Goal: Information Seeking & Learning: Check status

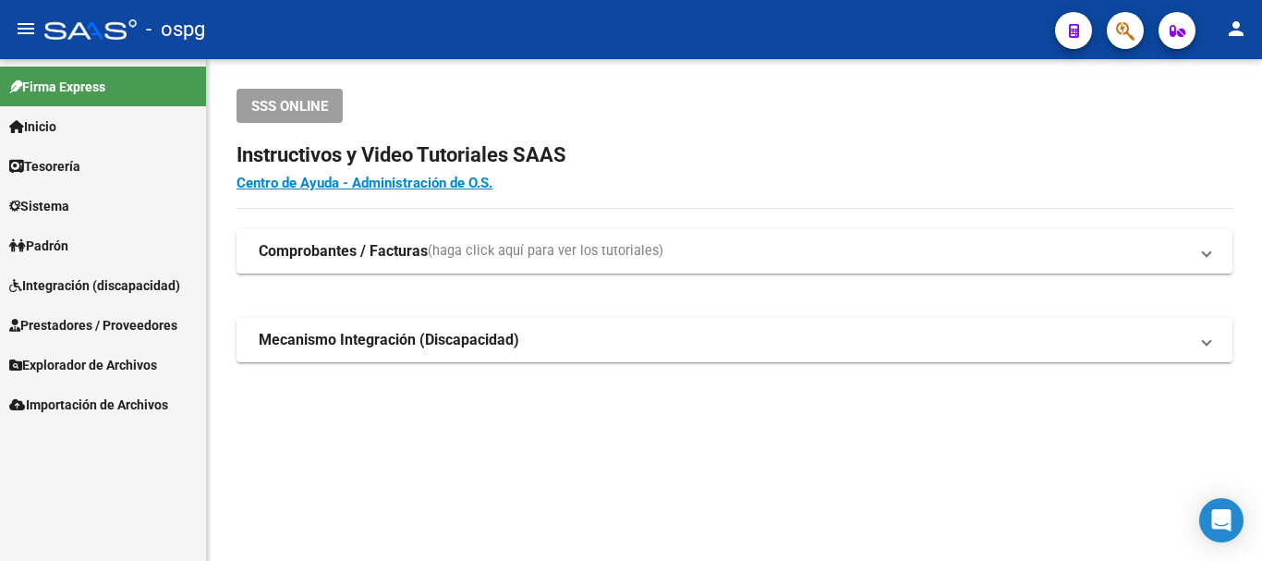
click at [68, 241] on span "Padrón" at bounding box center [38, 246] width 59 height 20
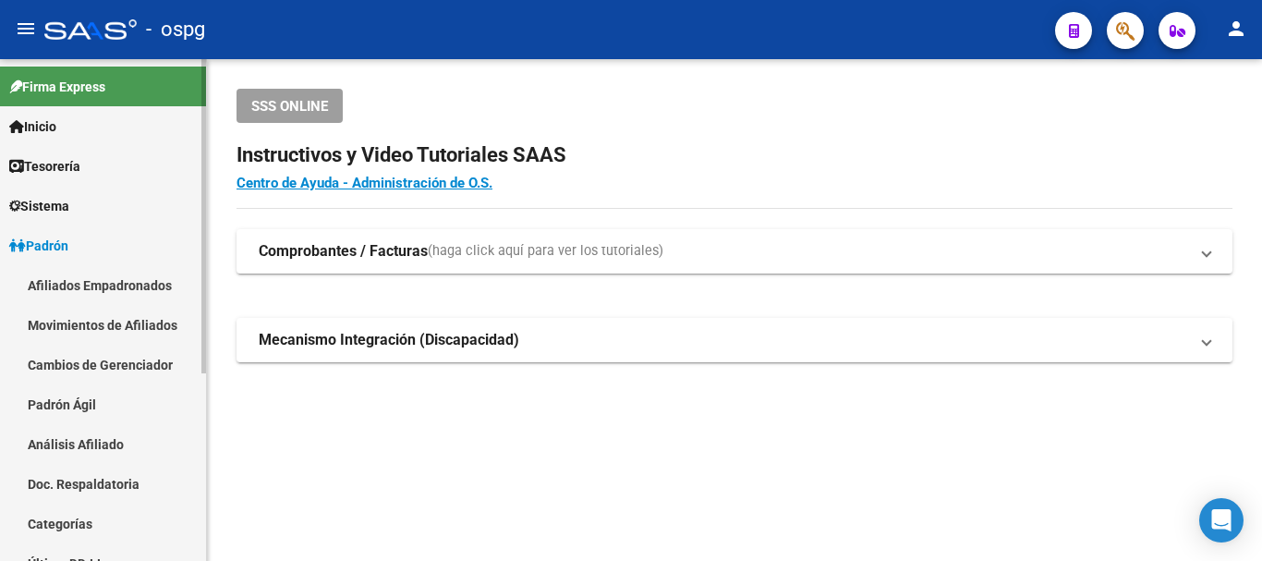
click at [106, 338] on link "Movimientos de Afiliados" at bounding box center [103, 325] width 206 height 40
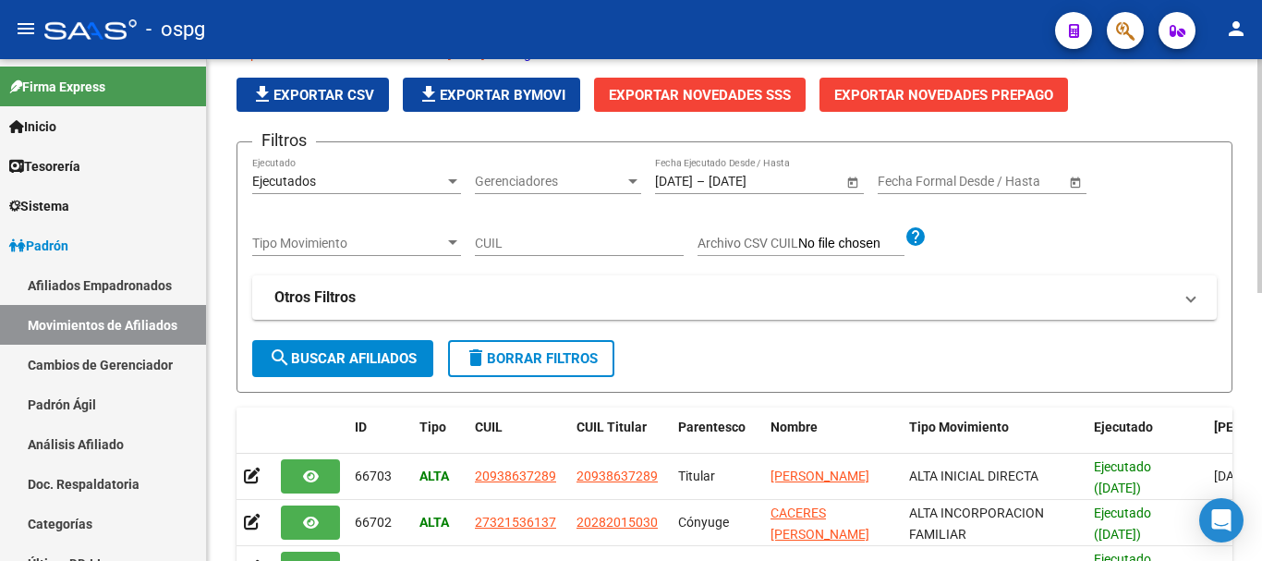
scroll to position [185, 0]
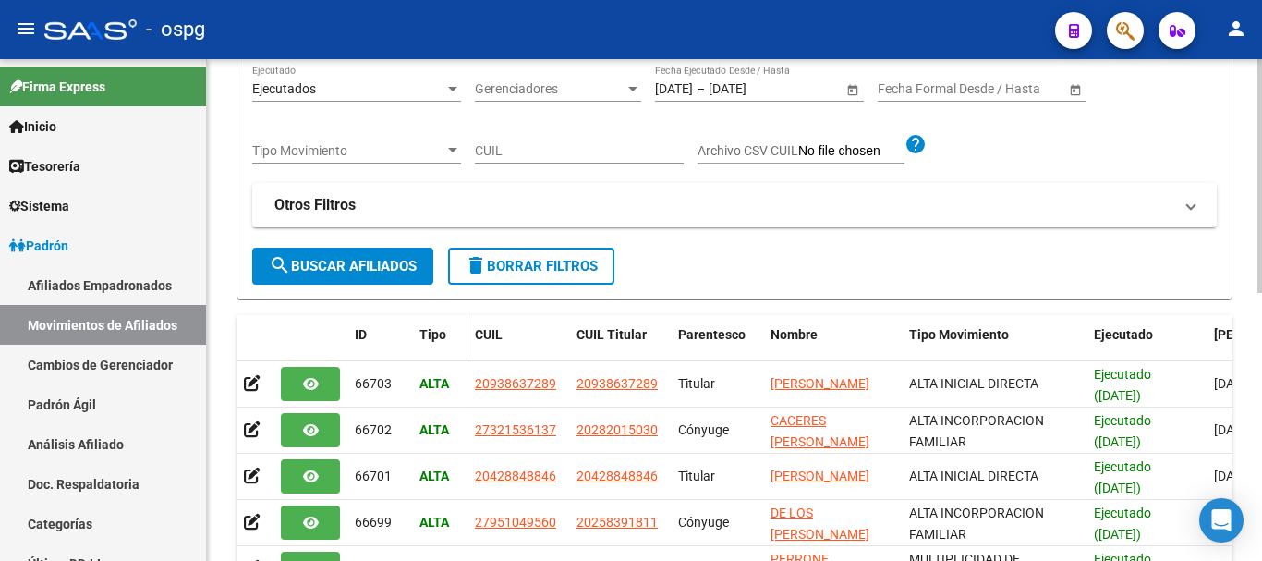
click at [429, 335] on span "Tipo" at bounding box center [432, 334] width 27 height 15
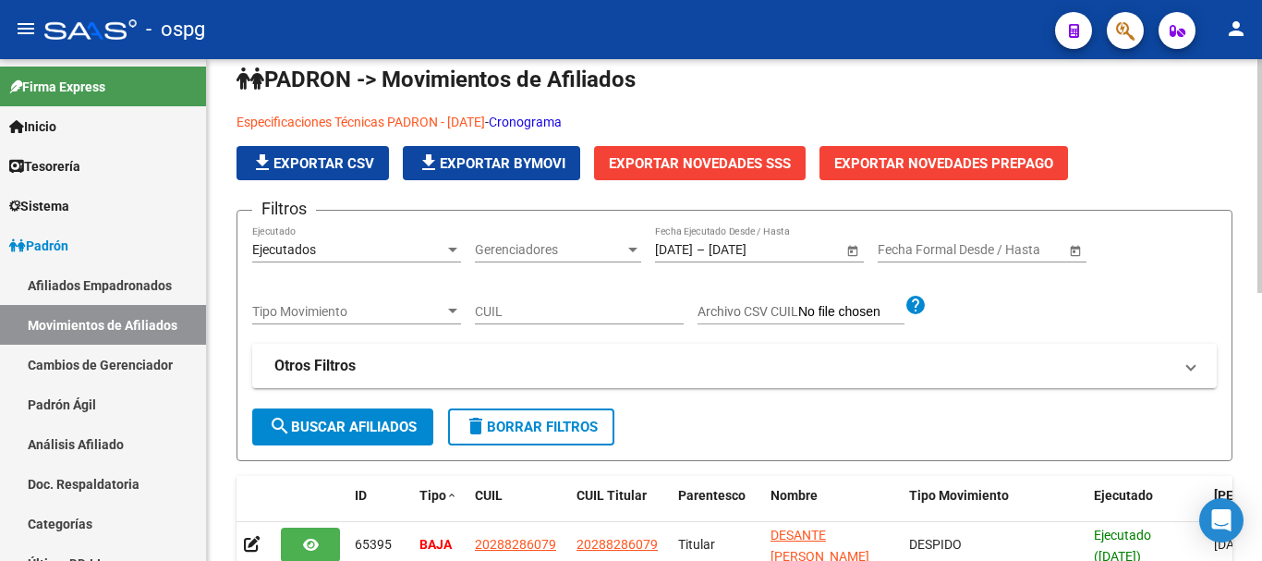
scroll to position [20, 0]
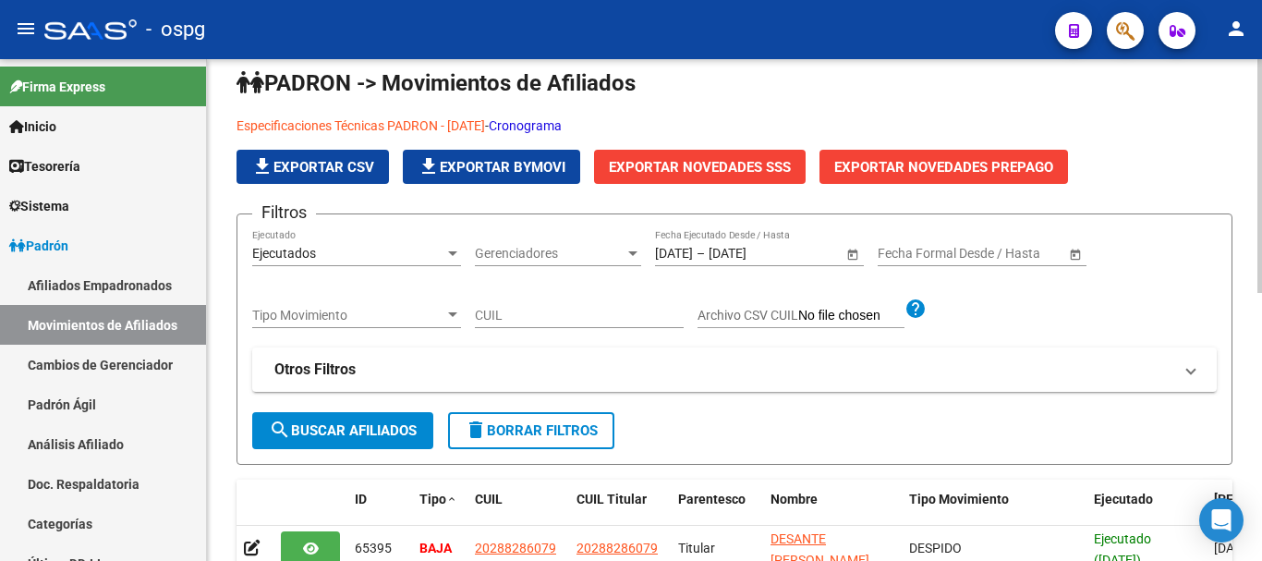
click at [423, 309] on span "Tipo Movimiento" at bounding box center [348, 316] width 192 height 16
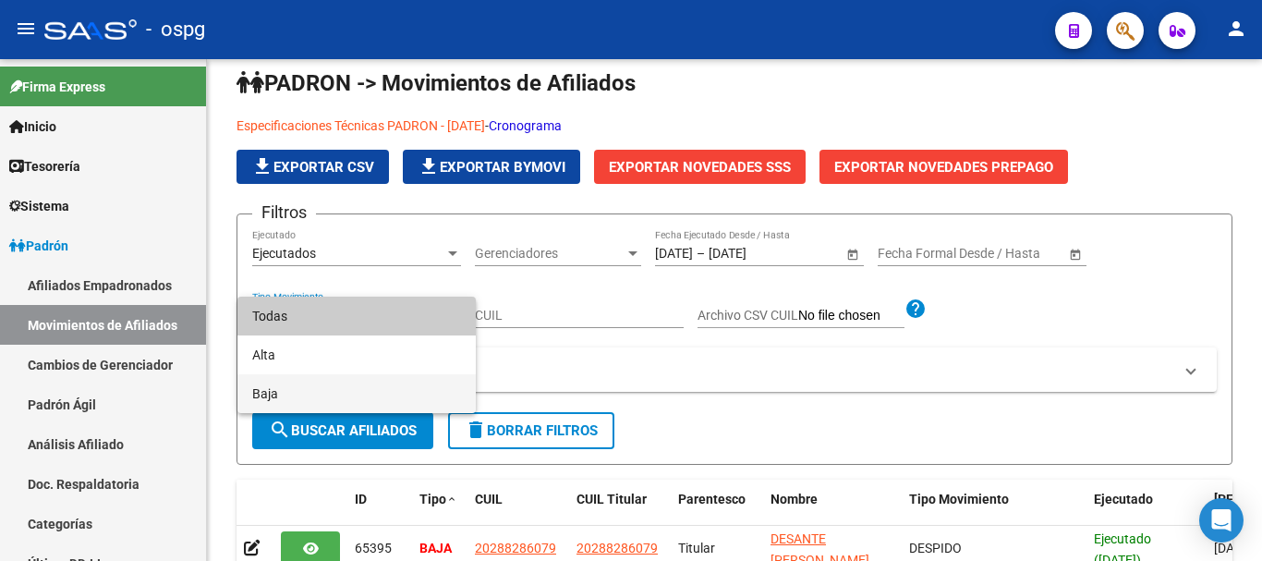
click at [296, 398] on span "Baja" at bounding box center [356, 393] width 209 height 39
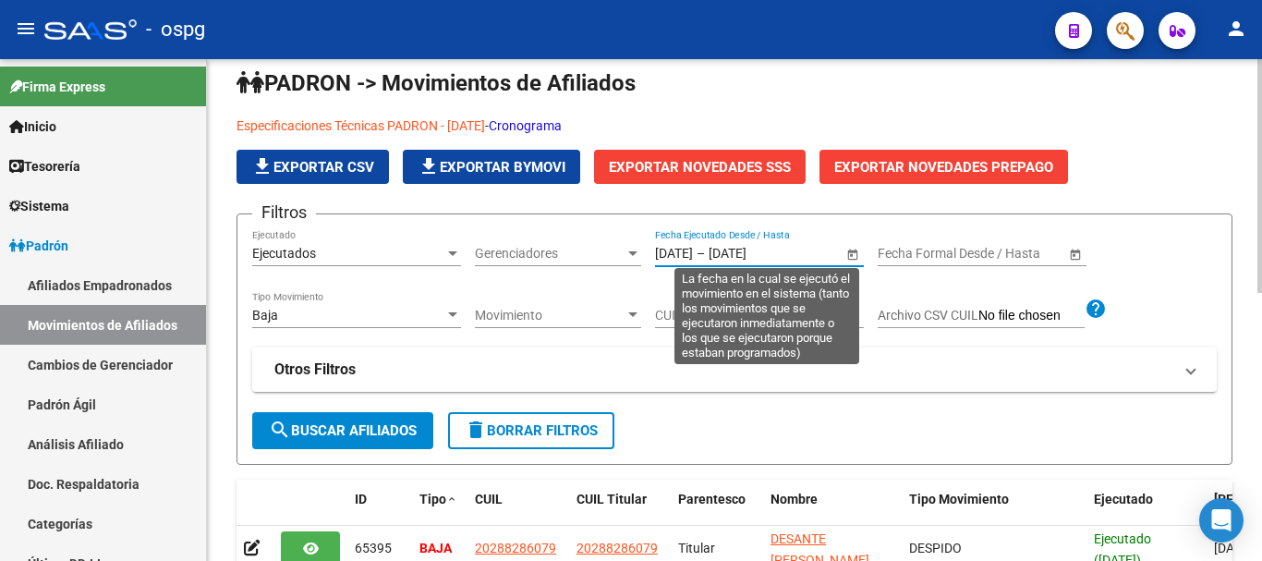
click at [687, 257] on input "[DATE]" at bounding box center [674, 254] width 38 height 16
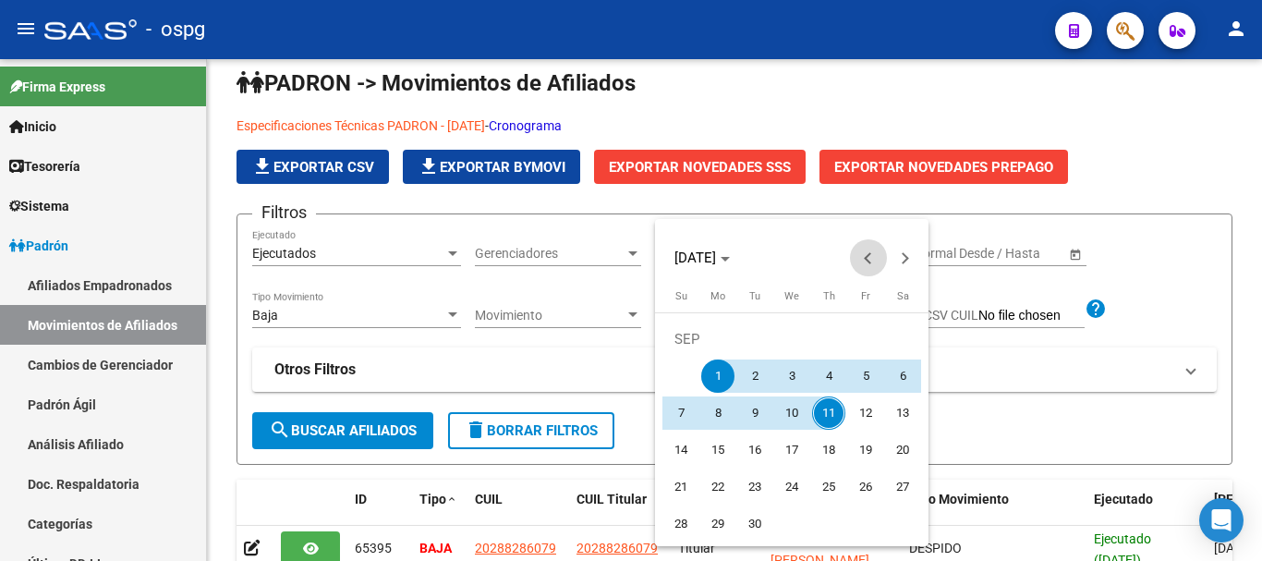
click at [862, 266] on span "Previous month" at bounding box center [868, 257] width 37 height 37
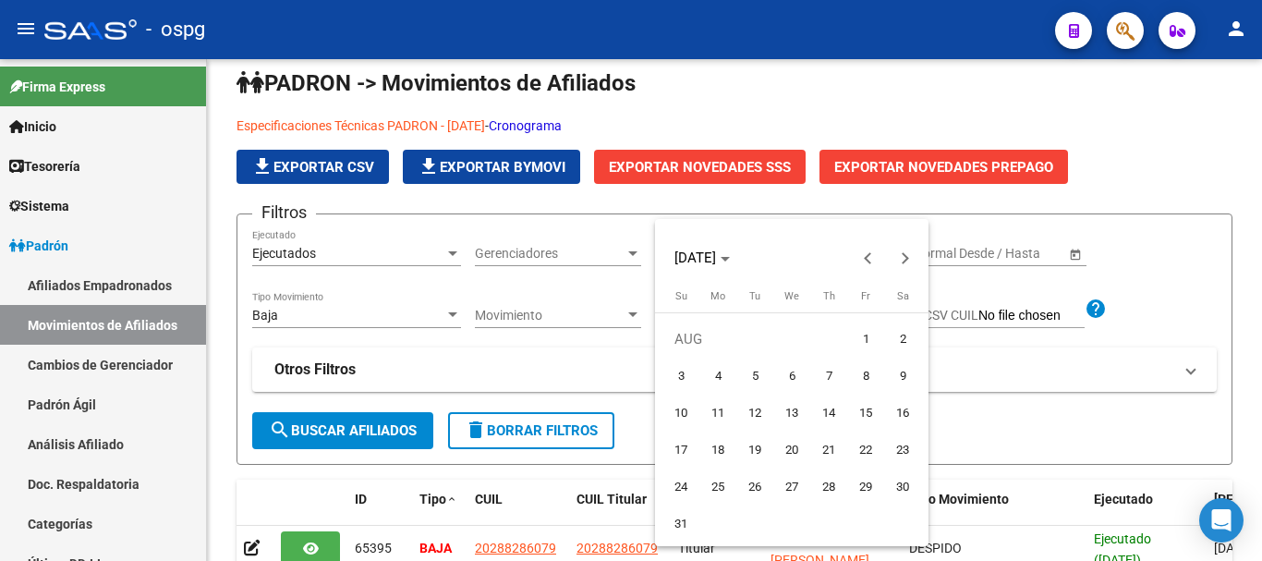
click at [869, 337] on span "1" at bounding box center [865, 338] width 33 height 33
type input "[DATE]"
click at [905, 266] on span "Next month" at bounding box center [905, 257] width 37 height 37
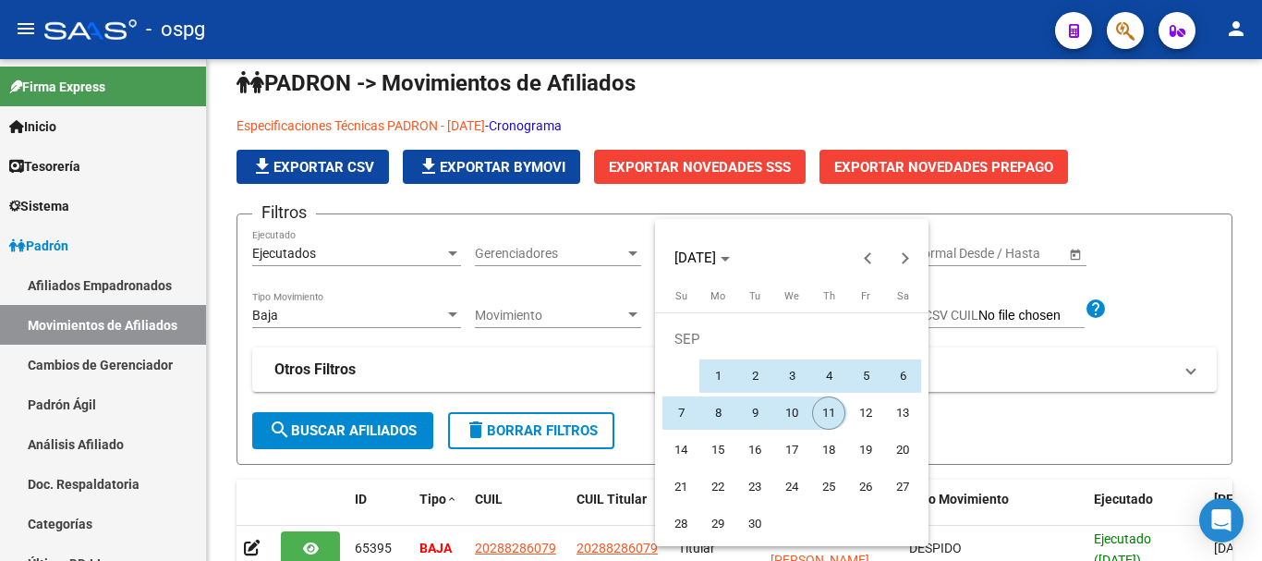
click at [839, 403] on span "11" at bounding box center [828, 412] width 33 height 33
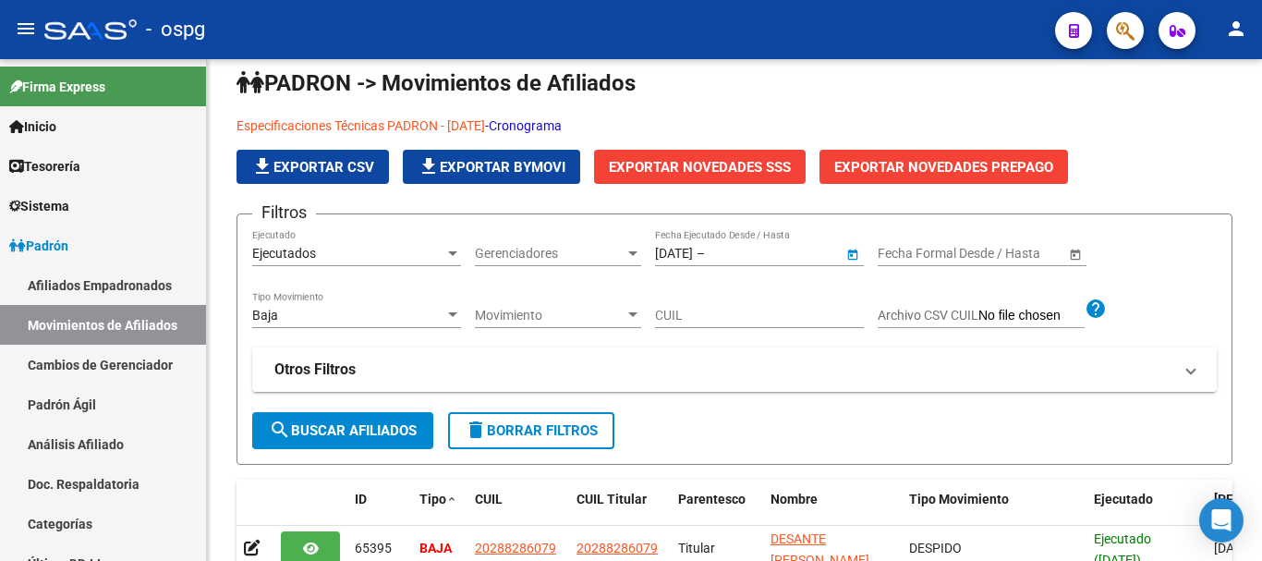
type input "[DATE]"
click at [595, 318] on span "Movimiento" at bounding box center [550, 316] width 150 height 16
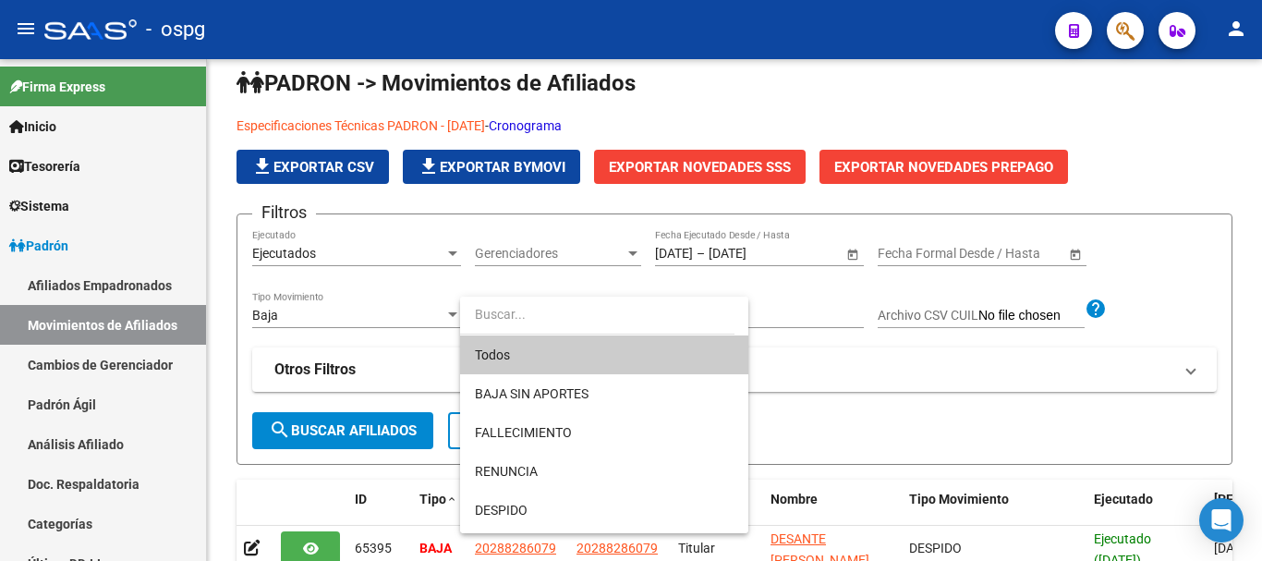
click at [843, 357] on div at bounding box center [631, 280] width 1262 height 561
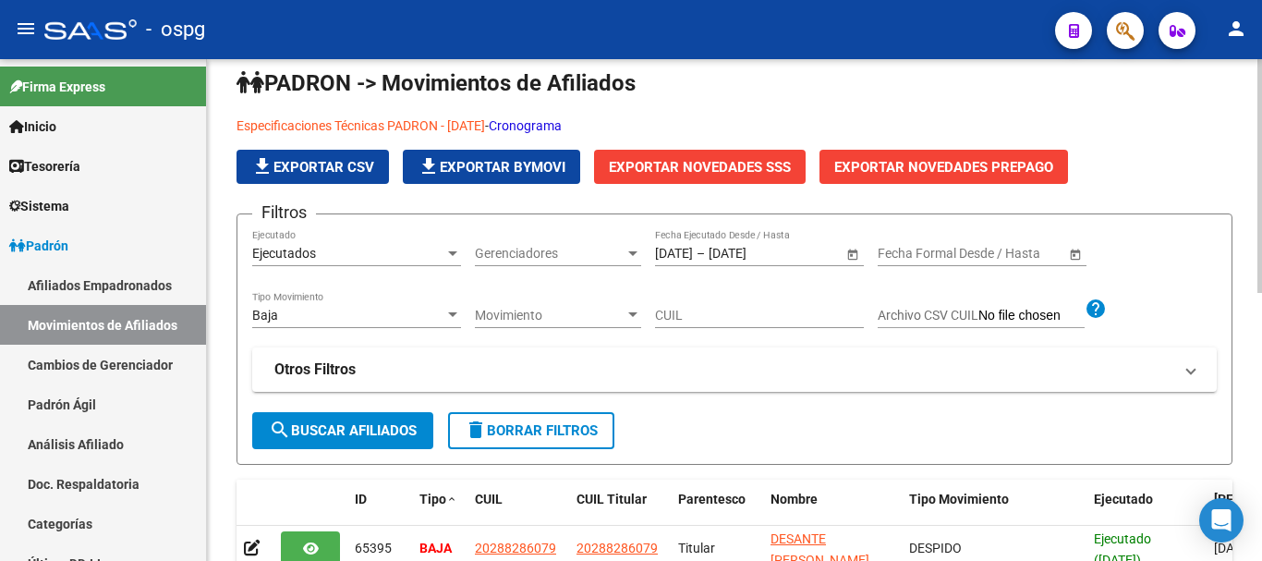
click at [526, 253] on span "Gerenciadores" at bounding box center [550, 254] width 150 height 16
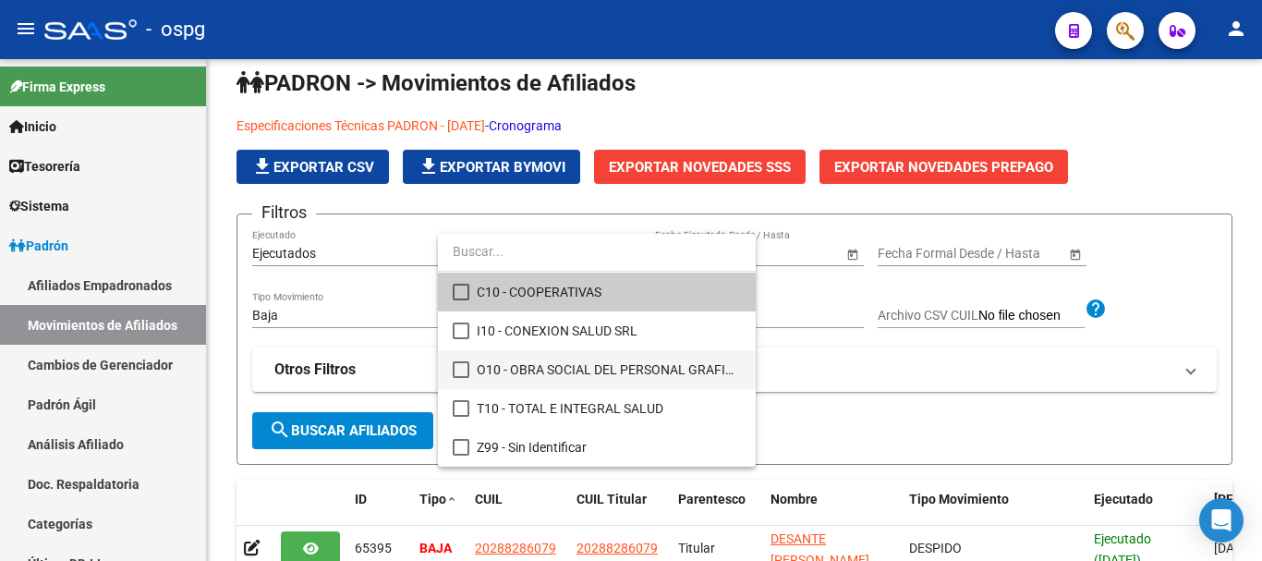
click at [562, 369] on span "O10 - OBRA SOCIAL DEL PERSONAL GRAFICO" at bounding box center [609, 369] width 264 height 39
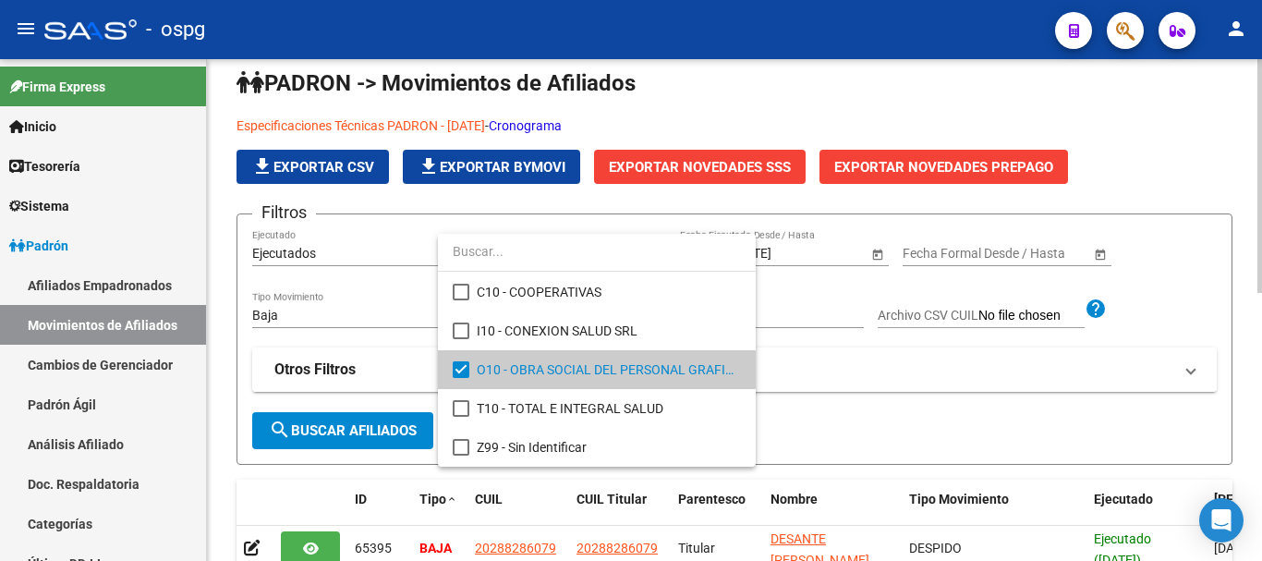
click at [824, 389] on div at bounding box center [631, 280] width 1262 height 561
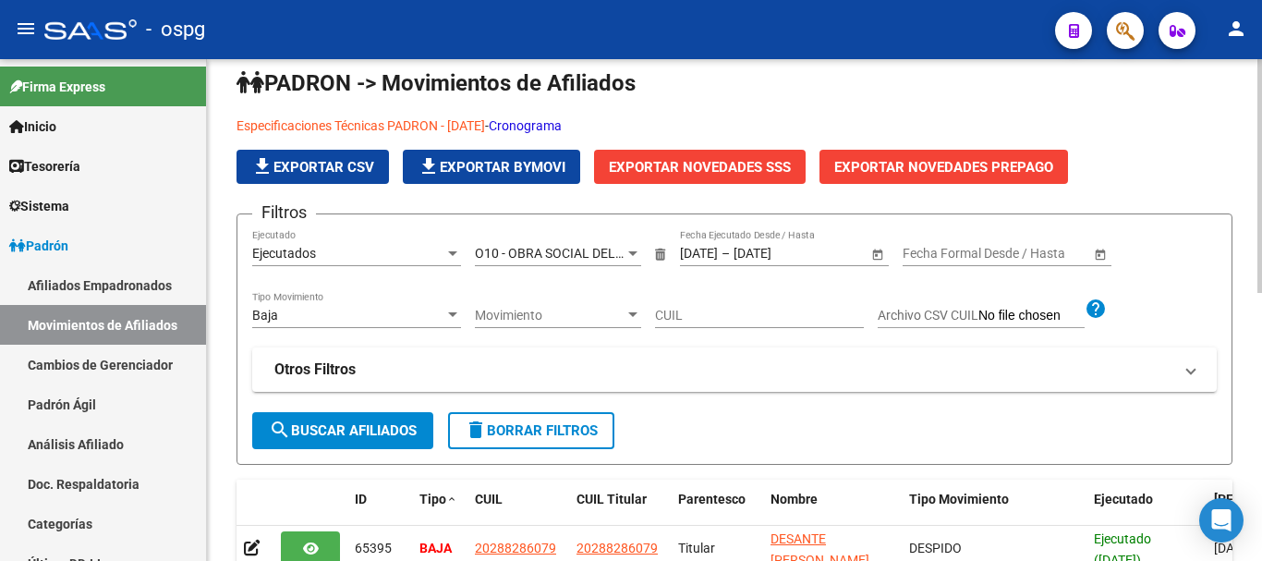
click at [399, 254] on div "Ejecutados" at bounding box center [348, 254] width 192 height 16
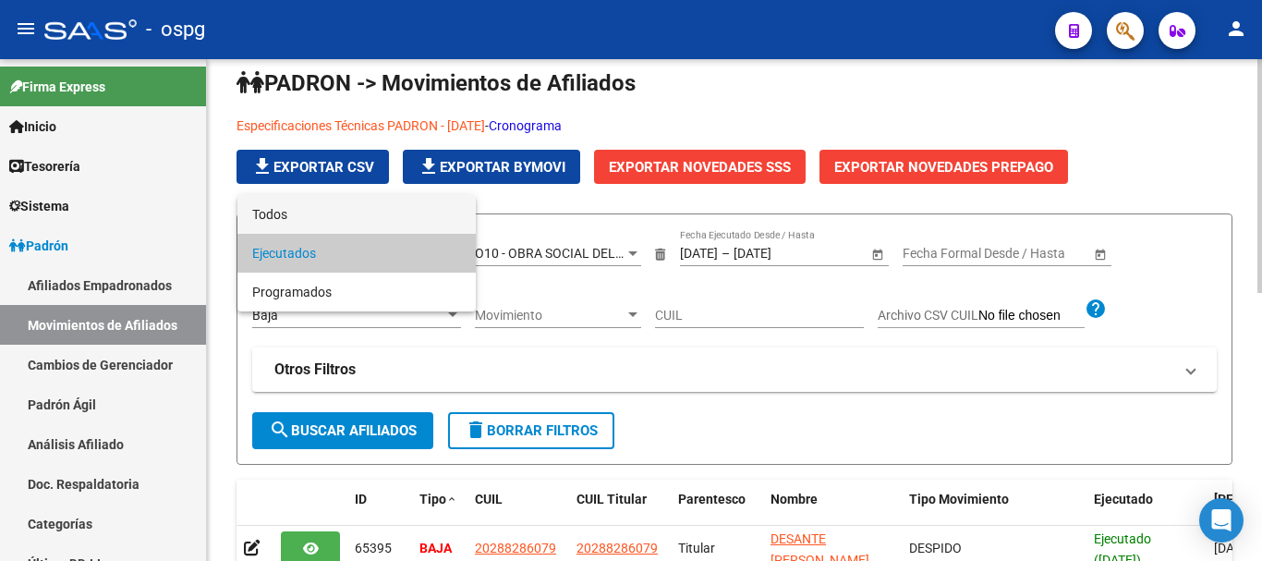
click at [267, 213] on span "Todos" at bounding box center [356, 214] width 209 height 39
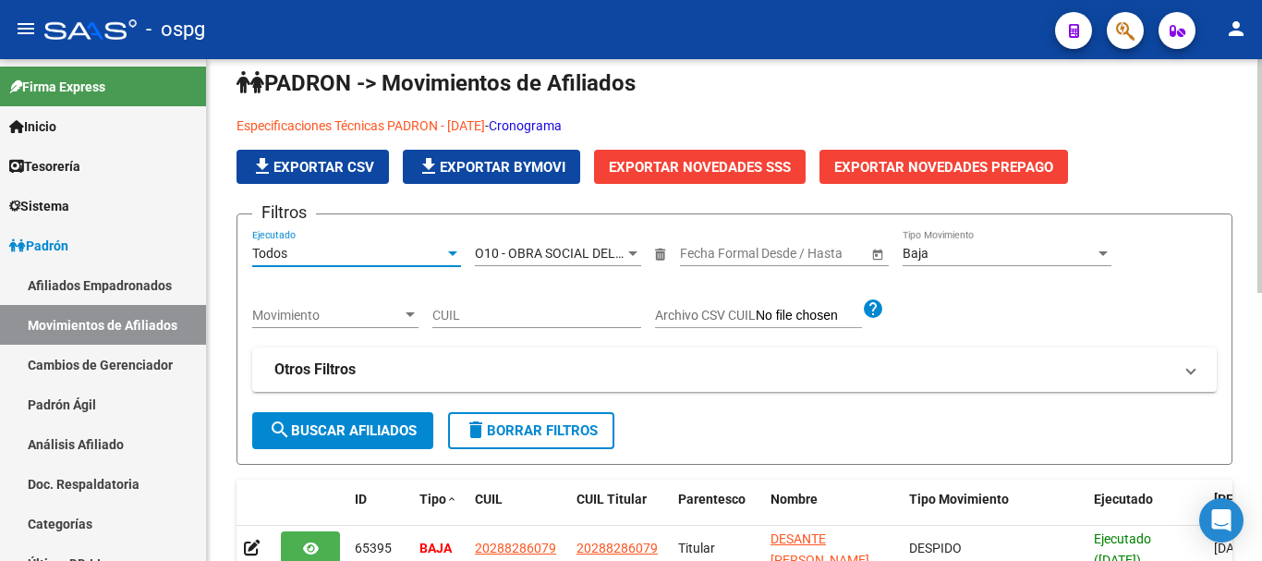
click at [404, 316] on div at bounding box center [410, 315] width 17 height 15
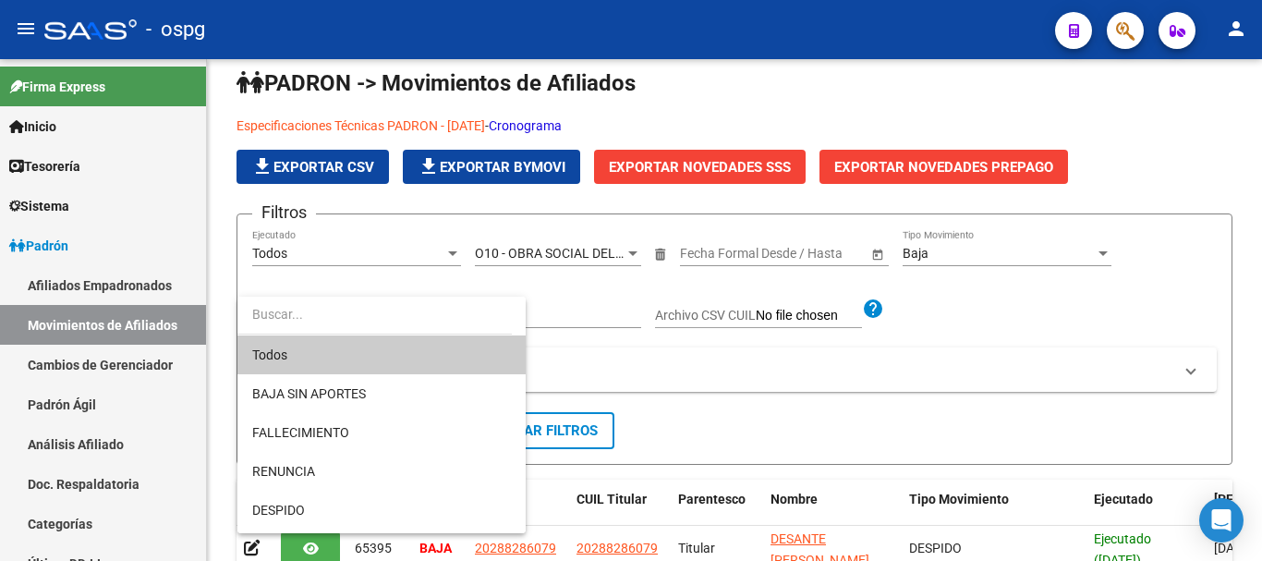
click at [789, 405] on div at bounding box center [631, 280] width 1262 height 561
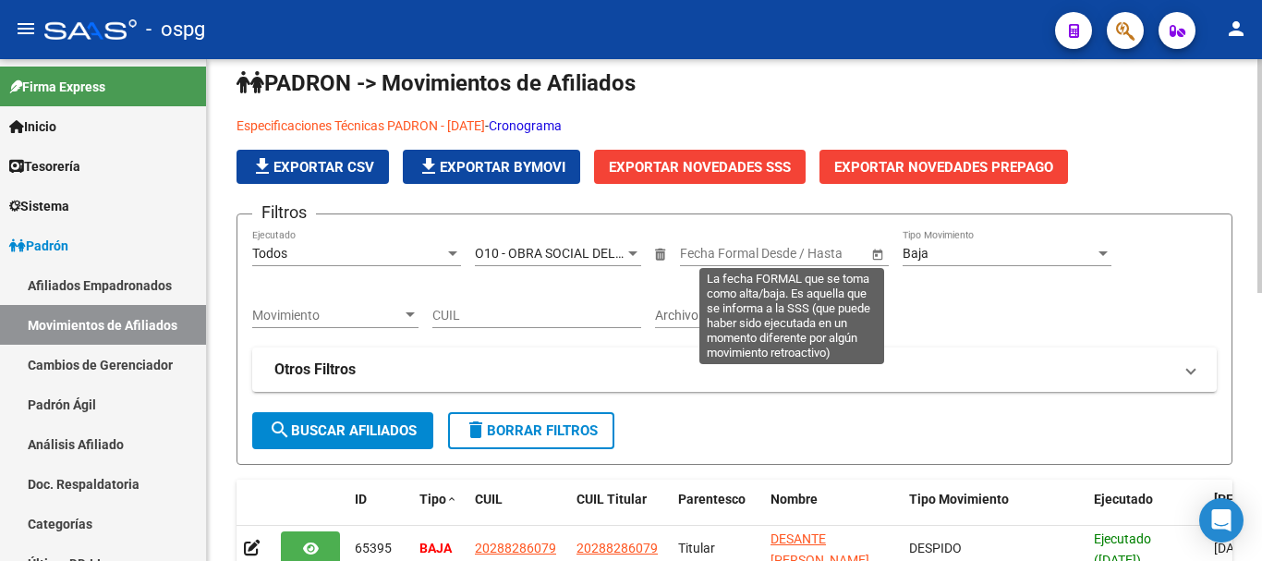
click at [767, 251] on input "text" at bounding box center [808, 254] width 91 height 16
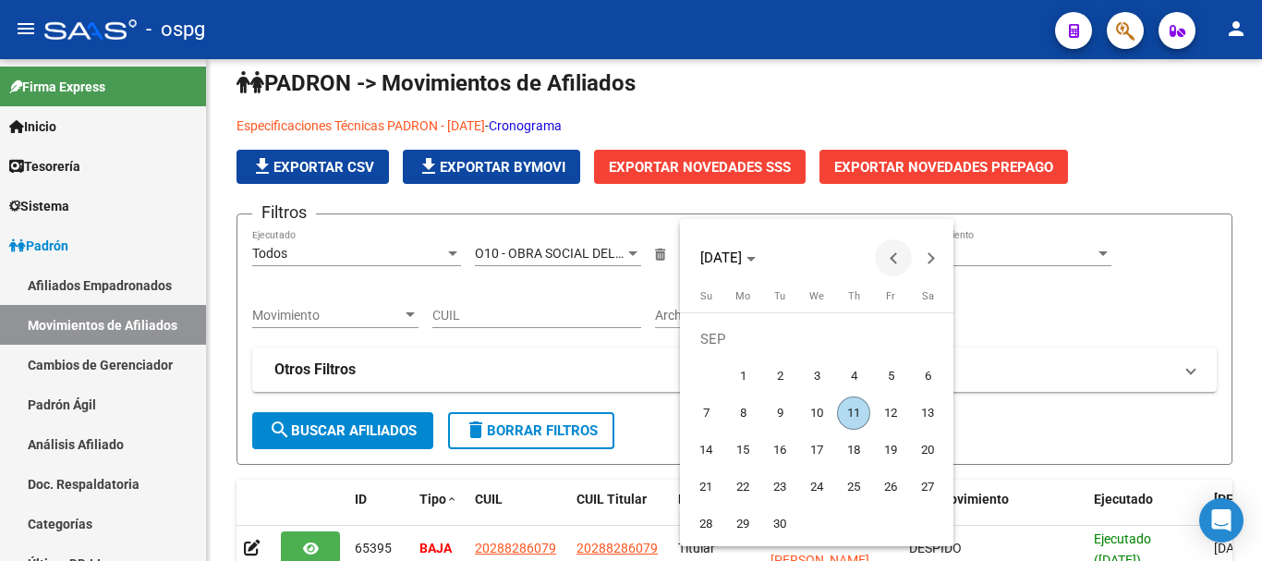
click at [896, 251] on span "Previous month" at bounding box center [893, 257] width 37 height 37
click at [886, 342] on span "1" at bounding box center [890, 338] width 33 height 33
type input "[DATE]"
click at [925, 261] on button "Next month" at bounding box center [930, 257] width 37 height 37
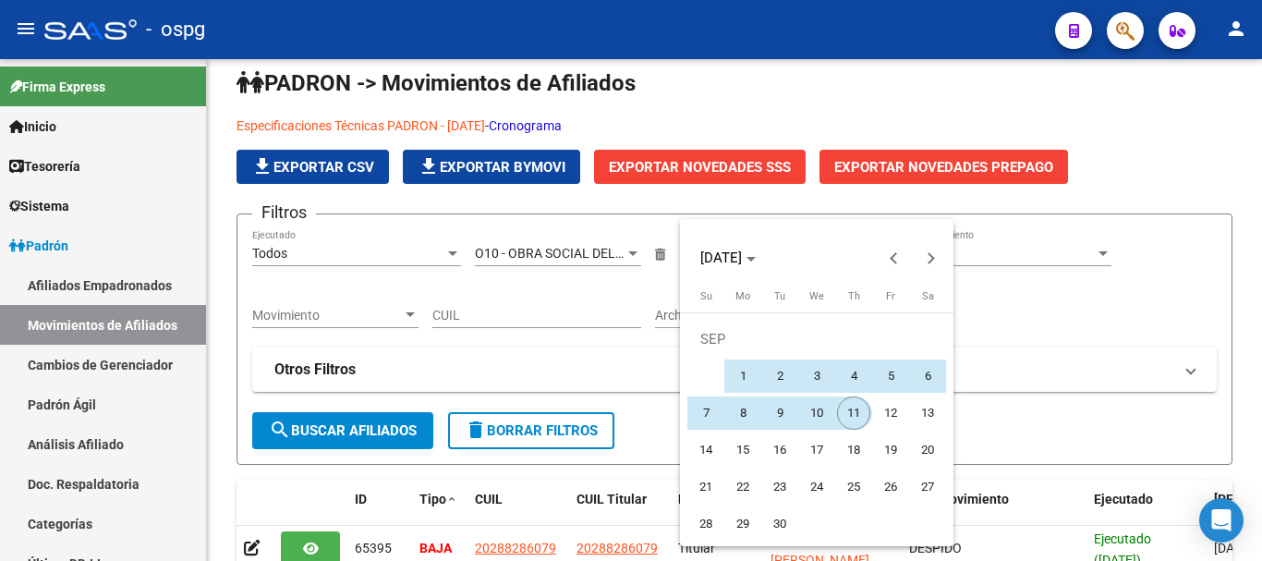
click at [850, 419] on span "11" at bounding box center [853, 412] width 33 height 33
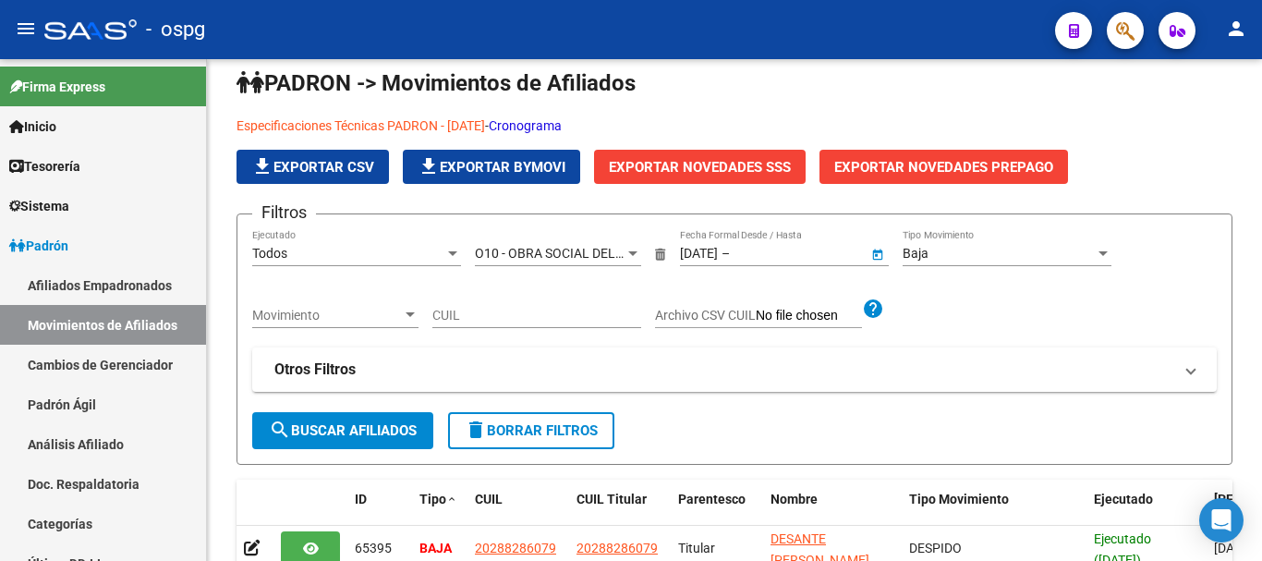
type input "[DATE]"
click at [651, 376] on mat-panel-title "Otros Filtros" at bounding box center [723, 369] width 898 height 20
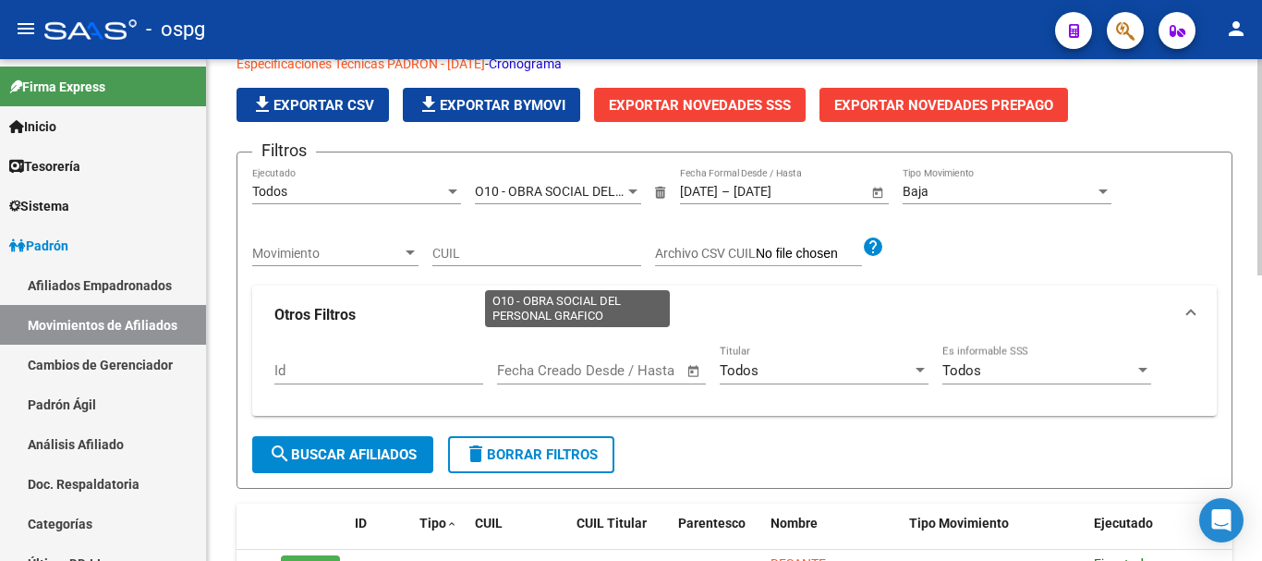
scroll to position [113, 0]
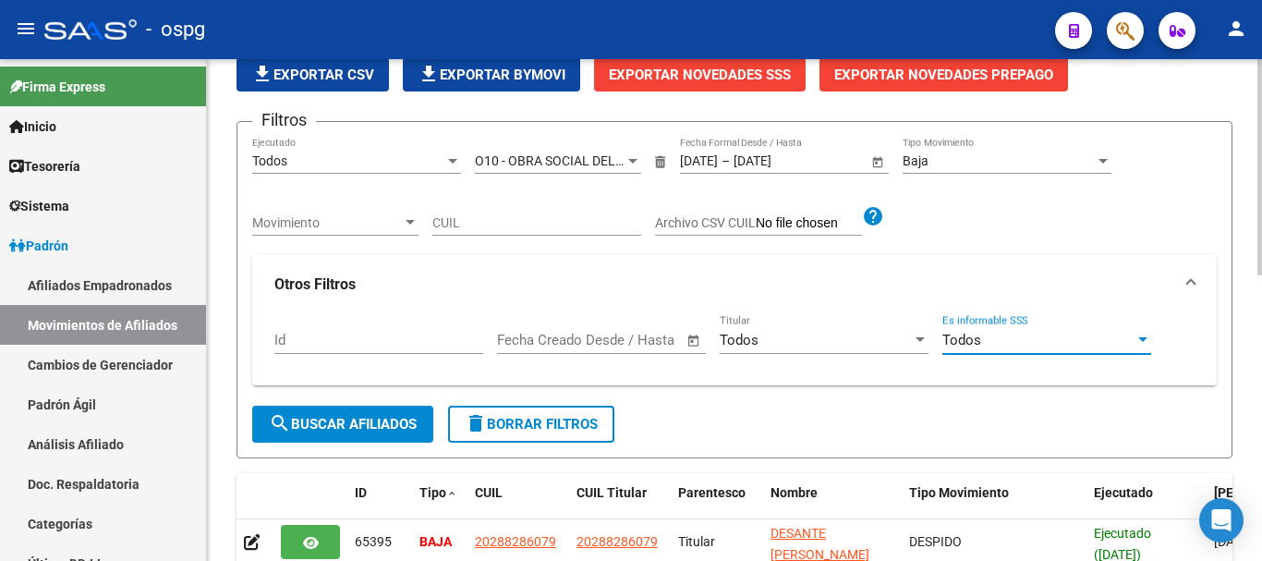
click at [1108, 340] on div "Todos" at bounding box center [1038, 340] width 192 height 17
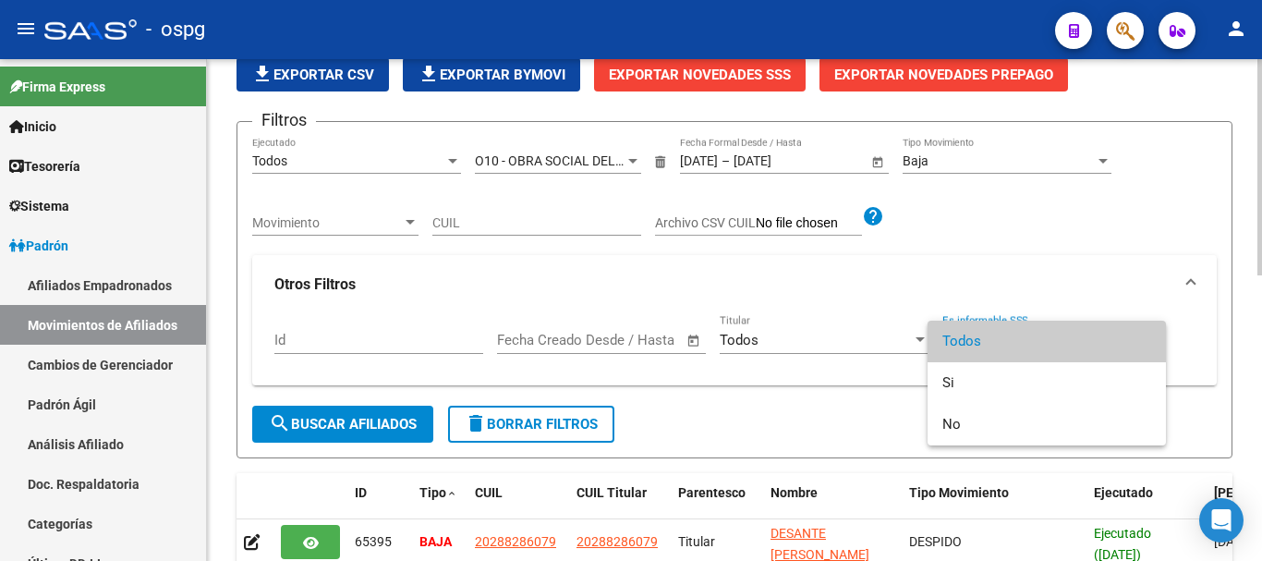
click at [1108, 340] on span "Todos" at bounding box center [1046, 341] width 209 height 42
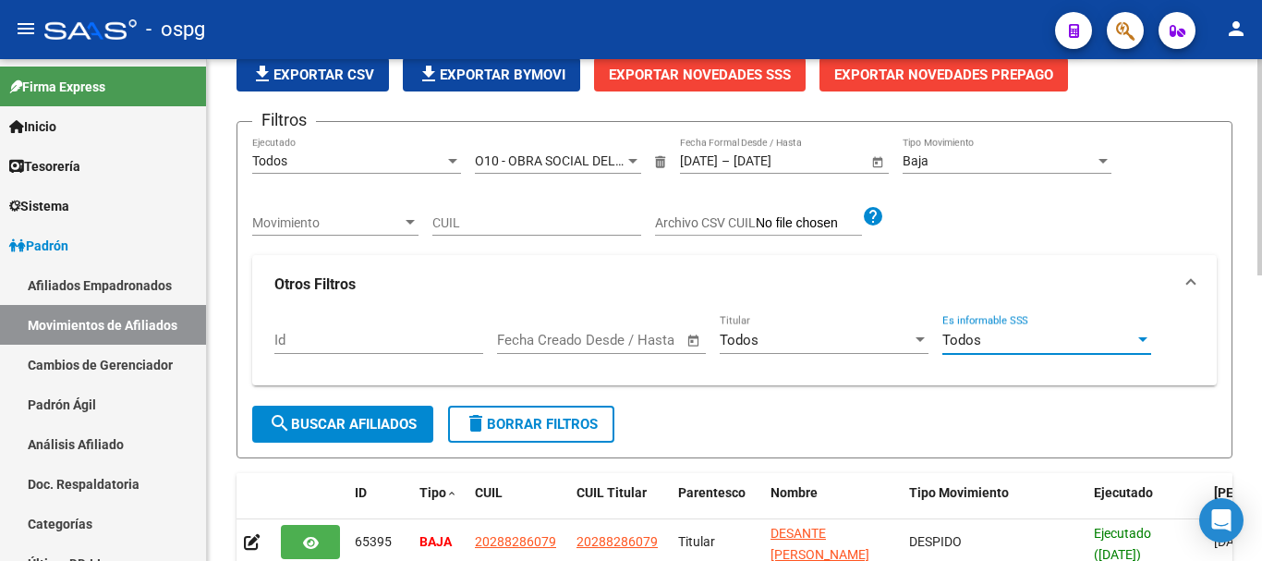
click at [345, 432] on span "search Buscar Afiliados" at bounding box center [343, 424] width 148 height 17
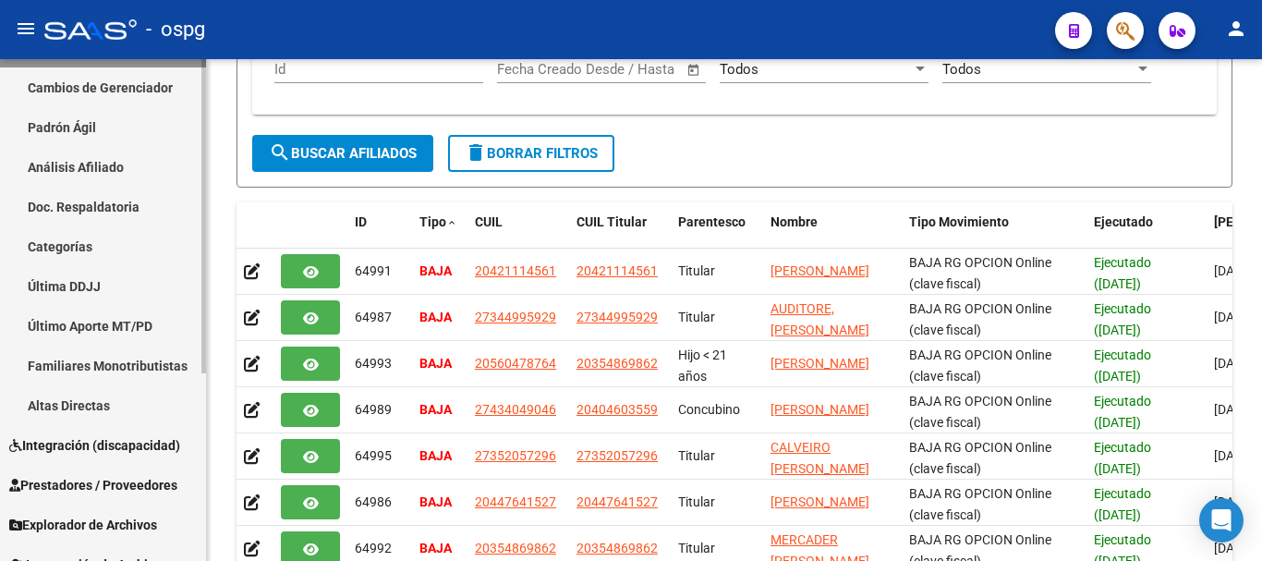
scroll to position [300, 0]
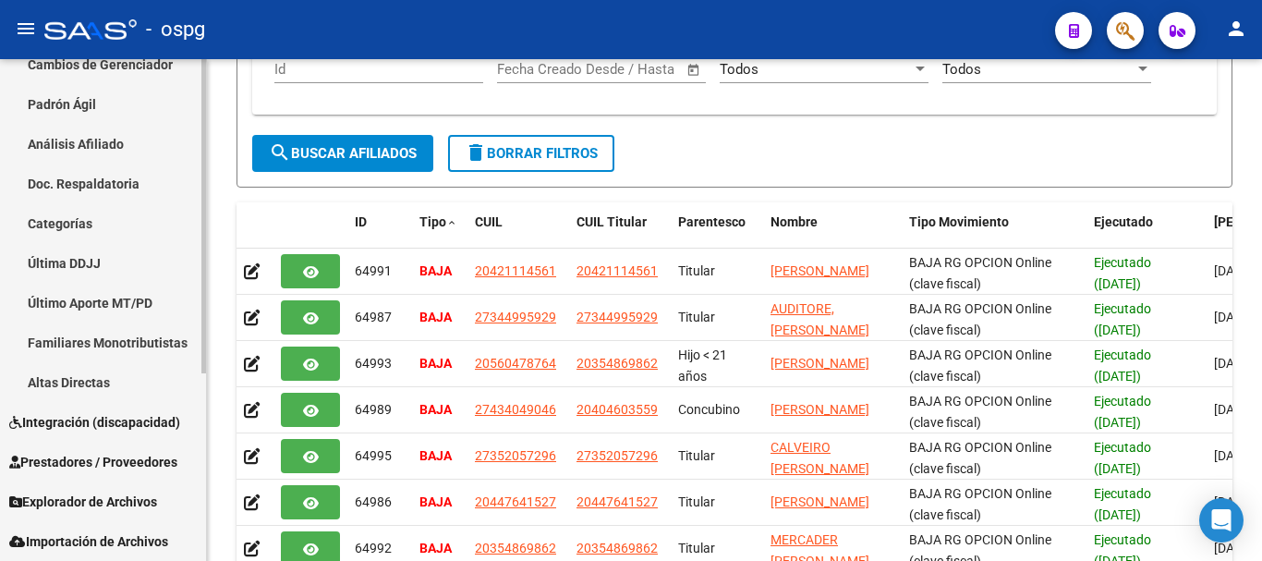
click at [69, 221] on link "Categorías" at bounding box center [103, 223] width 206 height 40
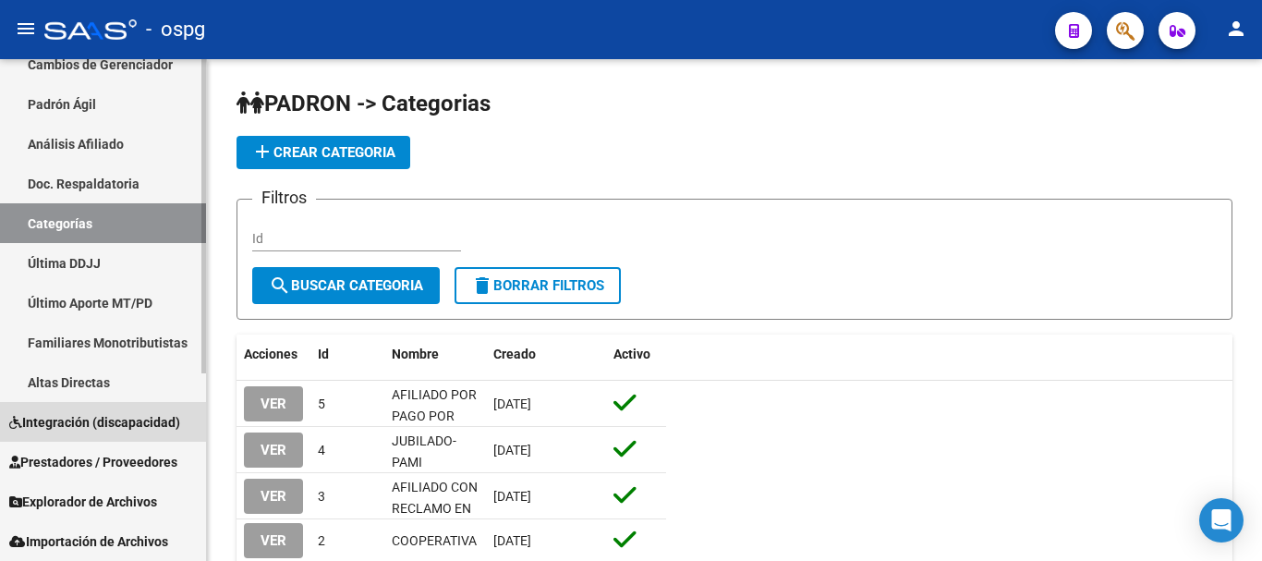
click at [72, 423] on span "Integración (discapacidad)" at bounding box center [94, 422] width 171 height 20
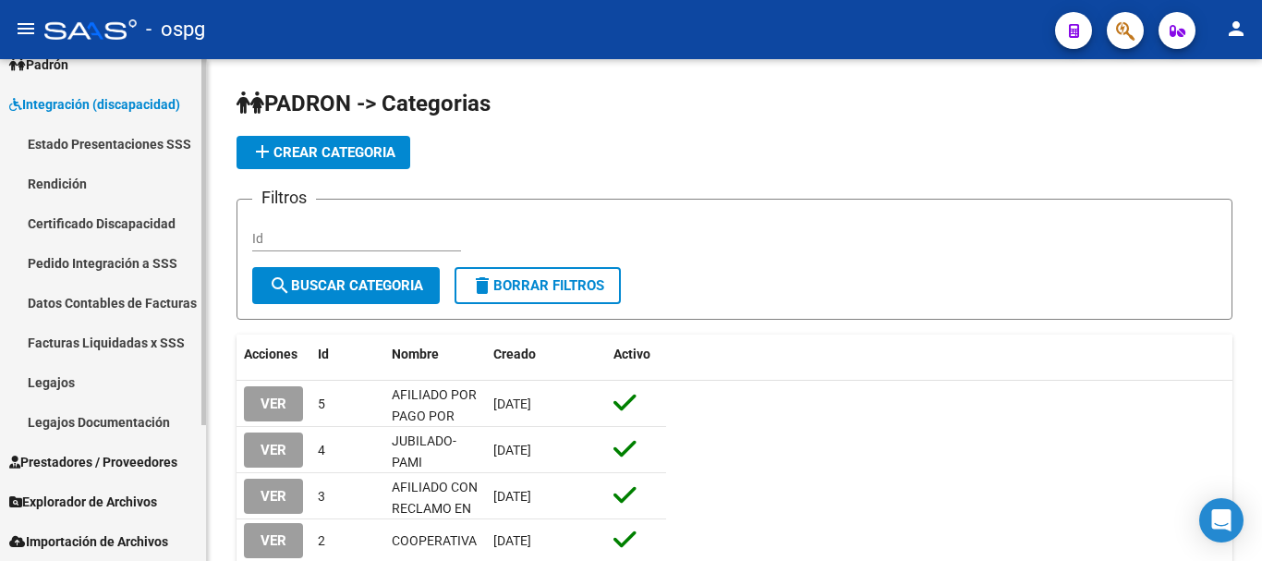
scroll to position [181, 0]
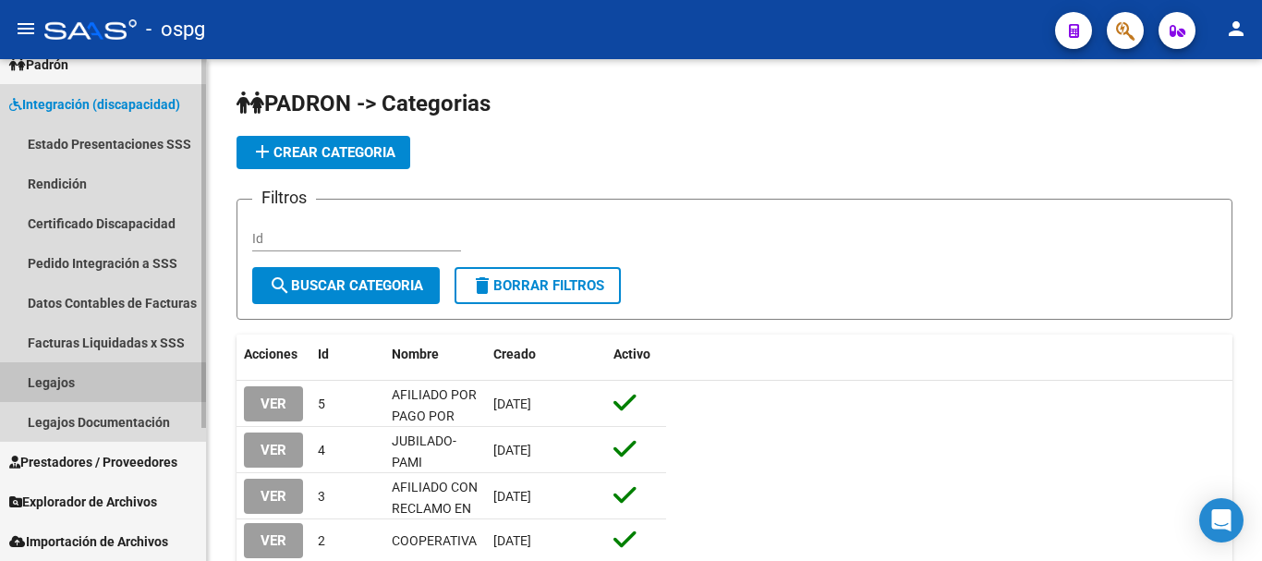
click at [43, 387] on link "Legajos" at bounding box center [103, 382] width 206 height 40
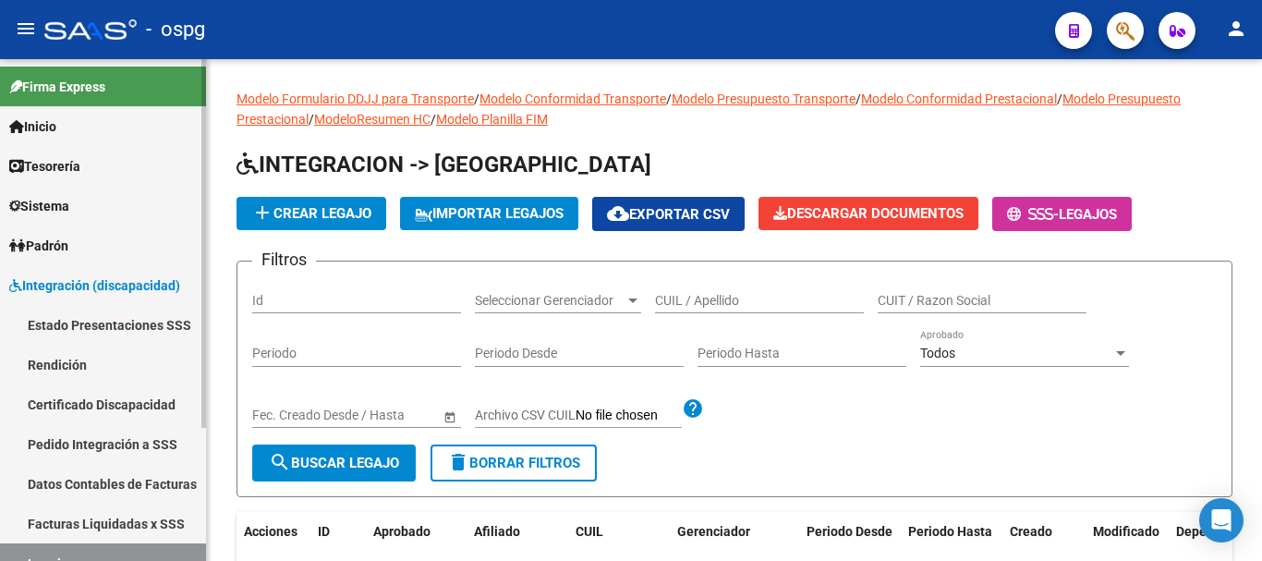
click at [68, 238] on span "Padrón" at bounding box center [38, 246] width 59 height 20
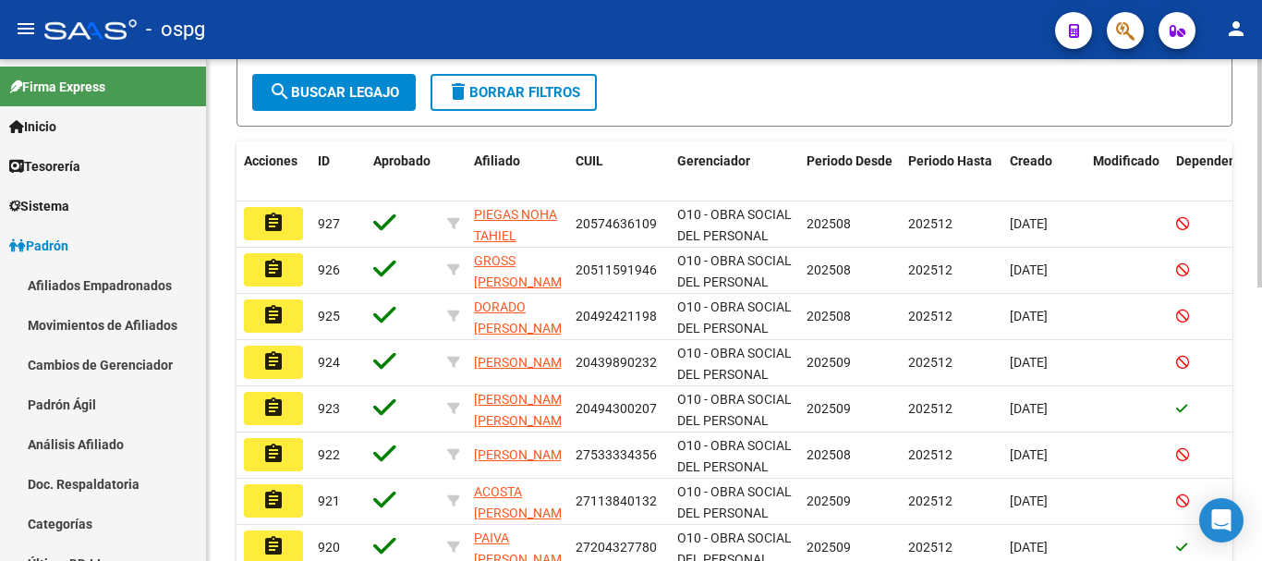
scroll to position [323, 0]
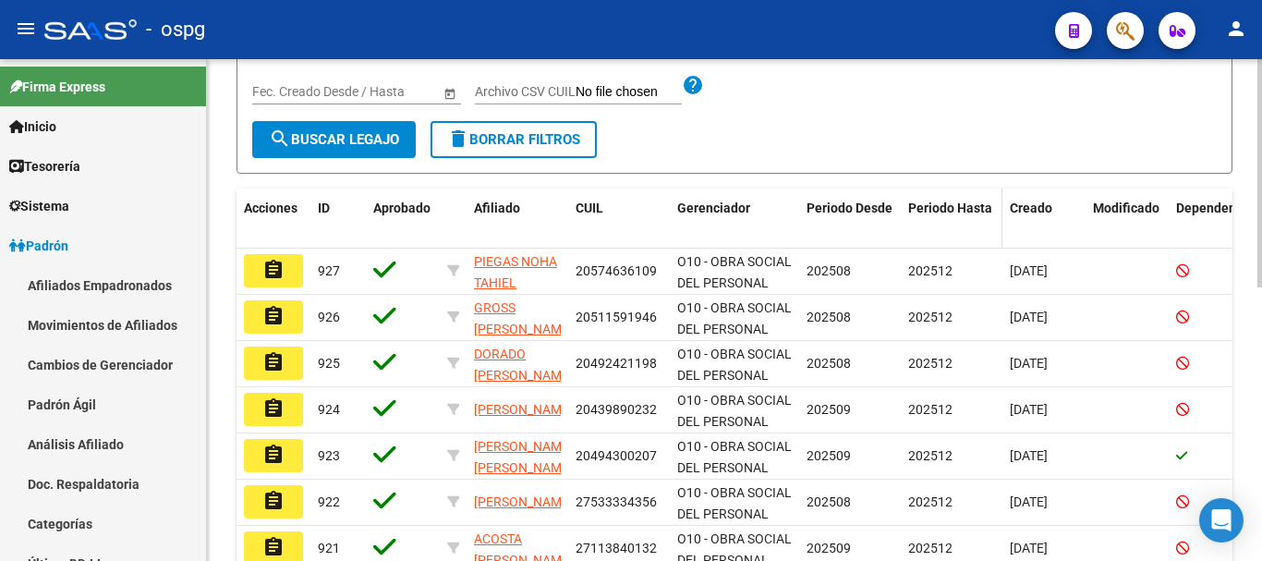
click at [946, 208] on span "Periodo Hasta" at bounding box center [950, 207] width 84 height 15
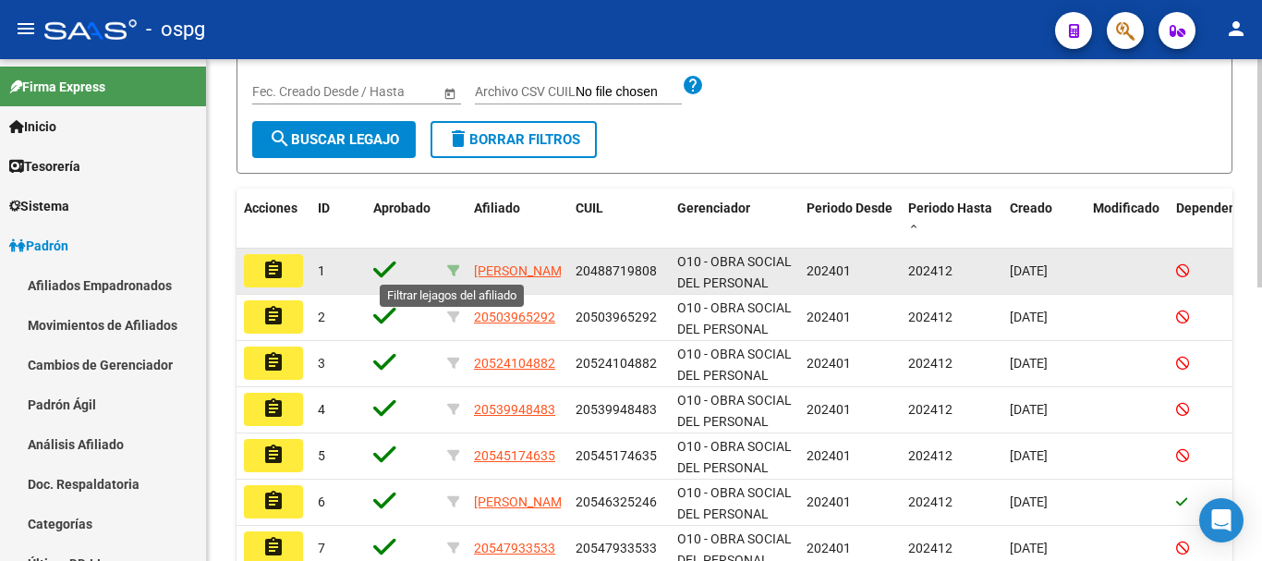
click at [452, 269] on icon at bounding box center [453, 270] width 13 height 13
type input "20488719808"
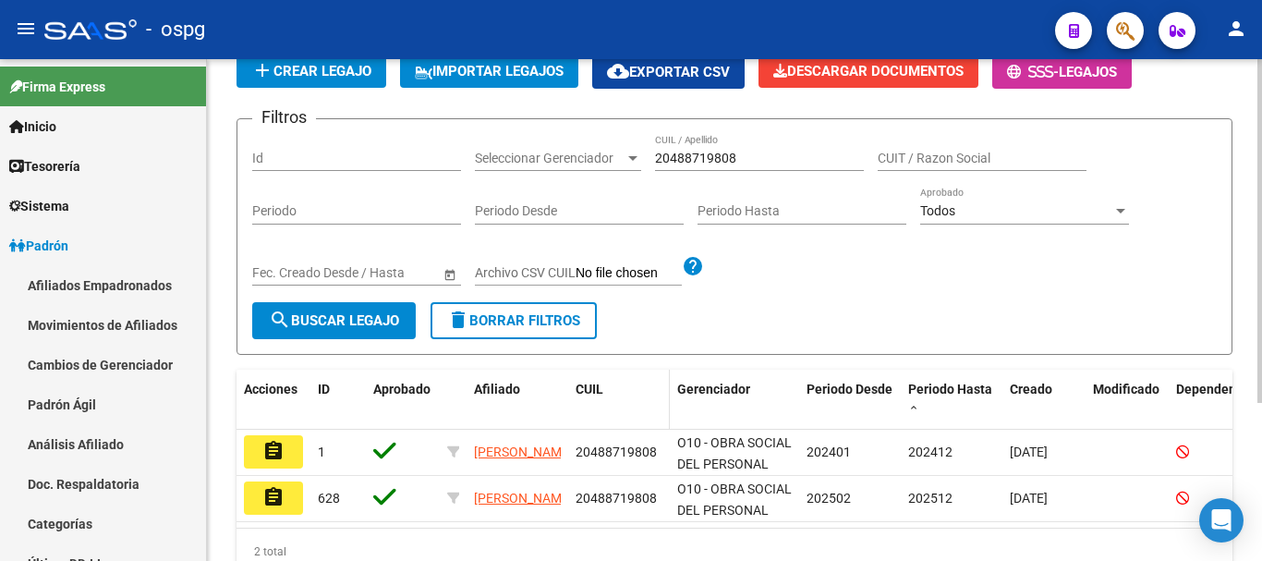
scroll to position [139, 0]
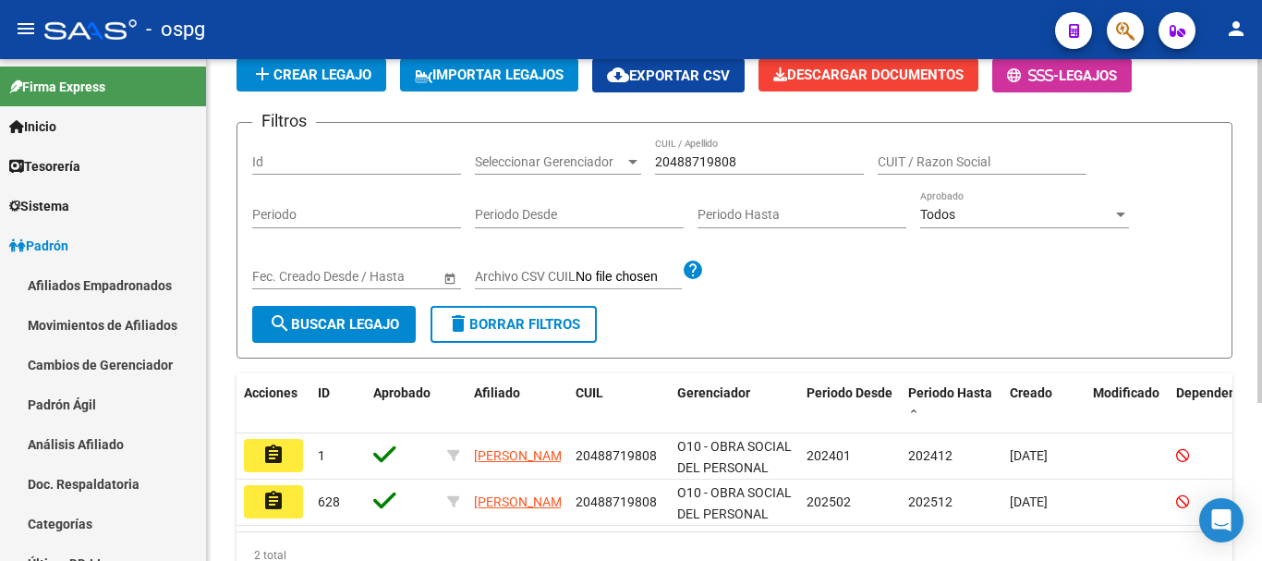
click at [489, 339] on button "delete Borrar Filtros" at bounding box center [513, 324] width 166 height 37
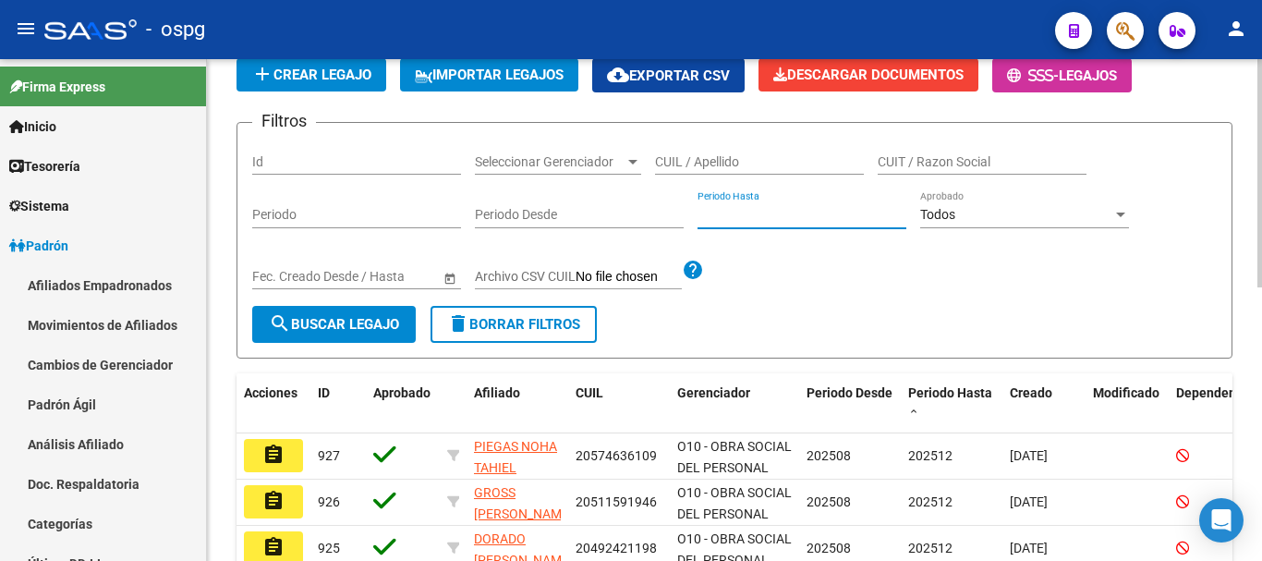
click at [732, 212] on input "Periodo Hasta" at bounding box center [801, 215] width 209 height 16
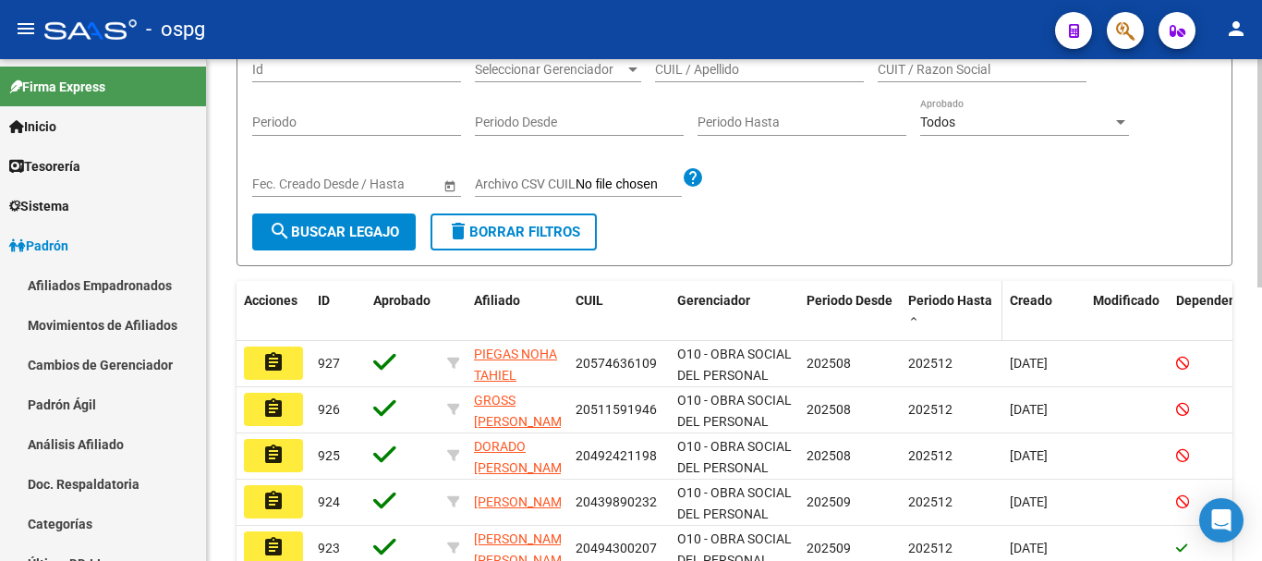
click at [922, 296] on span "Periodo Hasta" at bounding box center [950, 300] width 84 height 15
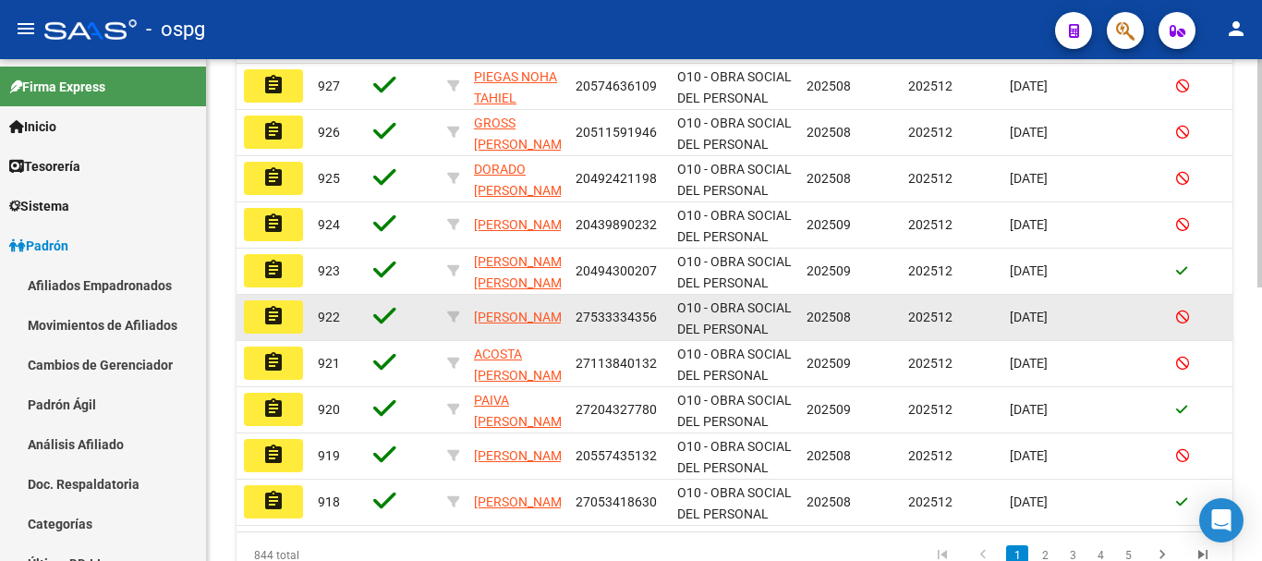
scroll to position [600, 0]
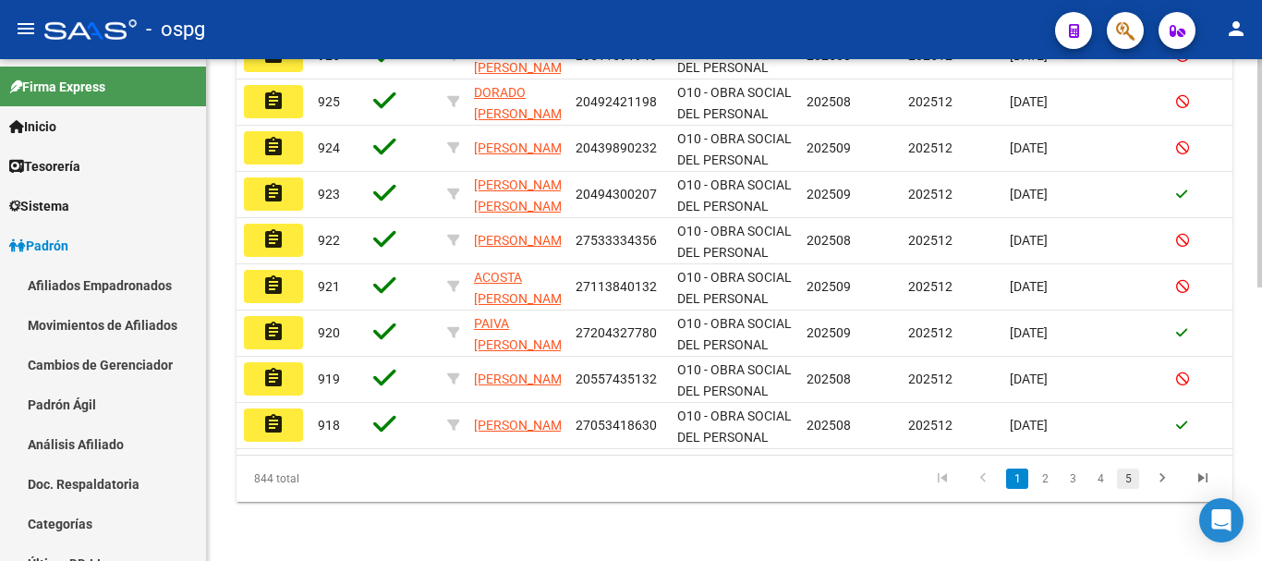
click at [1124, 472] on link "5" at bounding box center [1128, 478] width 22 height 20
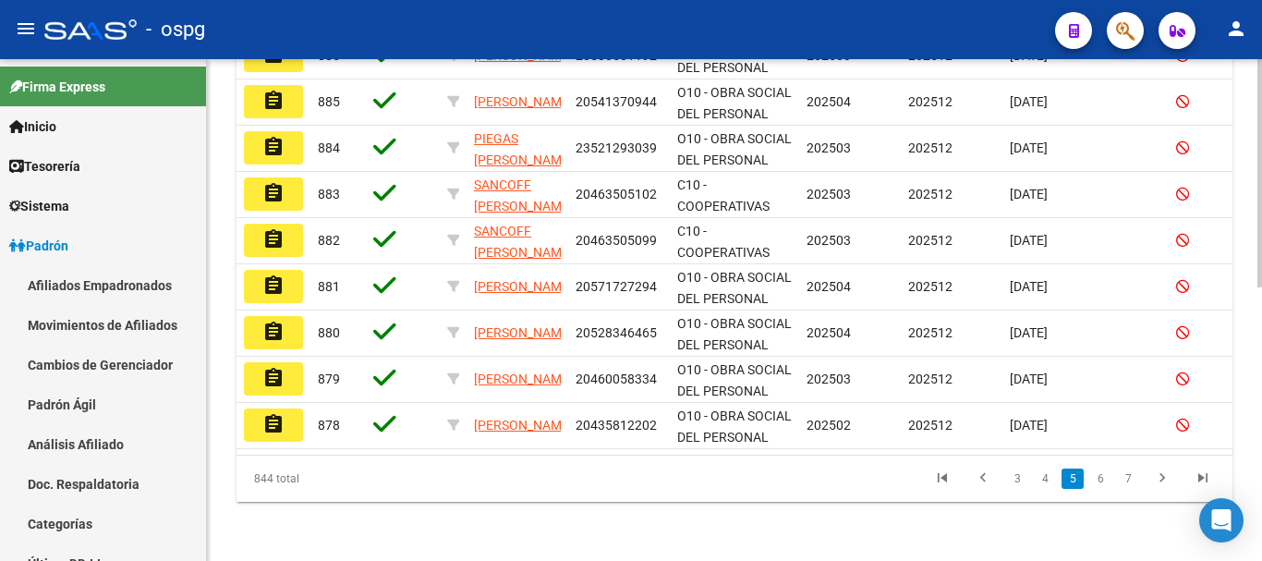
click at [1132, 477] on link "7" at bounding box center [1128, 478] width 22 height 20
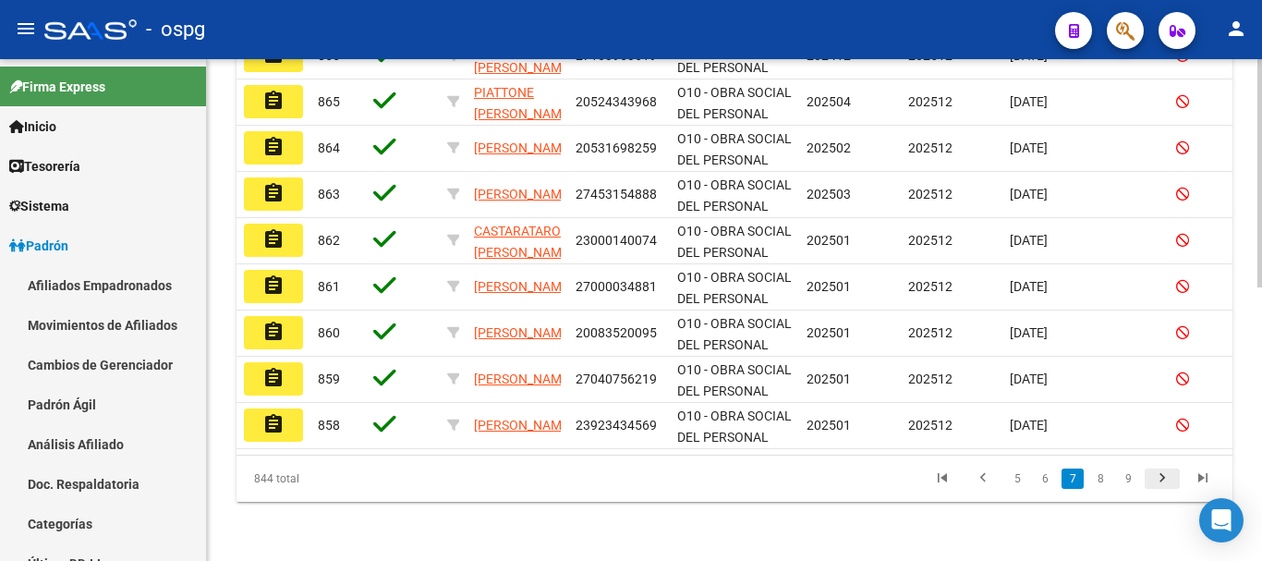
click at [1164, 482] on icon "go to next page" at bounding box center [1162, 480] width 24 height 22
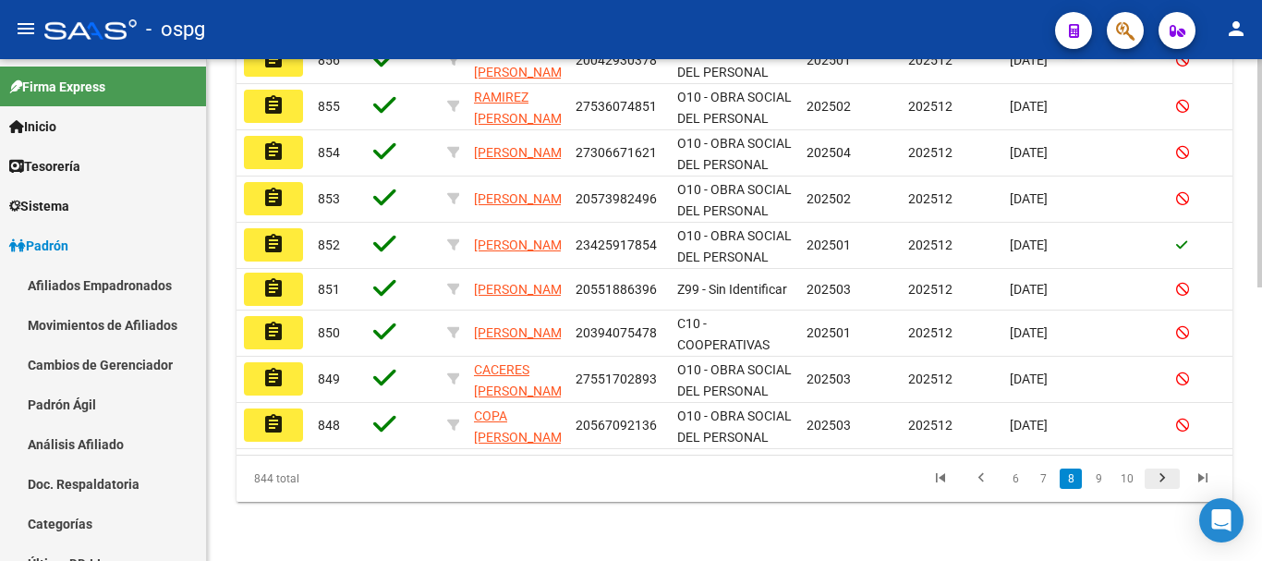
click at [1164, 482] on icon "go to next page" at bounding box center [1162, 480] width 24 height 22
click at [1164, 482] on div "844 total 7 8 9 10 11" at bounding box center [734, 478] width 996 height 46
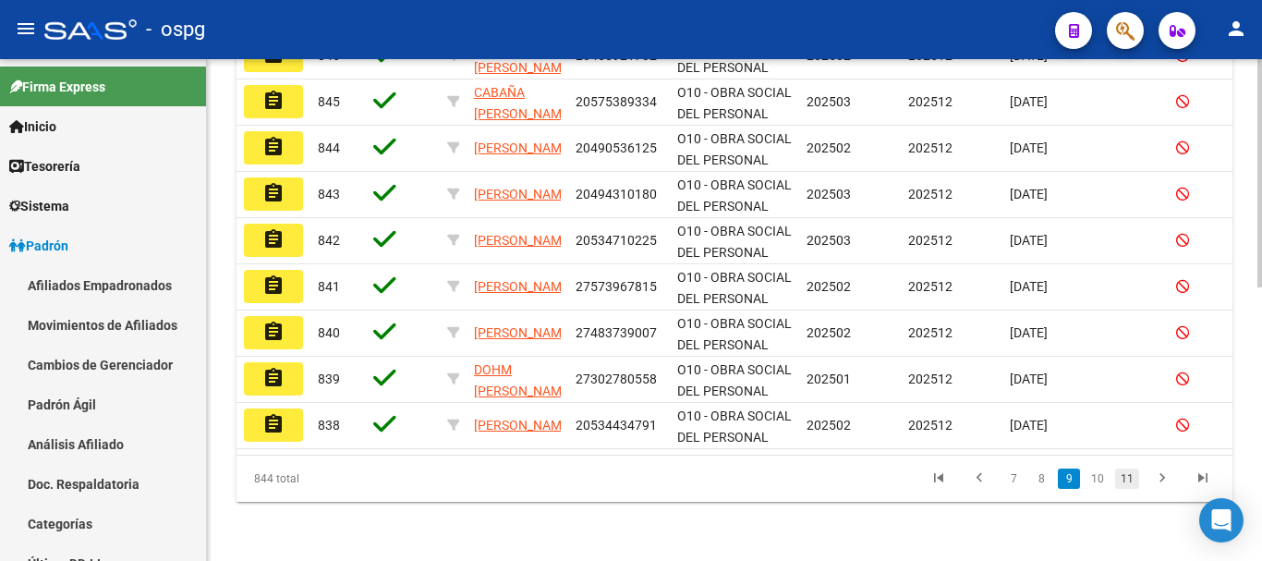
click at [1133, 480] on link "11" at bounding box center [1127, 478] width 24 height 20
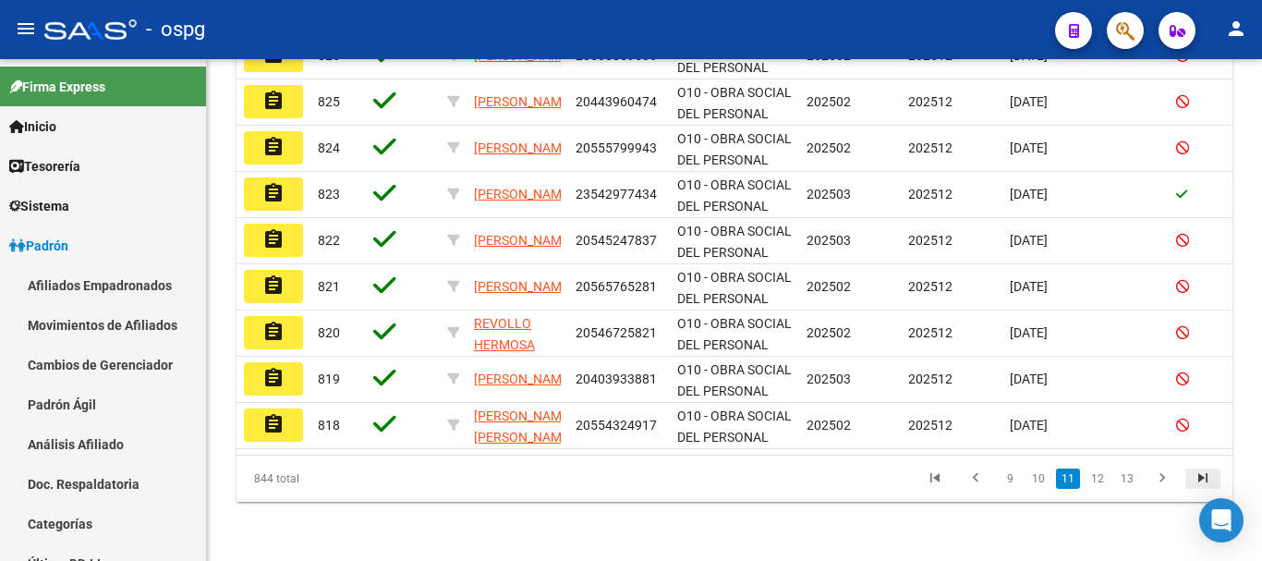
click at [1195, 477] on icon "go to last page" at bounding box center [1203, 480] width 24 height 22
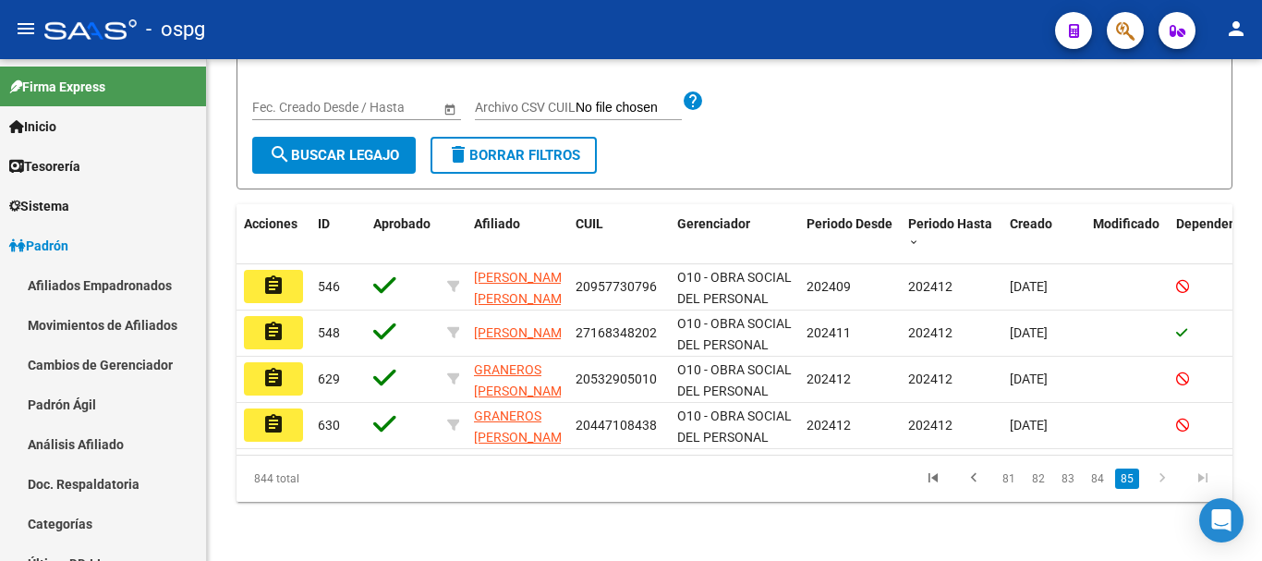
scroll to position [323, 0]
click at [976, 478] on icon "go to previous page" at bounding box center [973, 480] width 24 height 22
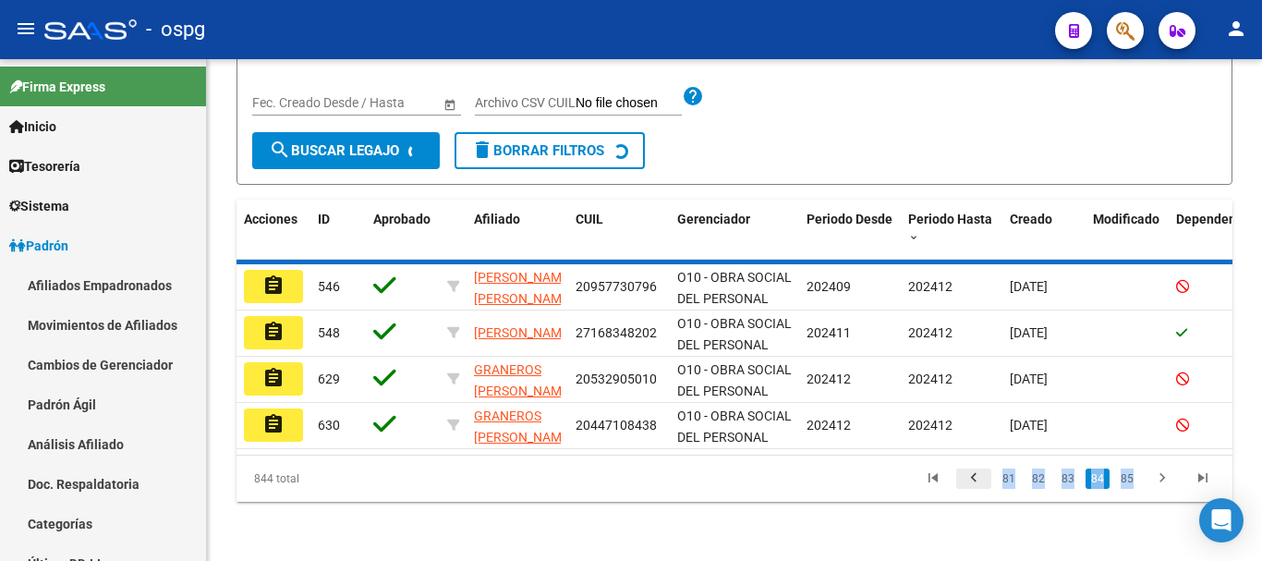
click at [976, 478] on div "844 total 81 82 83 84 85" at bounding box center [734, 478] width 996 height 46
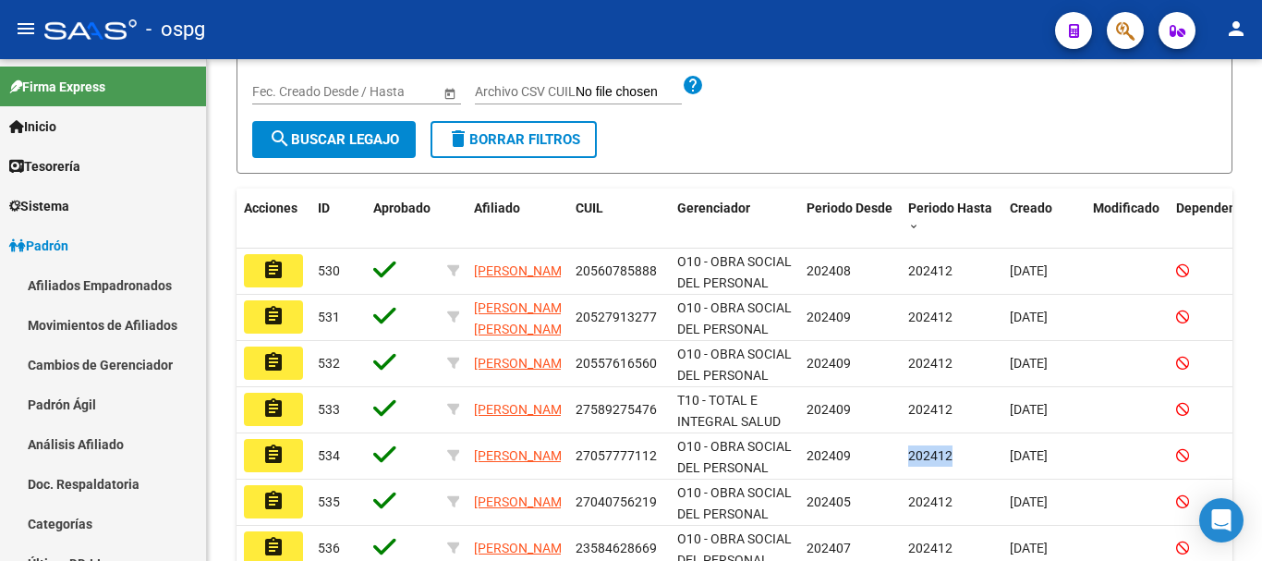
click at [976, 478] on datatable-body-cell "202412" at bounding box center [952, 455] width 102 height 45
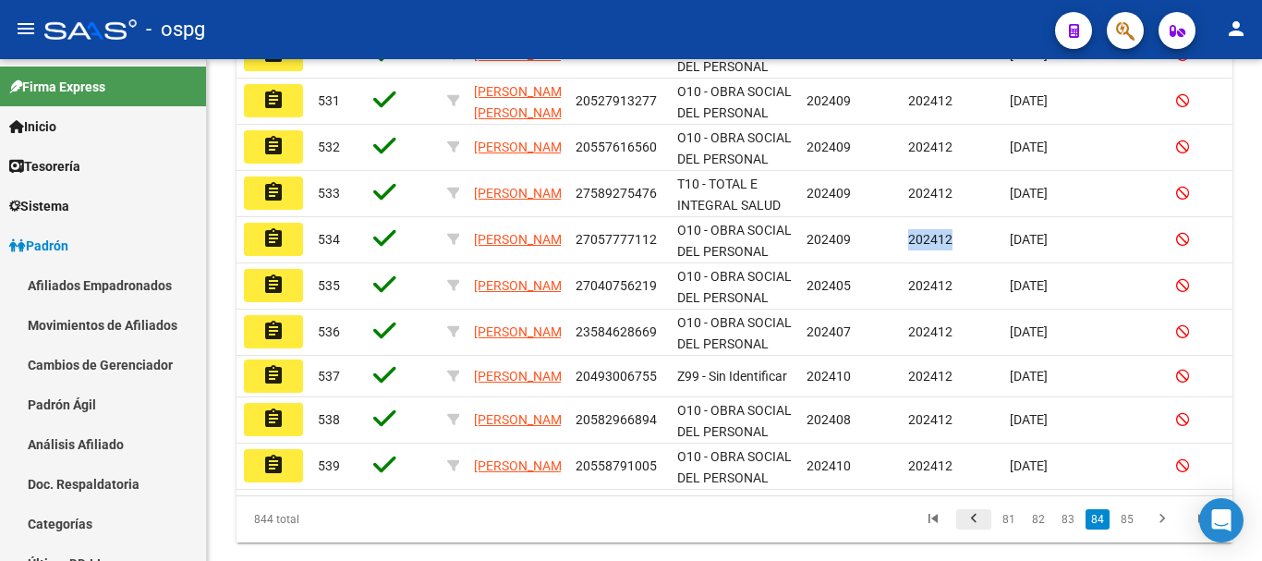
scroll to position [600, 0]
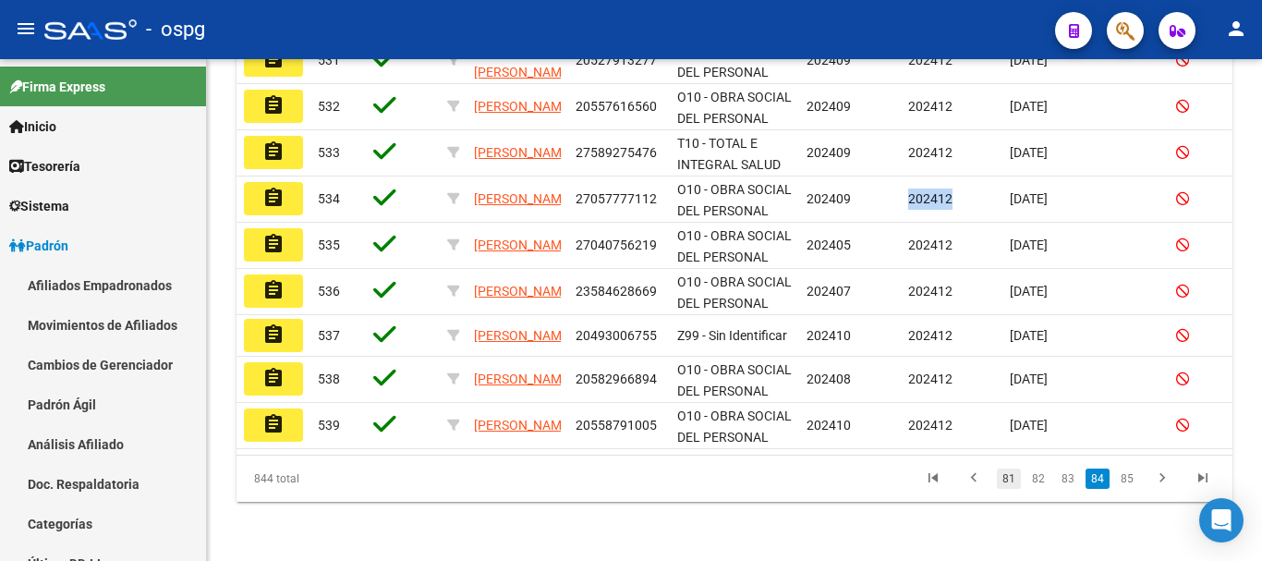
click at [1008, 482] on link "81" at bounding box center [1009, 478] width 24 height 20
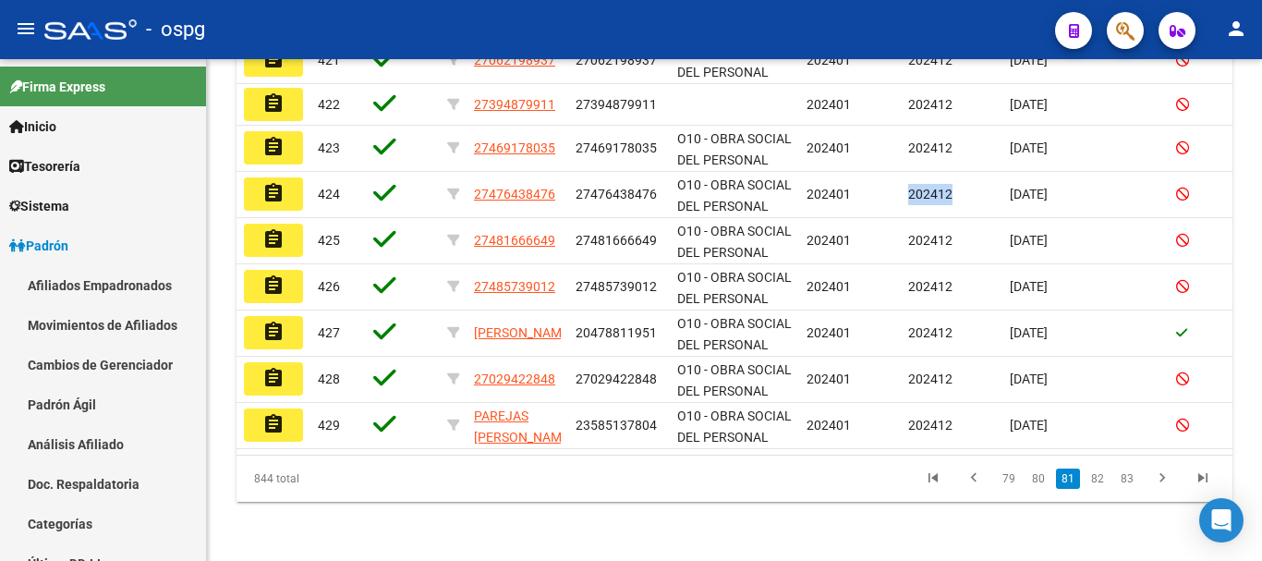
click at [1008, 482] on link "79" at bounding box center [1009, 478] width 24 height 20
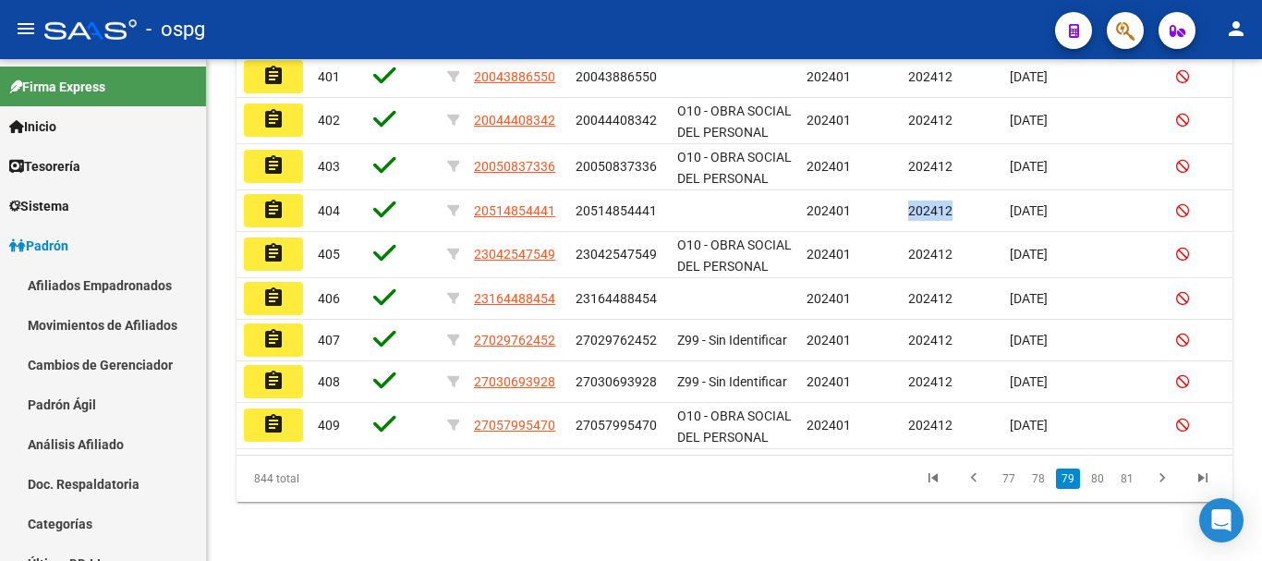
click at [1008, 482] on link "77" at bounding box center [1009, 478] width 24 height 20
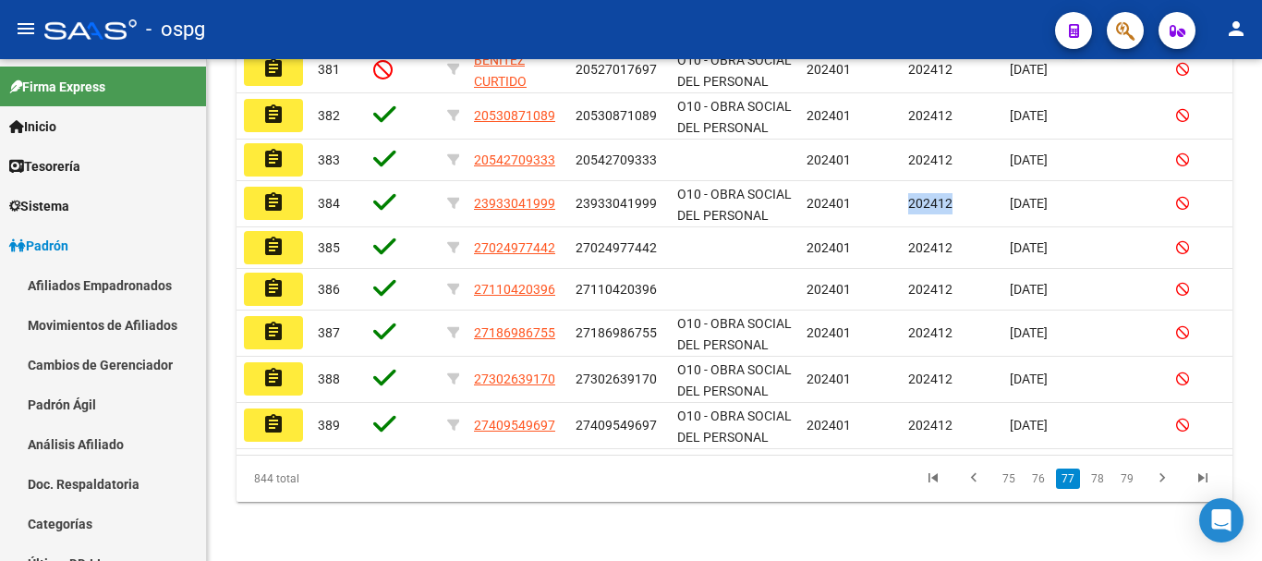
click at [1008, 482] on link "75" at bounding box center [1009, 478] width 24 height 20
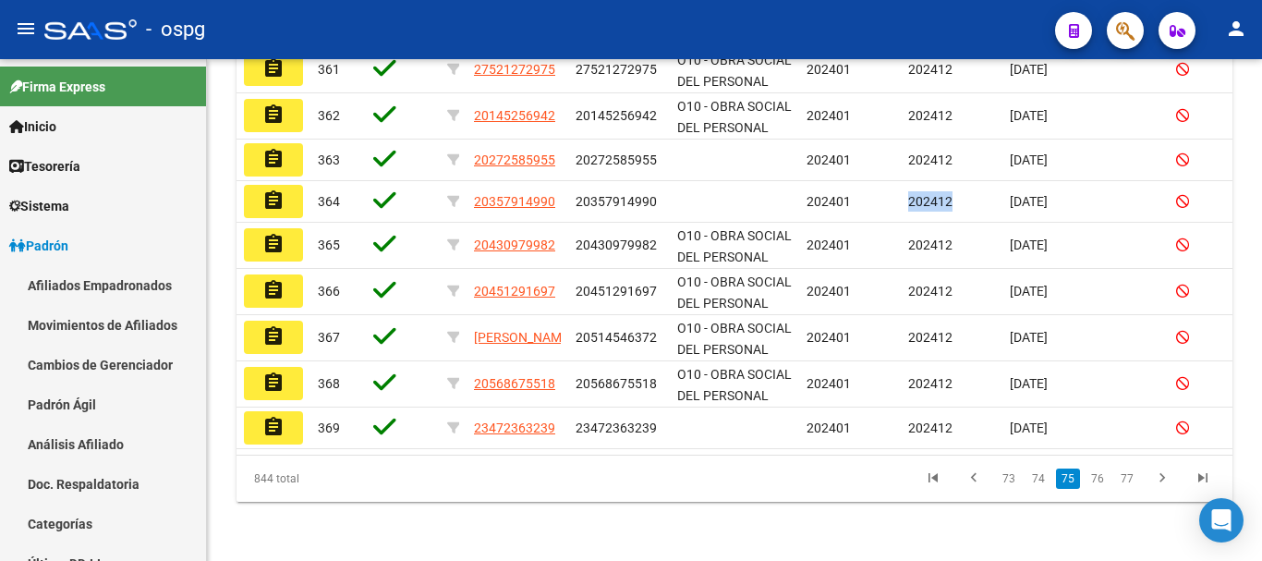
click at [1008, 482] on link "73" at bounding box center [1009, 478] width 24 height 20
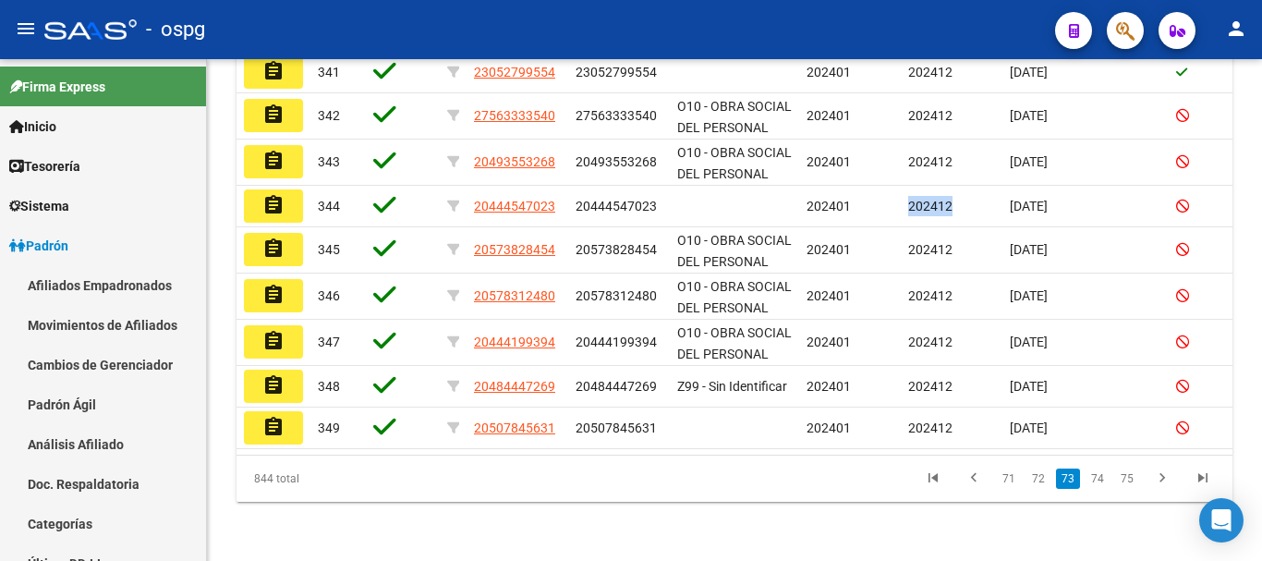
scroll to position [577, 0]
click at [1121, 481] on link "75" at bounding box center [1127, 478] width 24 height 20
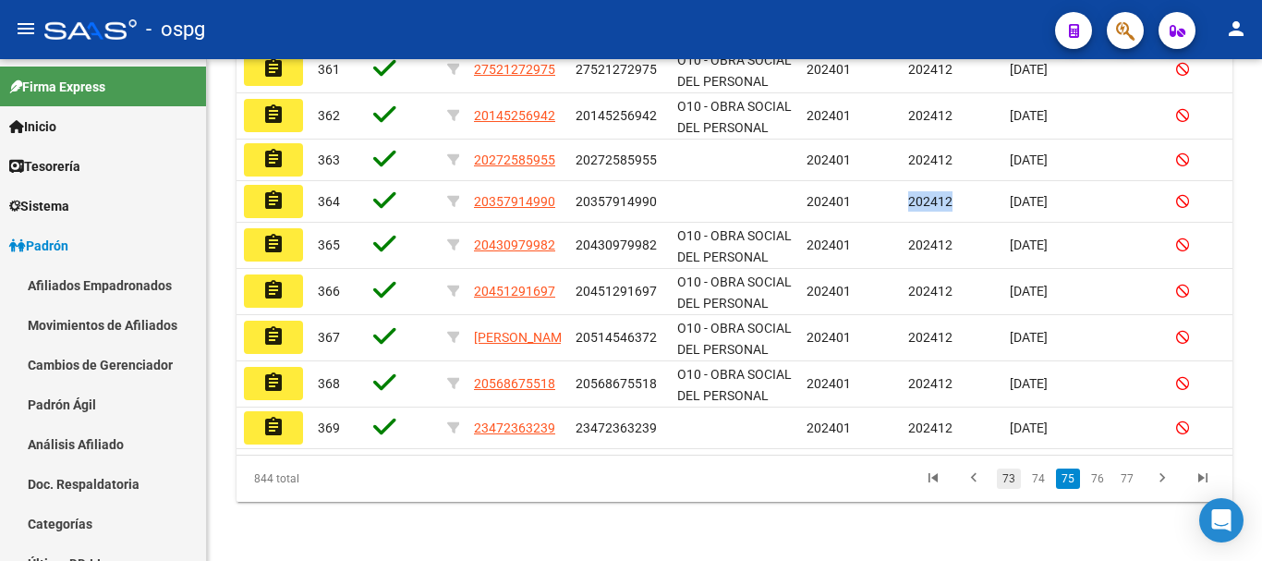
click at [1011, 488] on link "73" at bounding box center [1009, 478] width 24 height 20
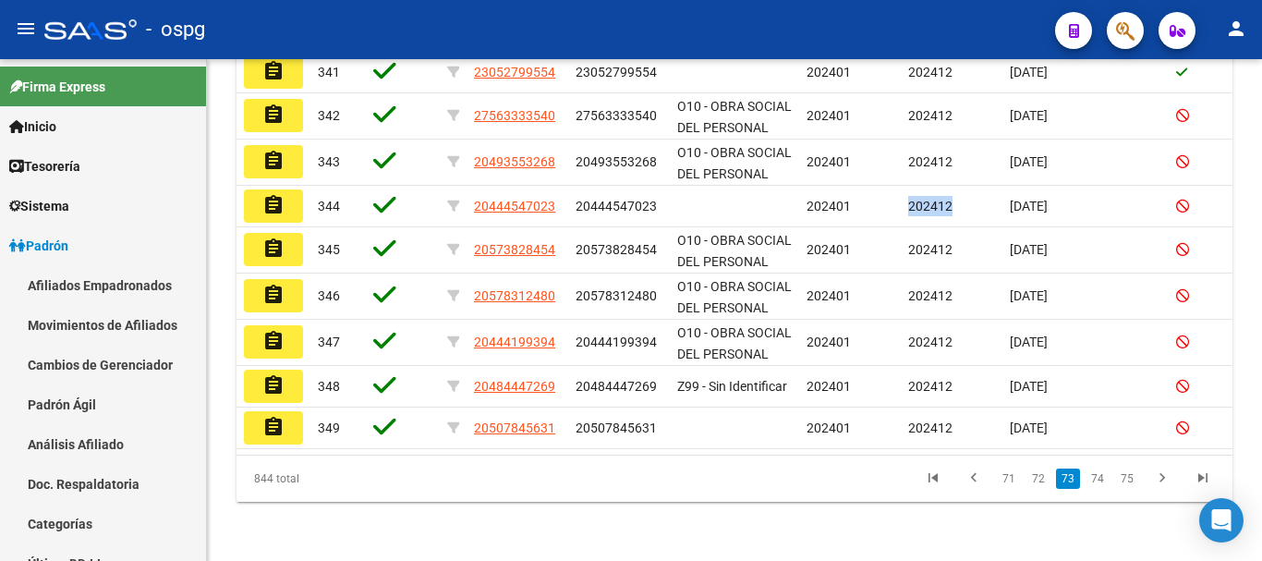
click at [1011, 488] on link "71" at bounding box center [1009, 478] width 24 height 20
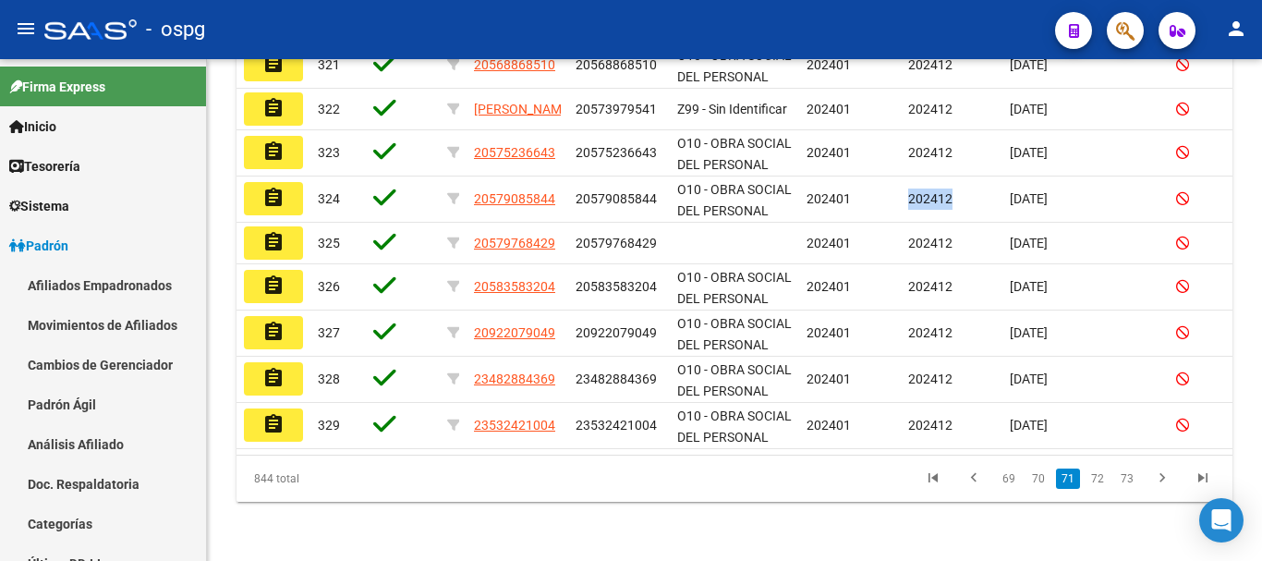
click at [1011, 488] on link "69" at bounding box center [1009, 478] width 24 height 20
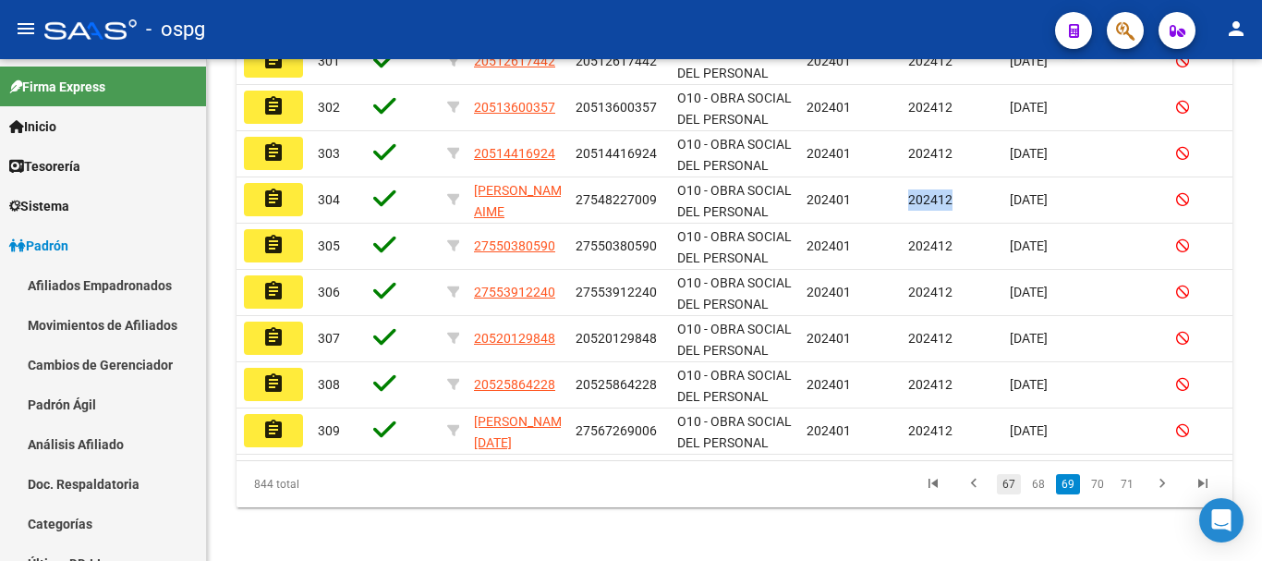
click at [1010, 493] on link "67" at bounding box center [1009, 484] width 24 height 20
click at [1010, 493] on link "65" at bounding box center [1009, 484] width 24 height 20
click at [1010, 493] on link "63" at bounding box center [1009, 484] width 24 height 20
click at [1010, 493] on link "61" at bounding box center [1009, 484] width 24 height 20
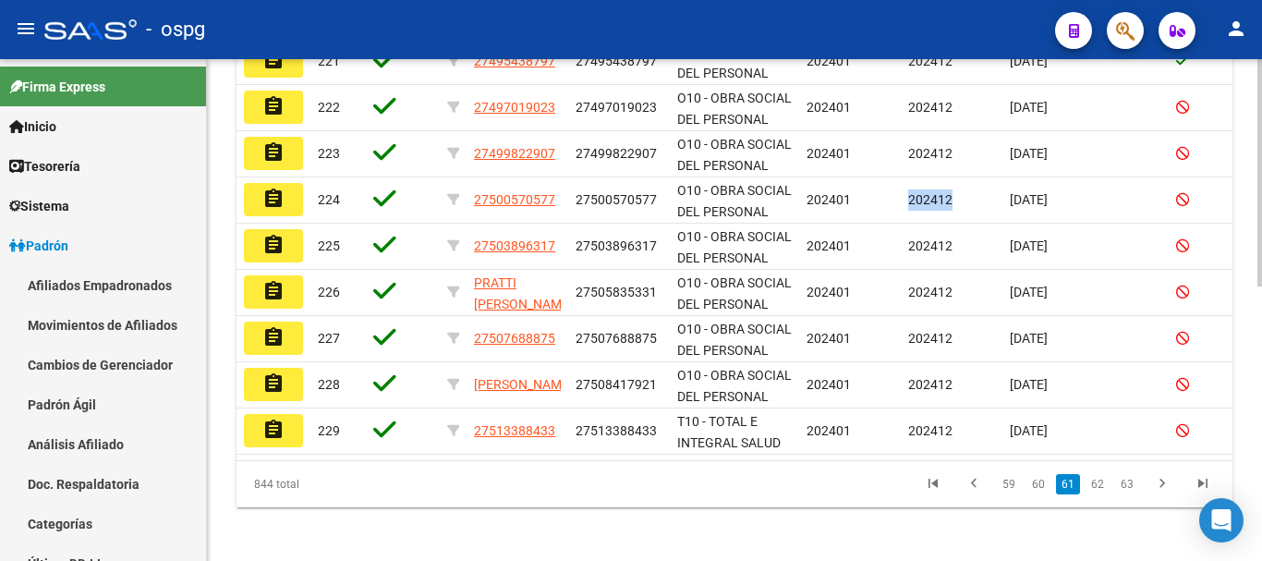
click at [1011, 494] on link "59" at bounding box center [1009, 484] width 24 height 20
click at [1011, 494] on link "57" at bounding box center [1009, 484] width 24 height 20
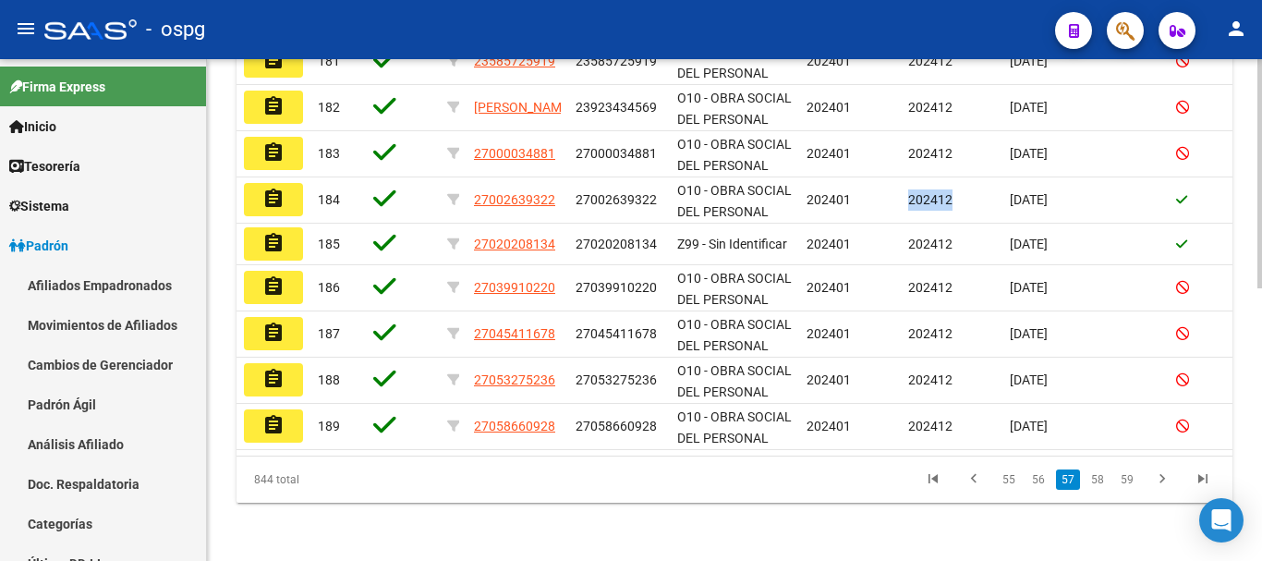
click at [1011, 490] on link "55" at bounding box center [1009, 479] width 24 height 20
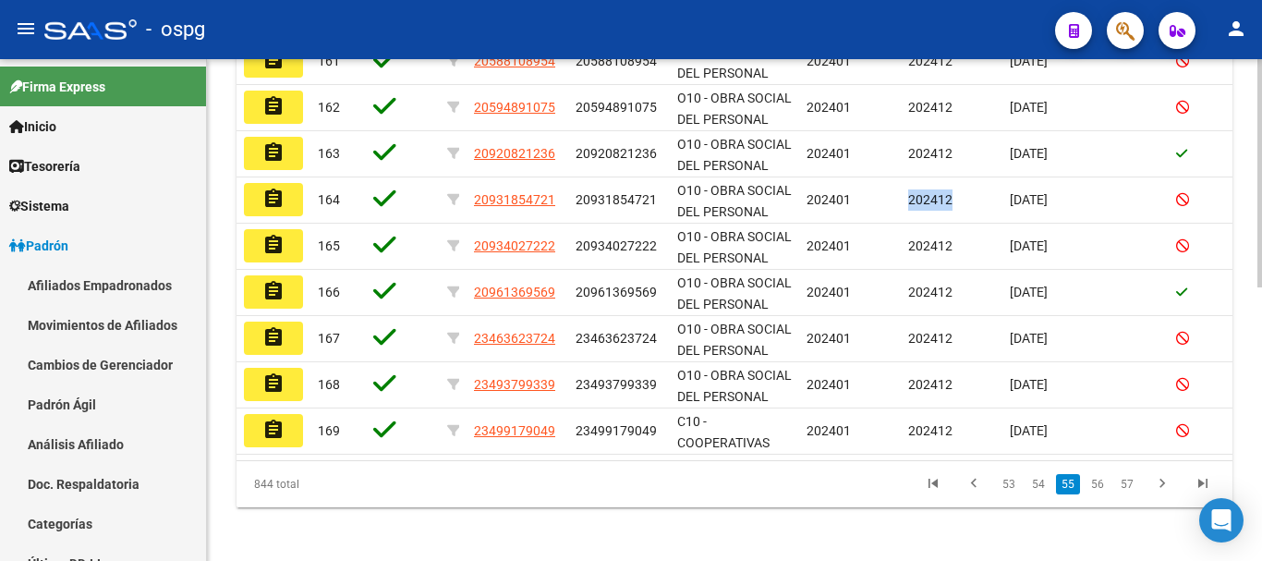
click at [1011, 494] on link "53" at bounding box center [1009, 484] width 24 height 20
click at [1011, 494] on link "51" at bounding box center [1009, 484] width 24 height 20
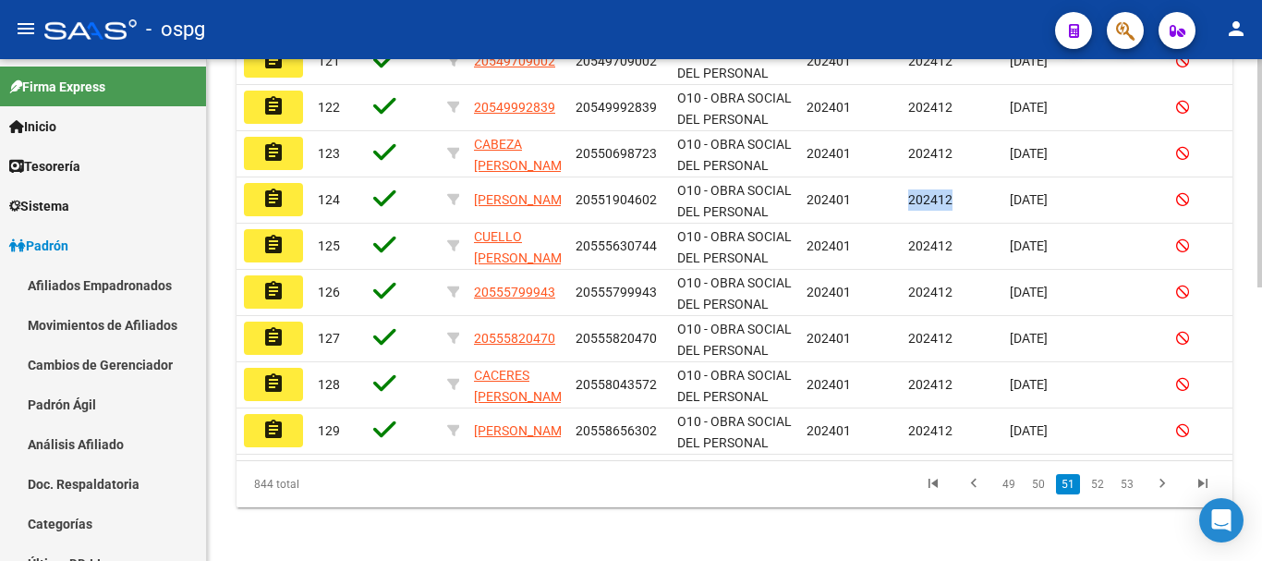
click at [1011, 494] on link "49" at bounding box center [1009, 484] width 24 height 20
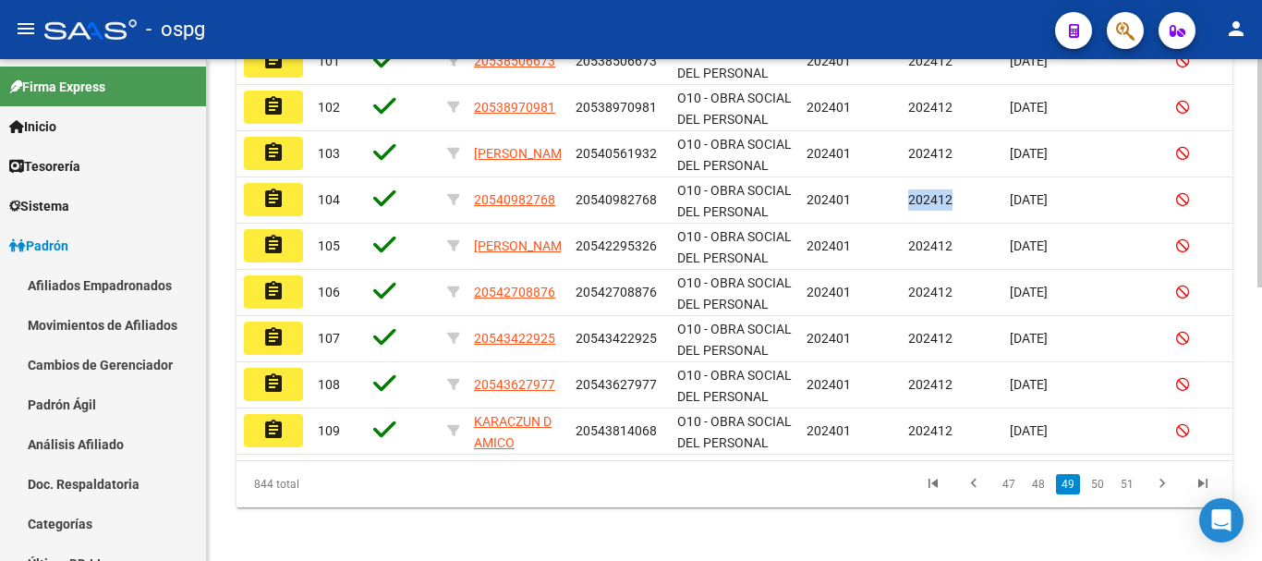
click at [1011, 494] on link "47" at bounding box center [1009, 484] width 24 height 20
click at [1011, 494] on link "45" at bounding box center [1009, 484] width 24 height 20
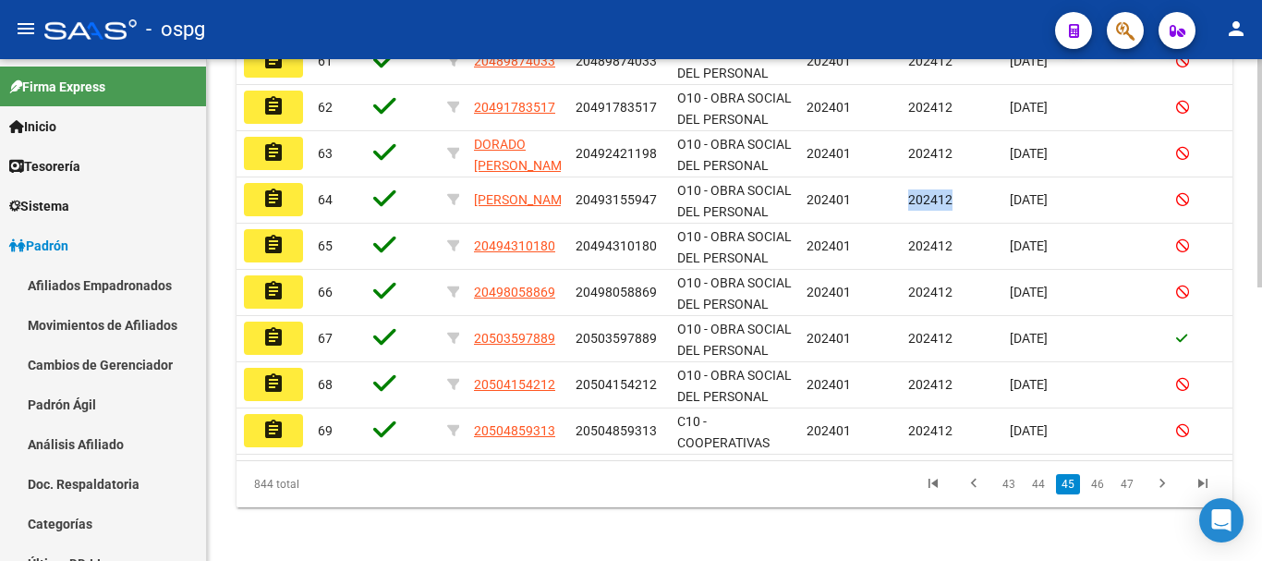
click at [1011, 494] on link "43" at bounding box center [1009, 484] width 24 height 20
click at [1011, 494] on link "41" at bounding box center [1009, 484] width 24 height 20
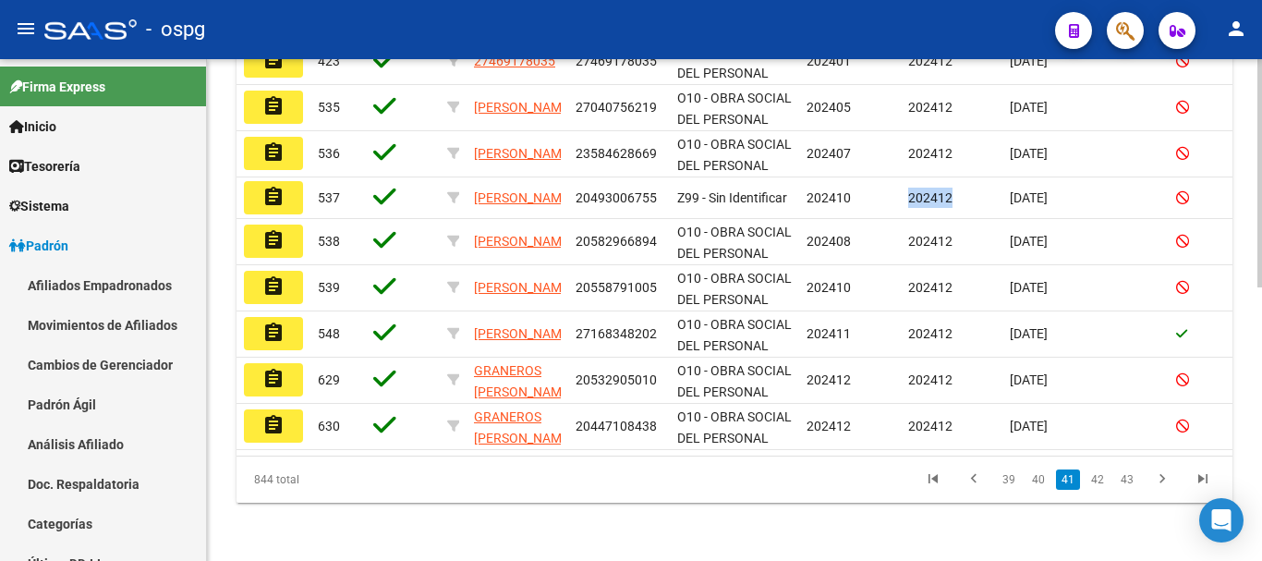
click at [1011, 490] on link "39" at bounding box center [1009, 479] width 24 height 20
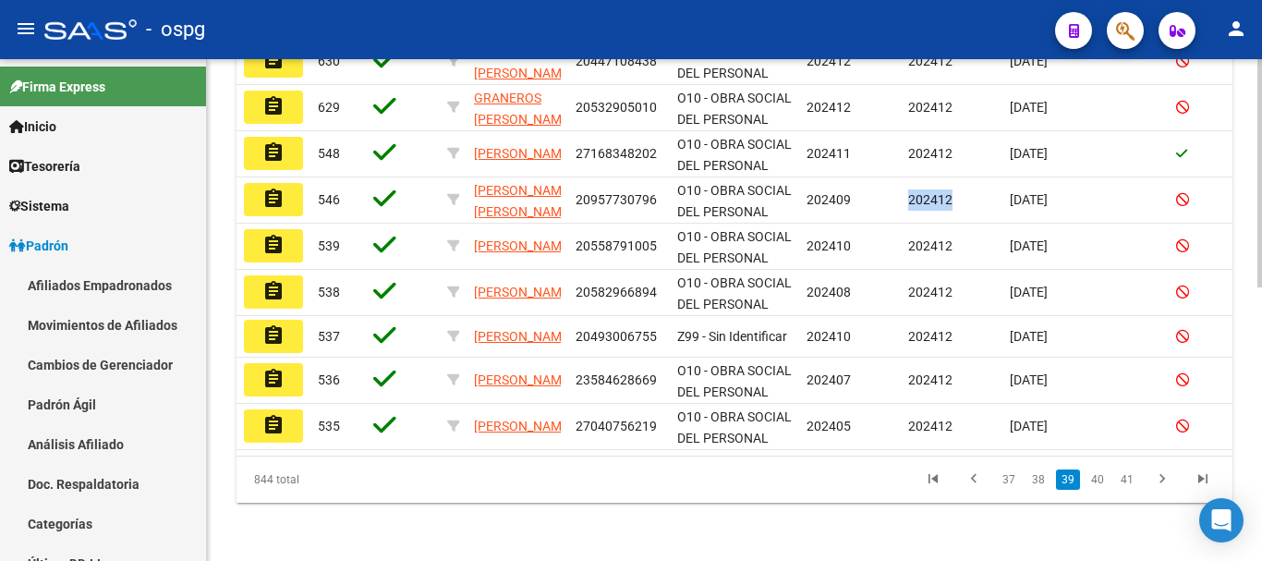
click at [1011, 490] on link "37" at bounding box center [1009, 479] width 24 height 20
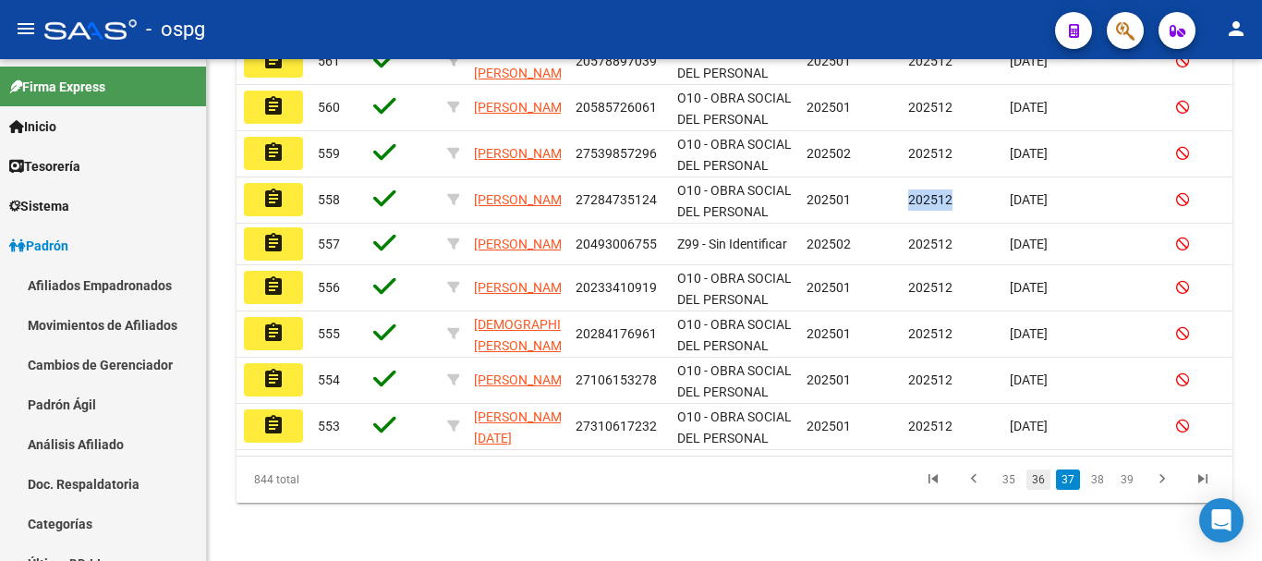
click at [1038, 490] on link "36" at bounding box center [1038, 479] width 24 height 20
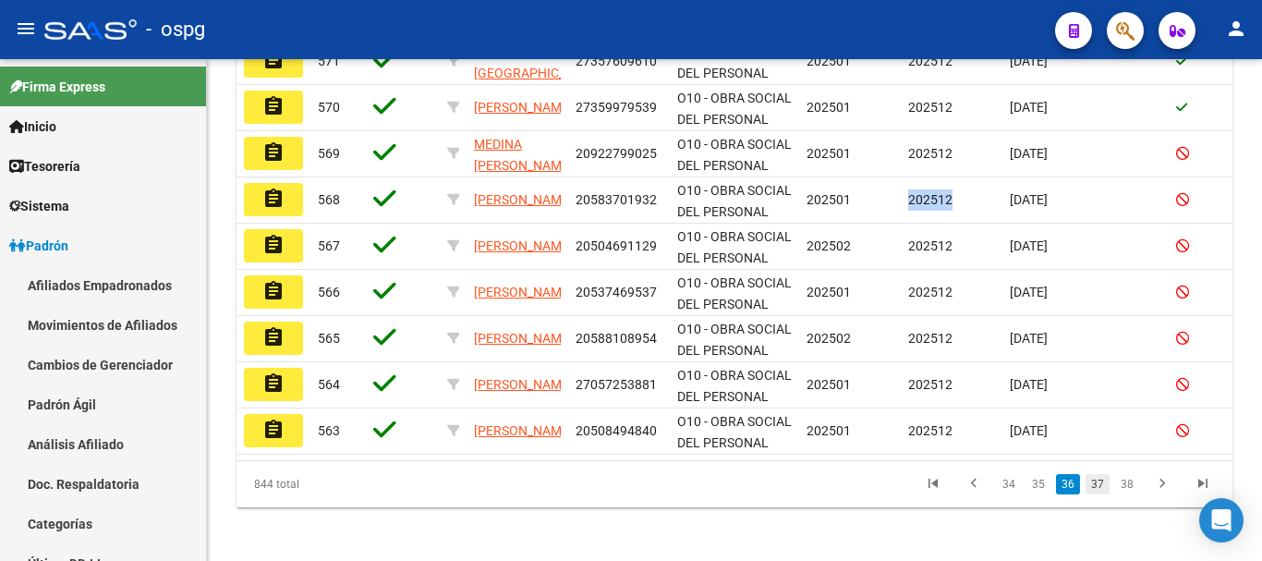
click at [1093, 494] on link "37" at bounding box center [1097, 484] width 24 height 20
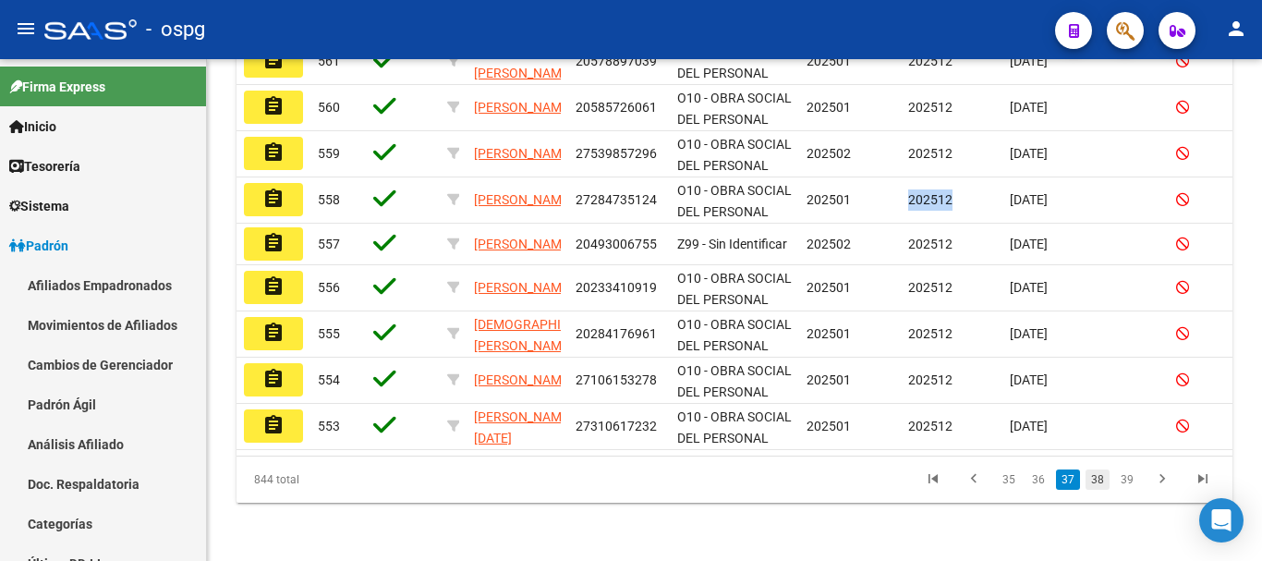
click at [1092, 490] on link "38" at bounding box center [1097, 479] width 24 height 20
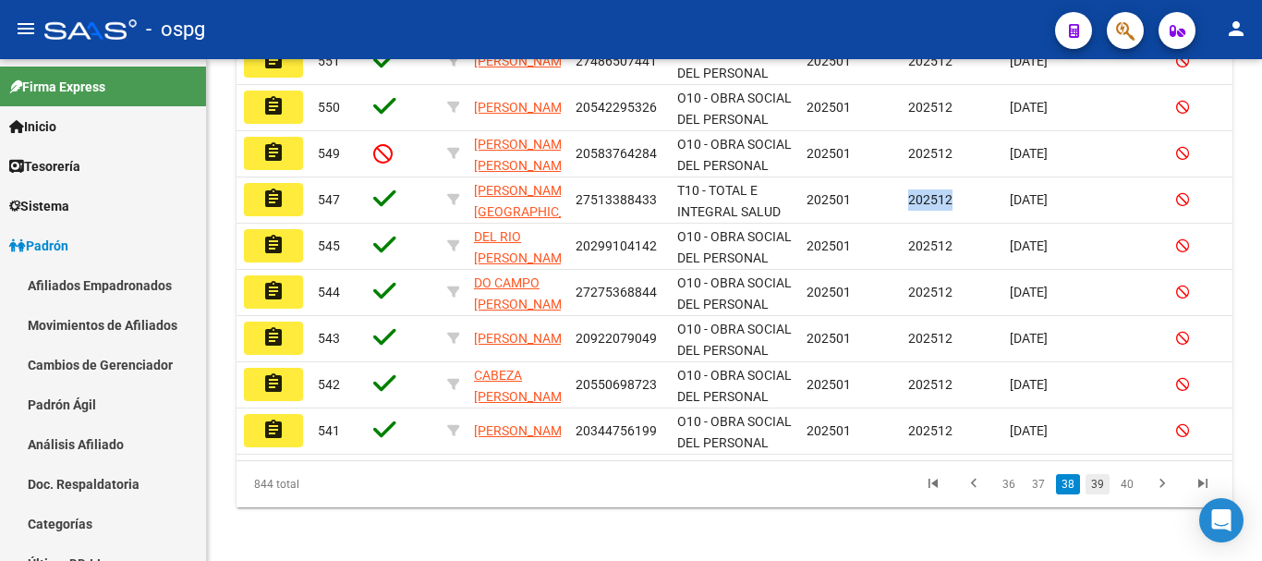
click at [1095, 494] on link "39" at bounding box center [1097, 484] width 24 height 20
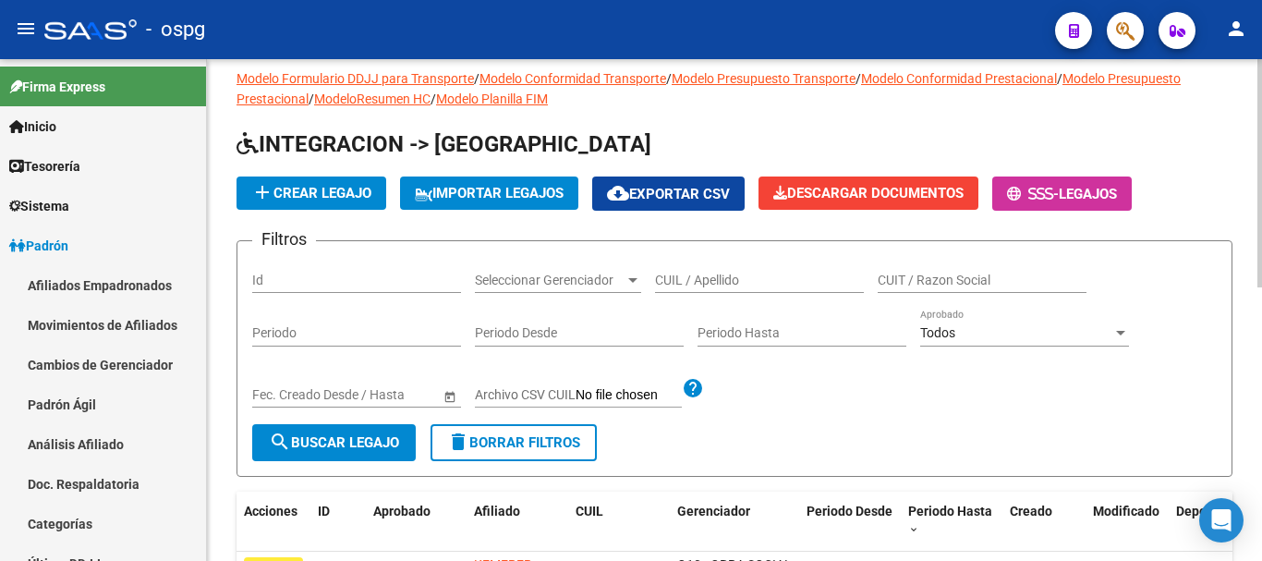
scroll to position [0, 0]
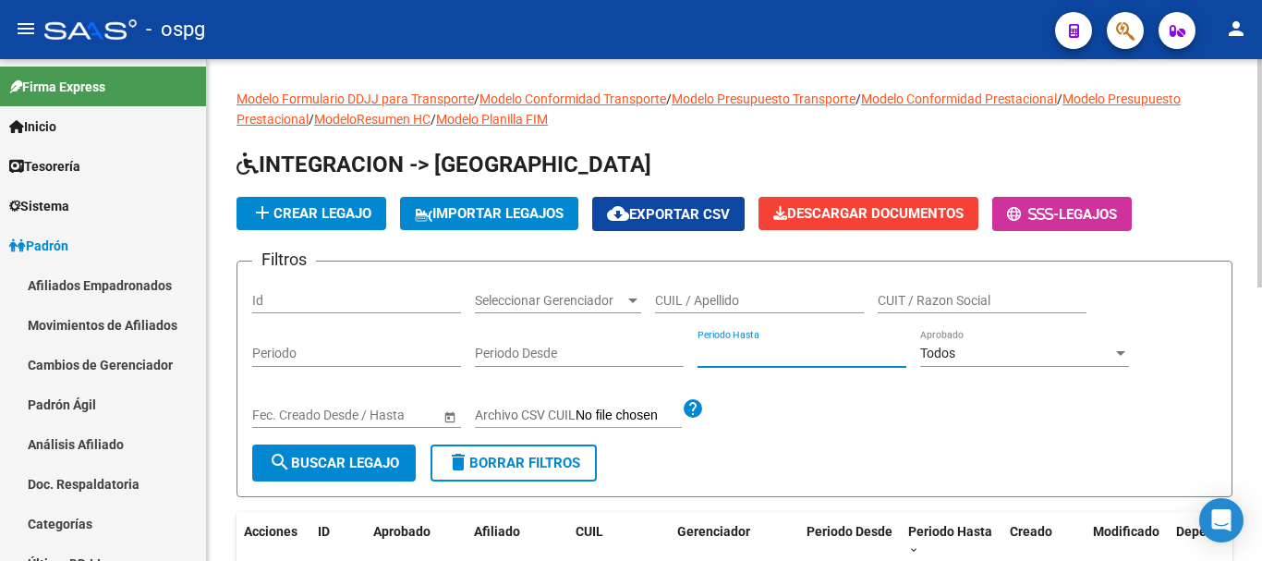
click at [810, 358] on input "Periodo Hasta" at bounding box center [801, 353] width 209 height 16
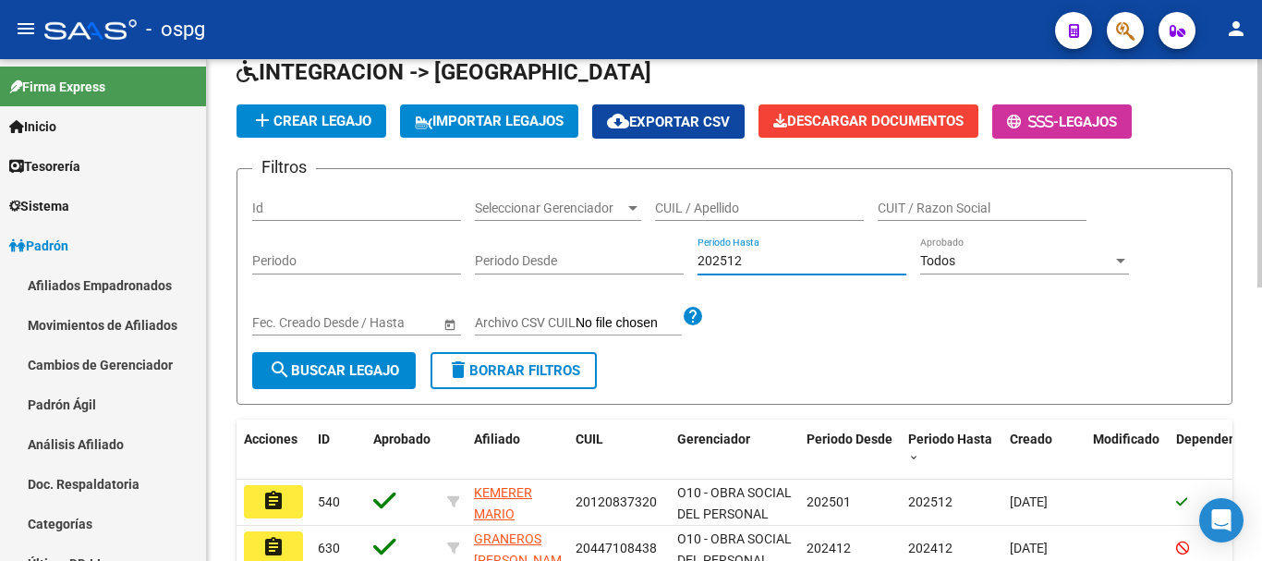
type input "202512"
click at [982, 260] on div "Todos" at bounding box center [1016, 261] width 192 height 16
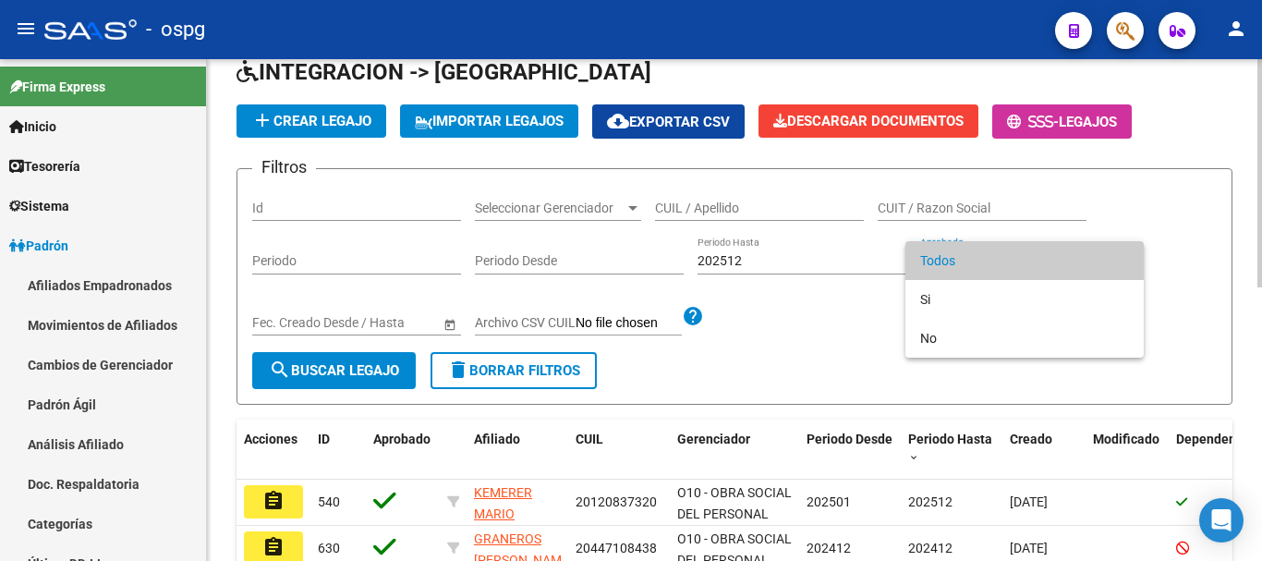
click at [982, 260] on span "Todos" at bounding box center [1024, 260] width 209 height 39
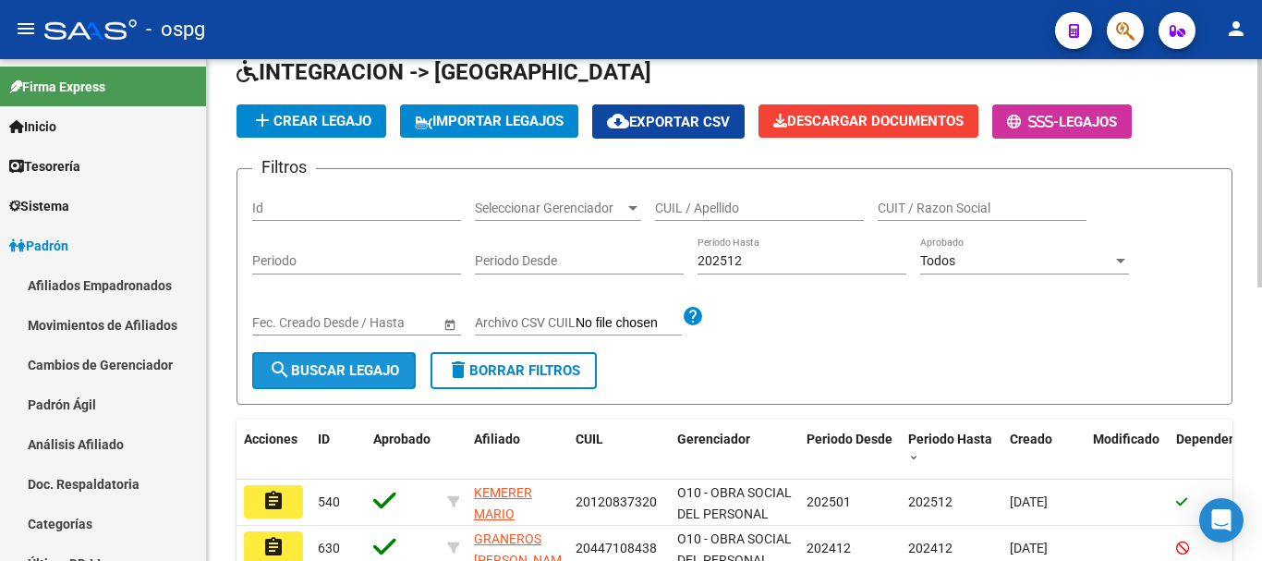
click at [341, 372] on span "search Buscar Legajo" at bounding box center [334, 370] width 130 height 17
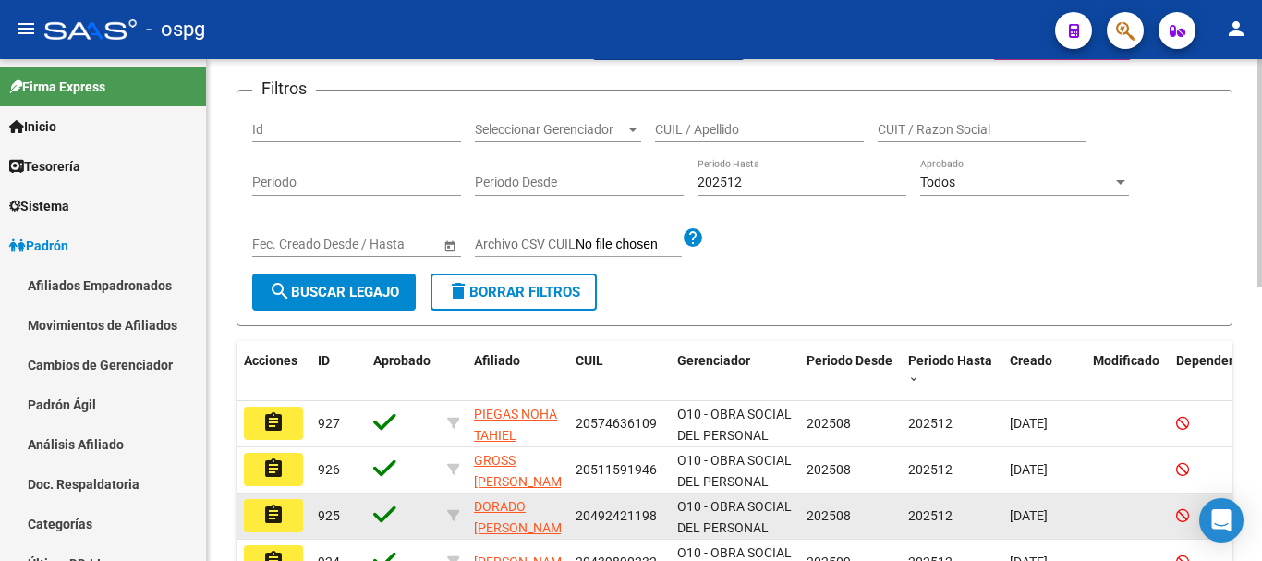
scroll to position [600, 0]
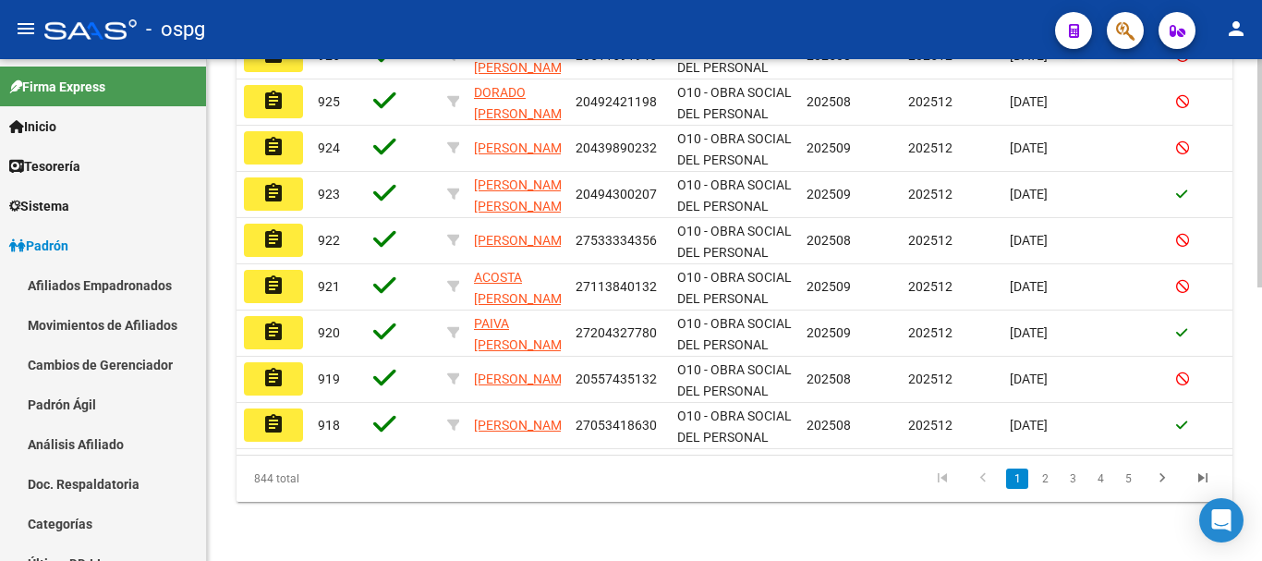
click at [1194, 477] on icon "go to last page" at bounding box center [1203, 480] width 24 height 22
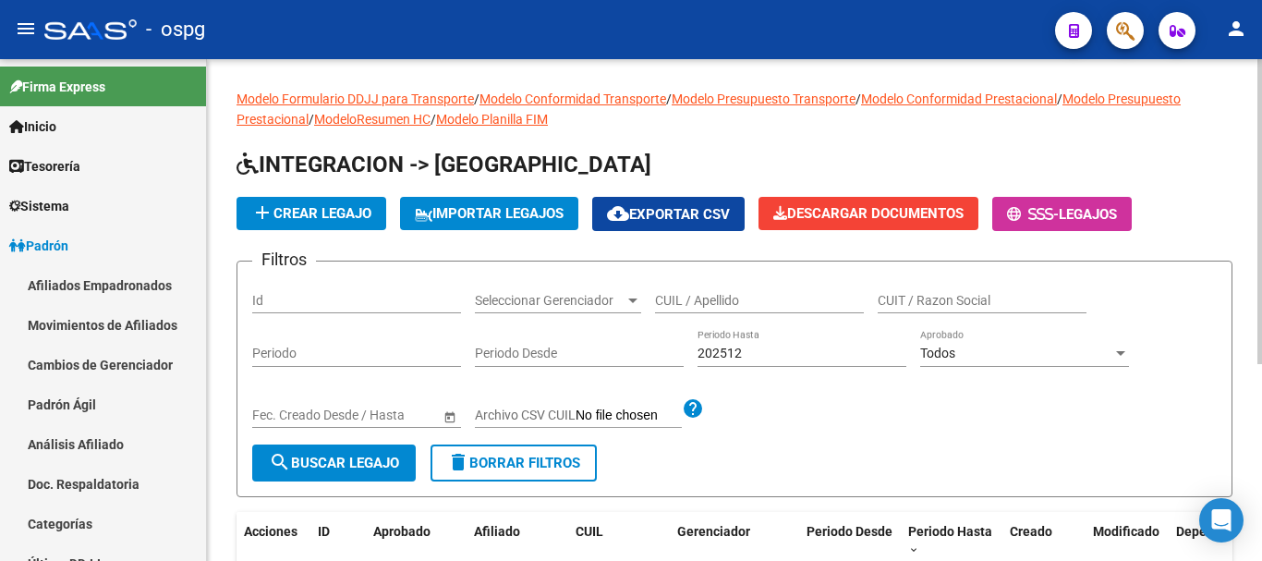
scroll to position [92, 0]
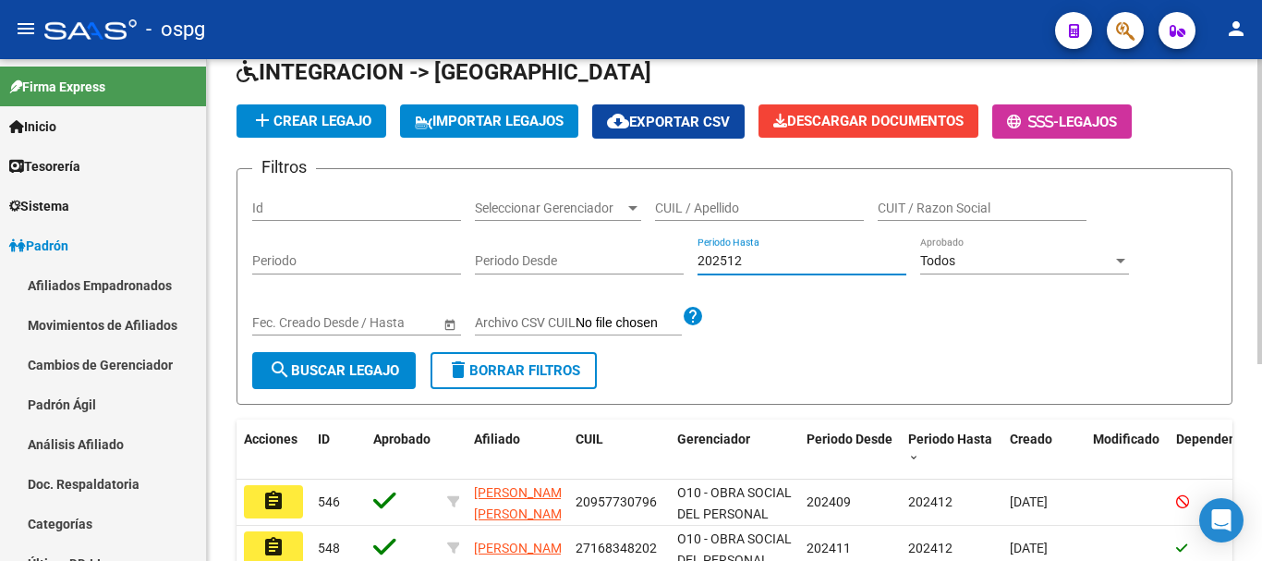
click at [773, 258] on input "202512" at bounding box center [801, 261] width 209 height 16
click at [357, 375] on span "search Buscar Legajo" at bounding box center [334, 370] width 130 height 17
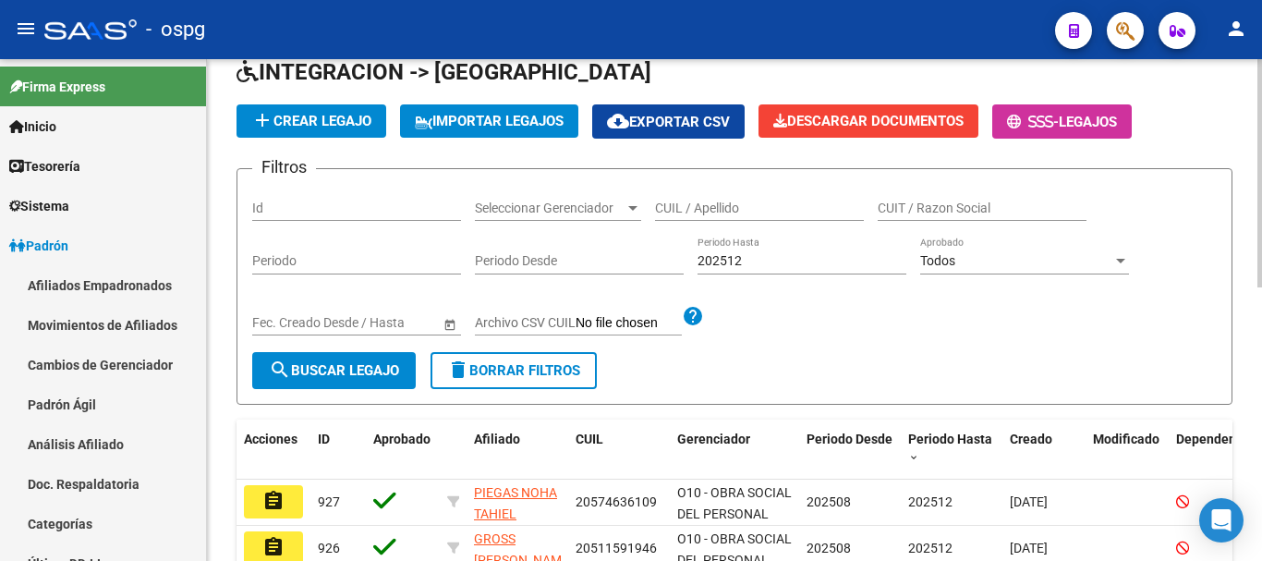
click at [543, 369] on span "delete Borrar Filtros" at bounding box center [513, 370] width 133 height 17
click at [746, 260] on input "Periodo Hasta" at bounding box center [801, 261] width 209 height 16
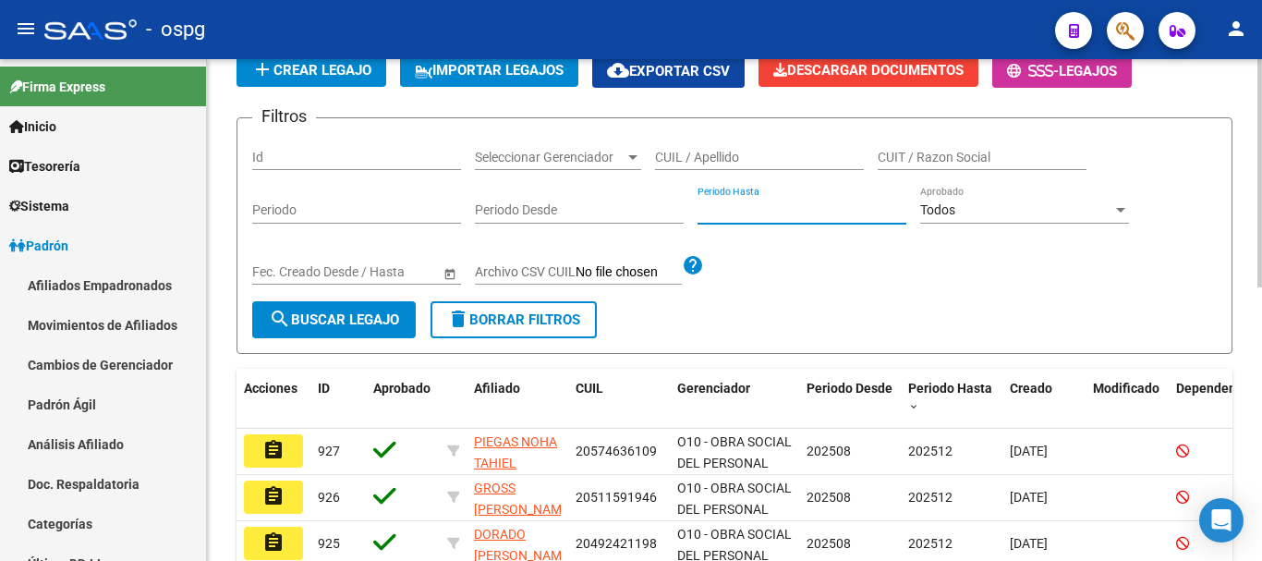
scroll to position [185, 0]
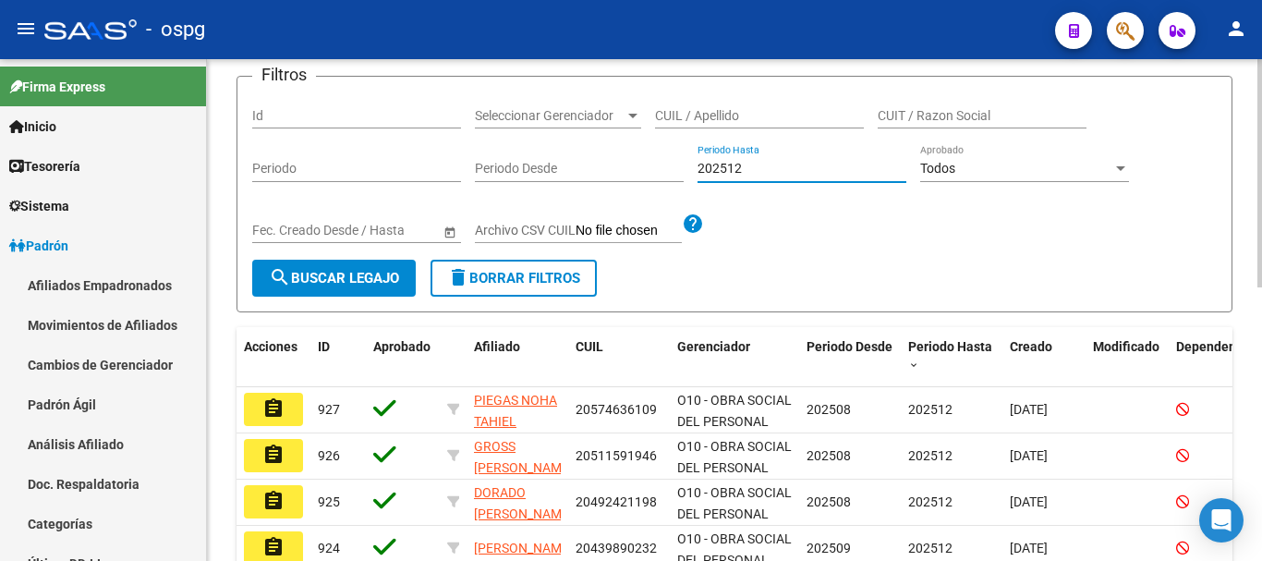
type input "202512"
click at [355, 277] on span "search Buscar Legajo" at bounding box center [334, 278] width 130 height 17
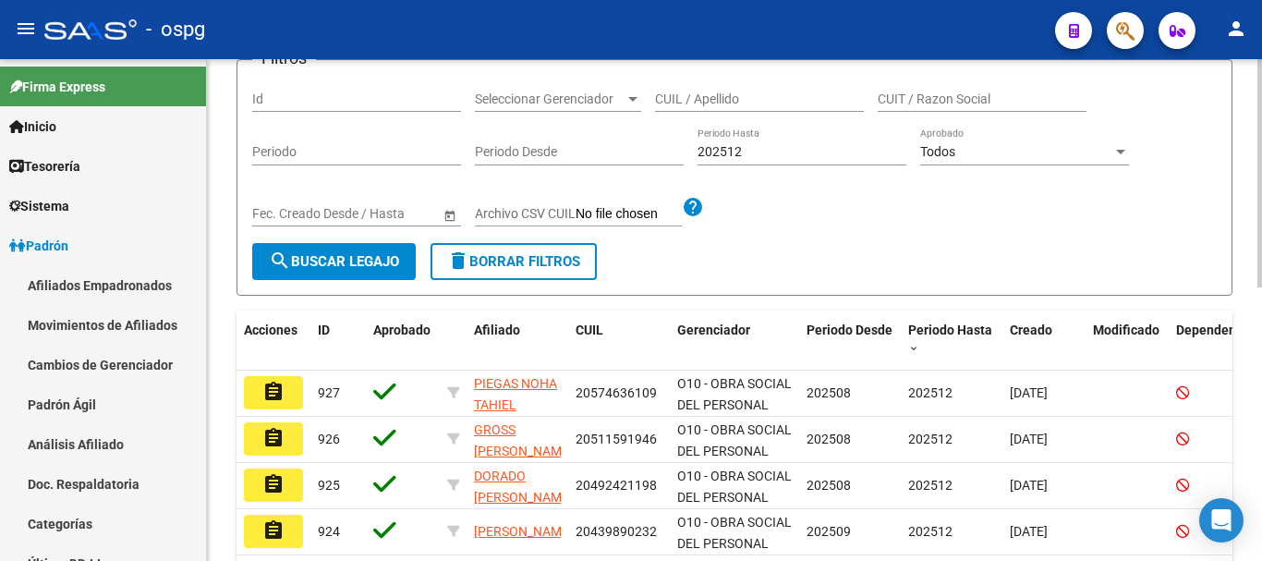
scroll to position [46, 0]
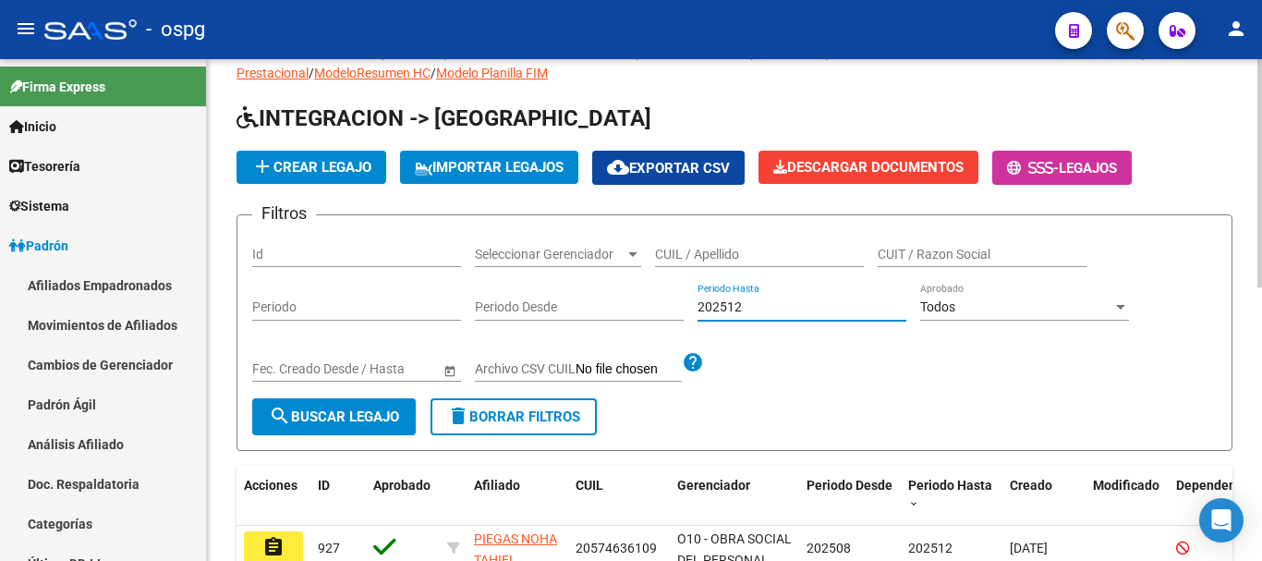
drag, startPoint x: 761, startPoint y: 313, endPoint x: 698, endPoint y: 318, distance: 63.0
click at [698, 318] on div "202512 Periodo Hasta" at bounding box center [801, 302] width 209 height 37
click at [296, 426] on button "search Buscar Legajo" at bounding box center [333, 416] width 163 height 37
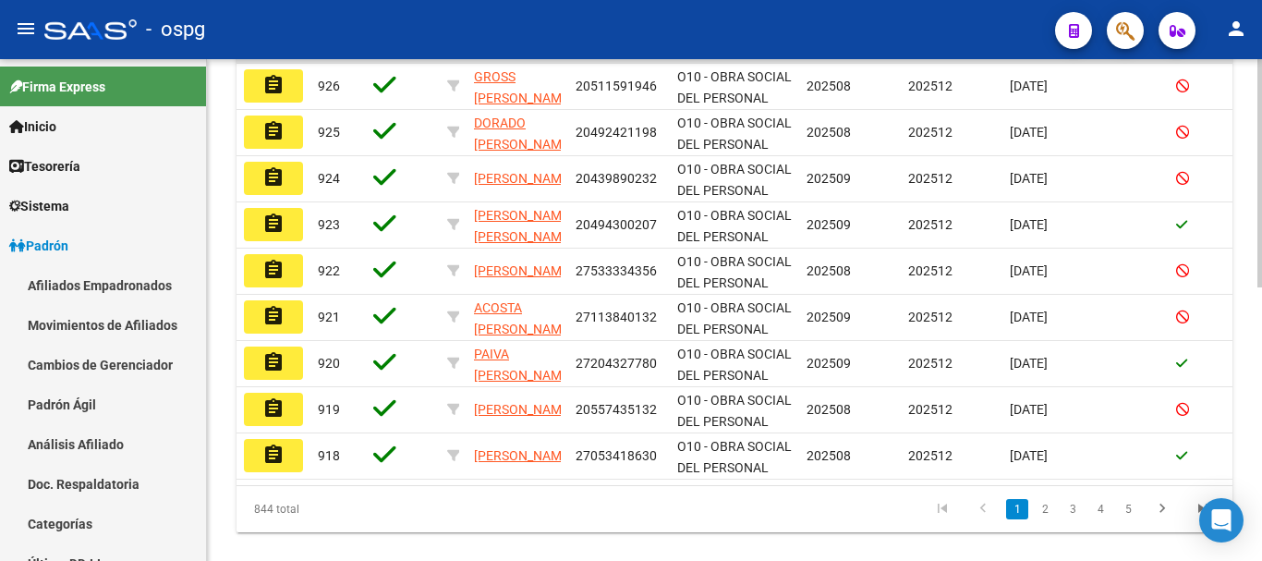
scroll to position [600, 0]
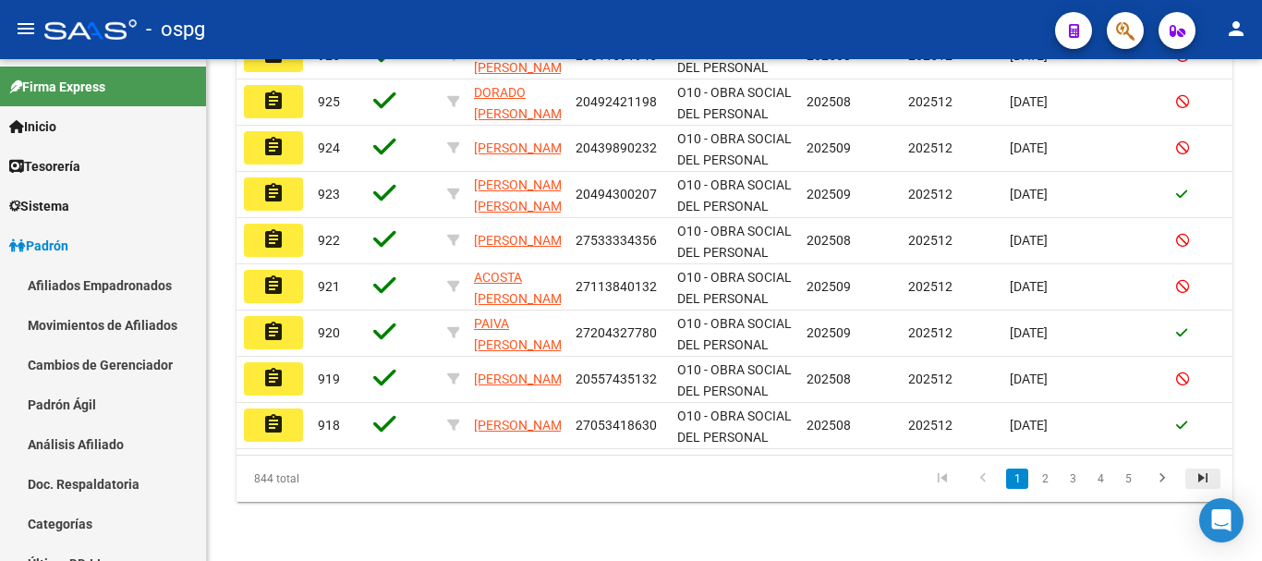
click at [1195, 479] on icon "go to last page" at bounding box center [1203, 480] width 24 height 22
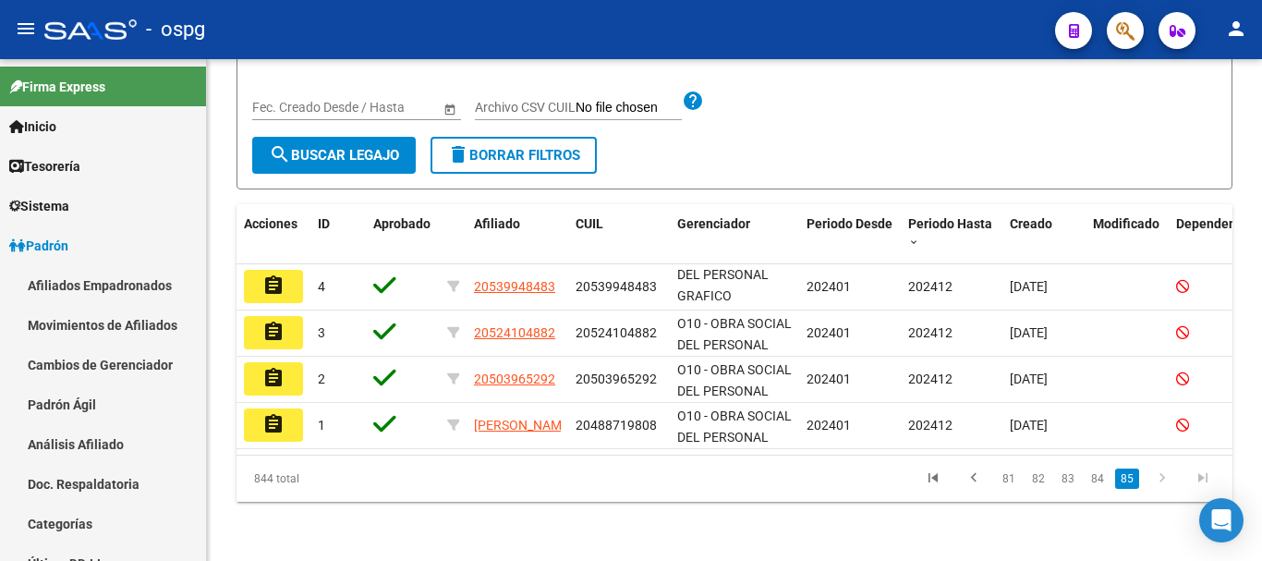
scroll to position [323, 0]
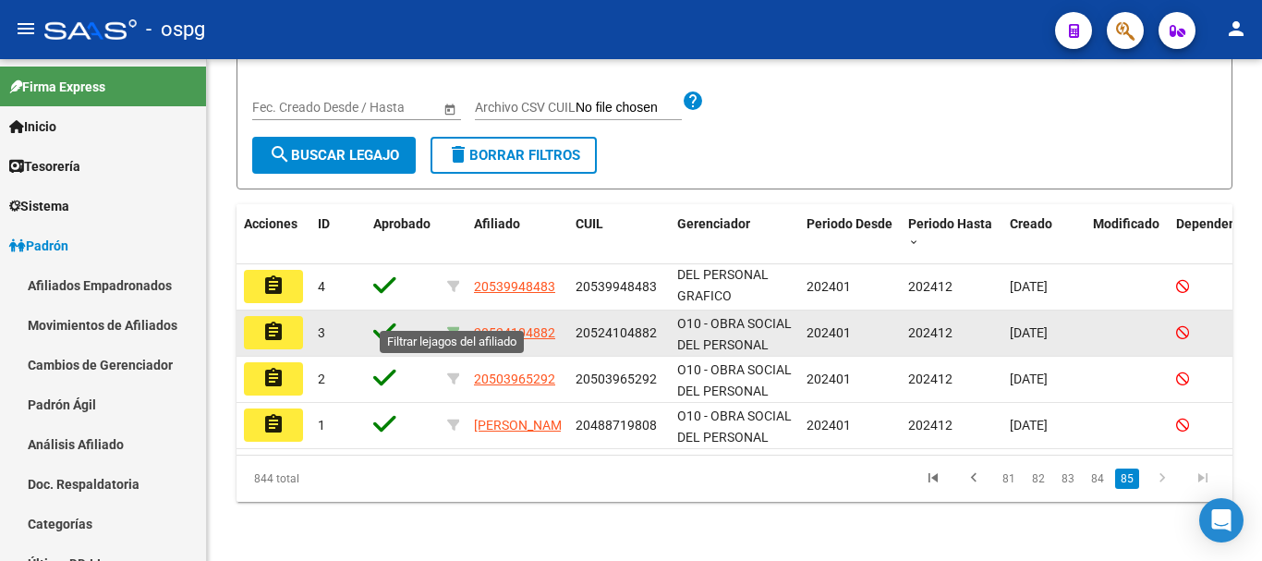
click at [454, 326] on icon at bounding box center [453, 332] width 13 height 13
type input "20524104882"
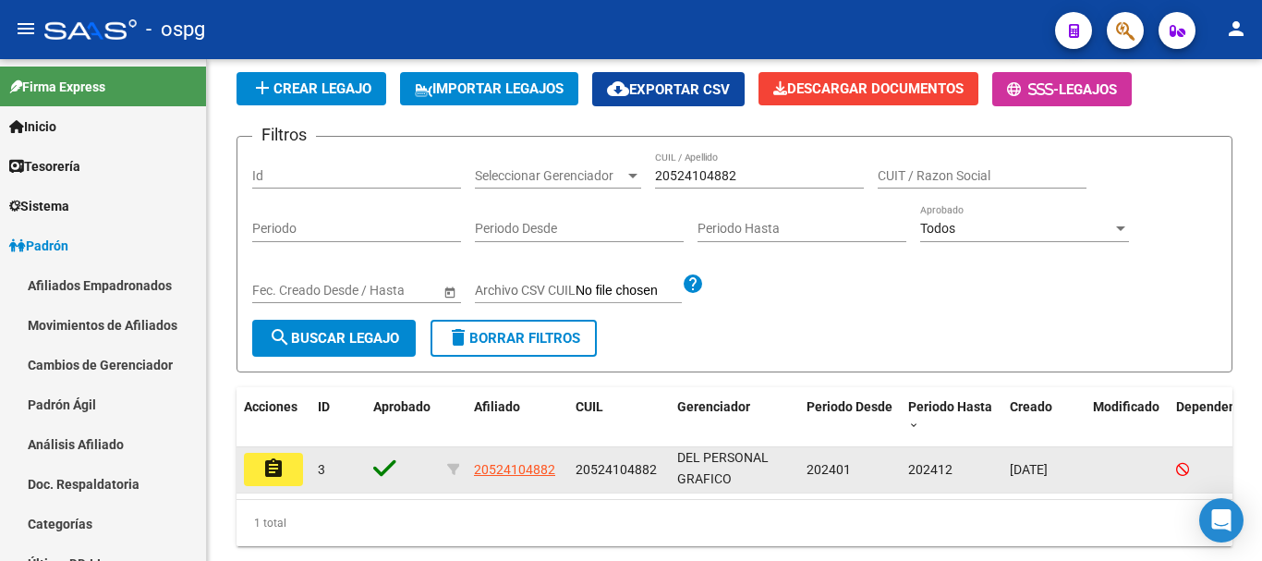
scroll to position [0, 0]
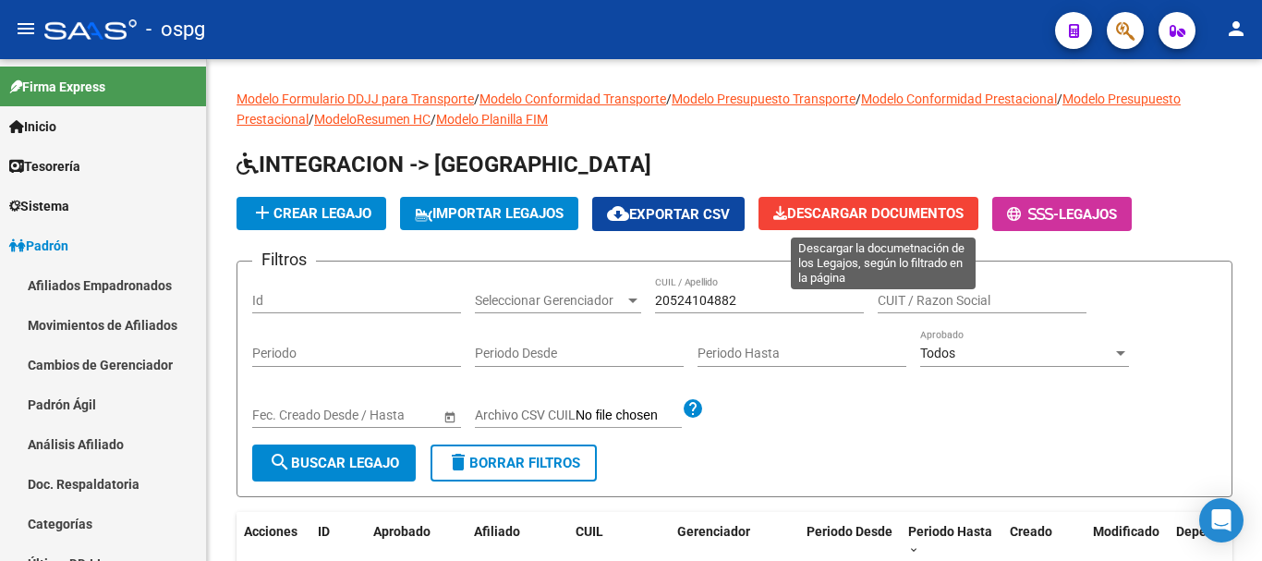
click at [860, 218] on span "Descargar Documentos" at bounding box center [868, 213] width 190 height 17
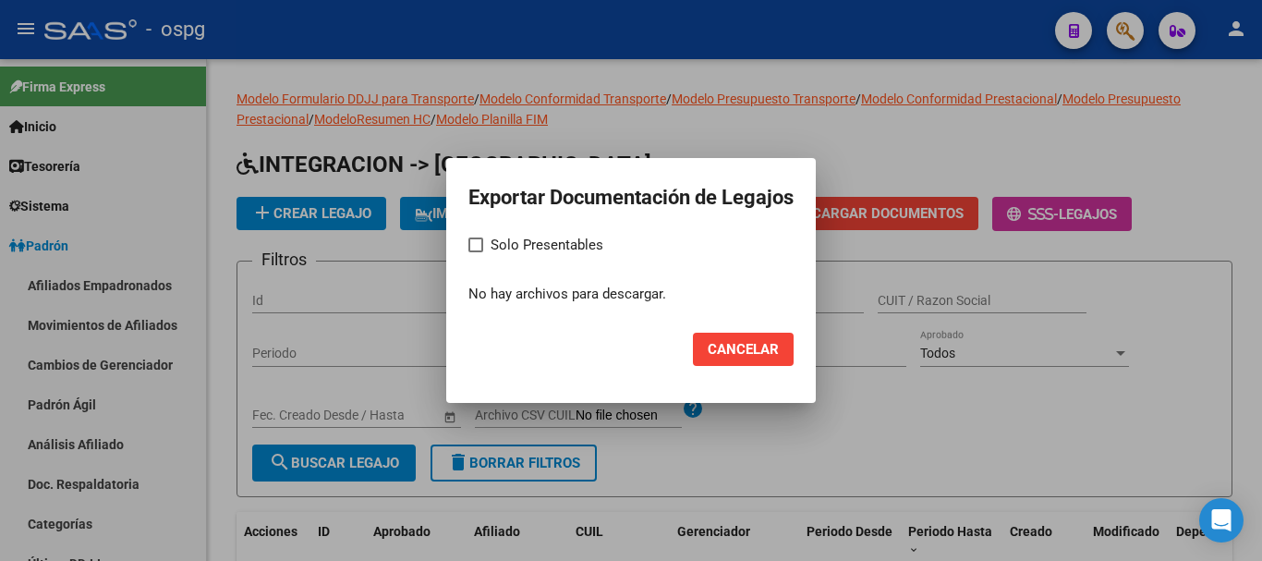
click at [770, 345] on span "Cancelar" at bounding box center [742, 349] width 71 height 17
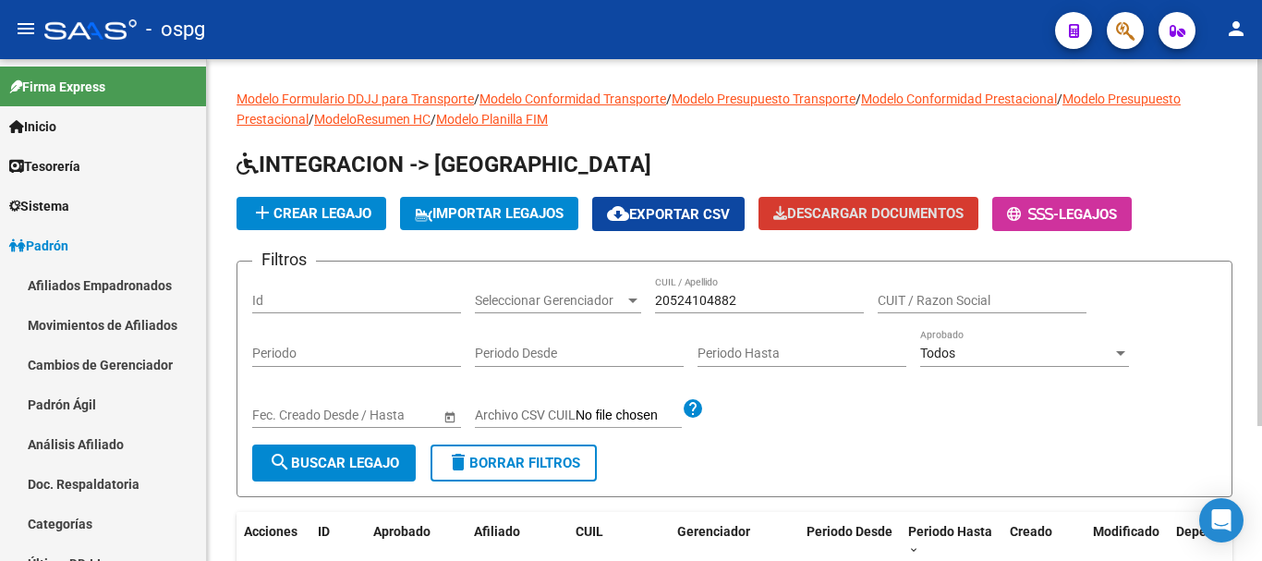
click at [555, 459] on span "delete Borrar Filtros" at bounding box center [513, 462] width 133 height 17
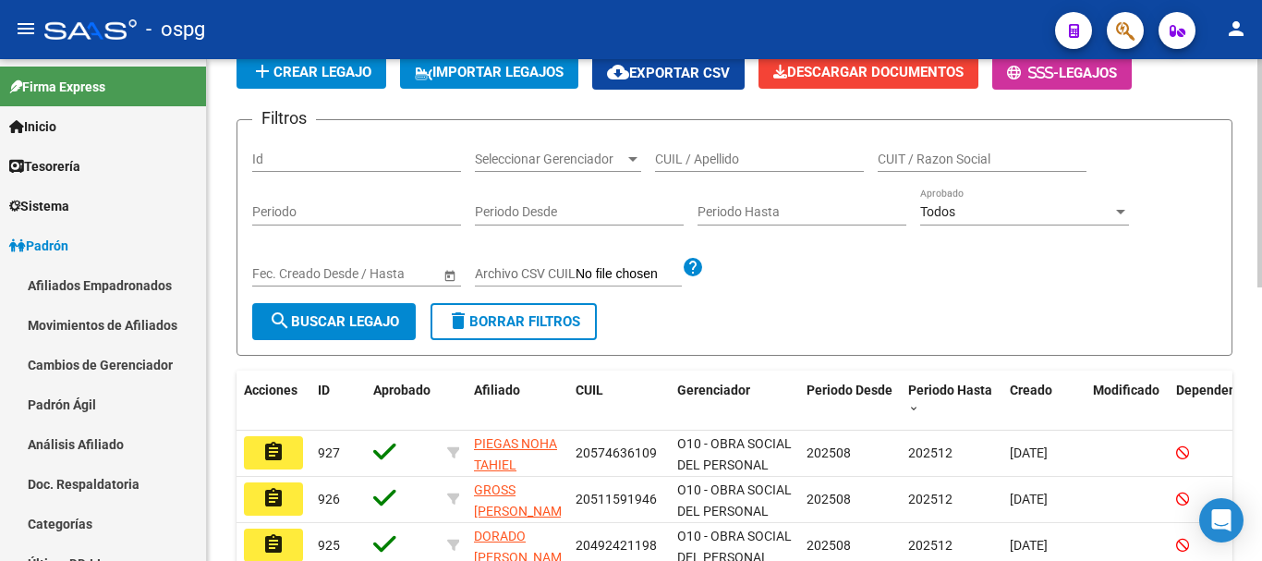
scroll to position [92, 0]
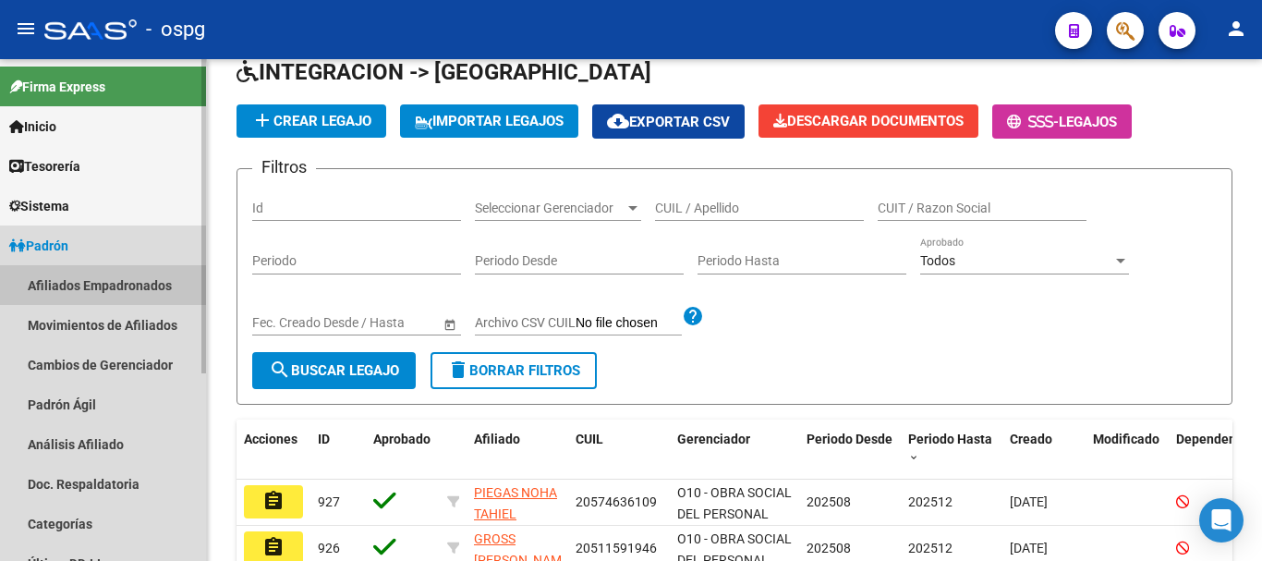
click at [75, 278] on link "Afiliados Empadronados" at bounding box center [103, 285] width 206 height 40
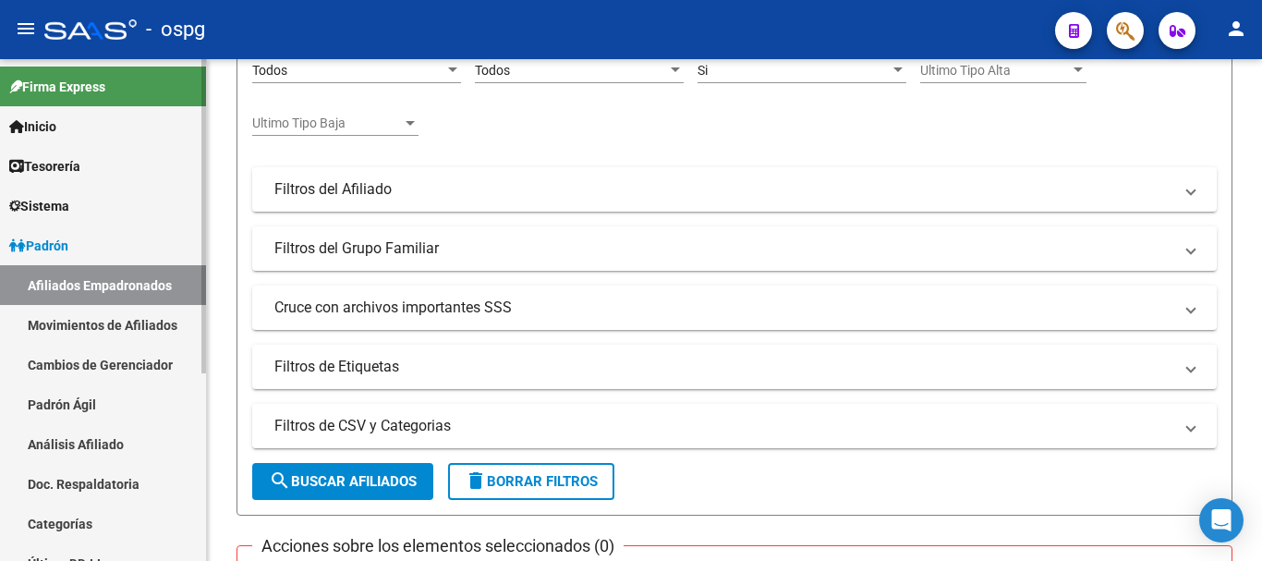
click at [102, 320] on link "Movimientos de Afiliados" at bounding box center [103, 325] width 206 height 40
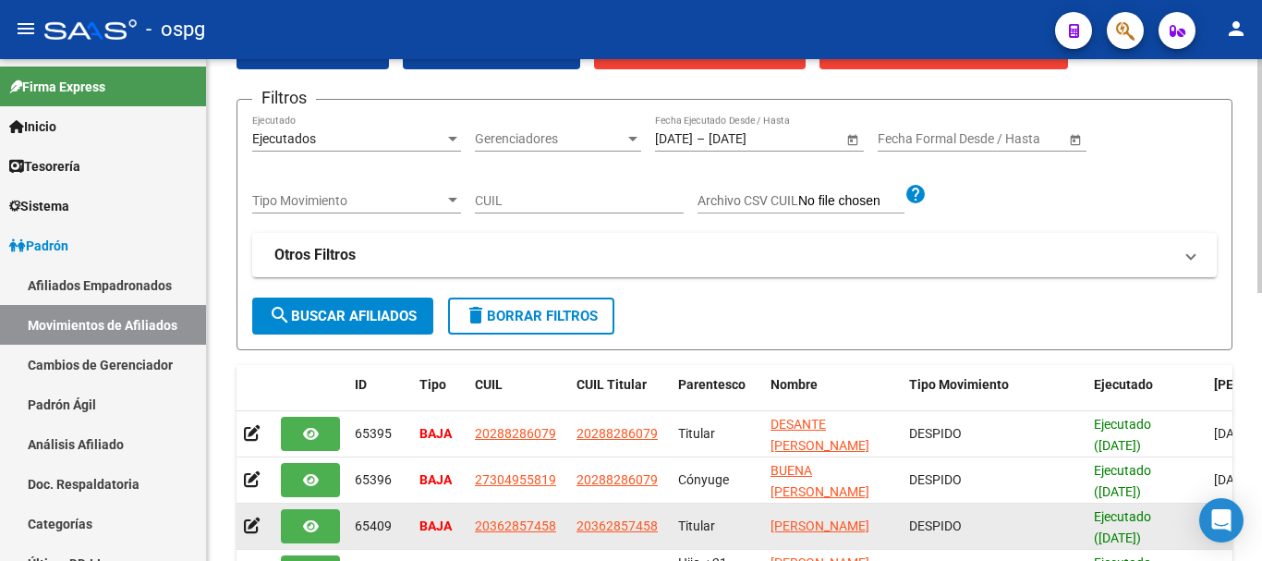
scroll to position [92, 0]
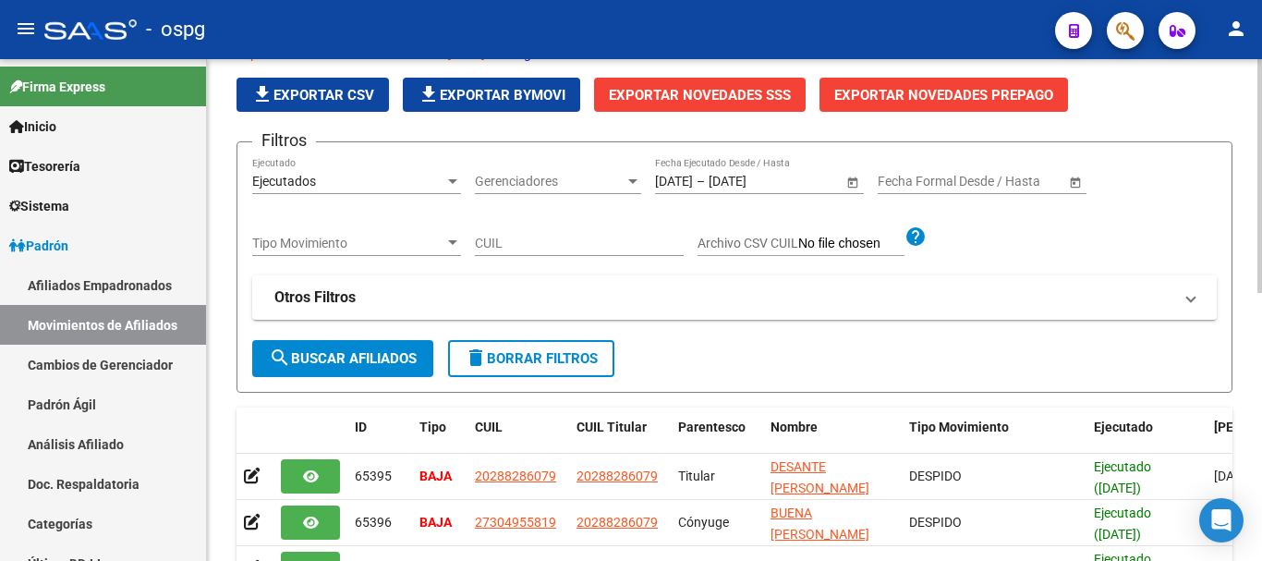
click at [386, 184] on div "Ejecutados" at bounding box center [348, 182] width 192 height 16
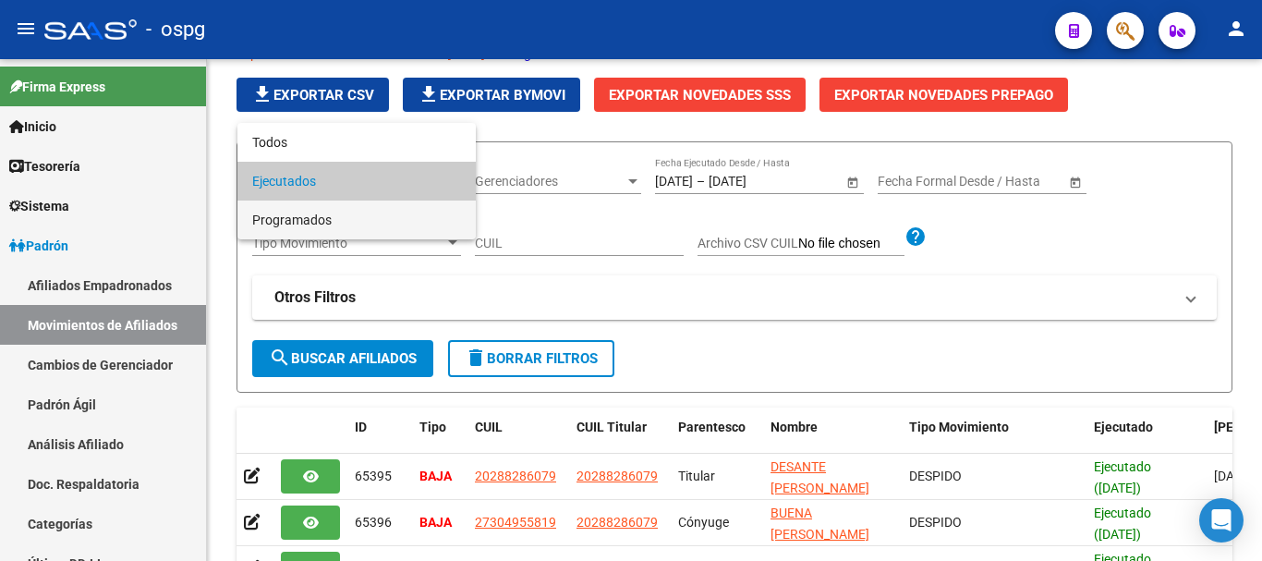
click at [320, 226] on span "Programados" at bounding box center [356, 219] width 209 height 39
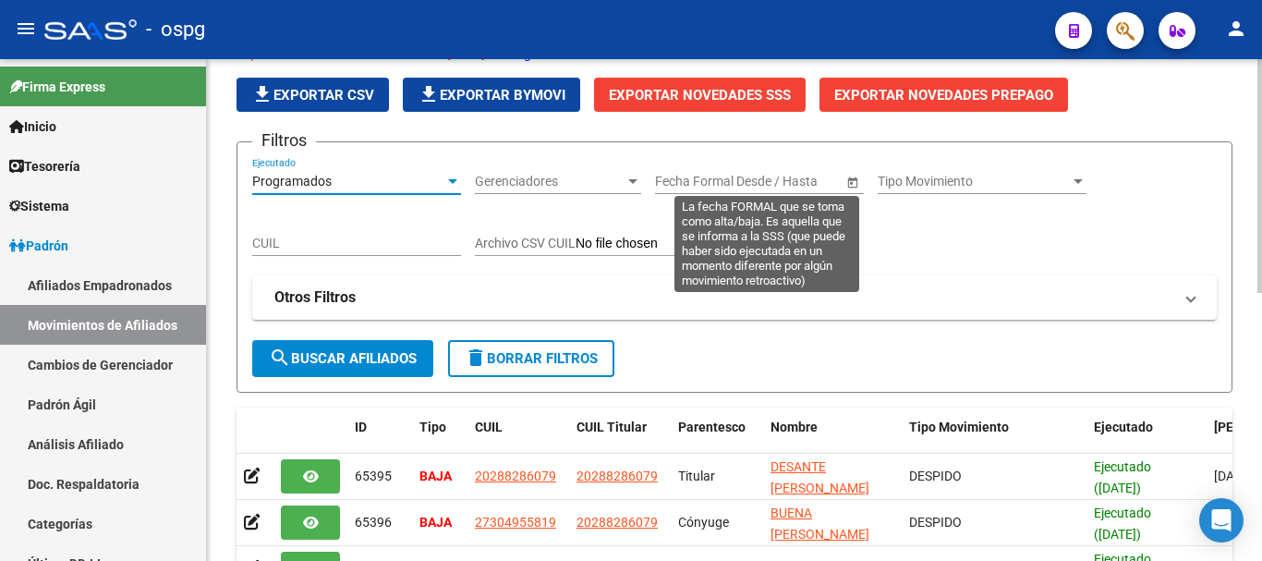
click at [854, 181] on span "Open calendar" at bounding box center [852, 182] width 44 height 44
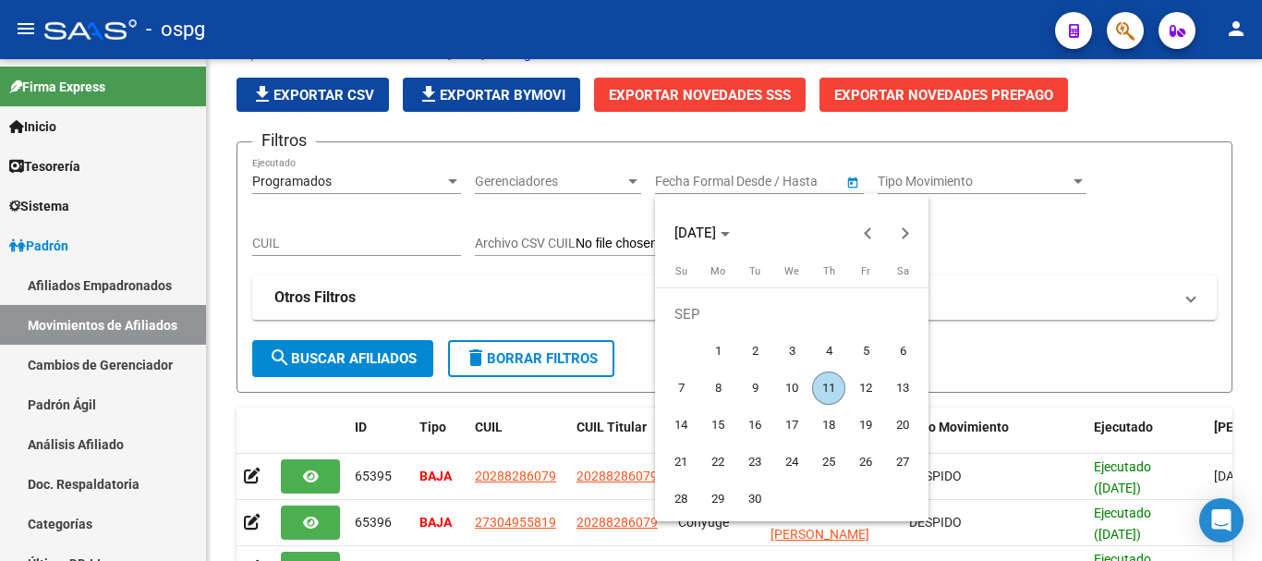
click at [756, 503] on span "30" at bounding box center [754, 498] width 33 height 33
click at [711, 344] on span "1" at bounding box center [717, 350] width 33 height 33
type input "[DATE]"
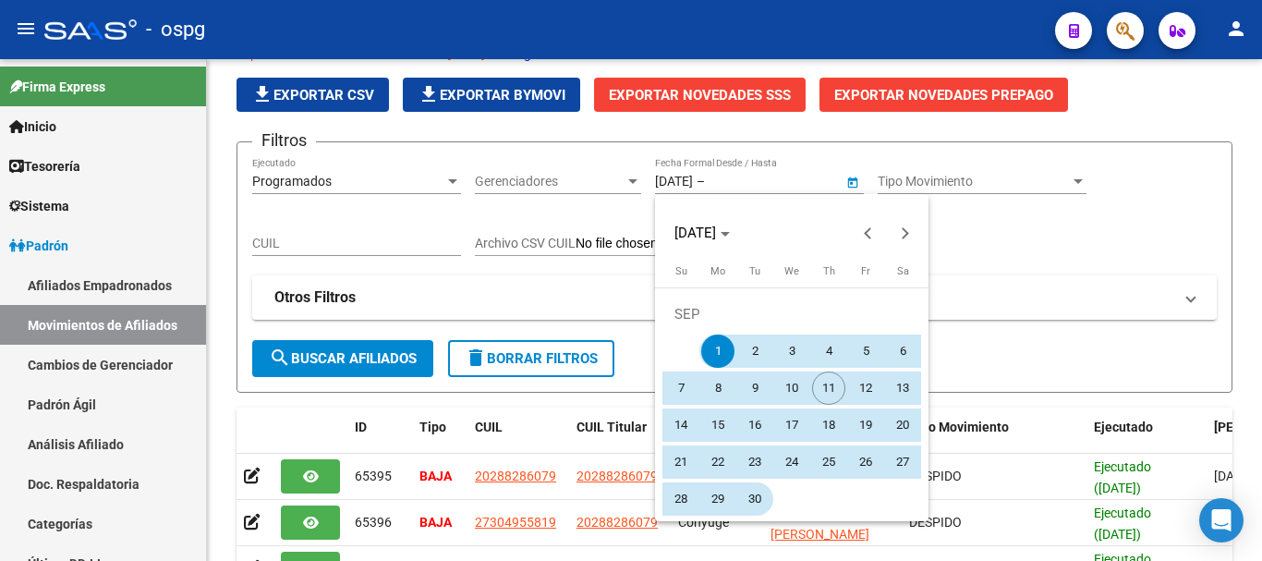
click at [749, 503] on span "30" at bounding box center [754, 498] width 33 height 33
type input "[DATE]"
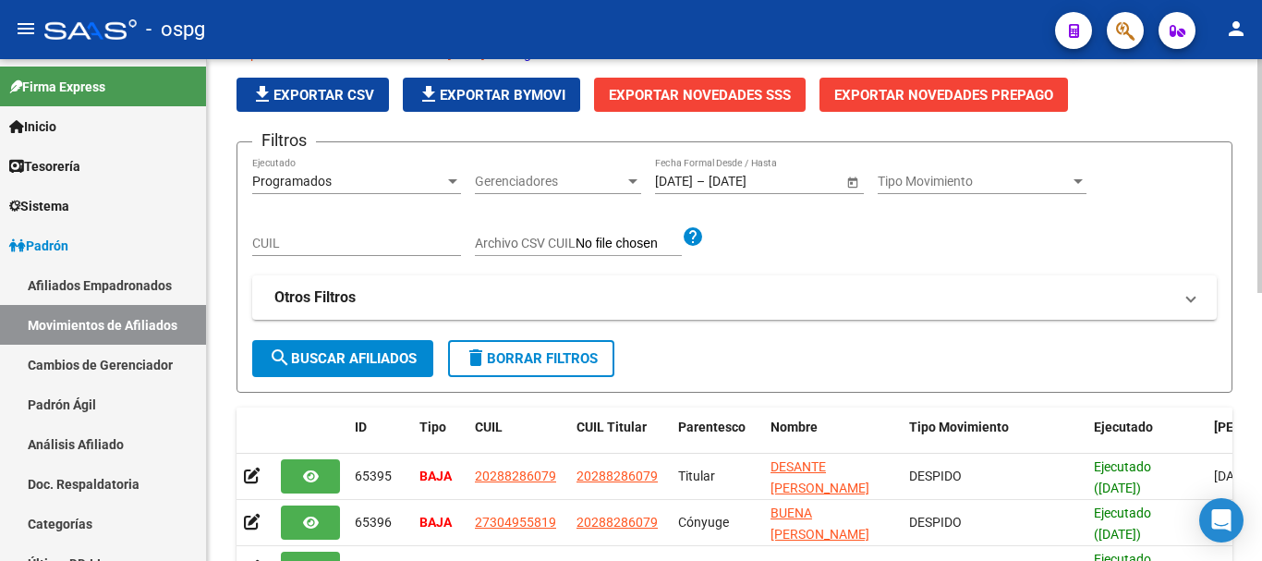
click at [925, 180] on span "Tipo Movimiento" at bounding box center [973, 182] width 192 height 16
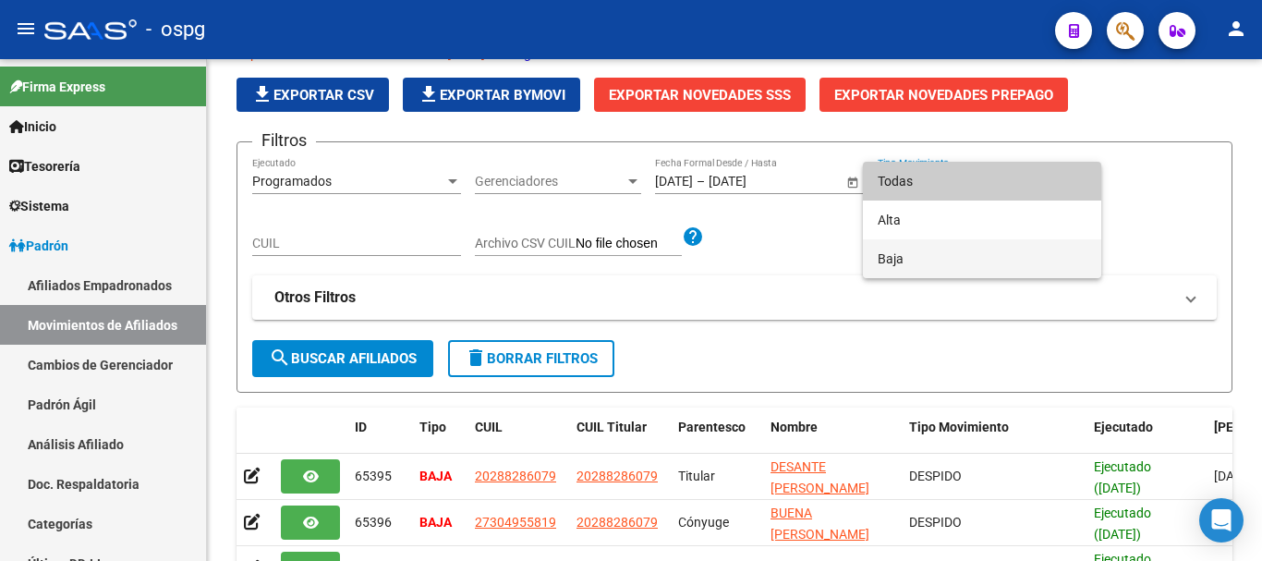
click at [899, 251] on span "Baja" at bounding box center [981, 258] width 209 height 39
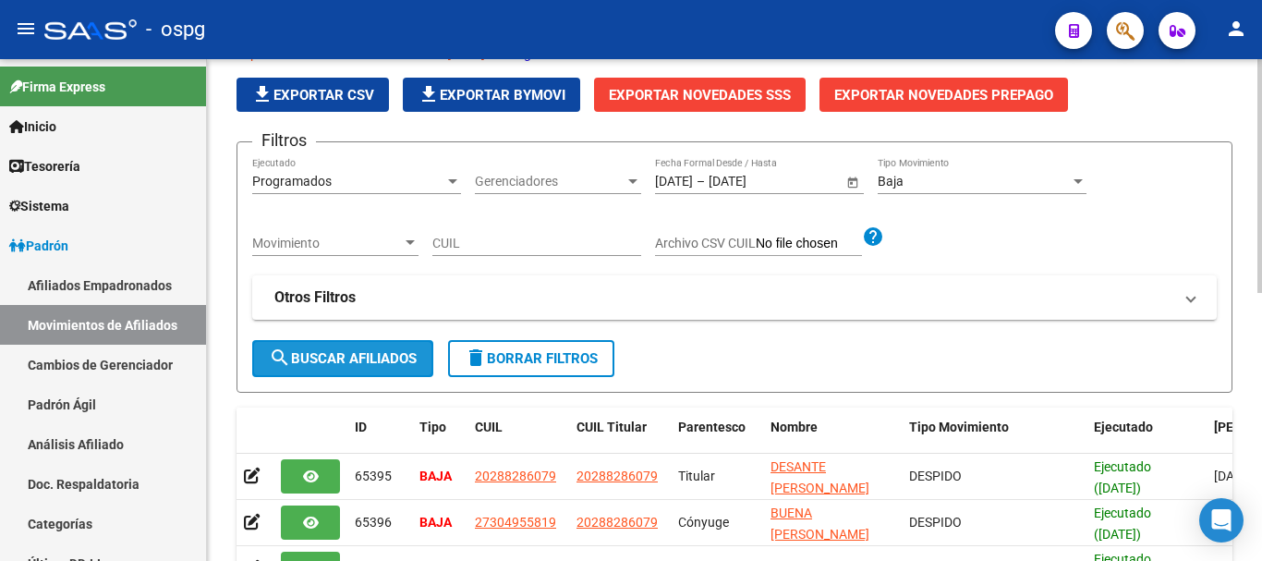
click at [393, 352] on span "search Buscar Afiliados" at bounding box center [343, 358] width 148 height 17
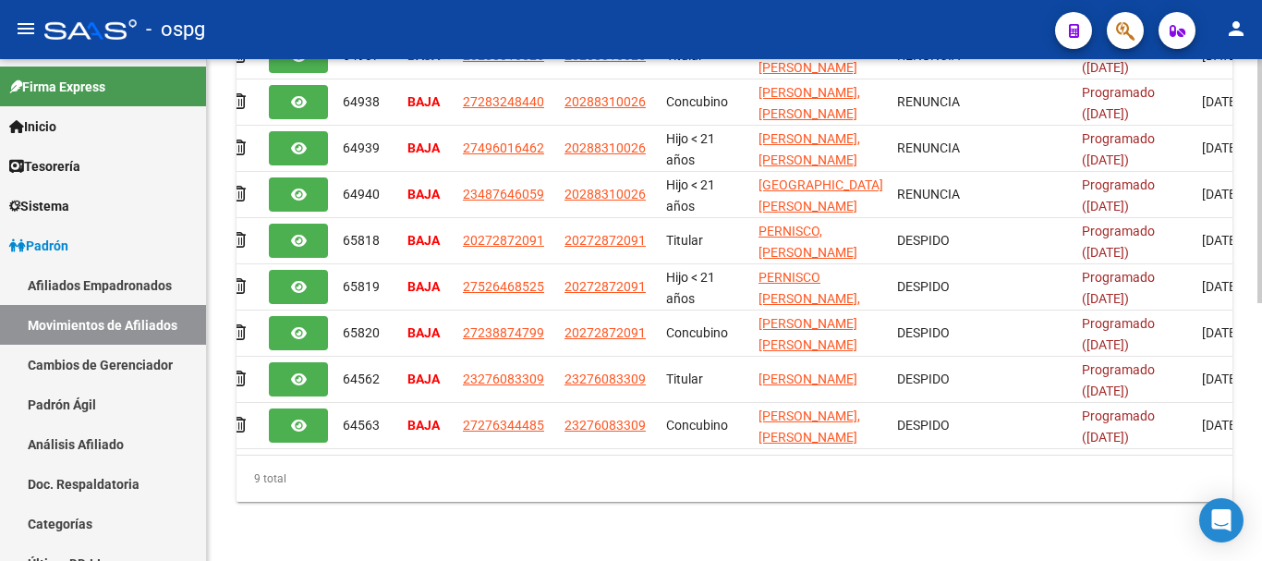
scroll to position [0, 0]
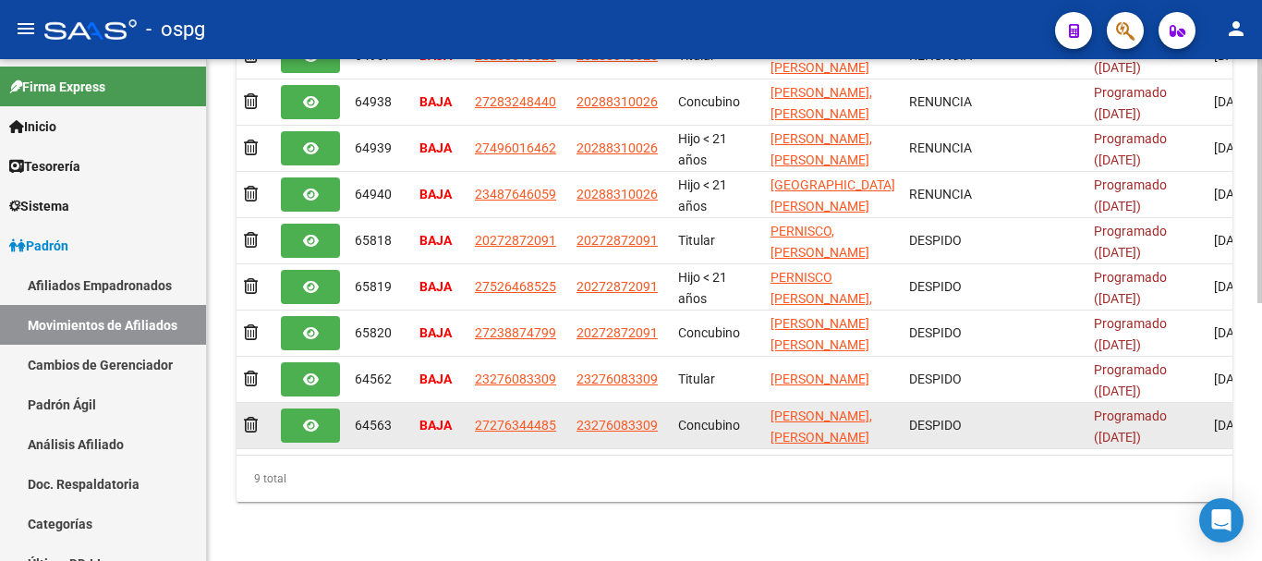
click at [303, 418] on icon "button" at bounding box center [311, 425] width 16 height 14
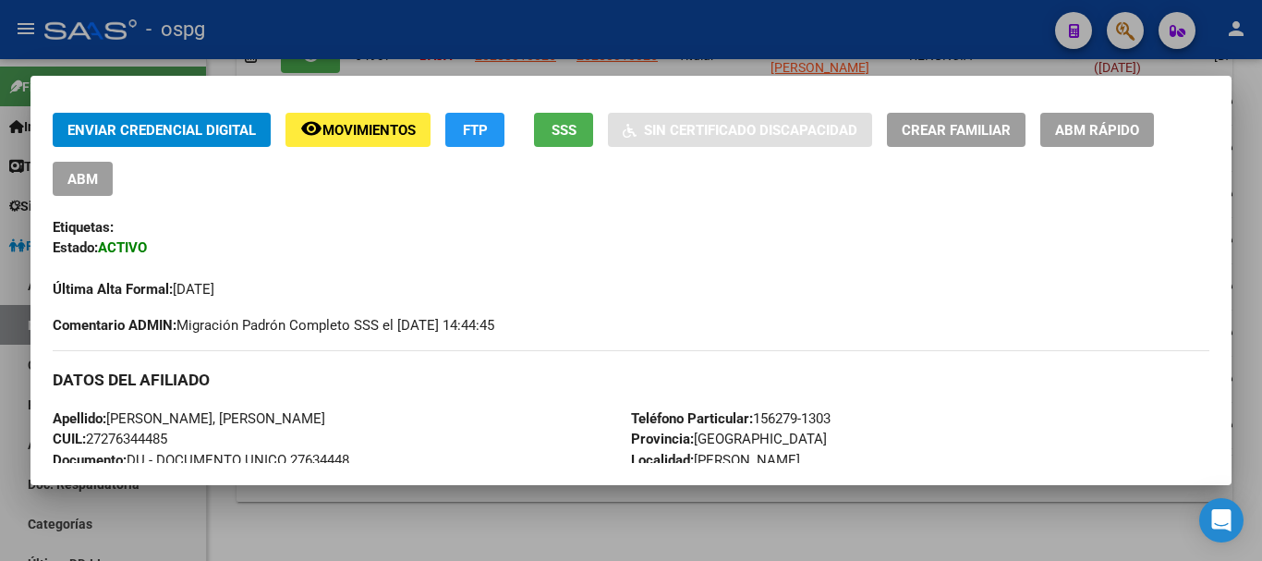
click at [720, 40] on div at bounding box center [631, 280] width 1262 height 561
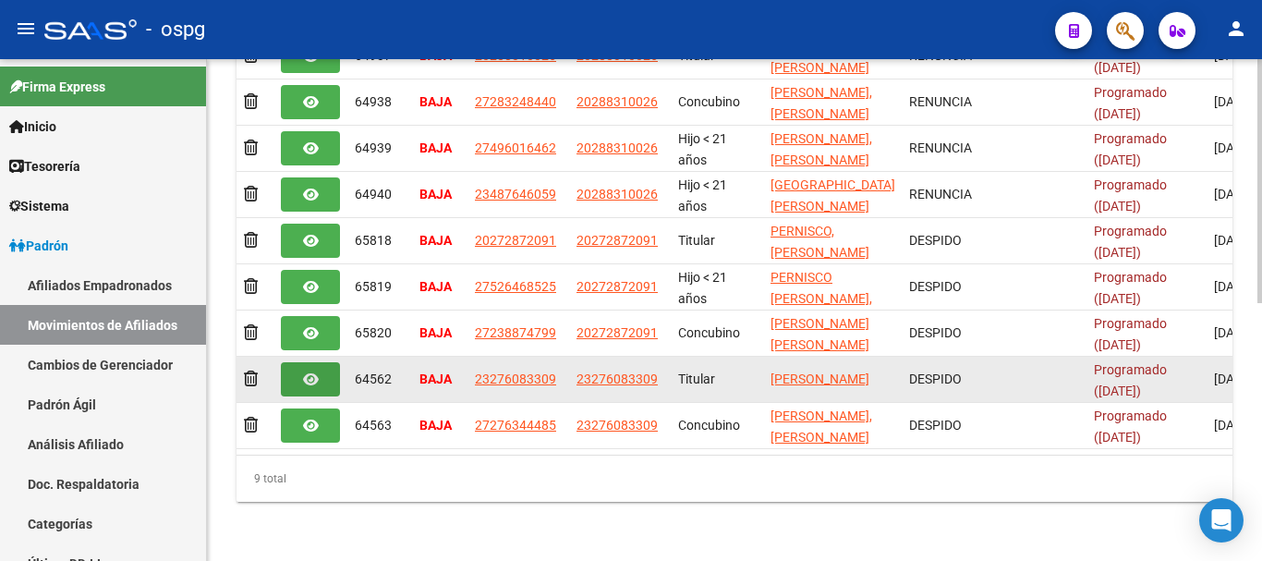
click at [316, 372] on icon "button" at bounding box center [311, 379] width 16 height 14
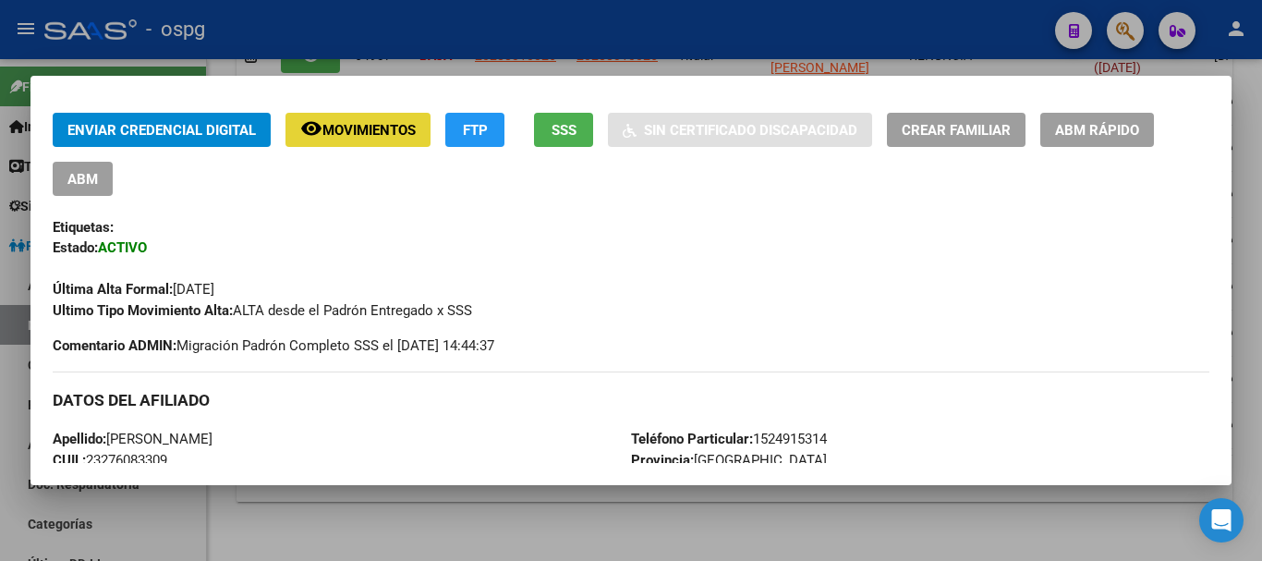
click at [386, 126] on span "Movimientos" at bounding box center [368, 130] width 93 height 17
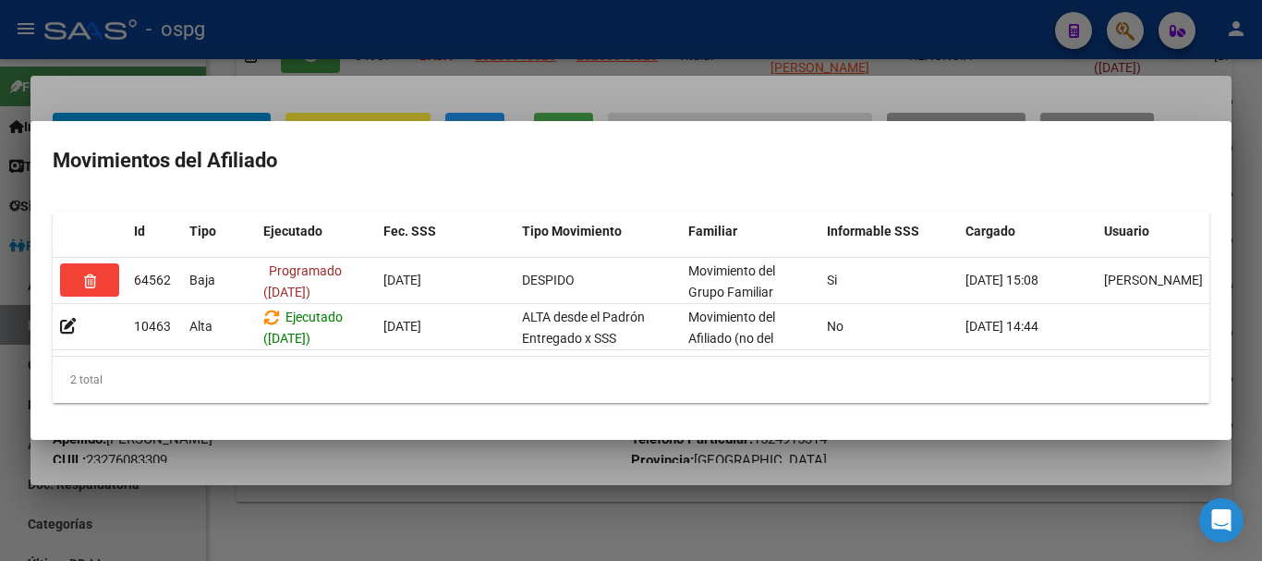
click at [461, 78] on div at bounding box center [631, 280] width 1262 height 561
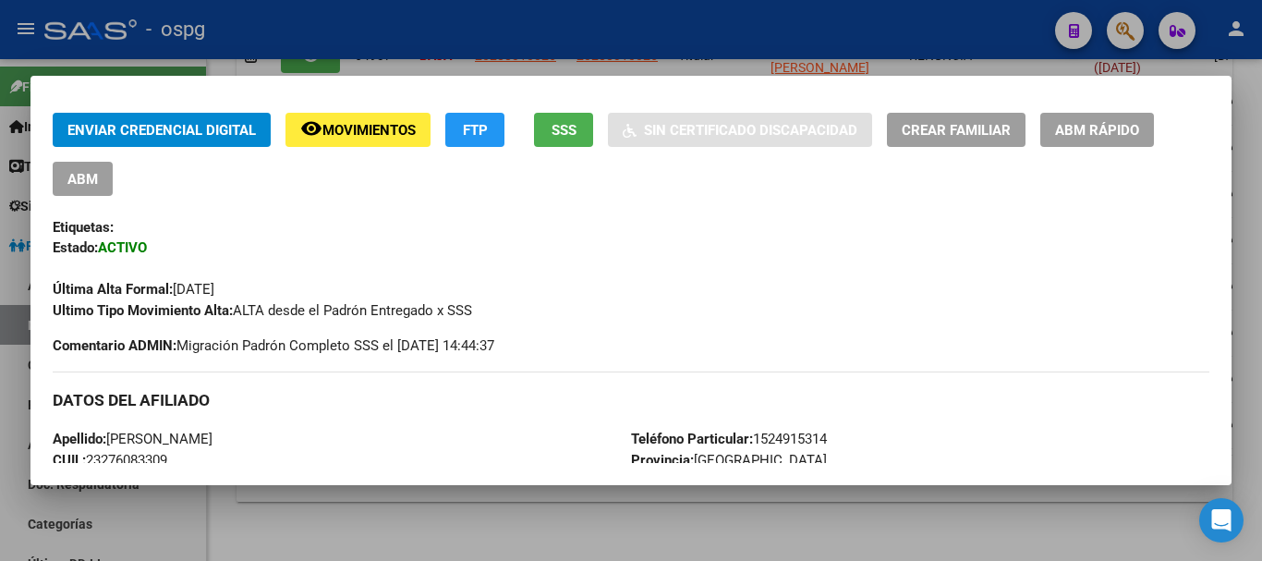
click at [551, 52] on div at bounding box center [631, 280] width 1262 height 561
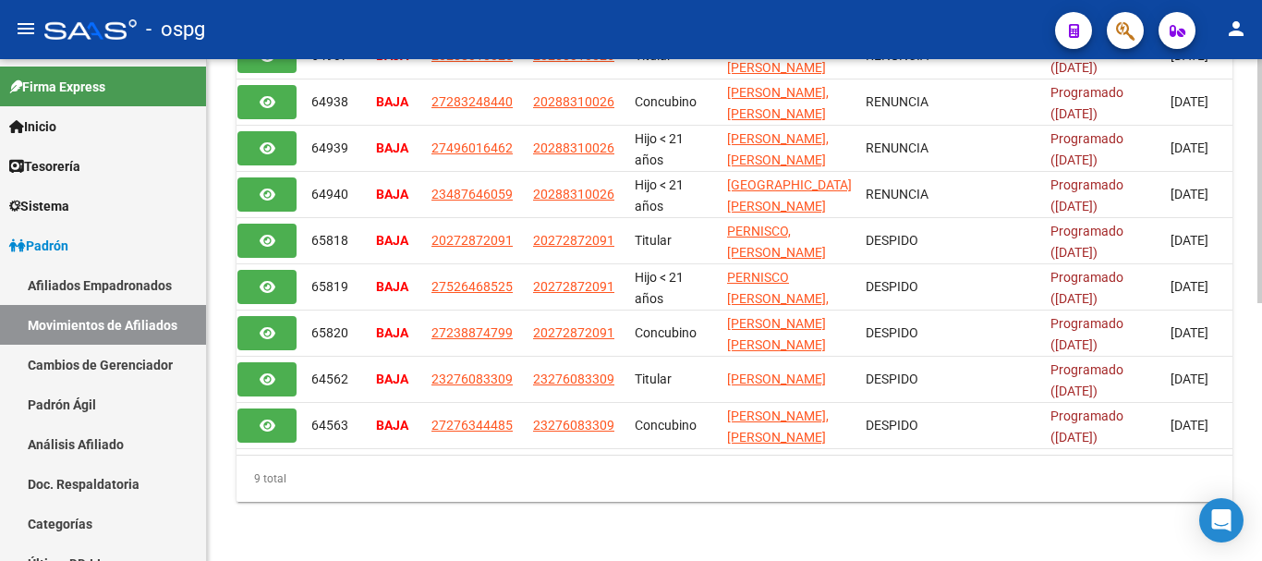
scroll to position [0, 22]
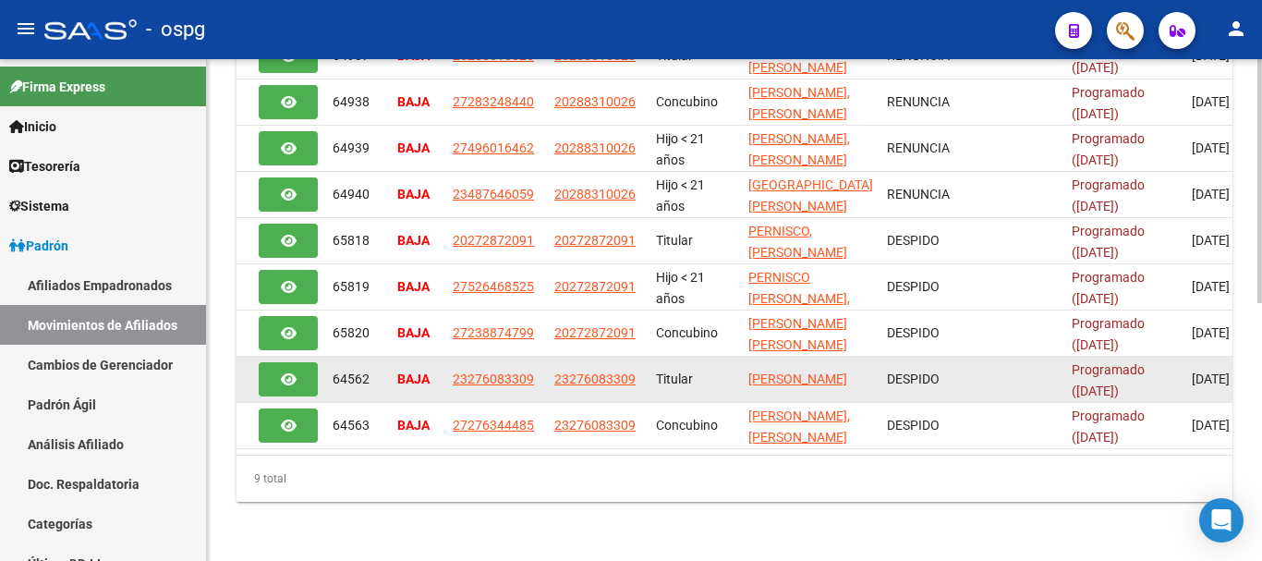
drag, startPoint x: 591, startPoint y: 360, endPoint x: 635, endPoint y: 374, distance: 45.6
click at [635, 374] on div "23276083309" at bounding box center [597, 379] width 87 height 21
copy span "23276083309"
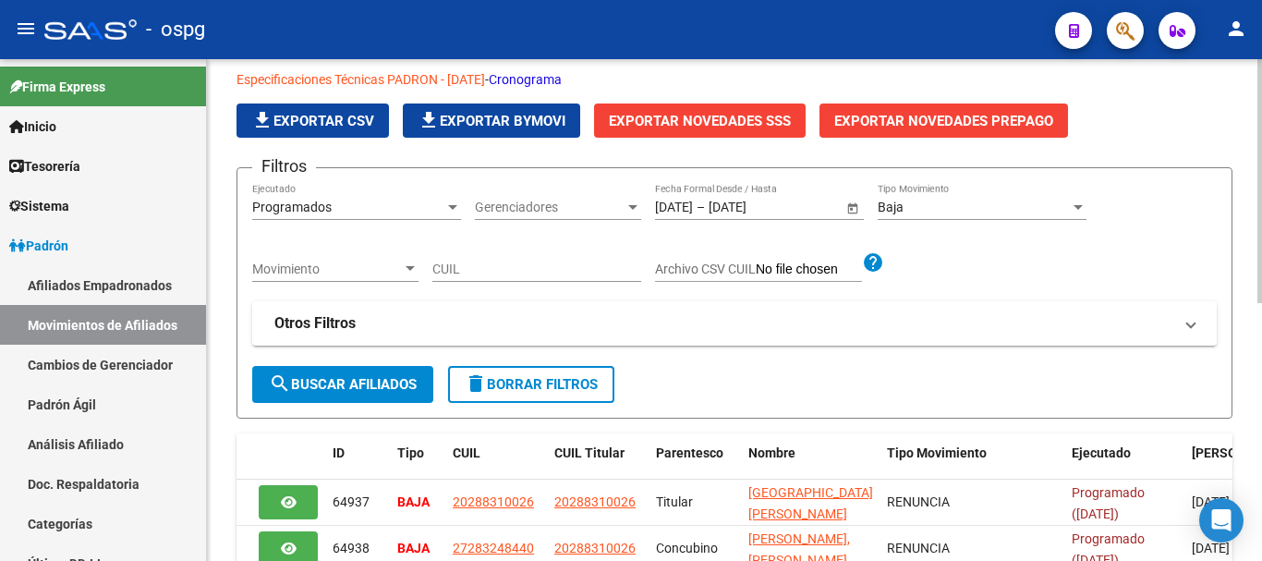
scroll to position [0, 0]
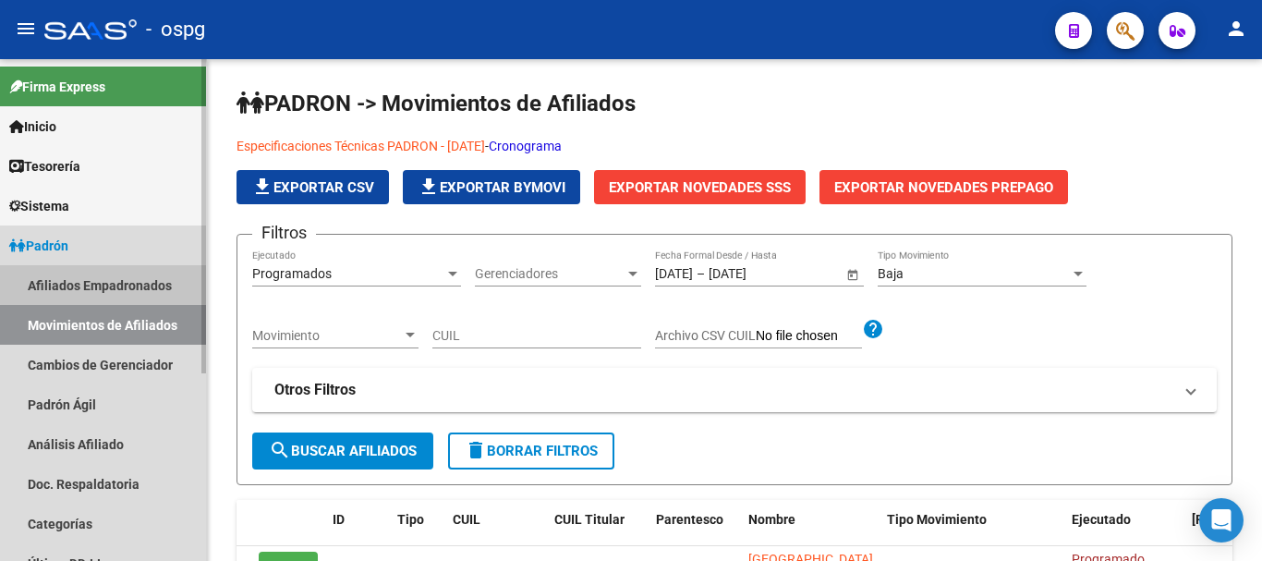
click at [137, 283] on link "Afiliados Empadronados" at bounding box center [103, 285] width 206 height 40
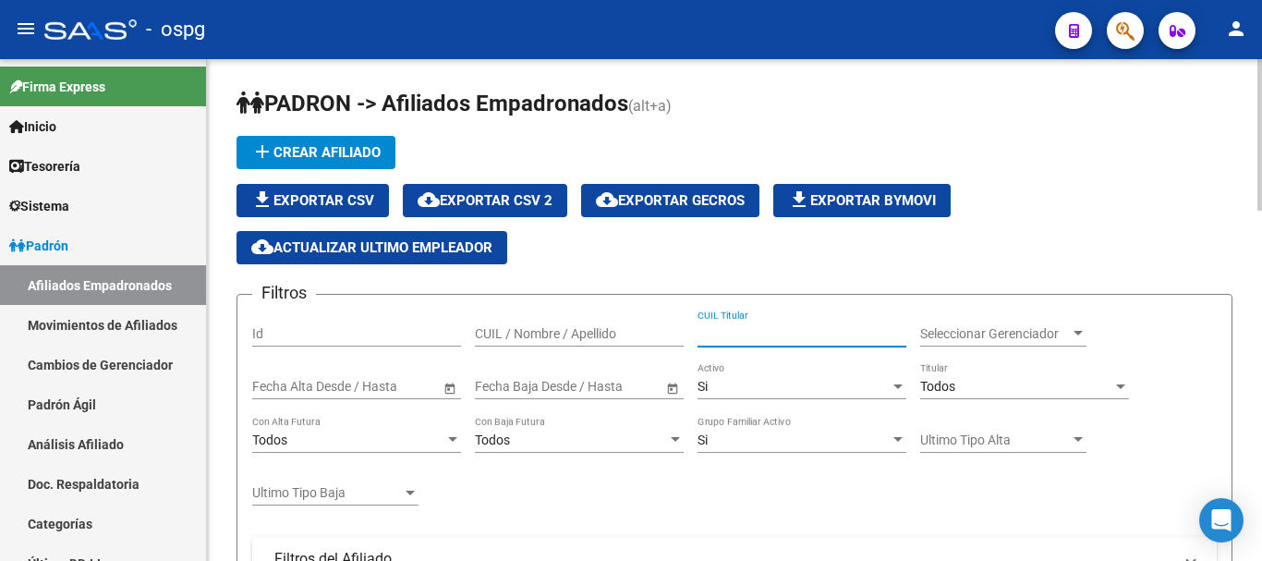
paste input "23276083309"
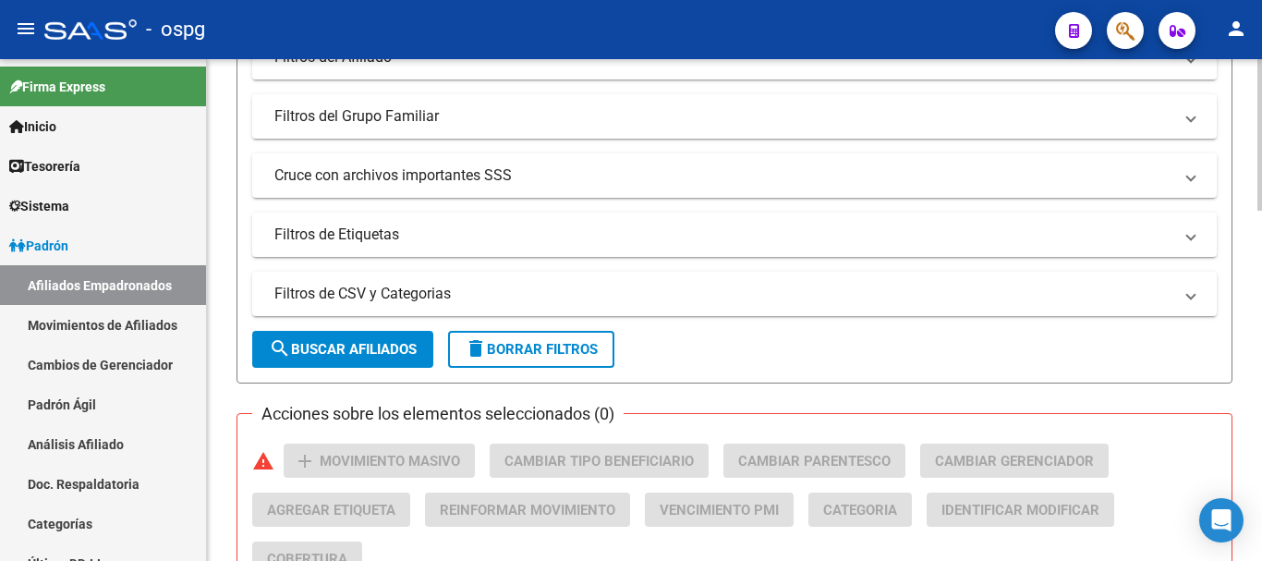
scroll to position [554, 0]
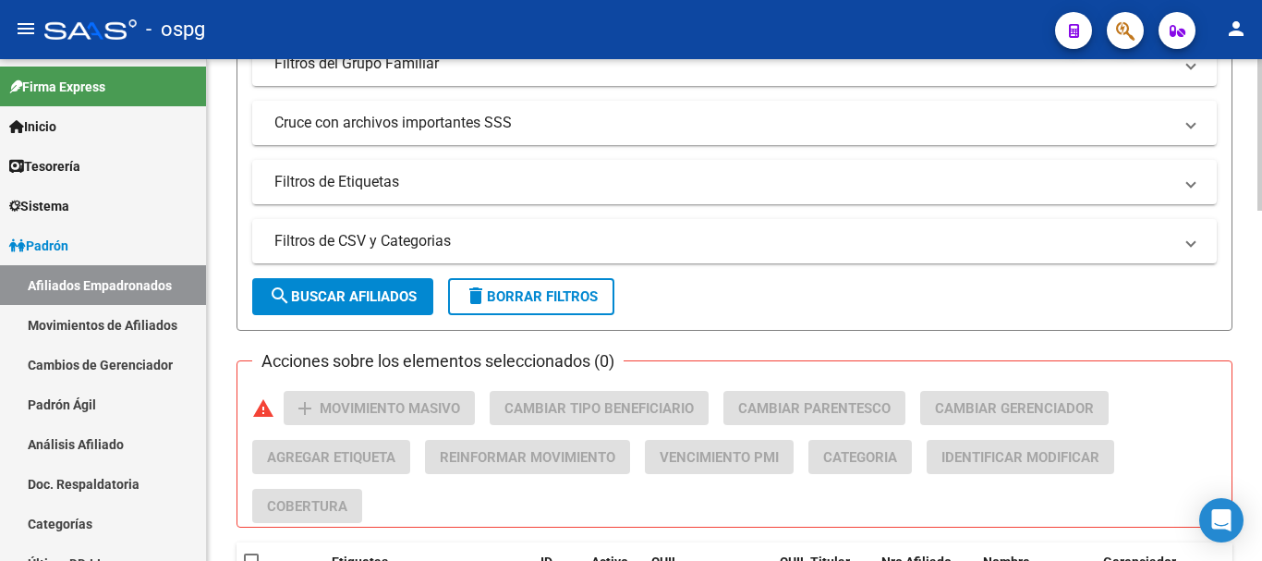
type input "23276083309"
click at [363, 298] on span "search Buscar Afiliados" at bounding box center [343, 296] width 148 height 17
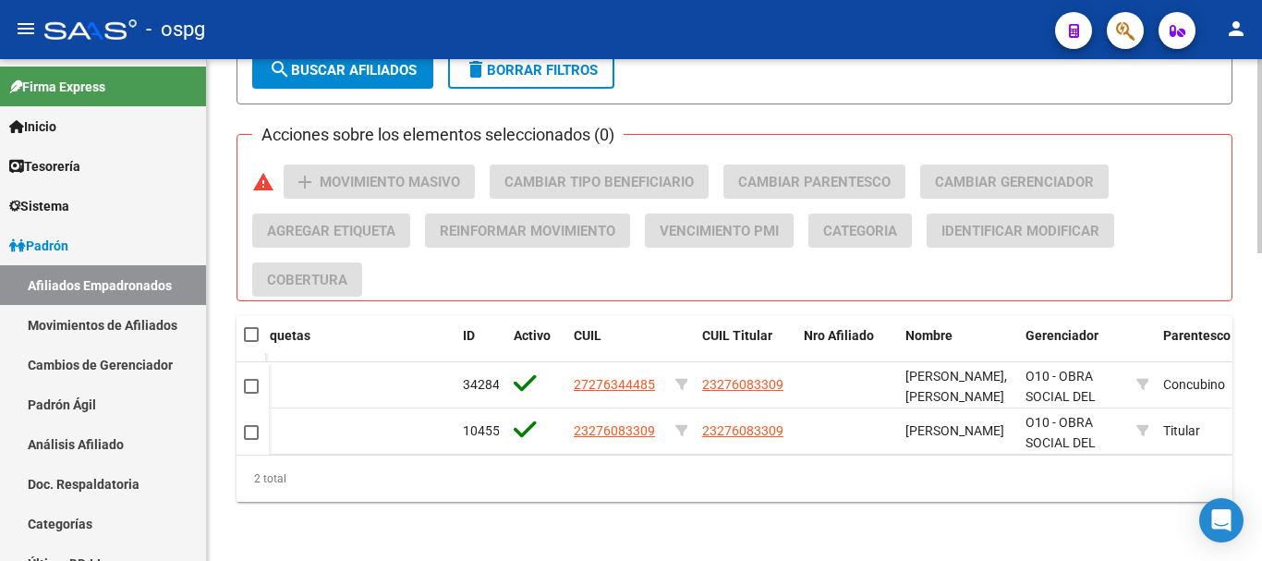
scroll to position [0, 0]
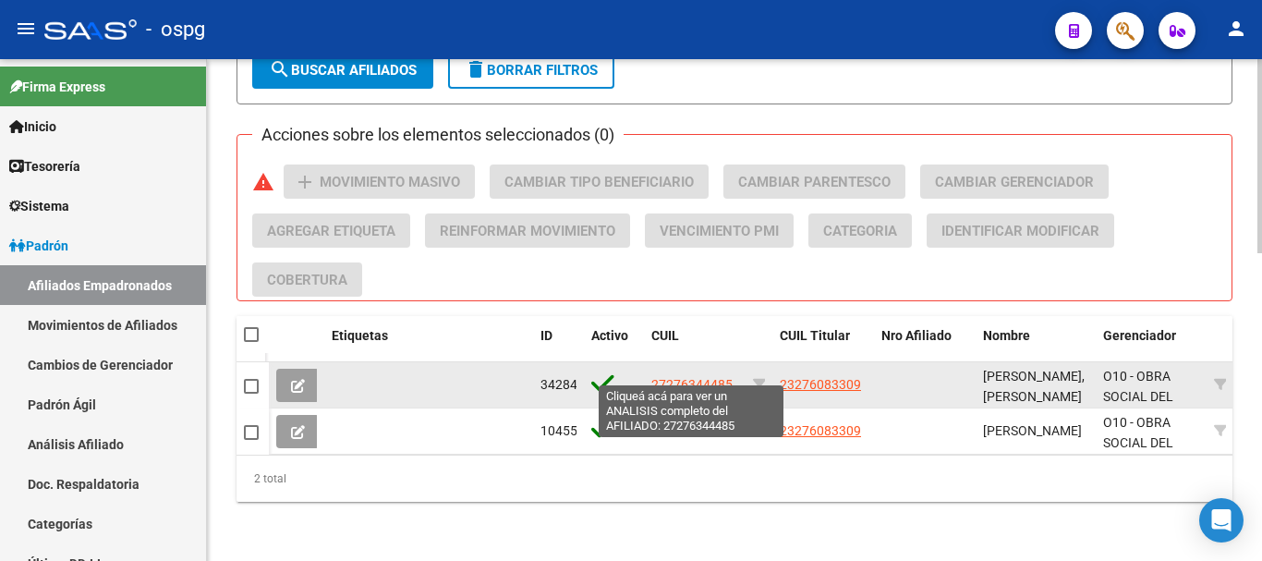
click at [688, 377] on span "27276344485" at bounding box center [691, 384] width 81 height 15
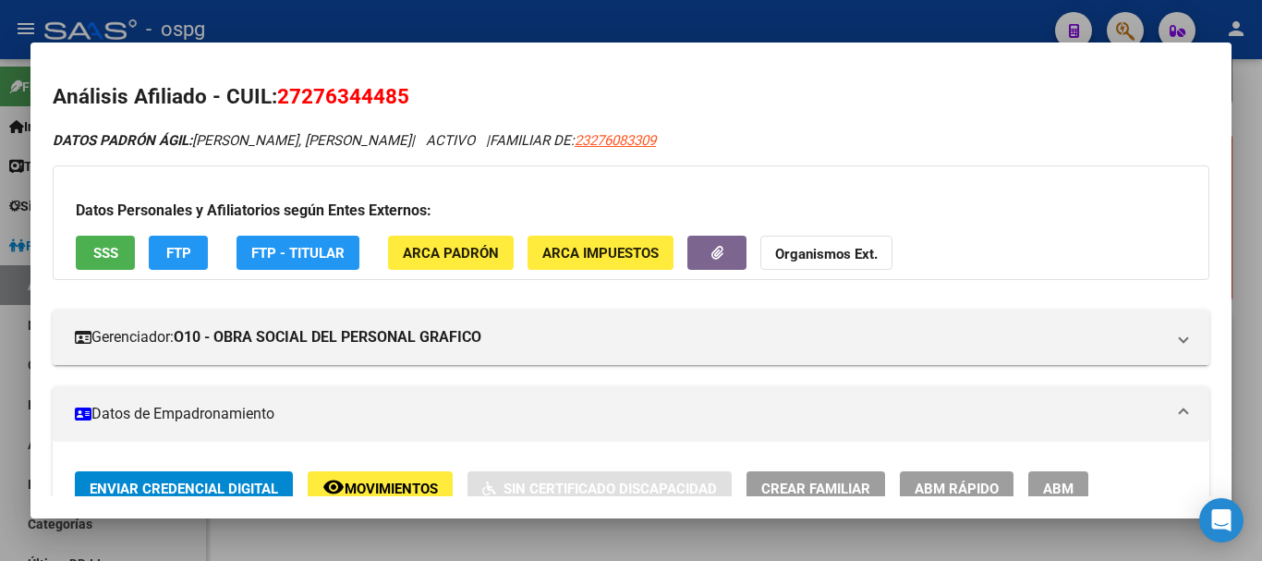
click at [790, 19] on div at bounding box center [631, 280] width 1262 height 561
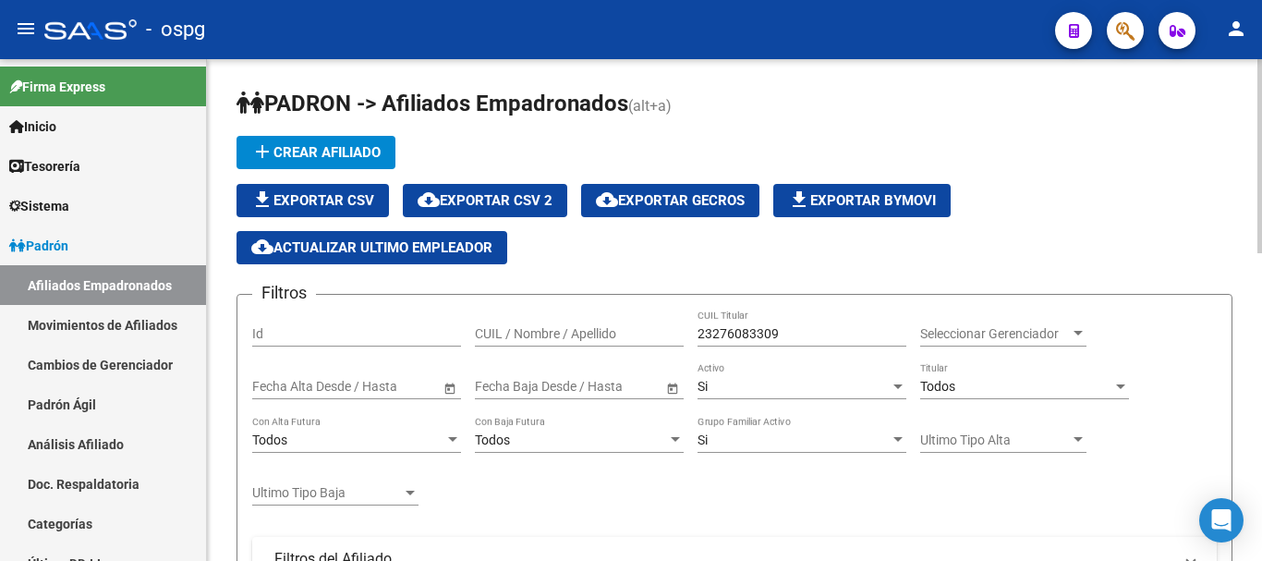
click at [572, 386] on input "text" at bounding box center [603, 387] width 91 height 16
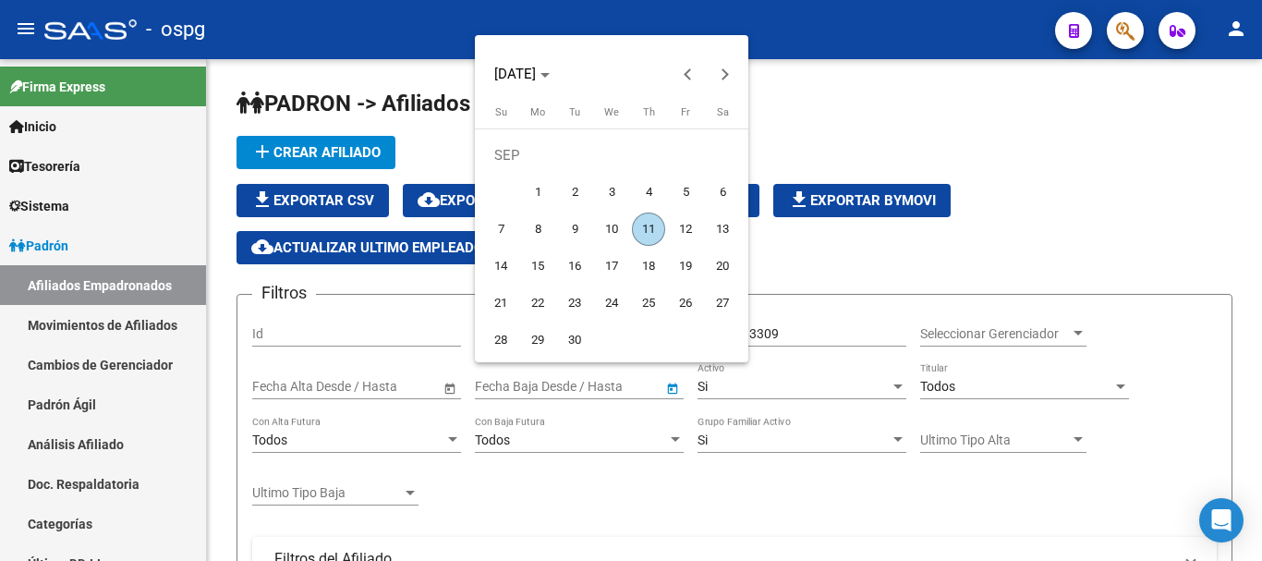
click at [636, 228] on span "11" at bounding box center [648, 228] width 33 height 33
type input "[DATE]"
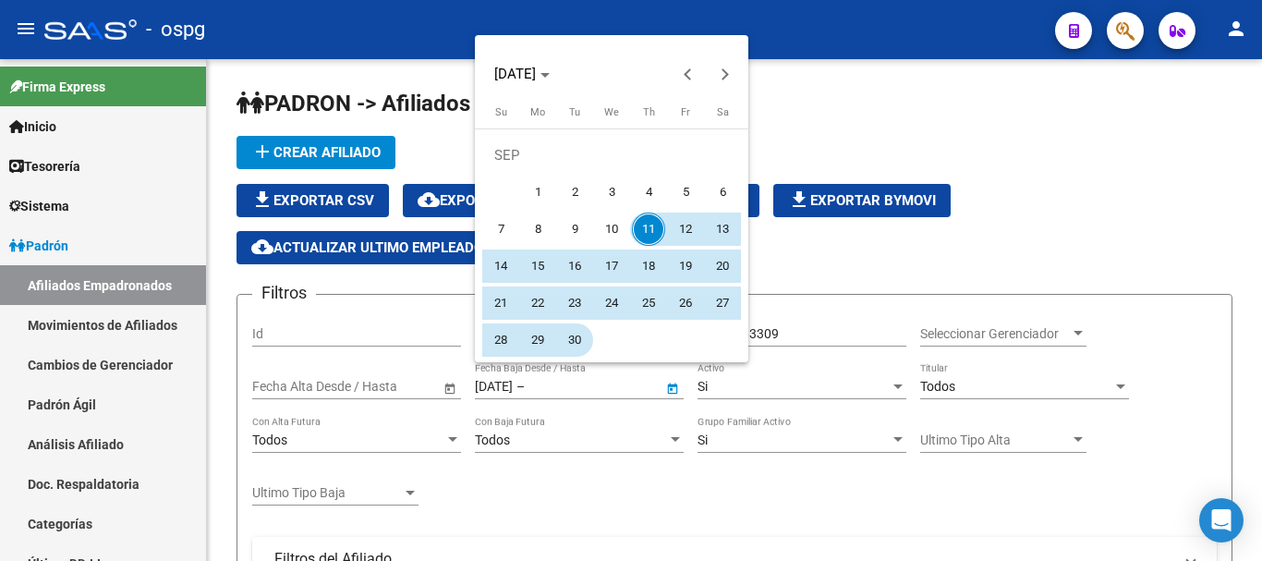
click at [577, 333] on span "30" at bounding box center [574, 339] width 33 height 33
type input "[DATE]"
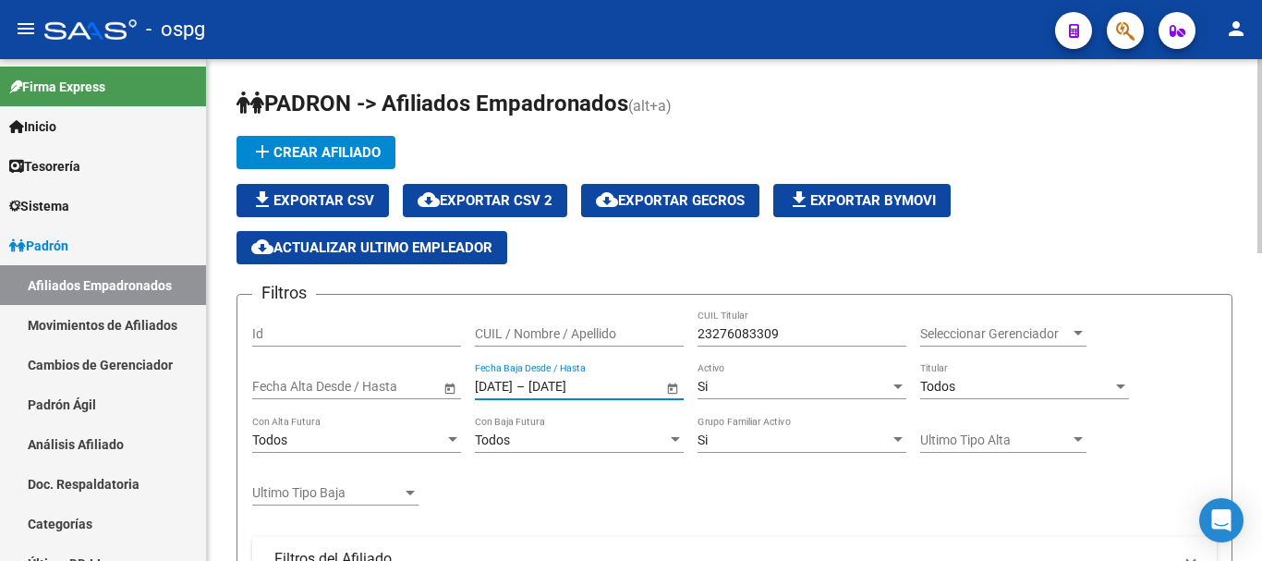
click at [453, 438] on div at bounding box center [452, 439] width 9 height 5
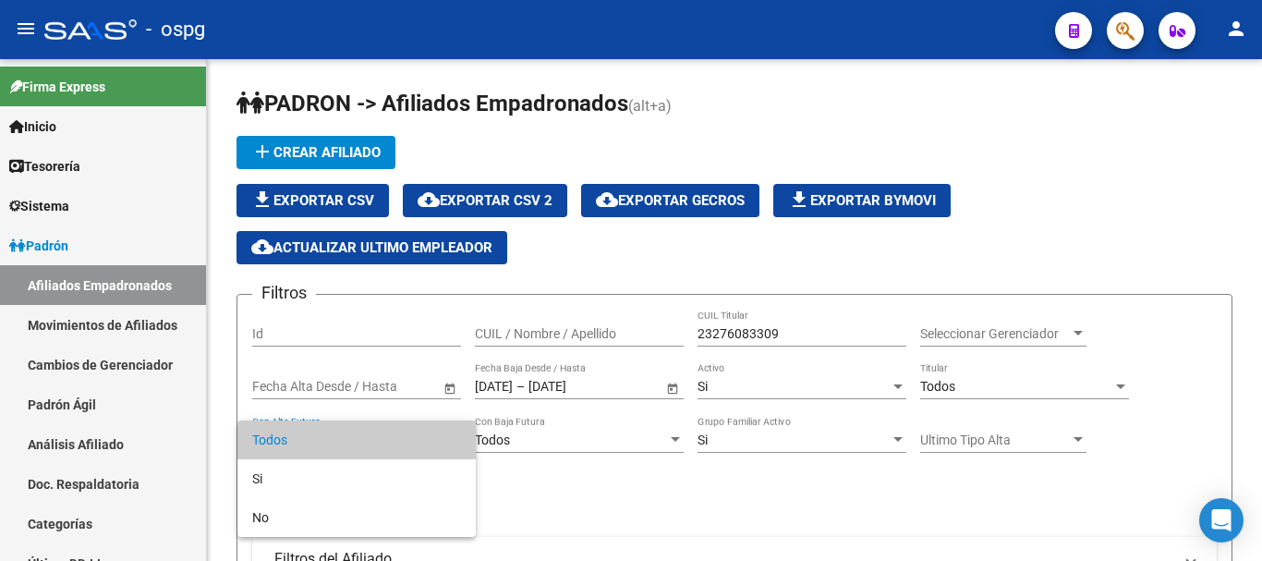
click at [580, 498] on div at bounding box center [631, 280] width 1262 height 561
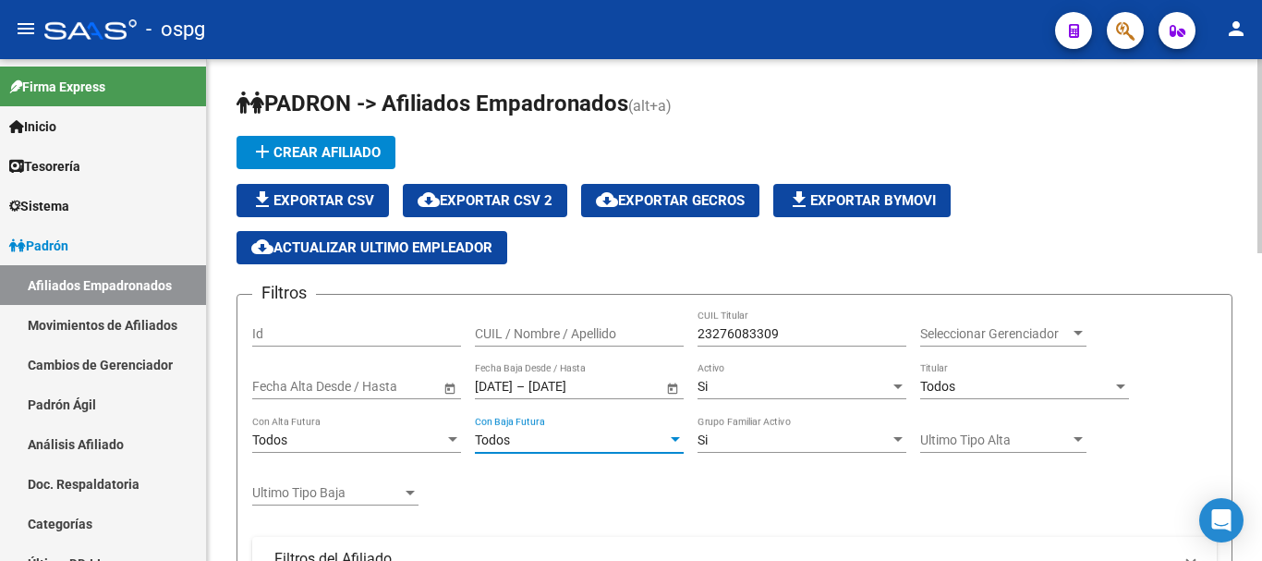
click at [671, 444] on div at bounding box center [675, 439] width 17 height 15
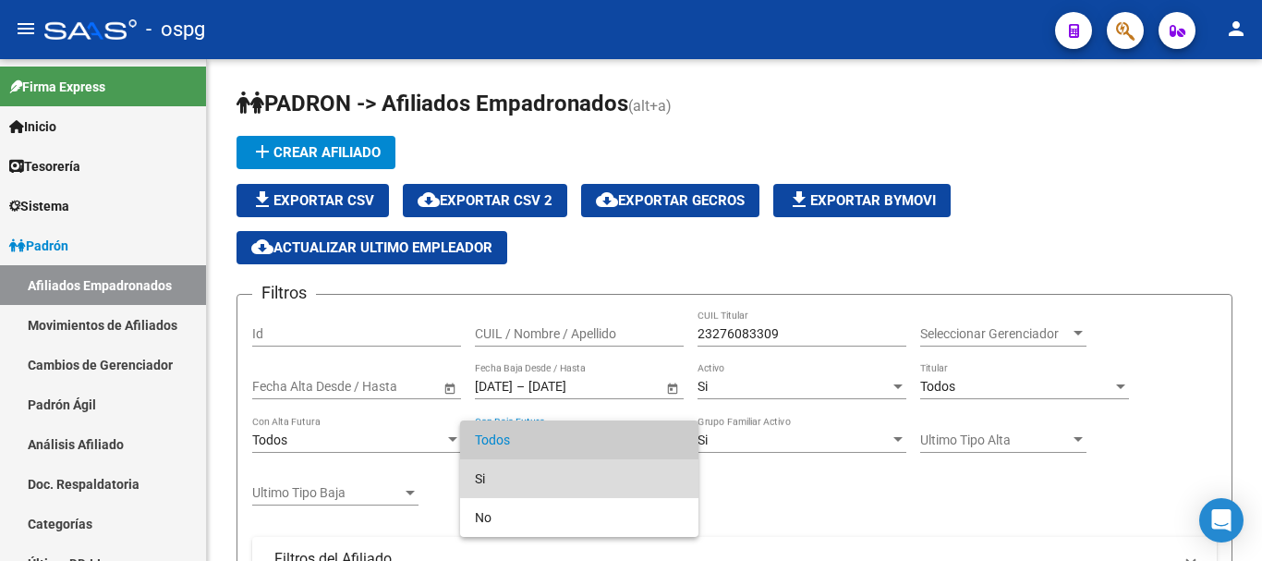
click at [644, 470] on span "Si" at bounding box center [579, 478] width 209 height 39
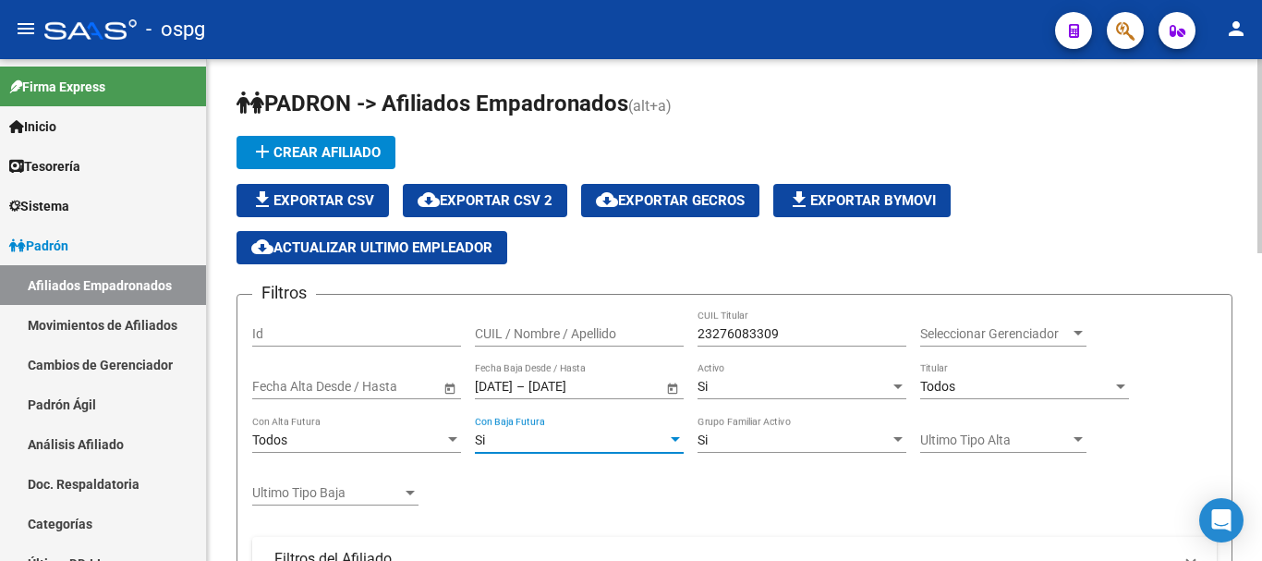
click at [670, 442] on div at bounding box center [675, 439] width 17 height 15
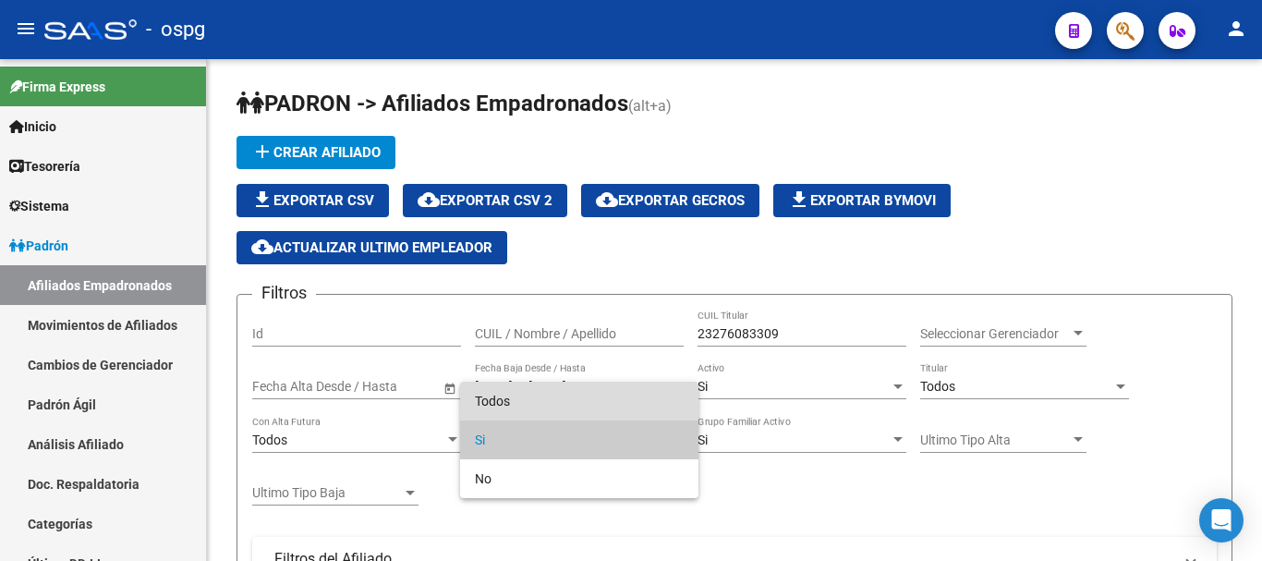
click at [517, 396] on span "Todos" at bounding box center [579, 400] width 209 height 39
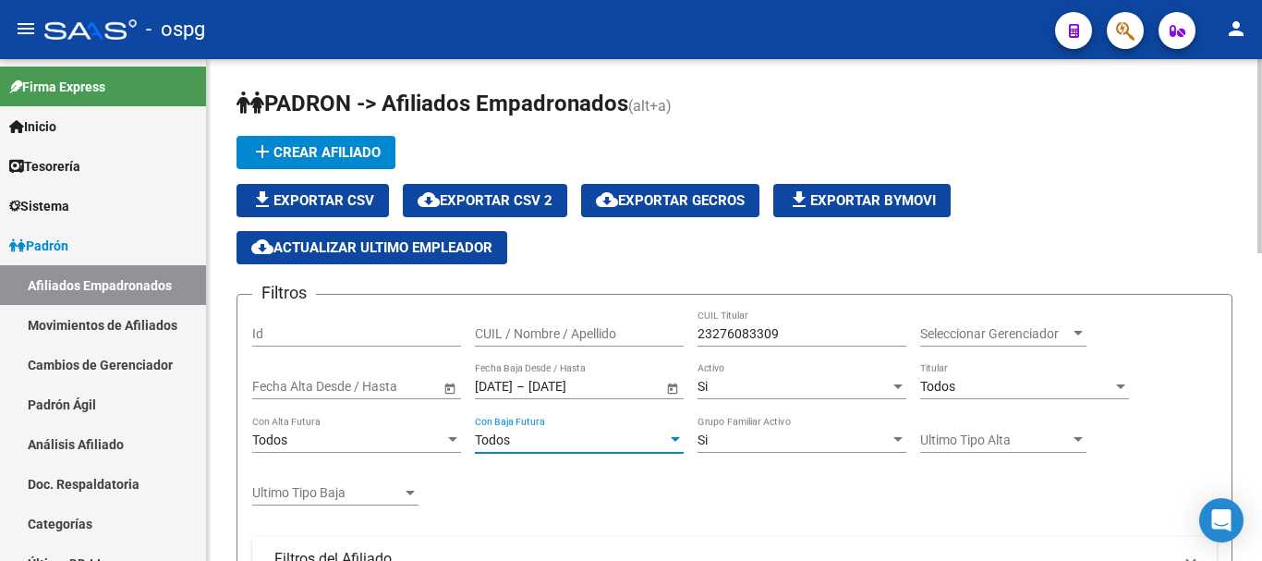
click at [892, 447] on div "Si" at bounding box center [801, 440] width 209 height 16
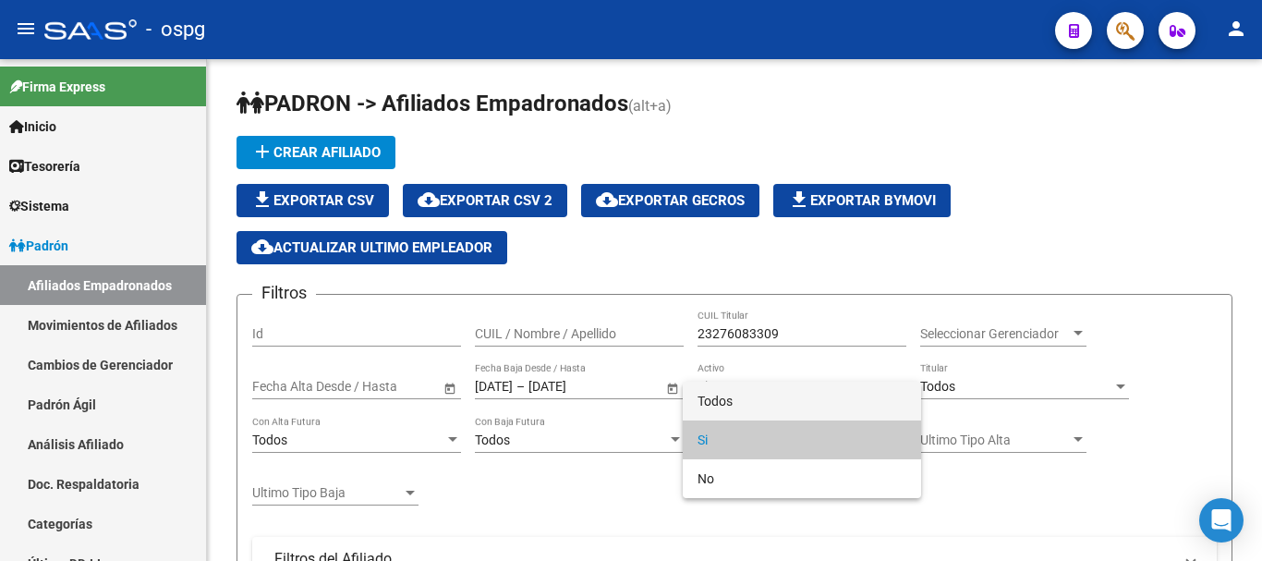
click at [827, 398] on span "Todos" at bounding box center [801, 400] width 209 height 39
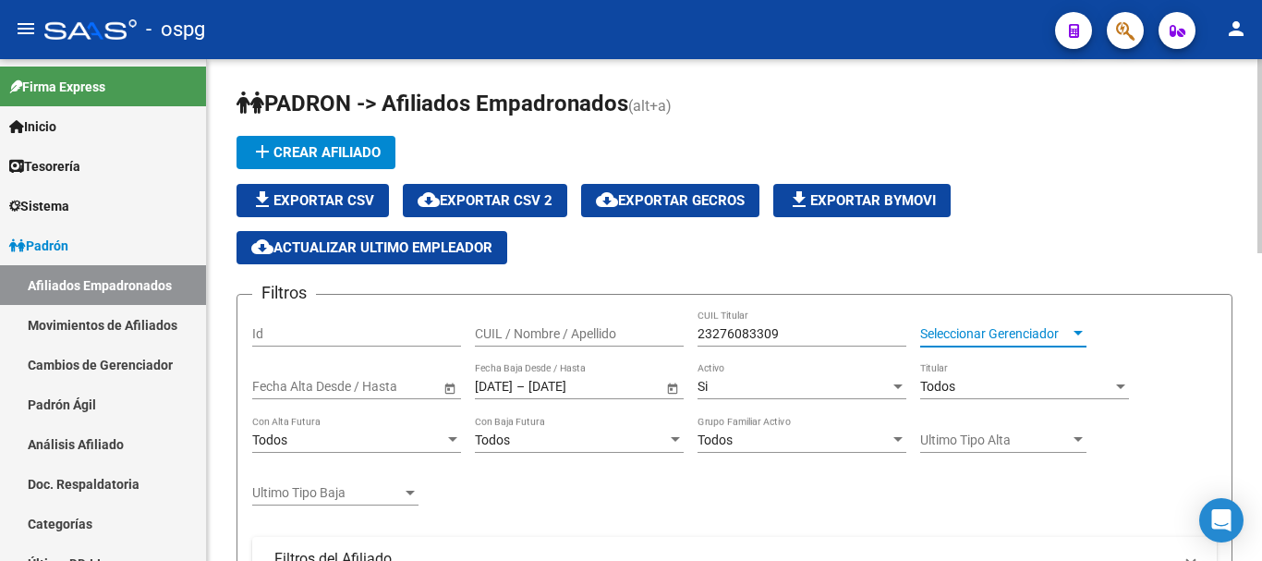
click at [960, 340] on span "Seleccionar Gerenciador" at bounding box center [995, 334] width 150 height 16
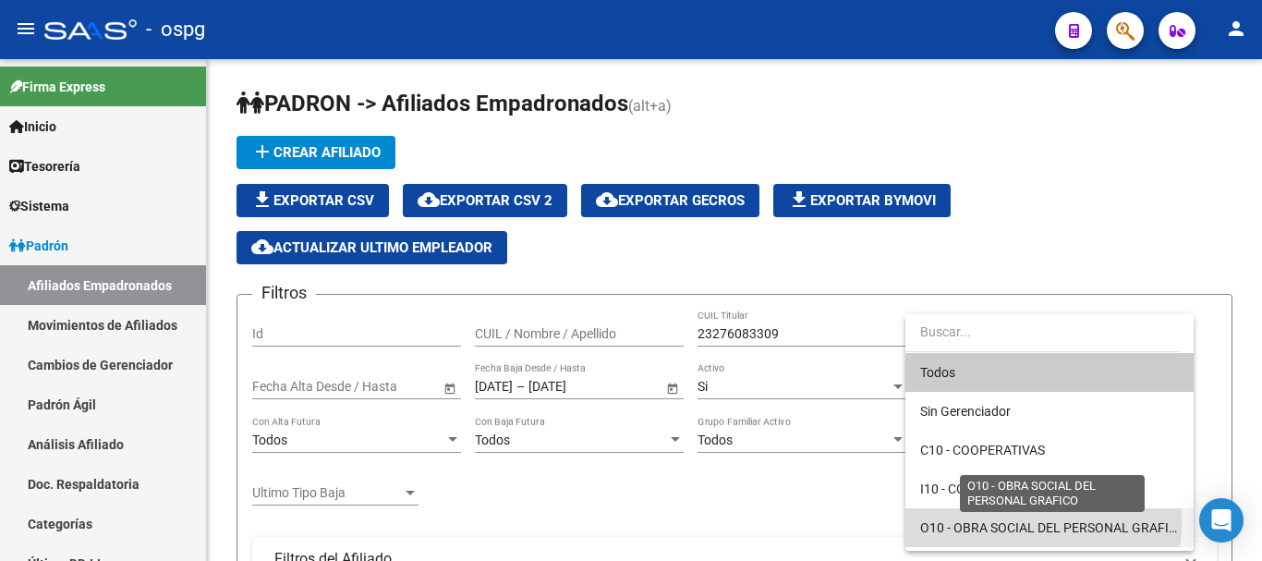
click at [994, 523] on span "O10 - OBRA SOCIAL DEL PERSONAL GRAFICO" at bounding box center [1053, 527] width 266 height 15
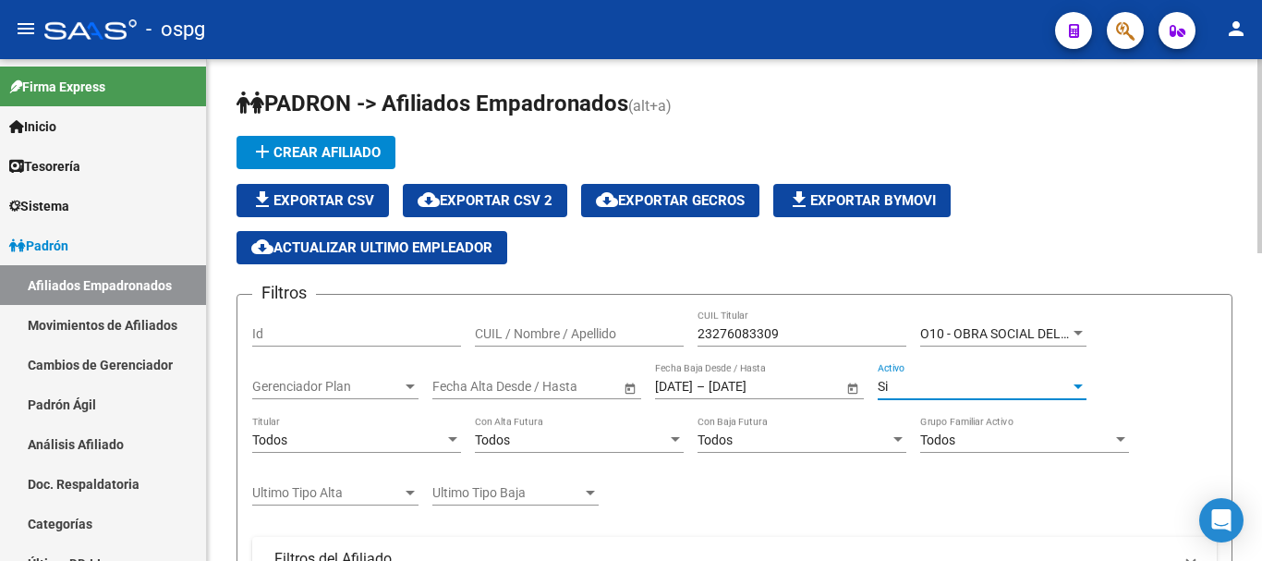
click at [1016, 389] on div "Si" at bounding box center [973, 387] width 192 height 16
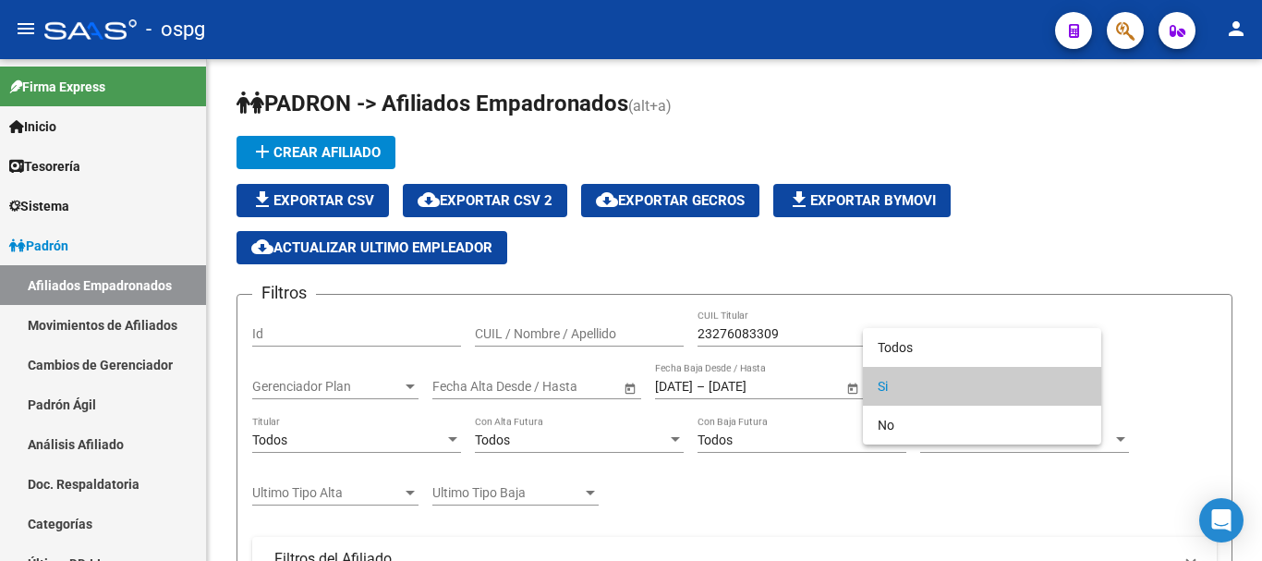
click at [1189, 381] on div at bounding box center [631, 280] width 1262 height 561
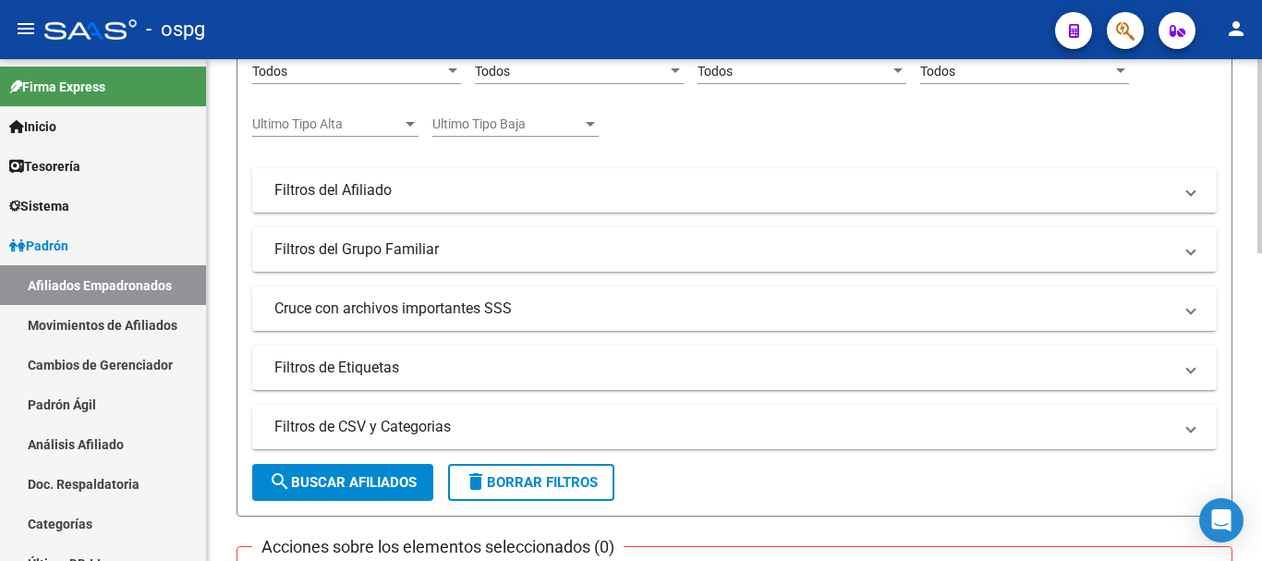
scroll to position [369, 0]
click at [425, 181] on mat-panel-title "Filtros del Afiliado" at bounding box center [723, 189] width 898 height 20
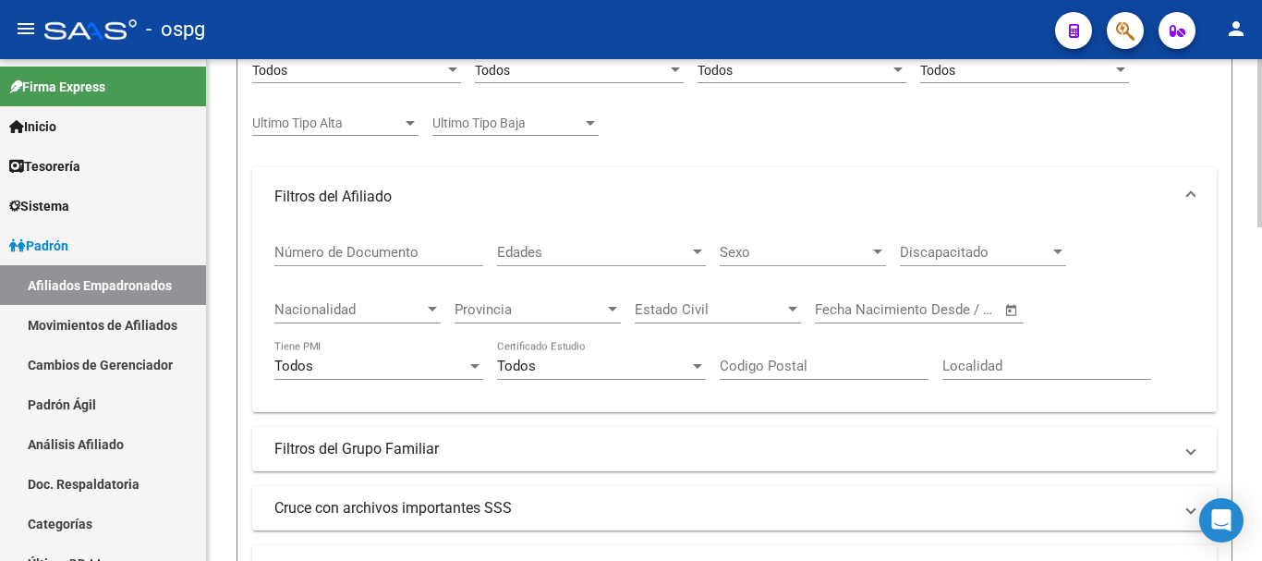
click at [1010, 242] on div "Discapacitado Discapacitado" at bounding box center [983, 246] width 166 height 40
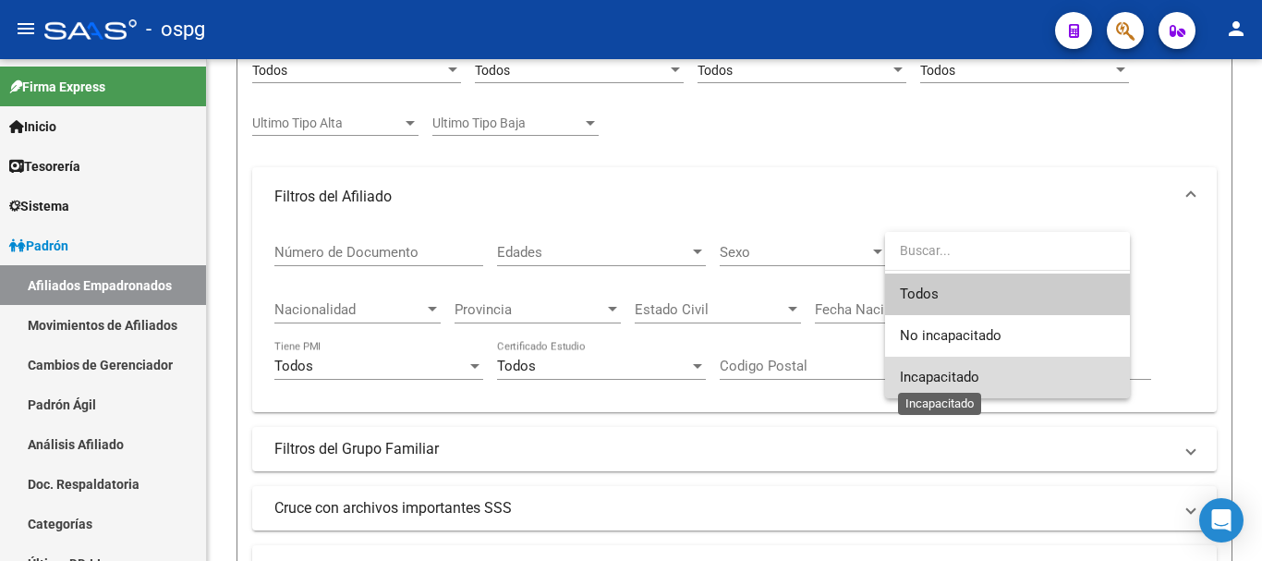
click at [956, 382] on span "Incapacitado" at bounding box center [939, 377] width 79 height 17
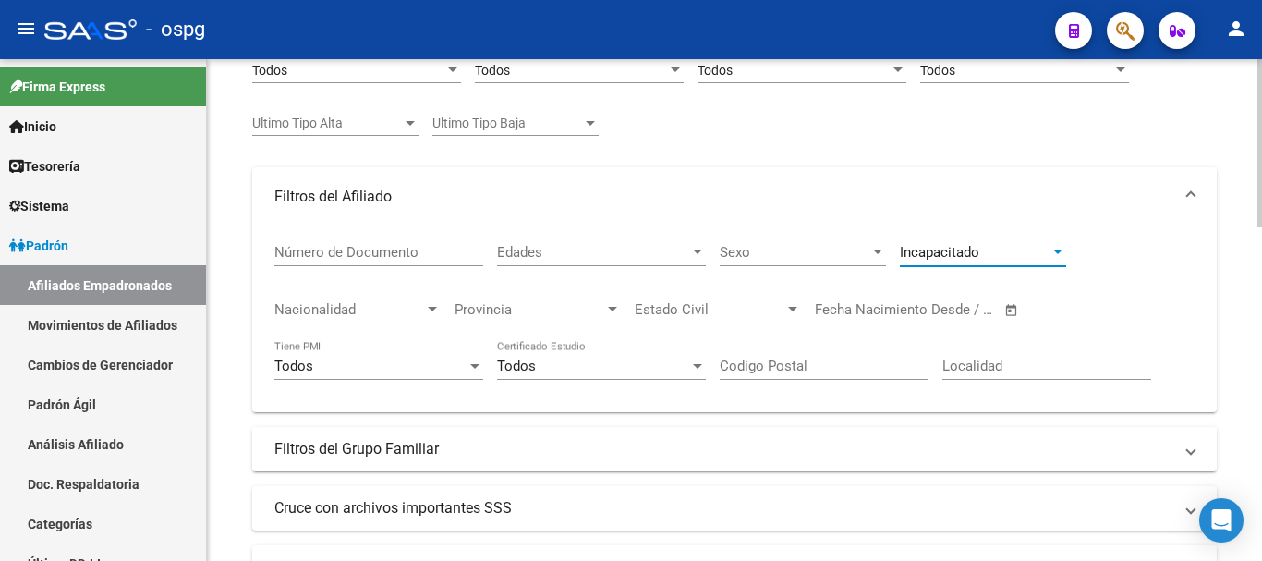
click at [489, 442] on mat-panel-title "Filtros del Grupo Familiar" at bounding box center [723, 449] width 898 height 20
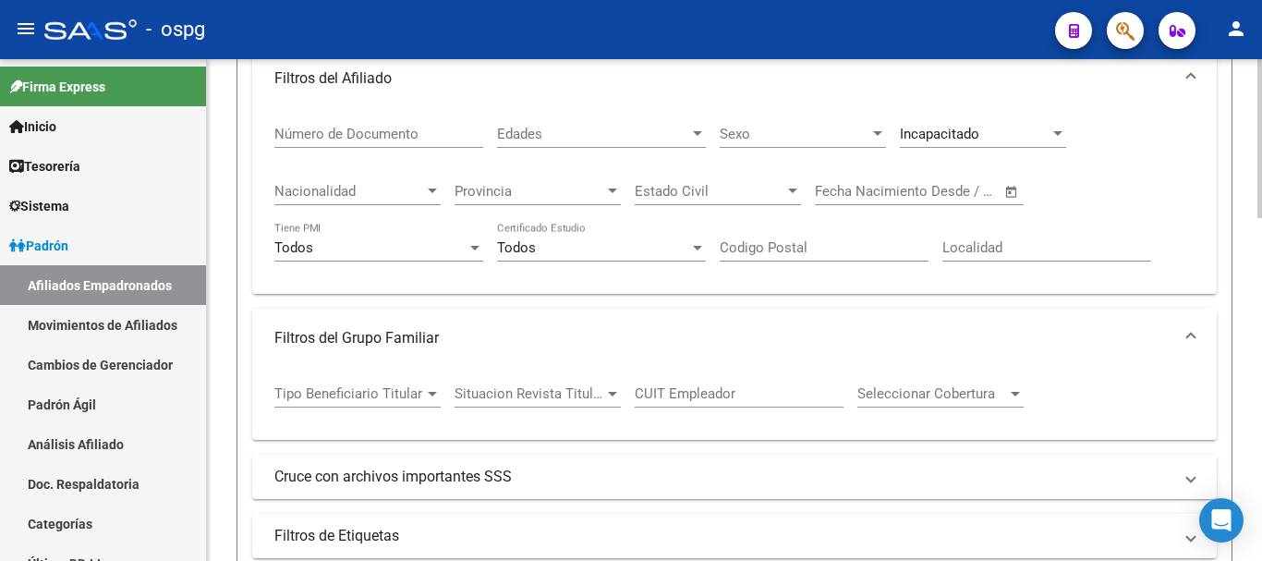
scroll to position [554, 0]
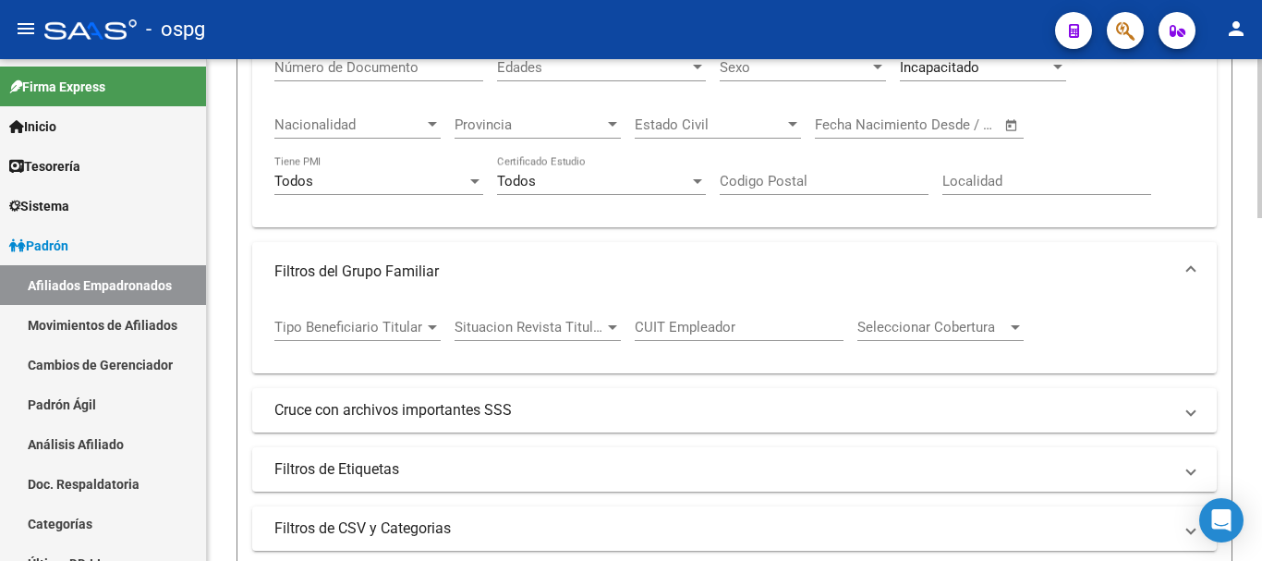
click at [428, 329] on div at bounding box center [432, 327] width 9 height 5
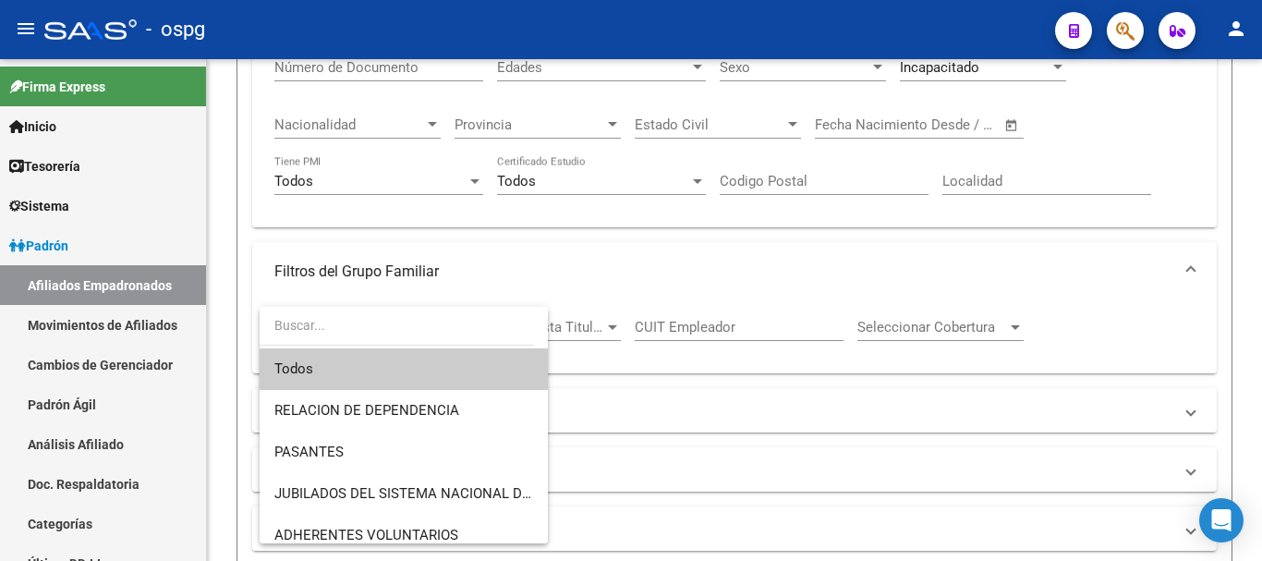
click at [453, 371] on span "Todos" at bounding box center [403, 369] width 259 height 42
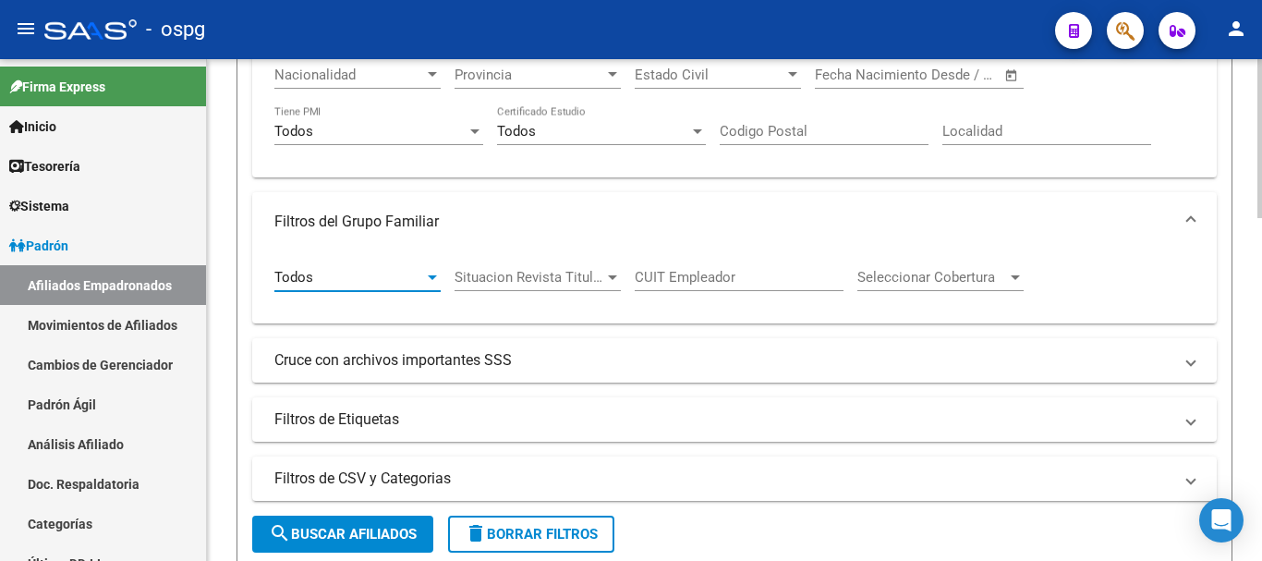
scroll to position [647, 0]
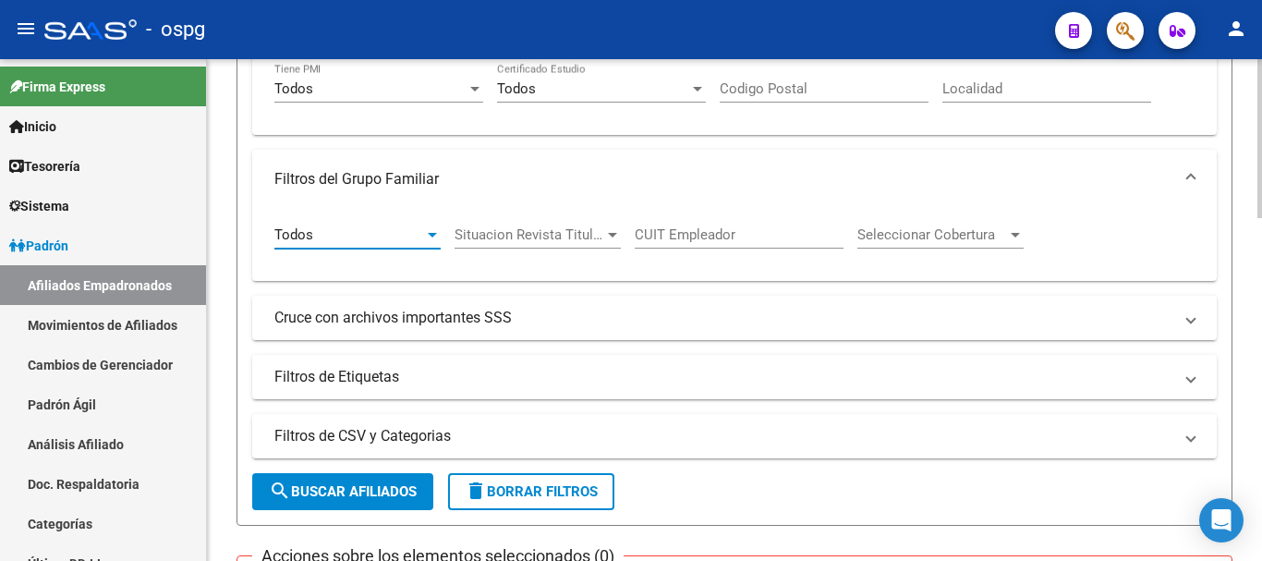
click at [609, 308] on mat-panel-title "Cruce con archivos importantes SSS" at bounding box center [723, 318] width 898 height 20
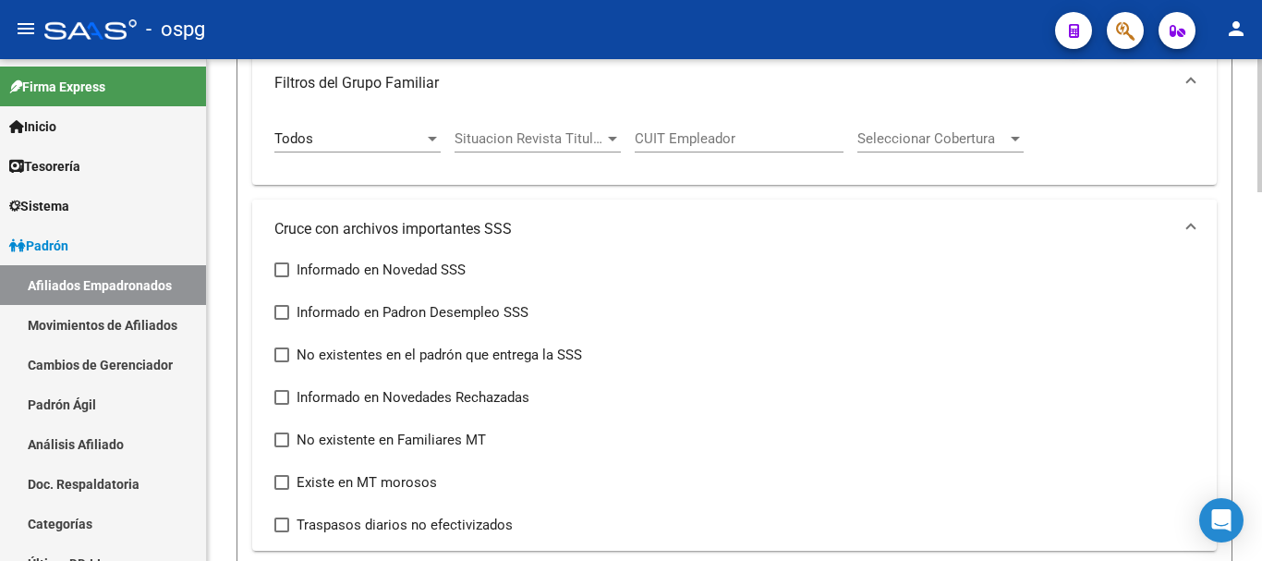
scroll to position [739, 0]
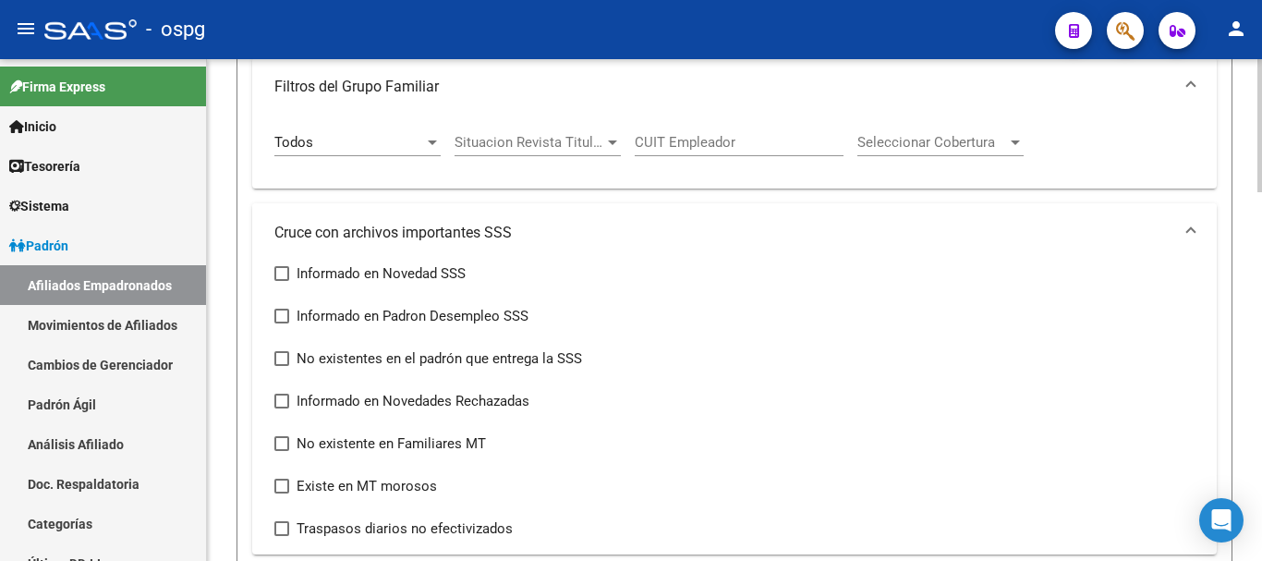
click at [493, 228] on mat-panel-title "Cruce con archivos importantes SSS" at bounding box center [723, 233] width 898 height 20
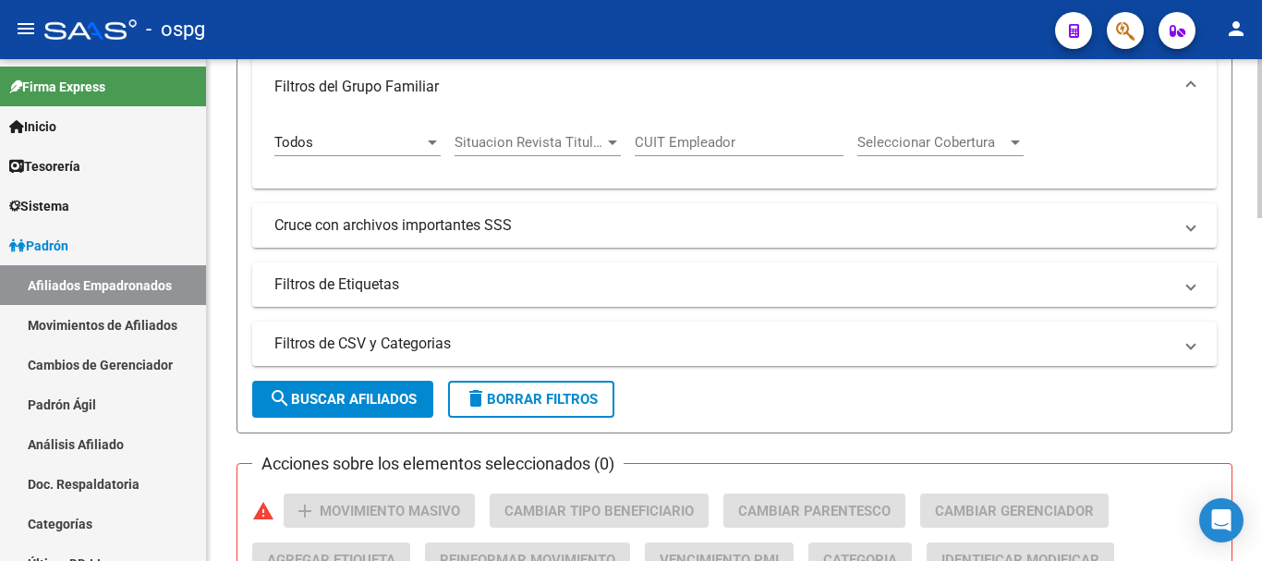
click at [404, 395] on span "search Buscar Afiliados" at bounding box center [343, 399] width 148 height 17
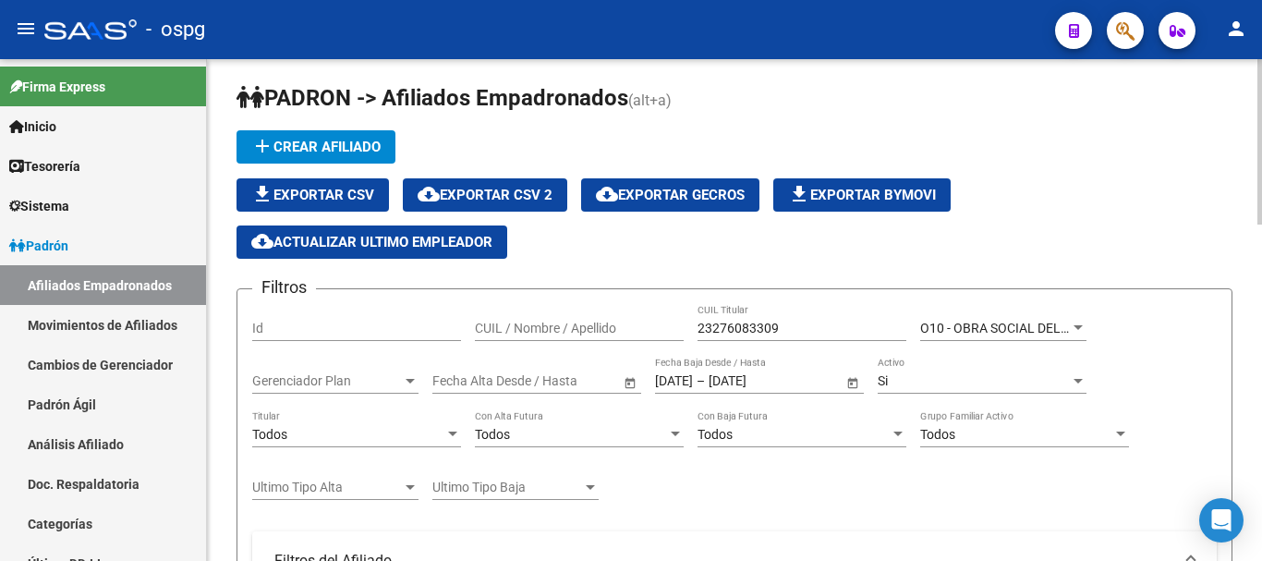
scroll to position [98, 0]
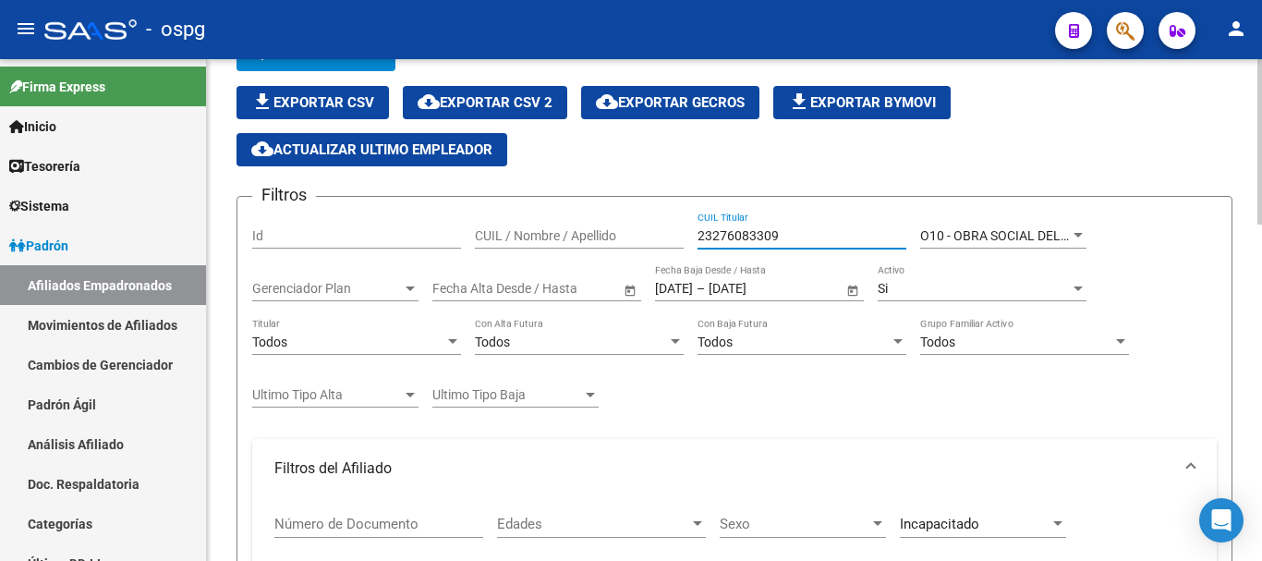
drag, startPoint x: 793, startPoint y: 240, endPoint x: 664, endPoint y: 250, distance: 129.7
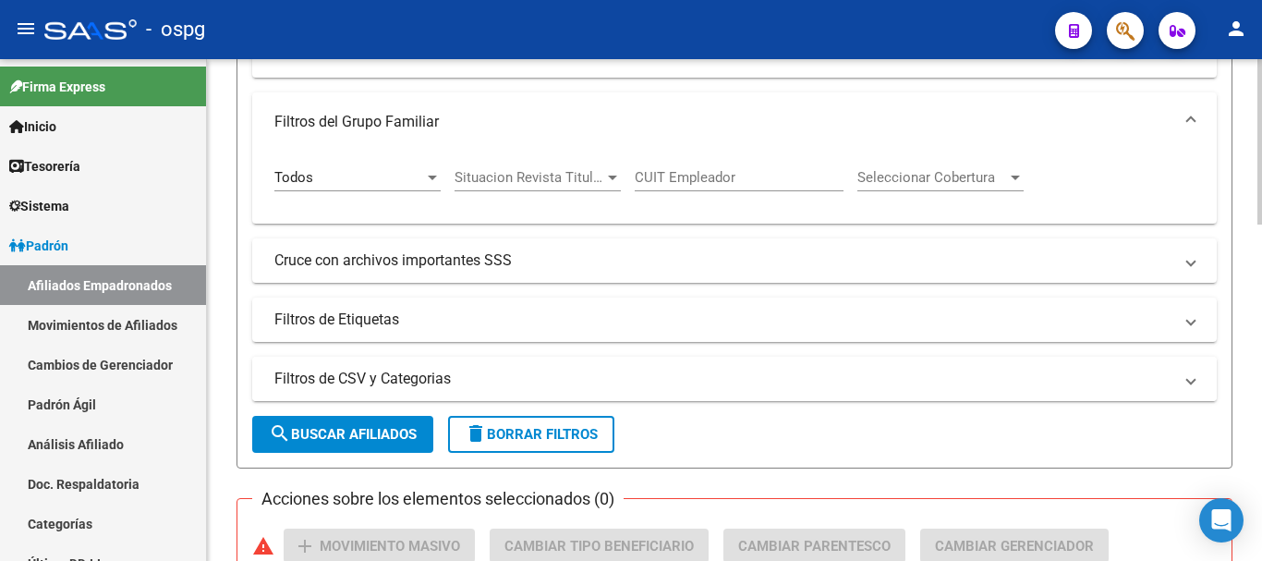
scroll to position [744, 0]
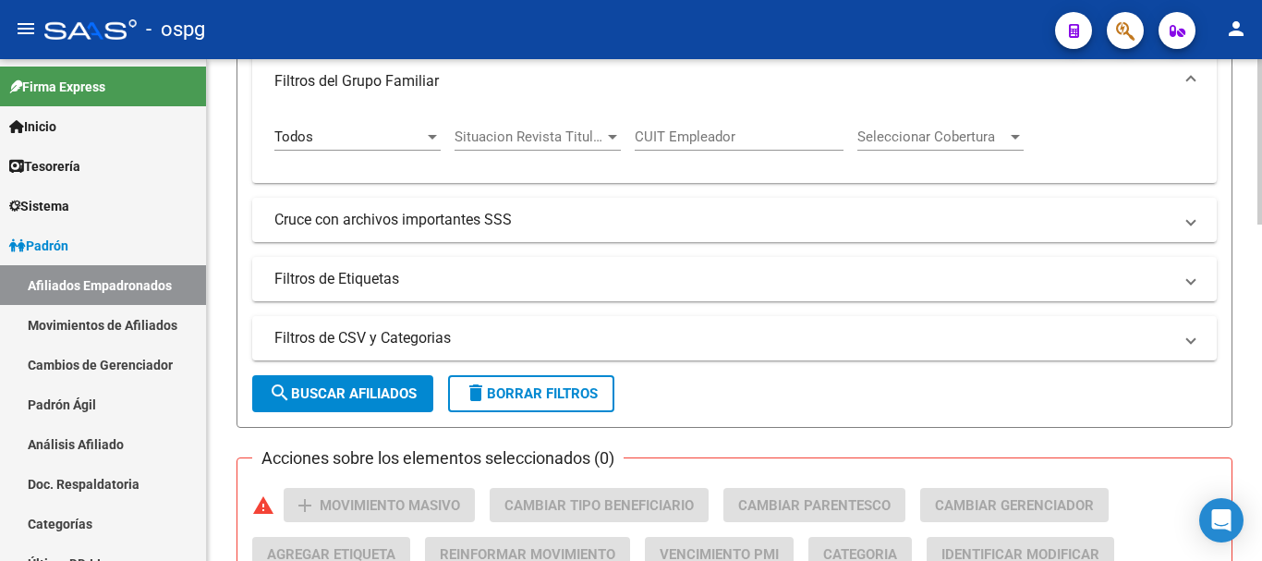
click at [329, 398] on span "search Buscar Afiliados" at bounding box center [343, 393] width 148 height 17
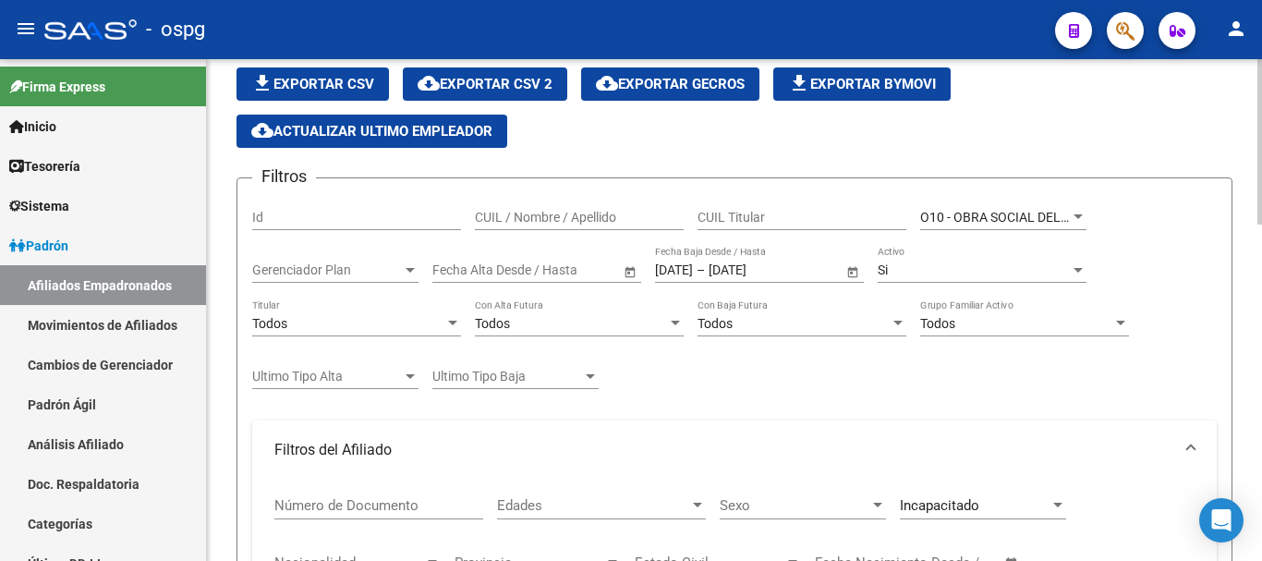
scroll to position [98, 0]
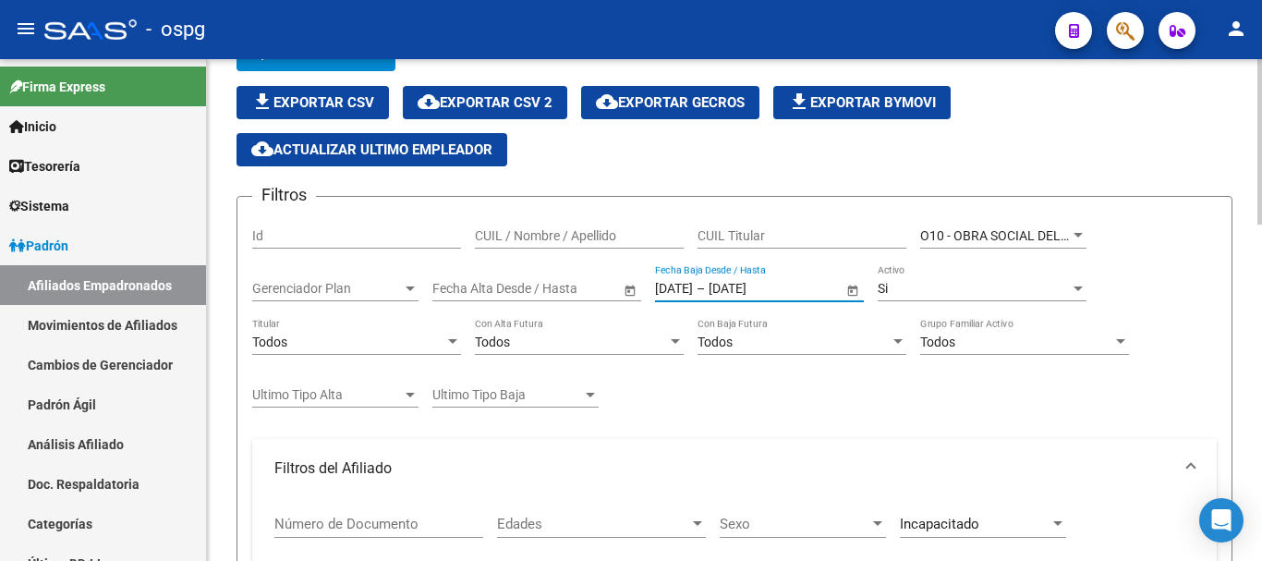
drag, startPoint x: 821, startPoint y: 283, endPoint x: 552, endPoint y: 269, distance: 269.1
type input "1"
click at [891, 342] on div at bounding box center [897, 341] width 17 height 15
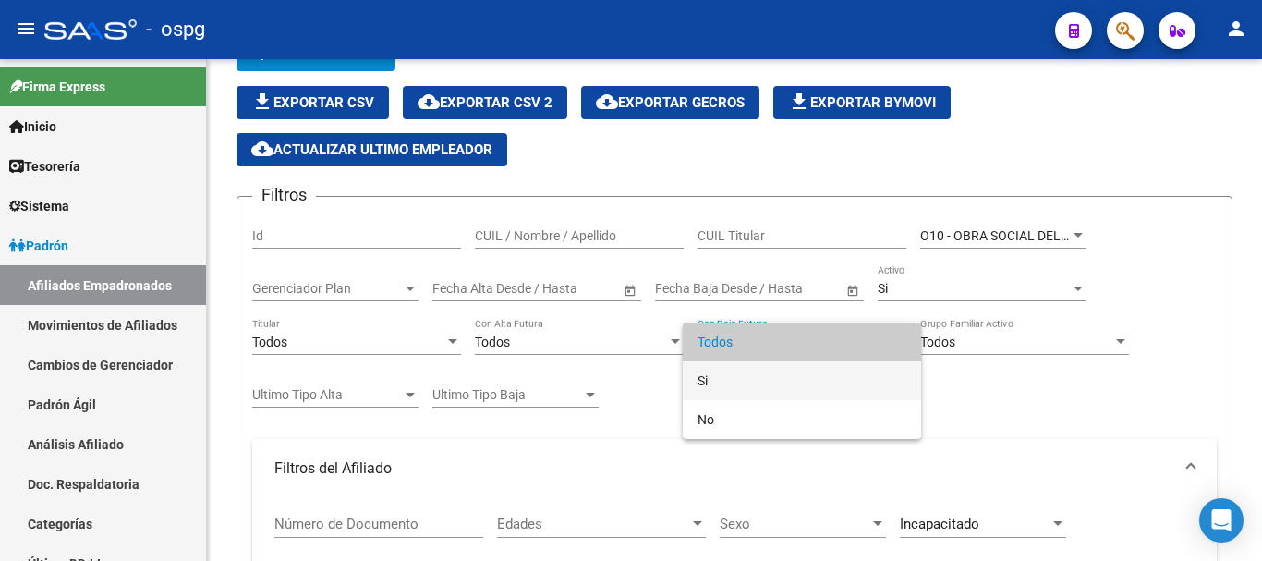
click at [757, 380] on span "Si" at bounding box center [801, 380] width 209 height 39
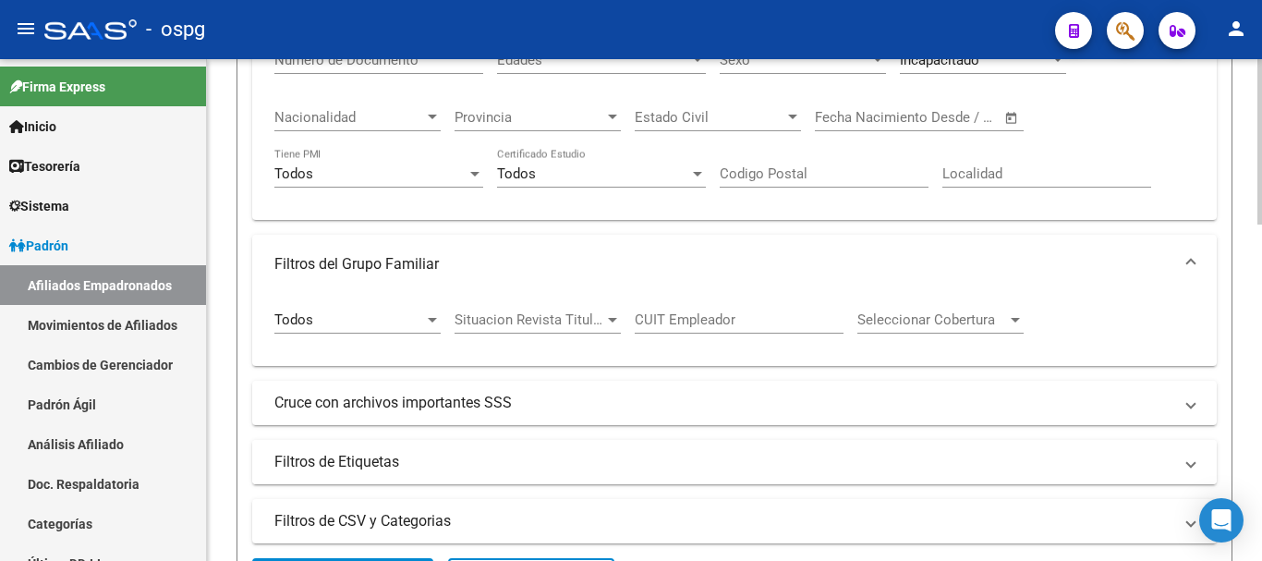
scroll to position [652, 0]
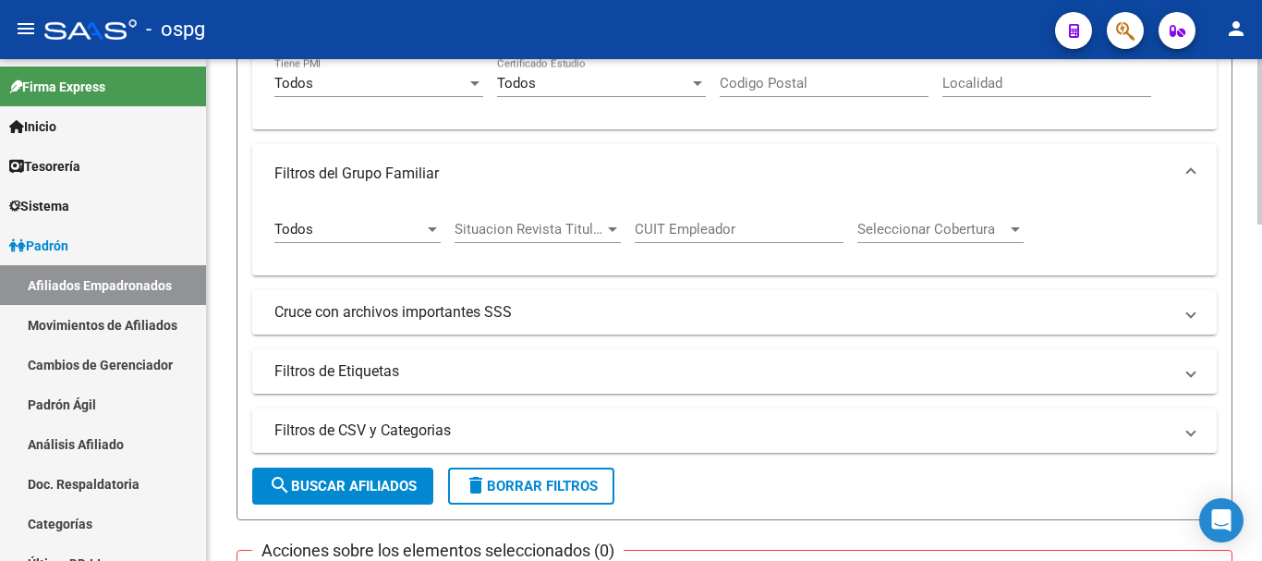
click at [365, 487] on span "search Buscar Afiliados" at bounding box center [343, 486] width 148 height 17
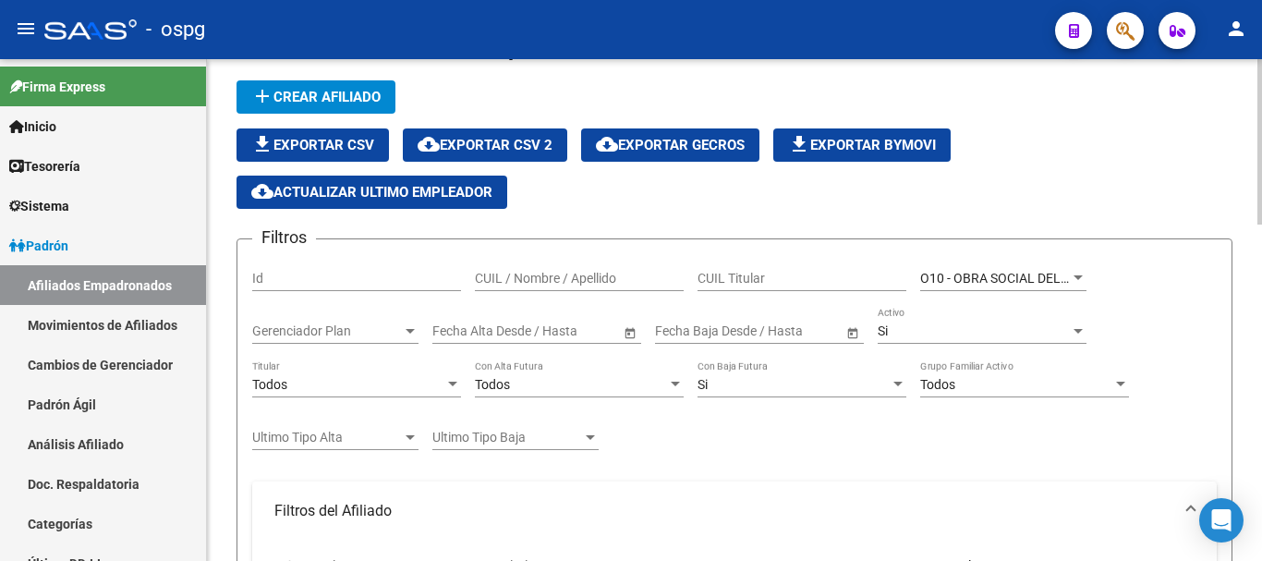
scroll to position [6, 0]
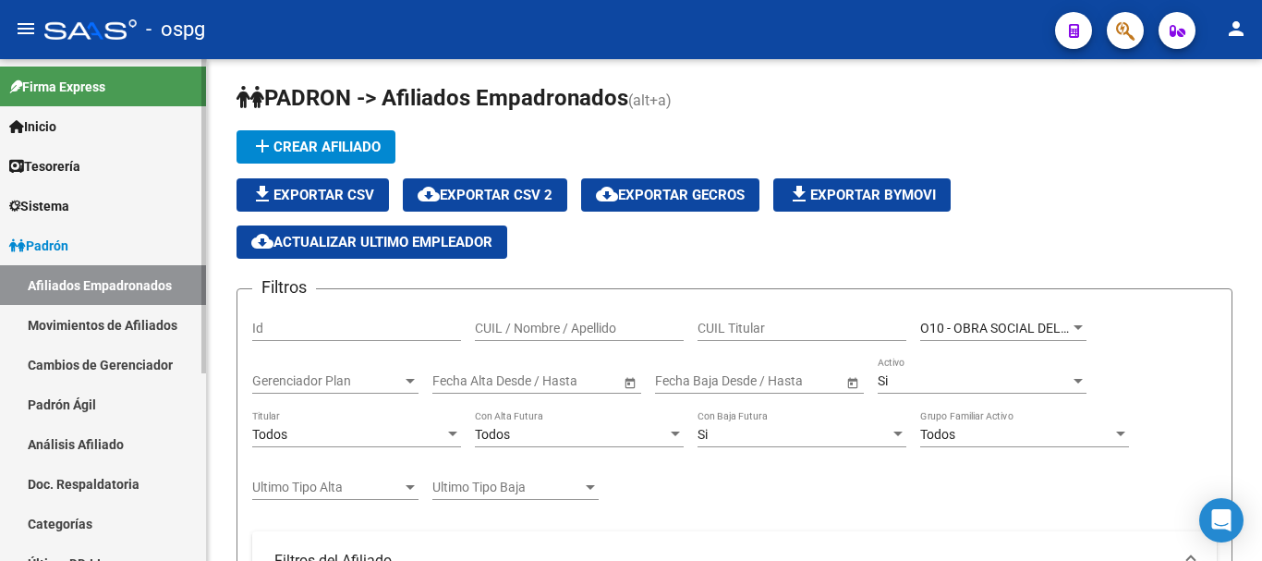
click at [71, 284] on link "Afiliados Empadronados" at bounding box center [103, 285] width 206 height 40
click at [74, 314] on link "Movimientos de Afiliados" at bounding box center [103, 325] width 206 height 40
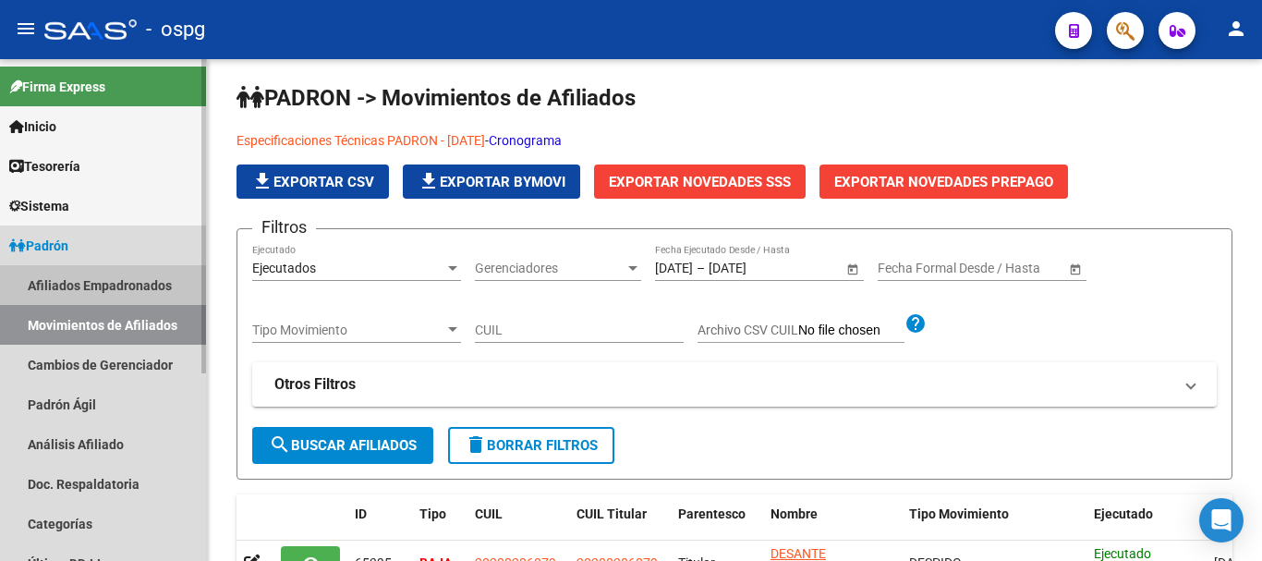
click at [64, 285] on link "Afiliados Empadronados" at bounding box center [103, 285] width 206 height 40
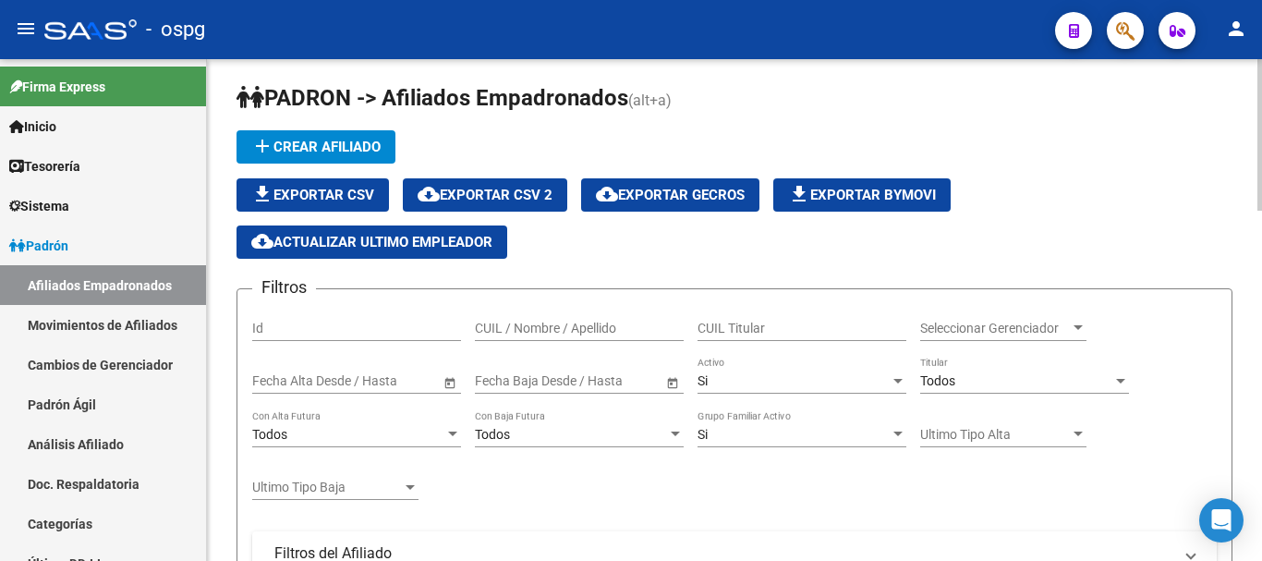
scroll to position [98, 0]
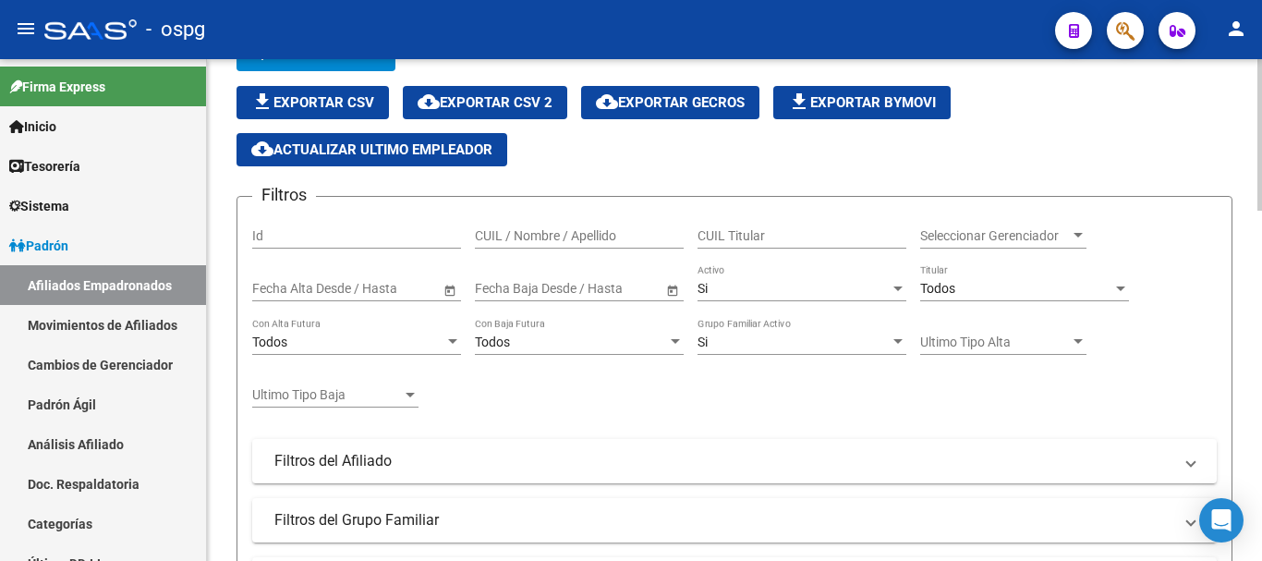
click at [616, 336] on div "Todos" at bounding box center [571, 342] width 192 height 16
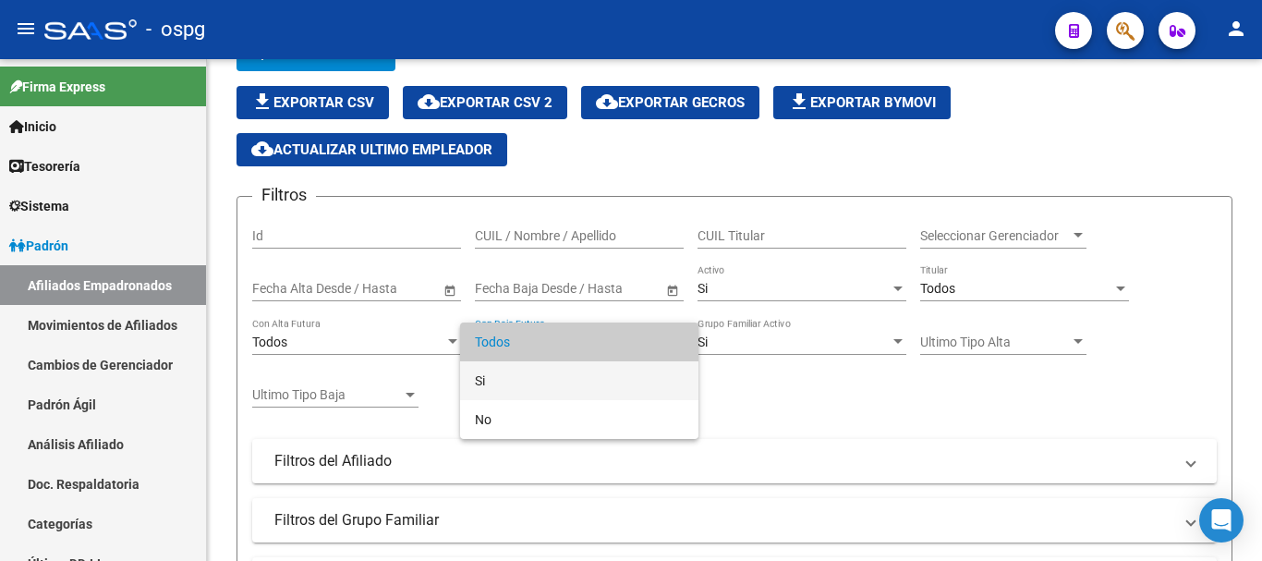
click at [535, 375] on span "Si" at bounding box center [579, 380] width 209 height 39
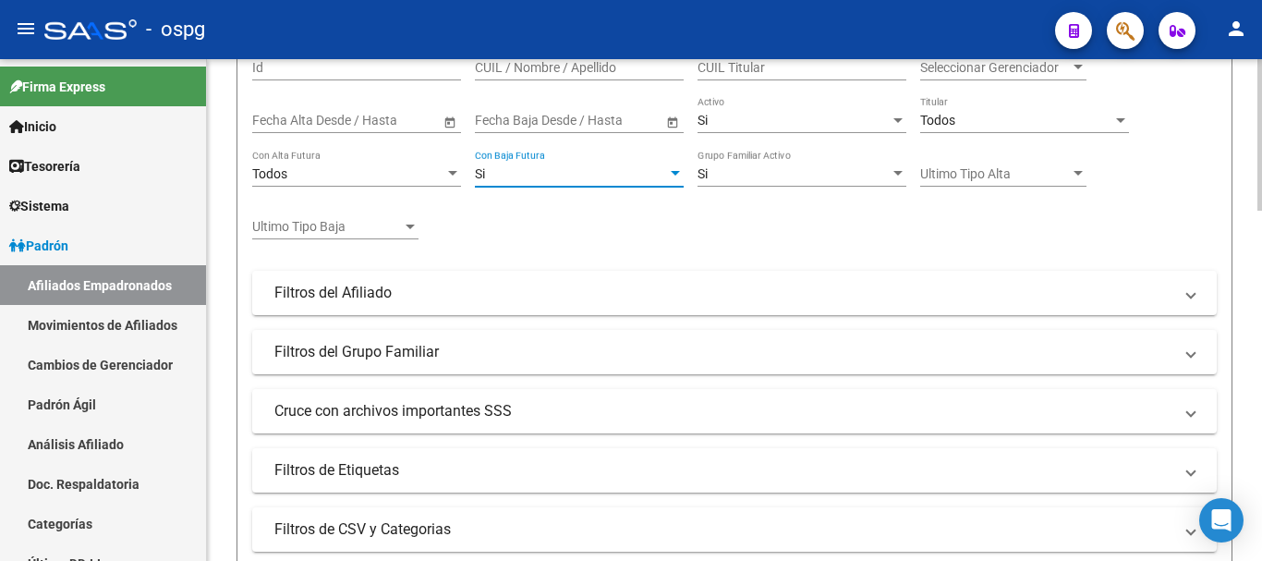
scroll to position [283, 0]
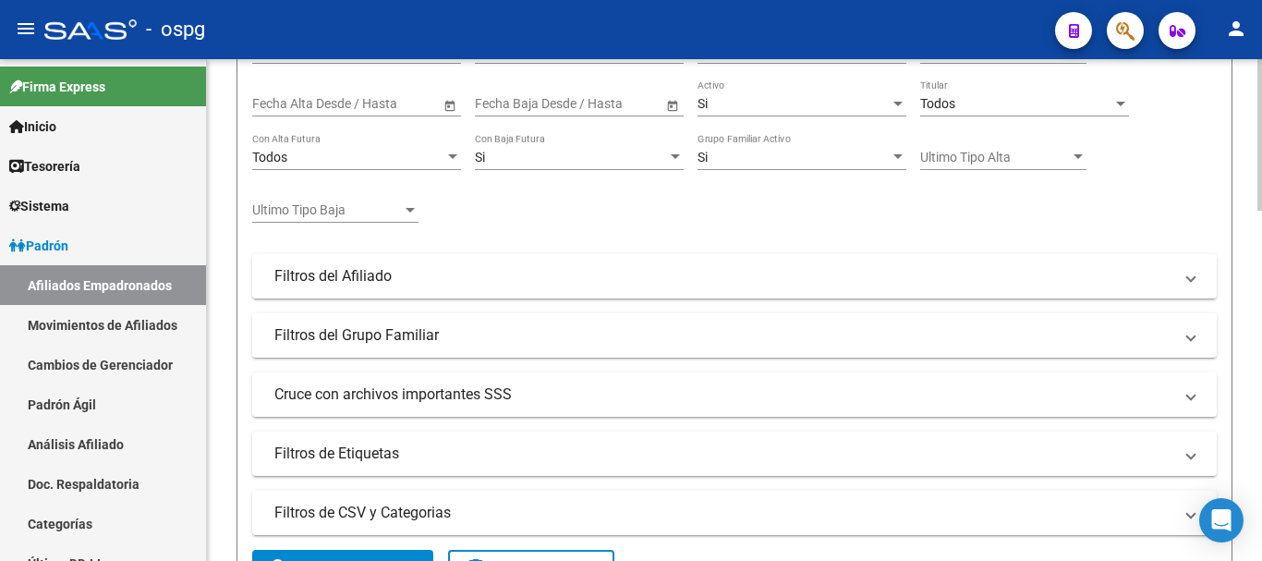
click at [673, 334] on mat-panel-title "Filtros del Grupo Familiar" at bounding box center [723, 335] width 898 height 20
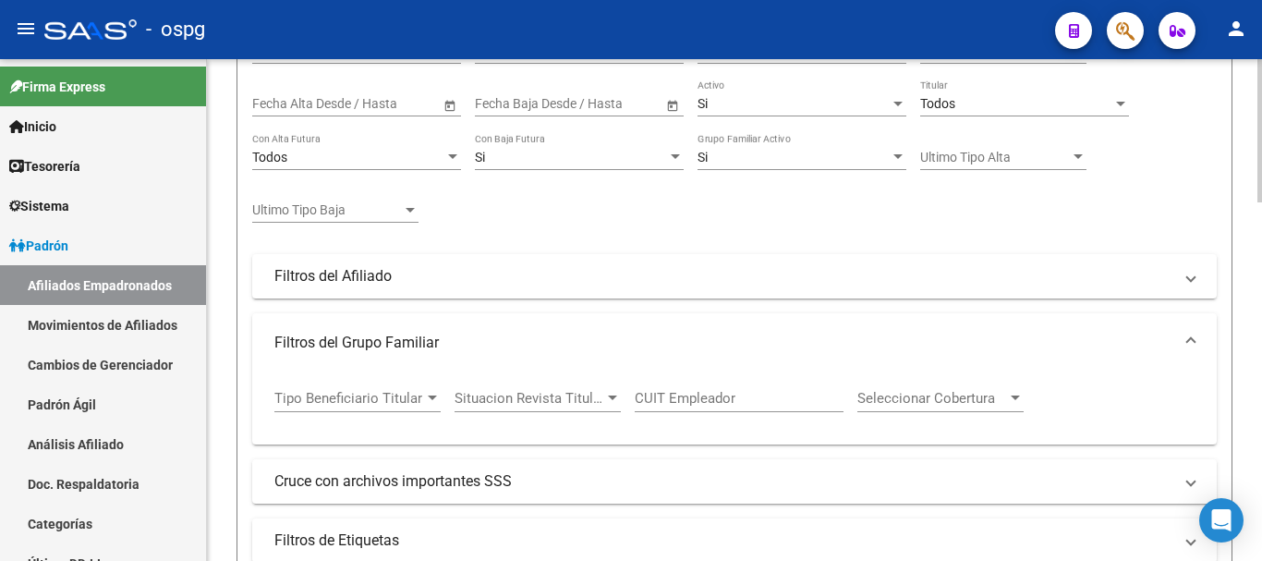
click at [418, 394] on span "Tipo Beneficiario Titular" at bounding box center [349, 398] width 150 height 17
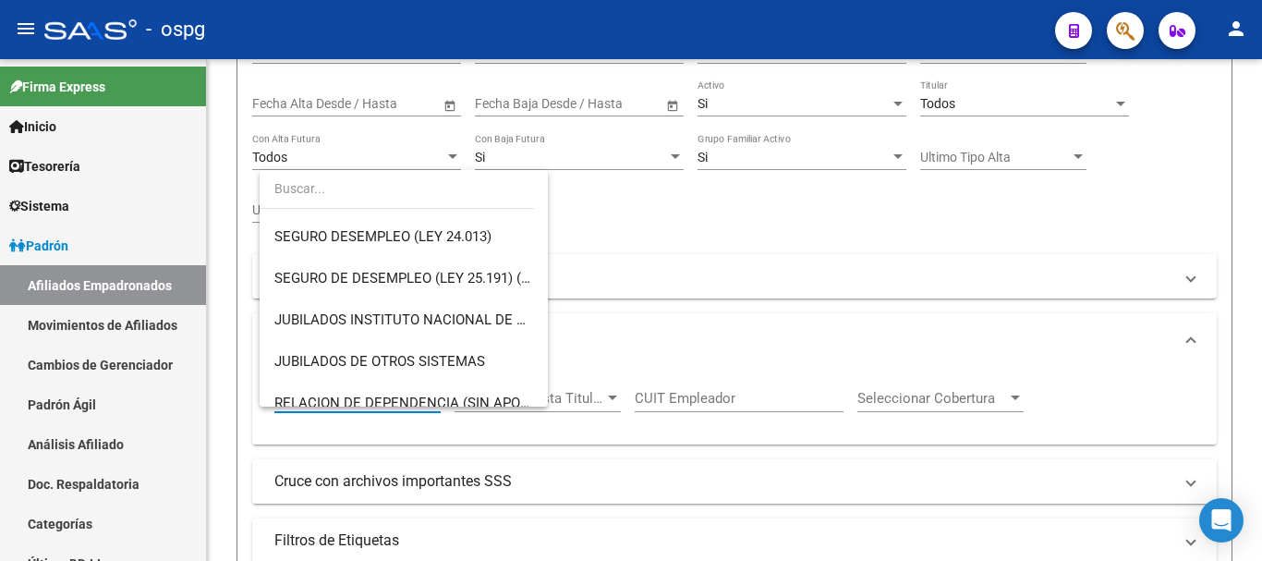
scroll to position [387, 0]
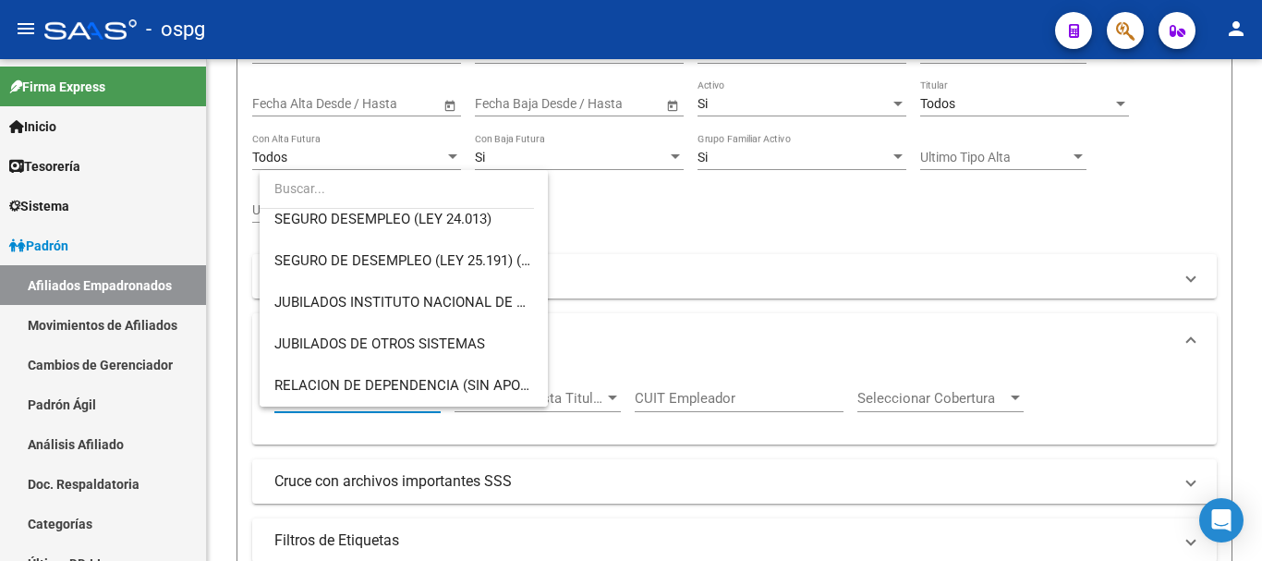
click at [677, 339] on div at bounding box center [631, 280] width 1262 height 561
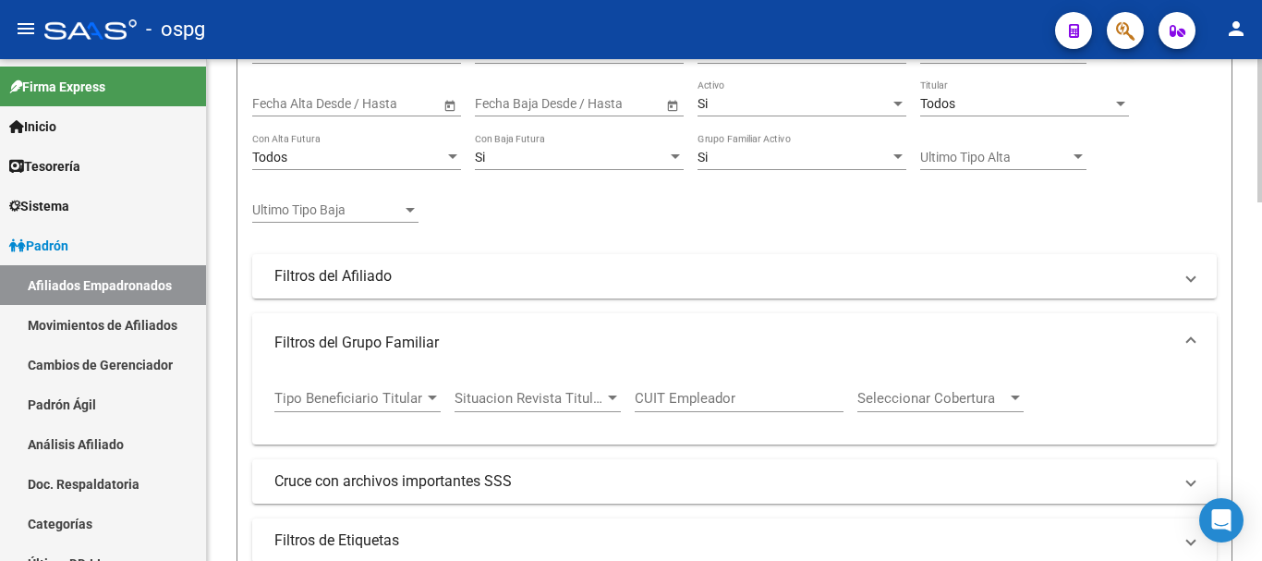
scroll to position [6, 0]
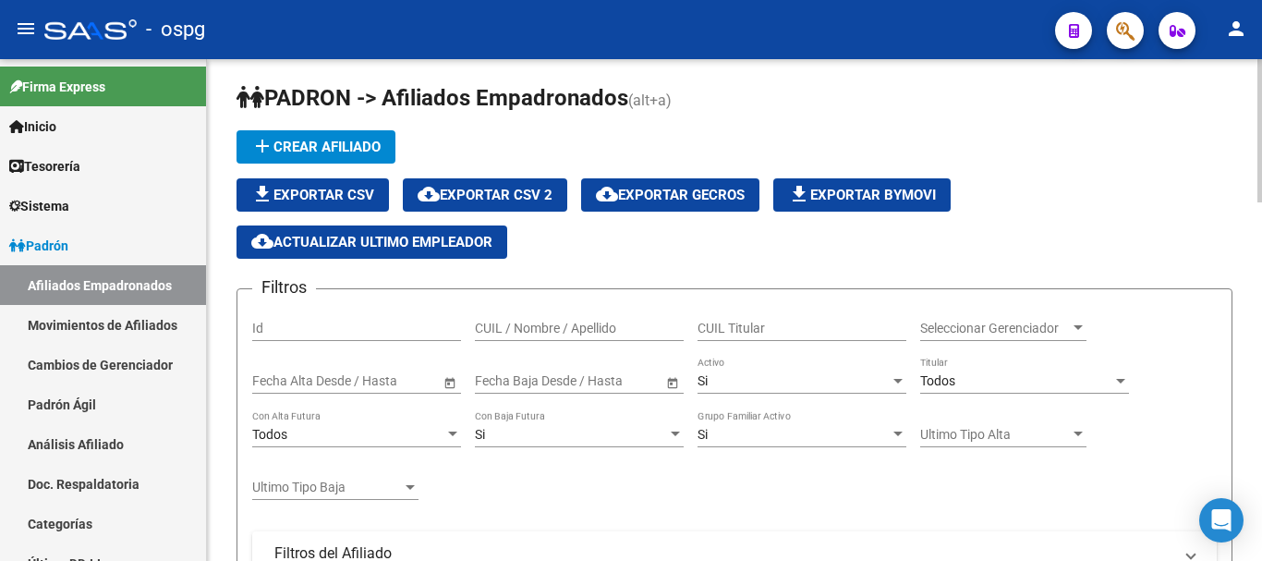
click at [1015, 327] on span "Seleccionar Gerenciador" at bounding box center [995, 328] width 150 height 16
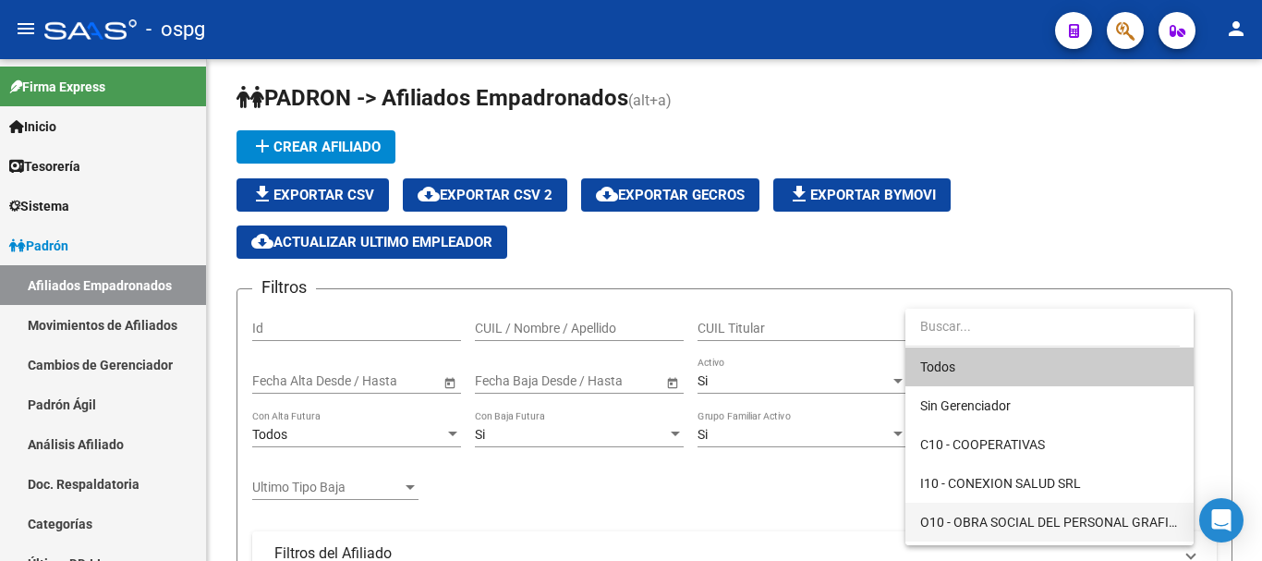
click at [999, 505] on span "O10 - OBRA SOCIAL DEL PERSONAL GRAFICO" at bounding box center [1049, 521] width 259 height 39
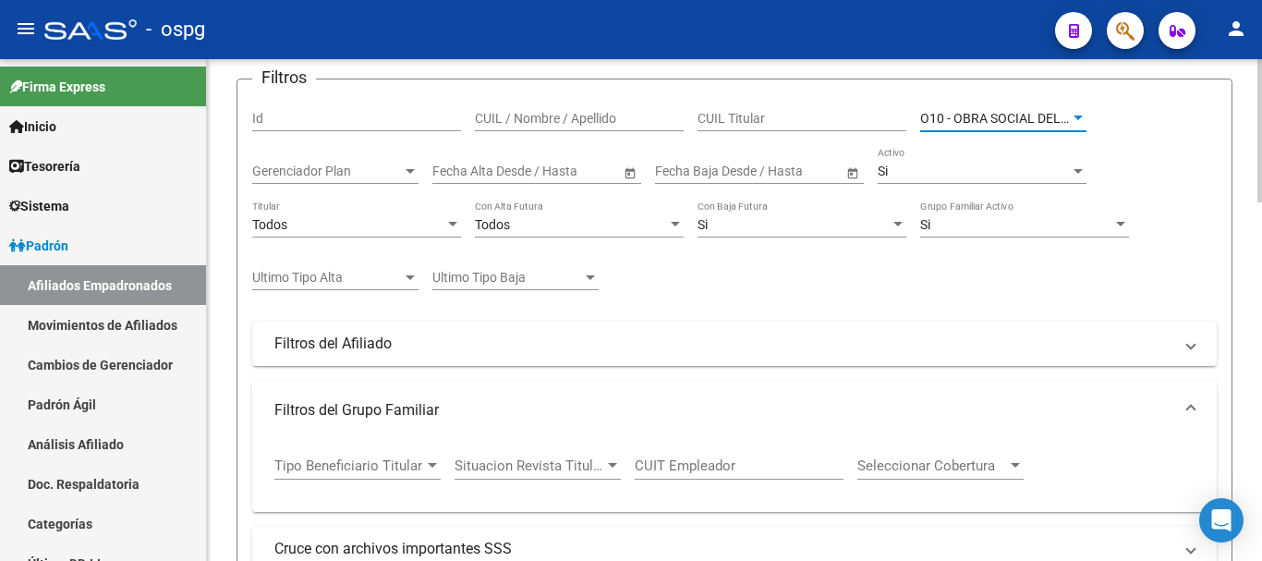
scroll to position [375, 0]
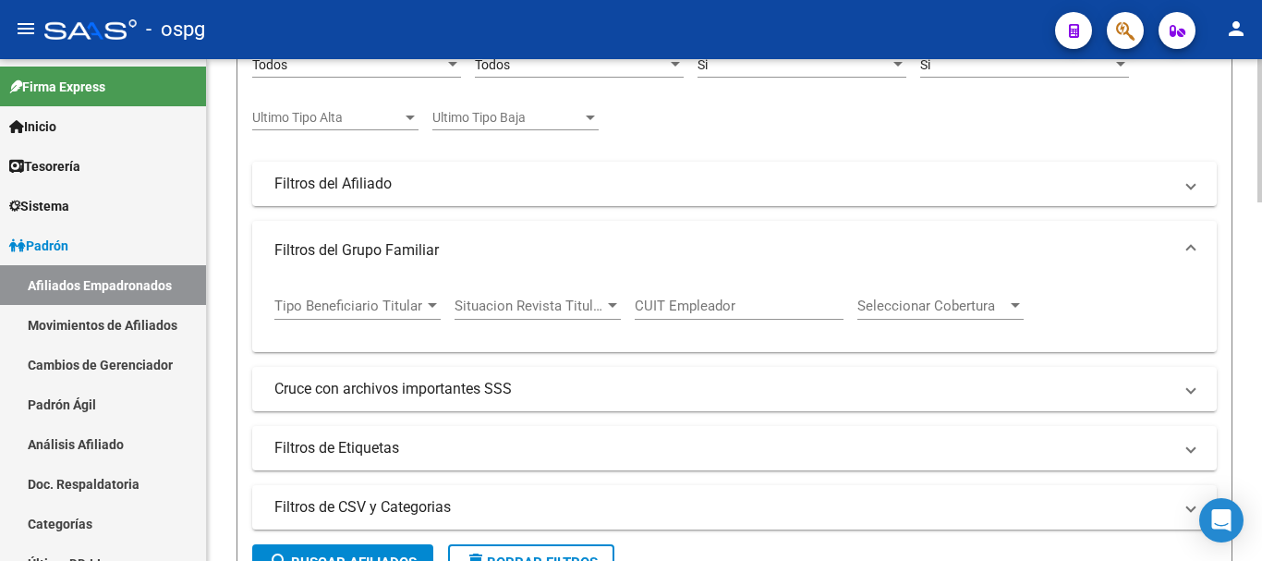
click at [504, 291] on div "Situacion Revista Titular Situacion Revista Titular" at bounding box center [537, 300] width 166 height 40
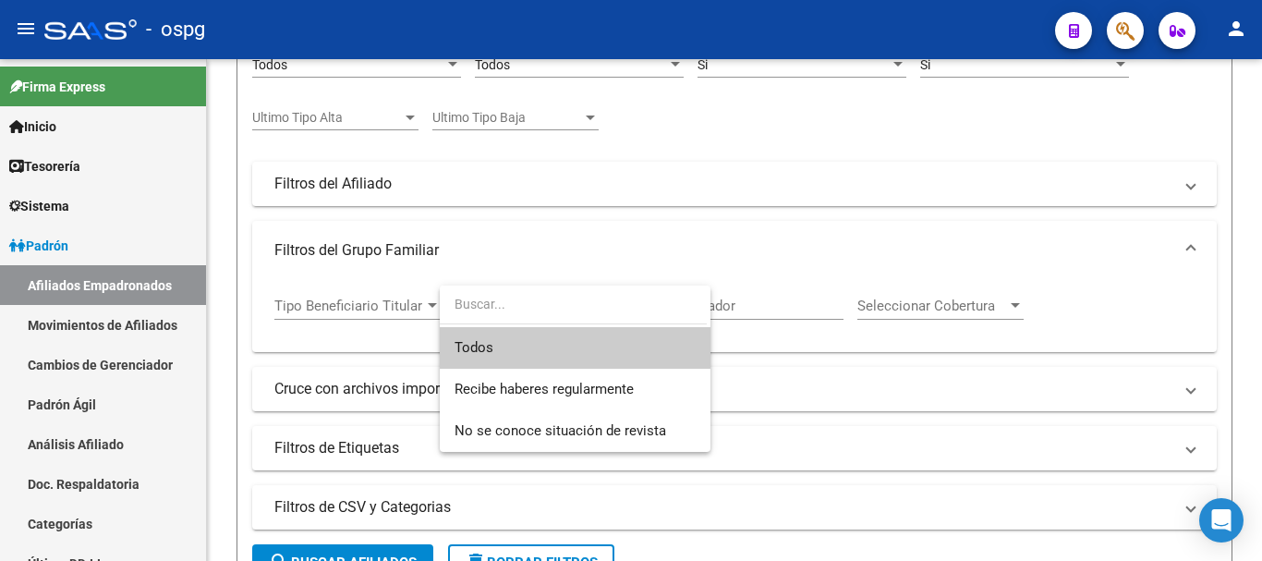
click at [603, 237] on div at bounding box center [631, 280] width 1262 height 561
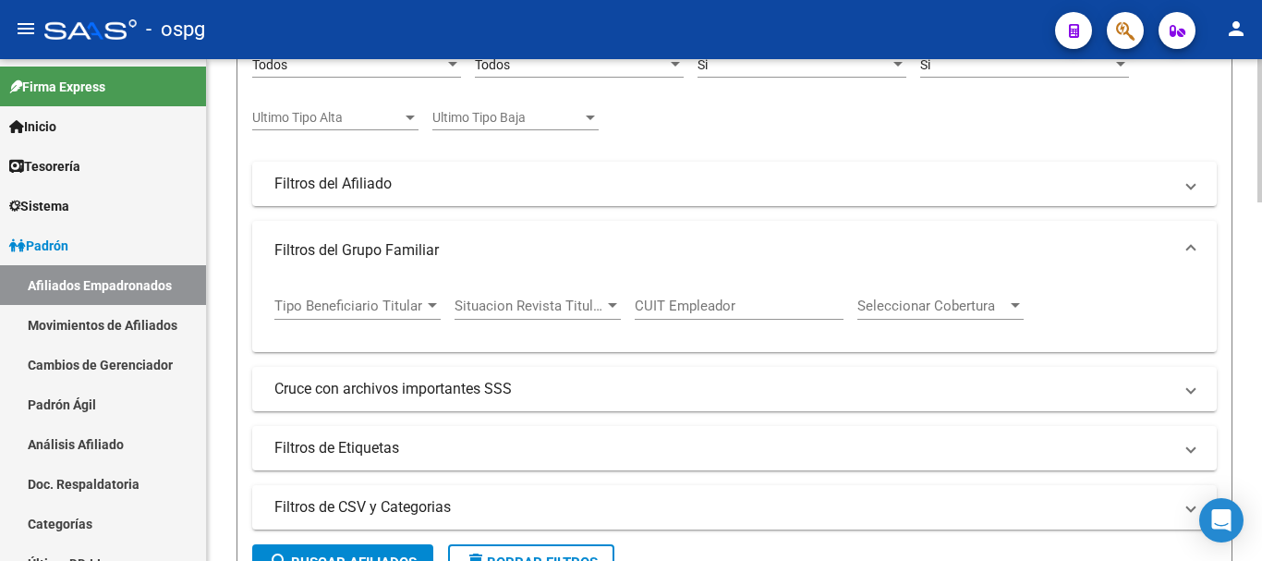
click at [945, 297] on span "Seleccionar Cobertura" at bounding box center [932, 305] width 150 height 17
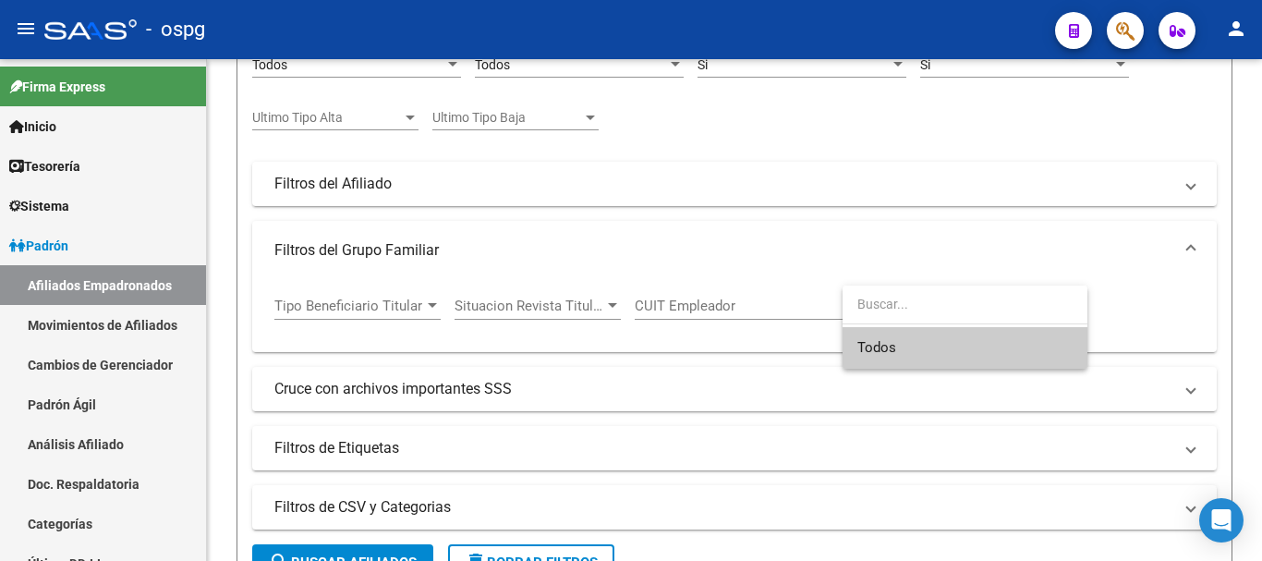
click at [870, 215] on div at bounding box center [631, 280] width 1262 height 561
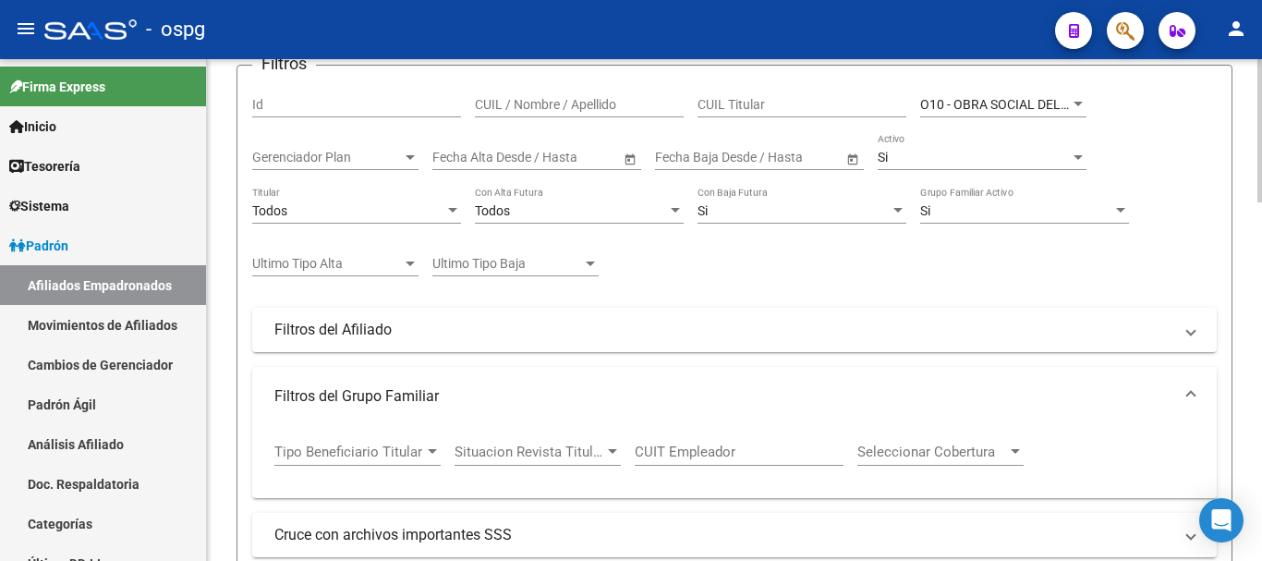
scroll to position [190, 0]
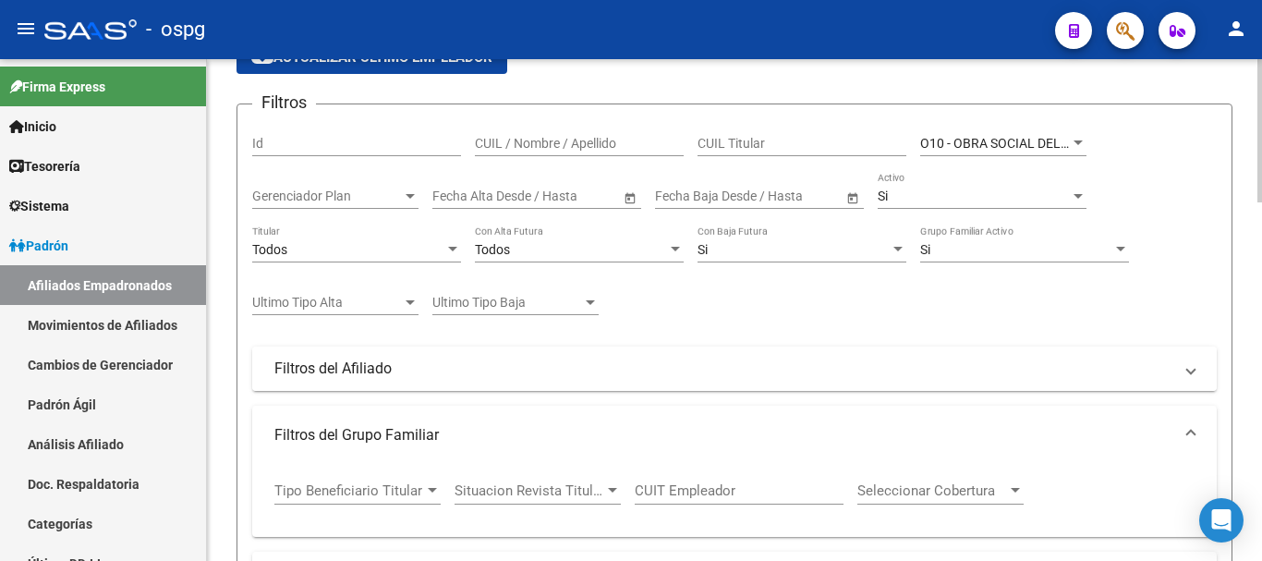
click at [535, 363] on mat-panel-title "Filtros del Afiliado" at bounding box center [723, 368] width 898 height 20
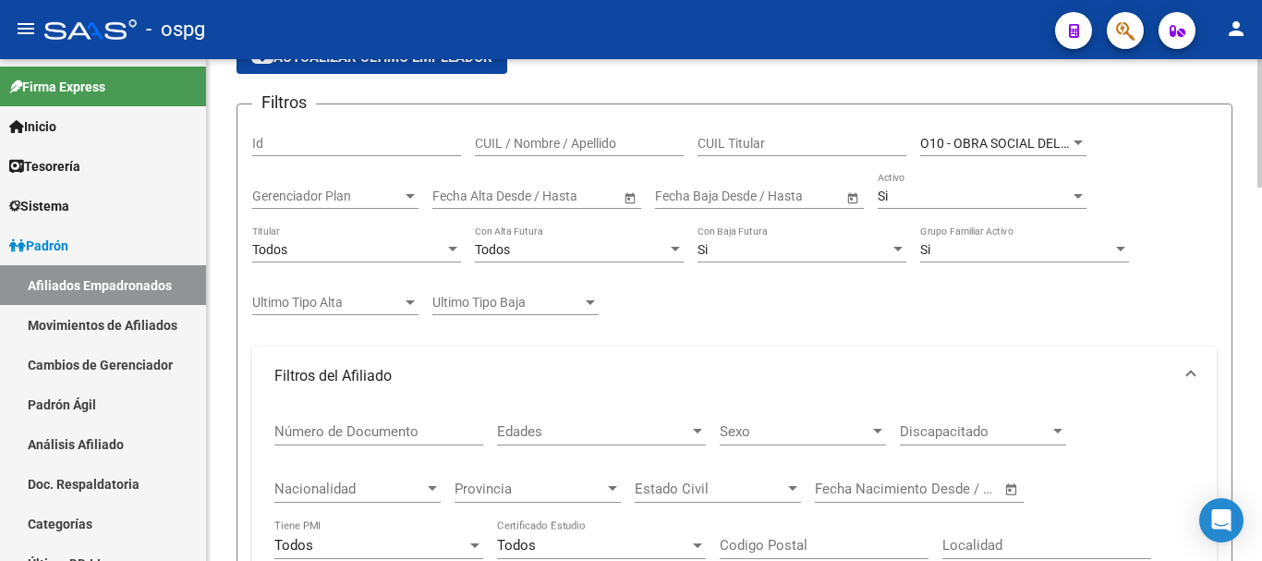
click at [995, 427] on span "Discapacitado" at bounding box center [975, 431] width 150 height 17
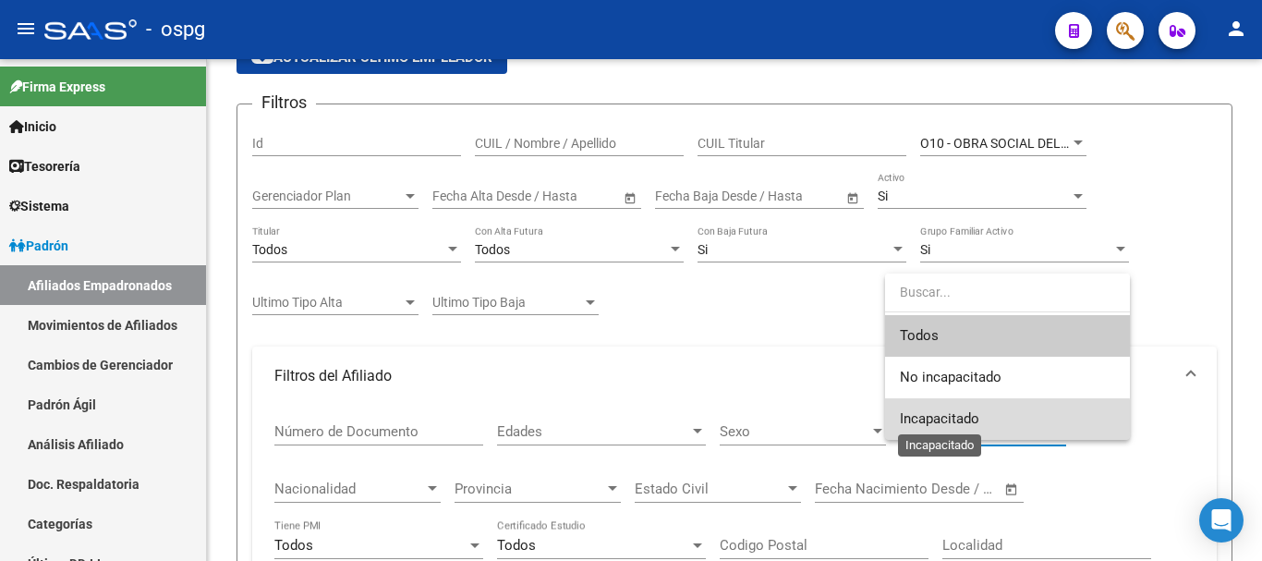
click at [970, 423] on span "Incapacitado" at bounding box center [939, 418] width 79 height 17
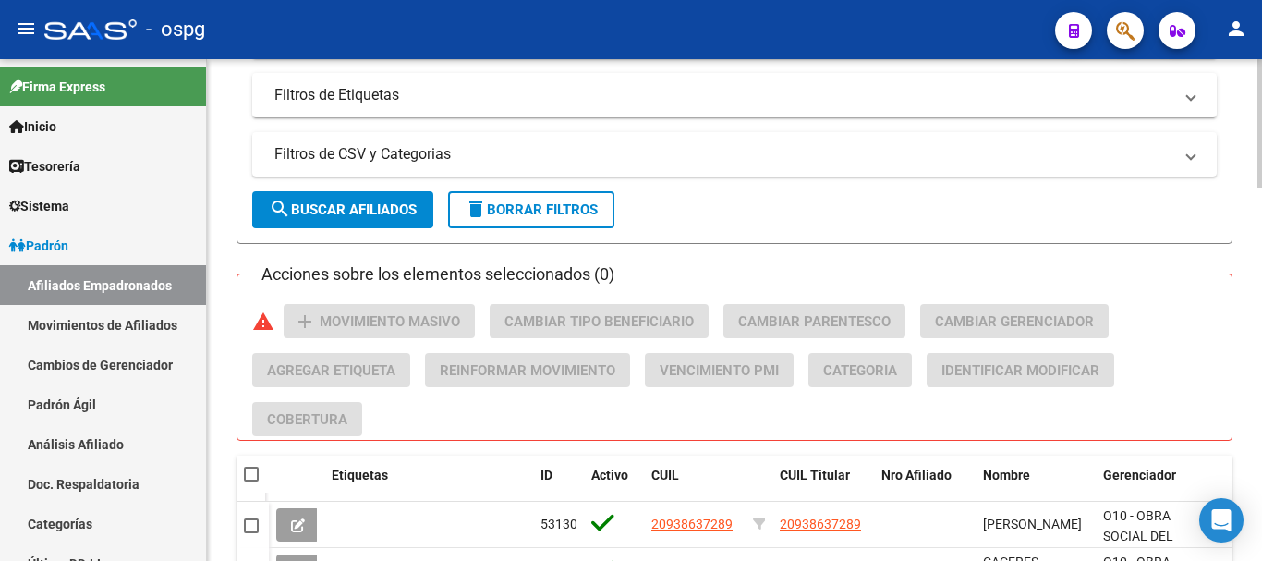
scroll to position [929, 0]
click at [363, 220] on button "search Buscar Afiliados" at bounding box center [342, 208] width 181 height 37
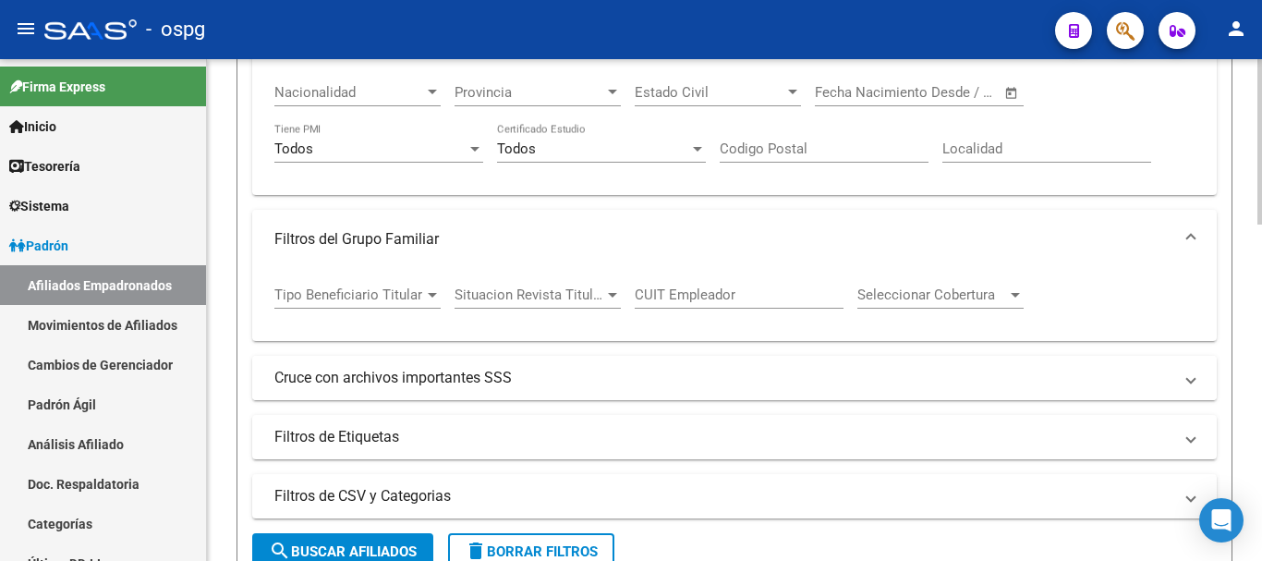
scroll to position [560, 0]
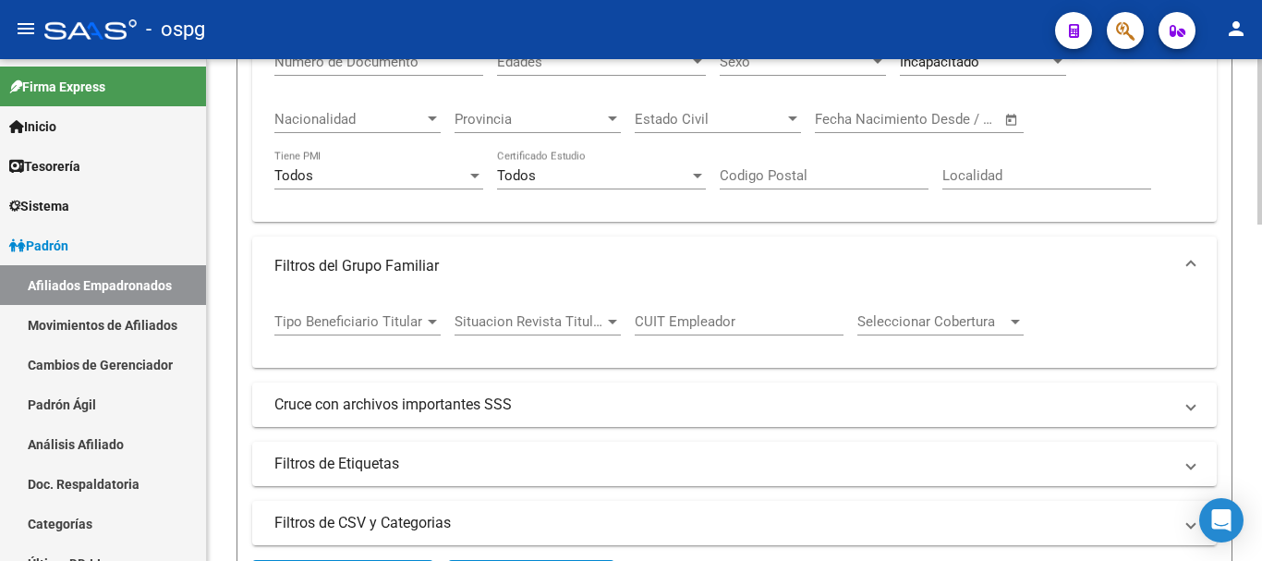
click at [937, 319] on span "Seleccionar Cobertura" at bounding box center [932, 321] width 150 height 17
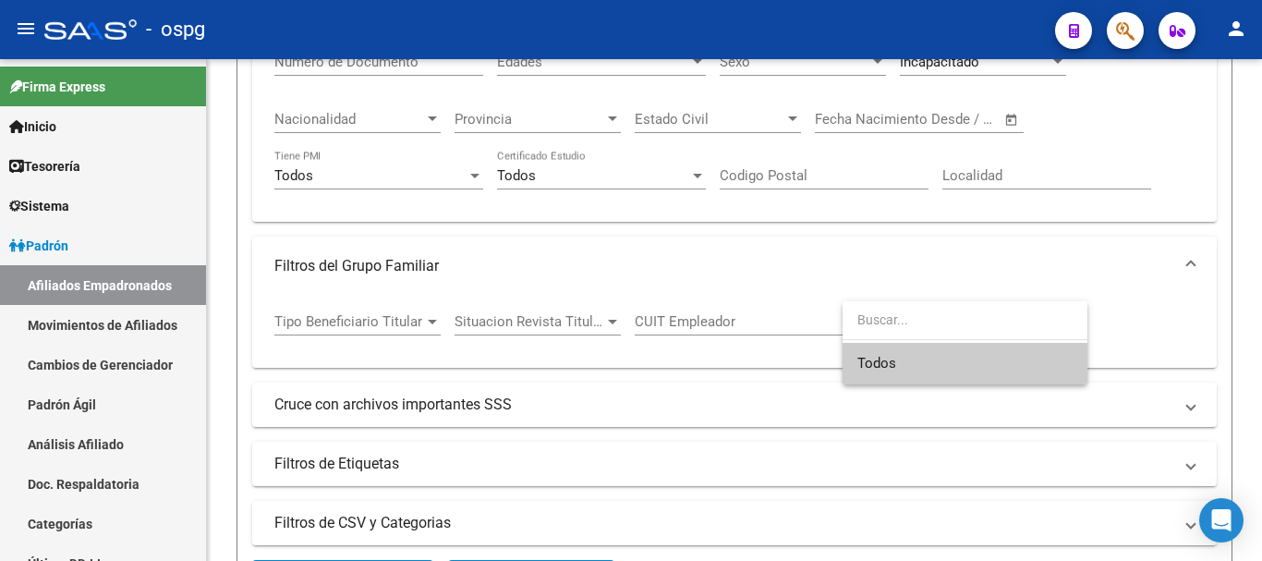
click at [849, 257] on div at bounding box center [631, 280] width 1262 height 561
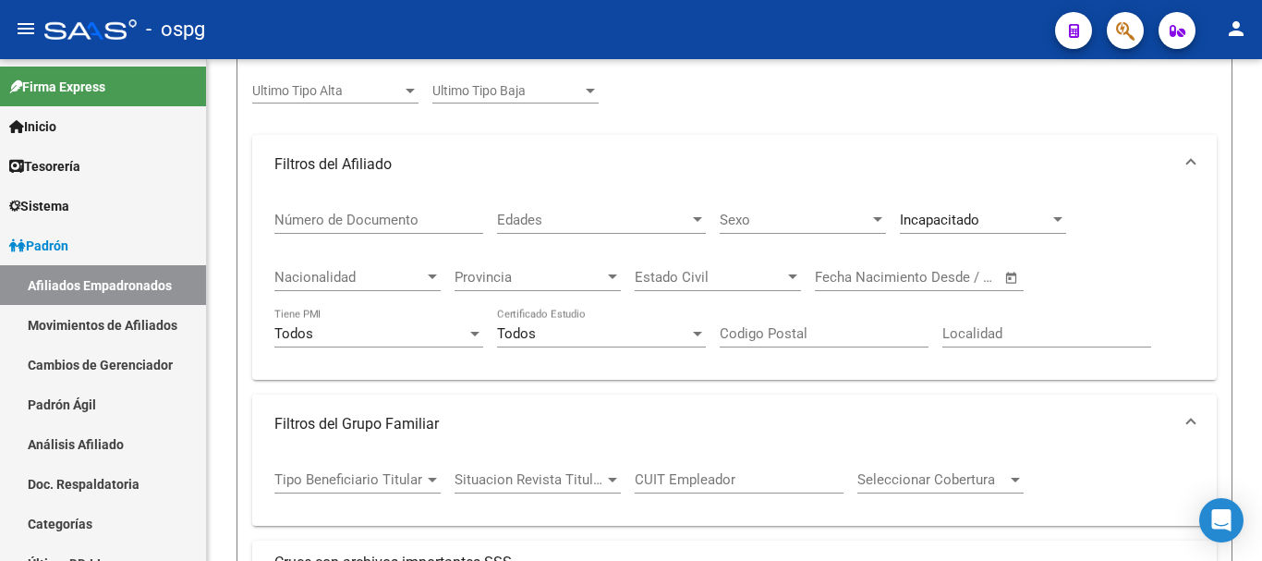
scroll to position [375, 0]
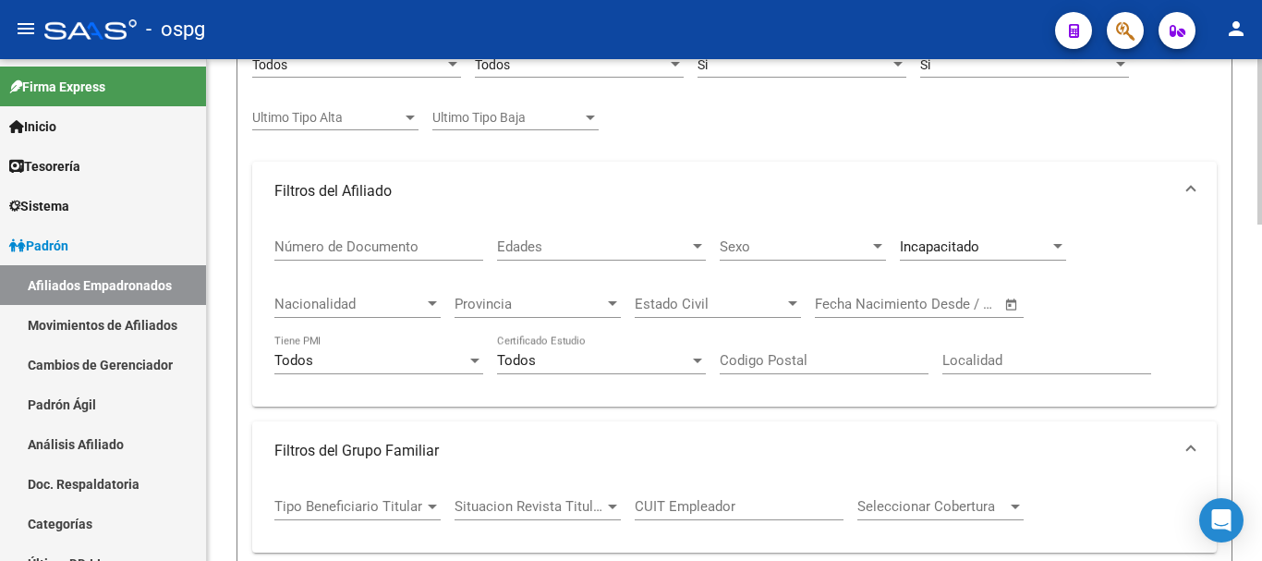
click at [949, 238] on div "Incapacitado Discapacitado" at bounding box center [983, 241] width 166 height 40
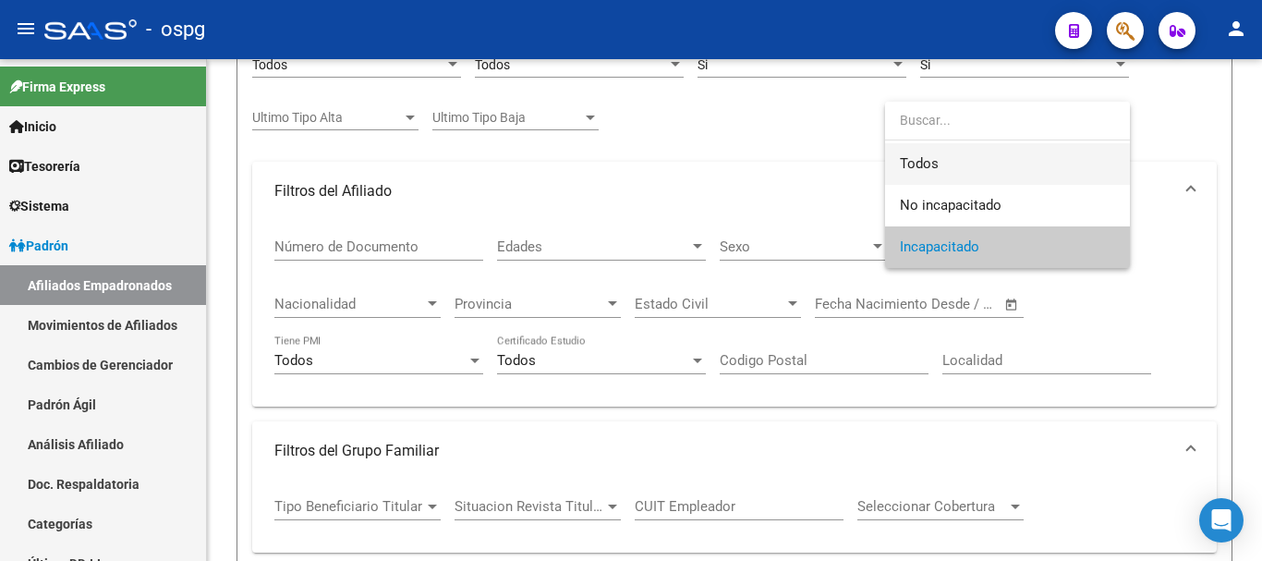
click at [921, 164] on span "Todos" at bounding box center [1007, 164] width 215 height 42
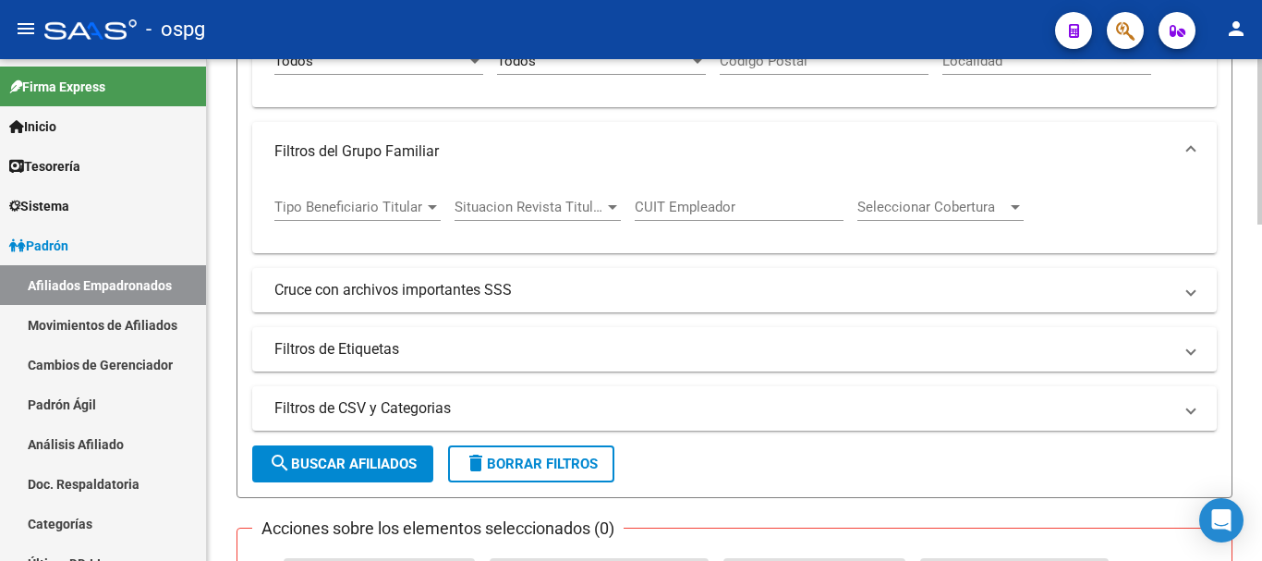
scroll to position [744, 0]
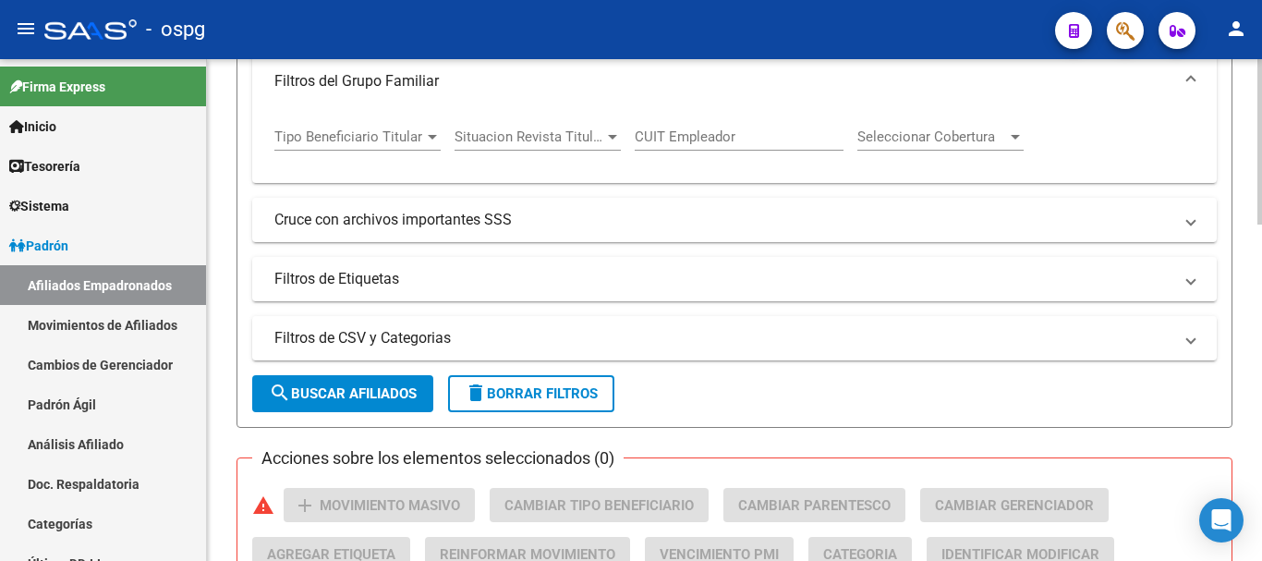
click at [378, 399] on span "search Buscar Afiliados" at bounding box center [343, 393] width 148 height 17
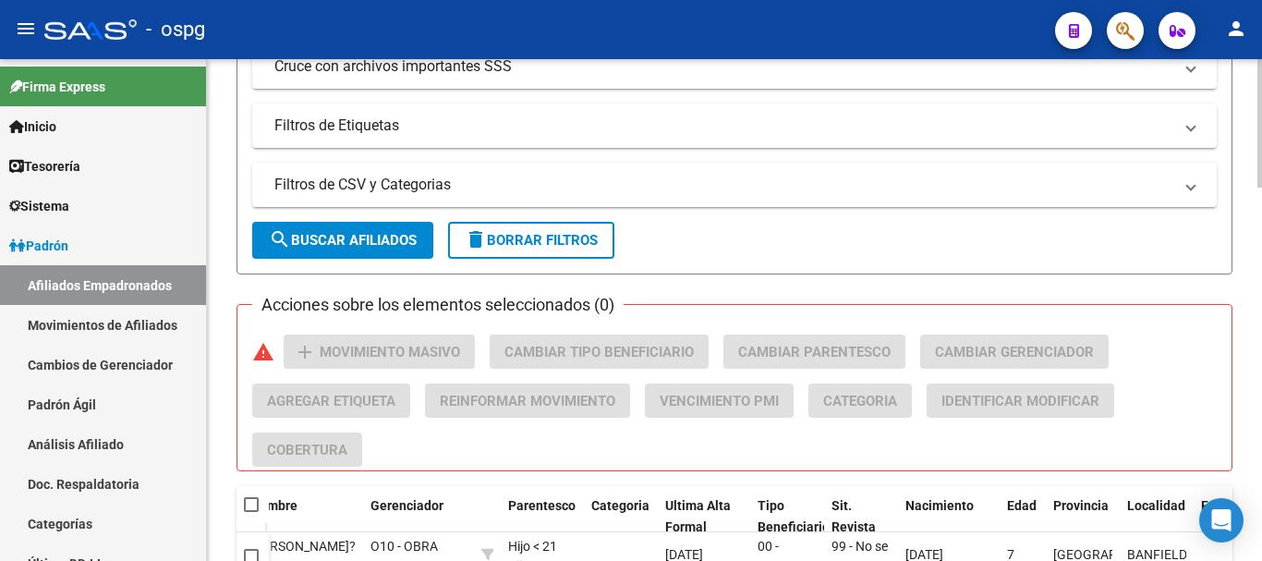
scroll to position [897, 0]
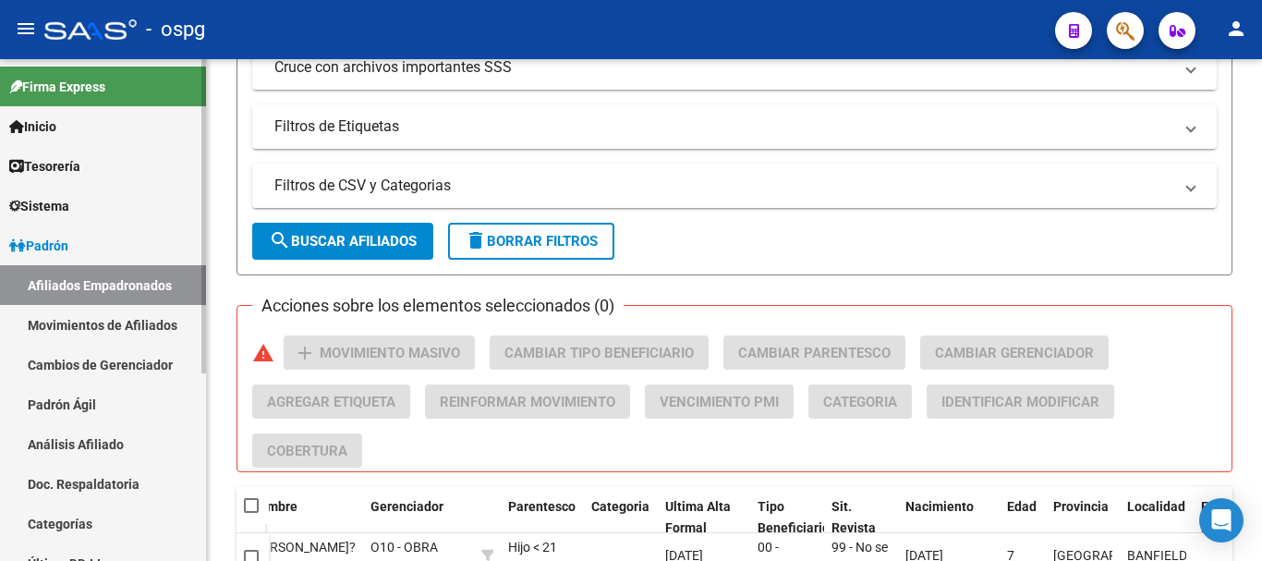
click at [141, 328] on link "Movimientos de Afiliados" at bounding box center [103, 325] width 206 height 40
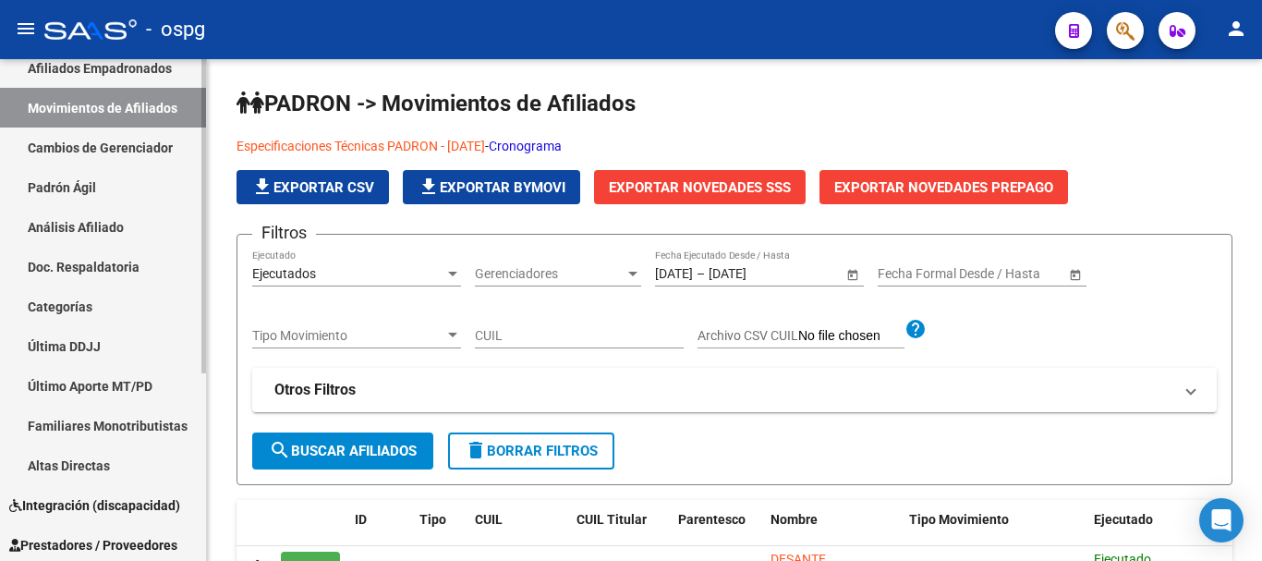
scroll to position [277, 0]
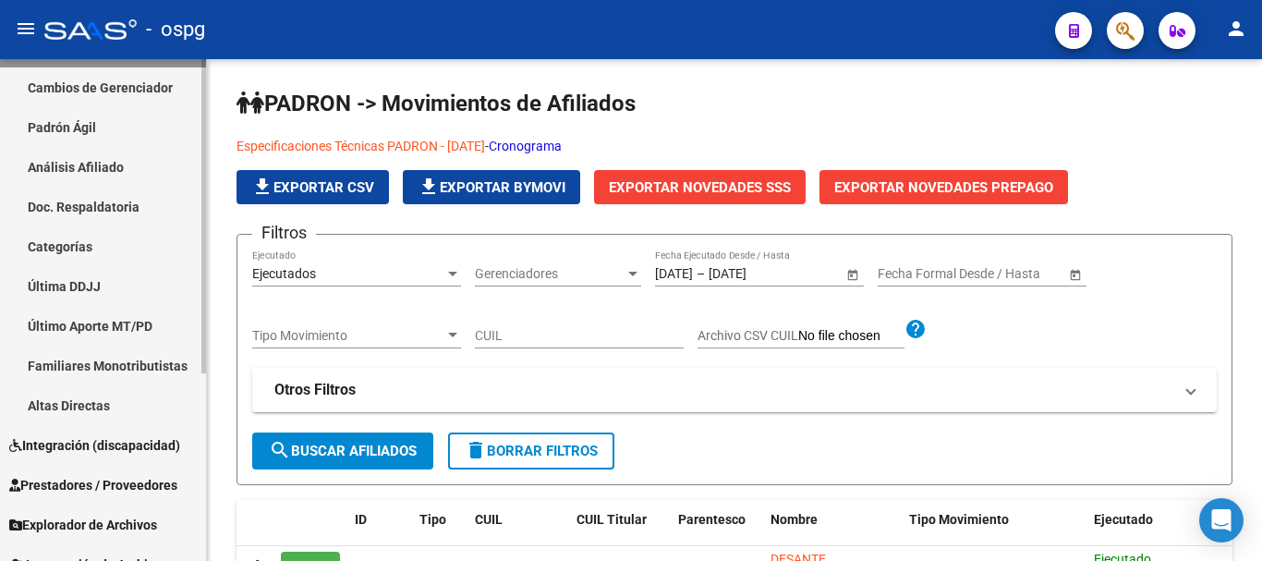
click at [141, 450] on span "Integración (discapacidad)" at bounding box center [94, 445] width 171 height 20
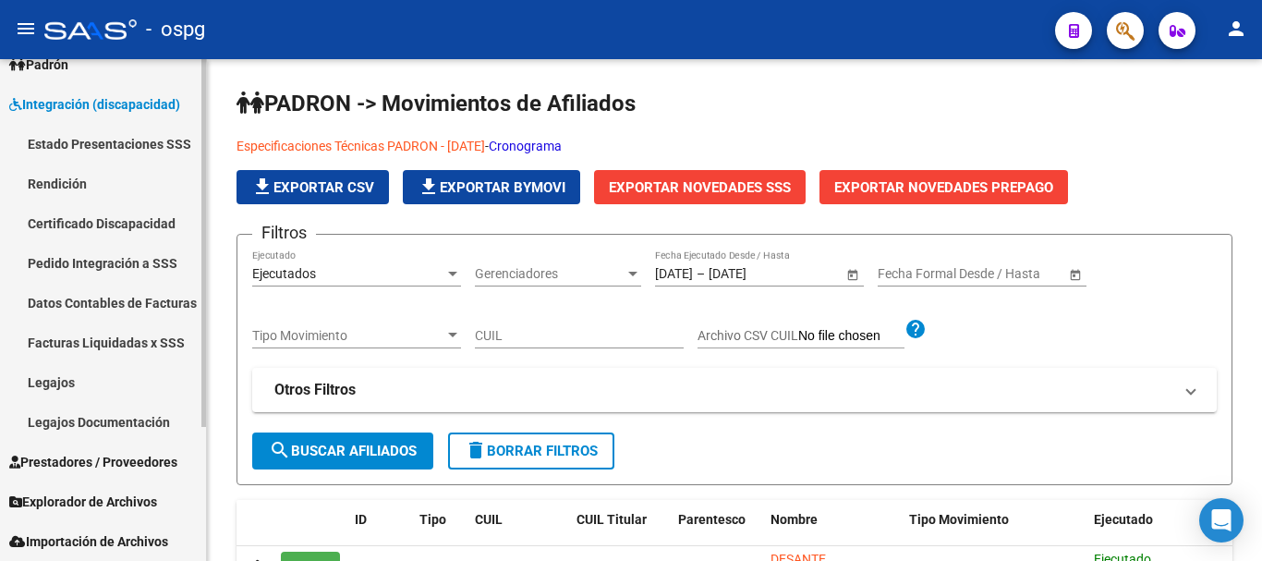
scroll to position [181, 0]
click at [120, 454] on span "Prestadores / Proveedores" at bounding box center [93, 462] width 168 height 20
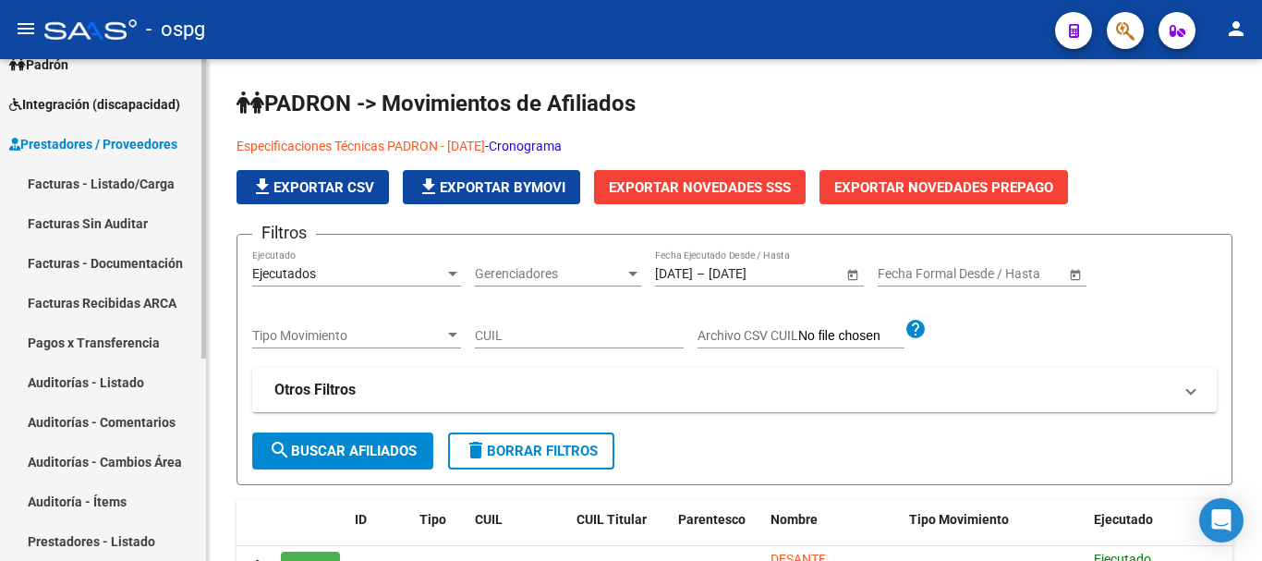
click at [95, 196] on link "Facturas - Listado/Carga" at bounding box center [103, 183] width 206 height 40
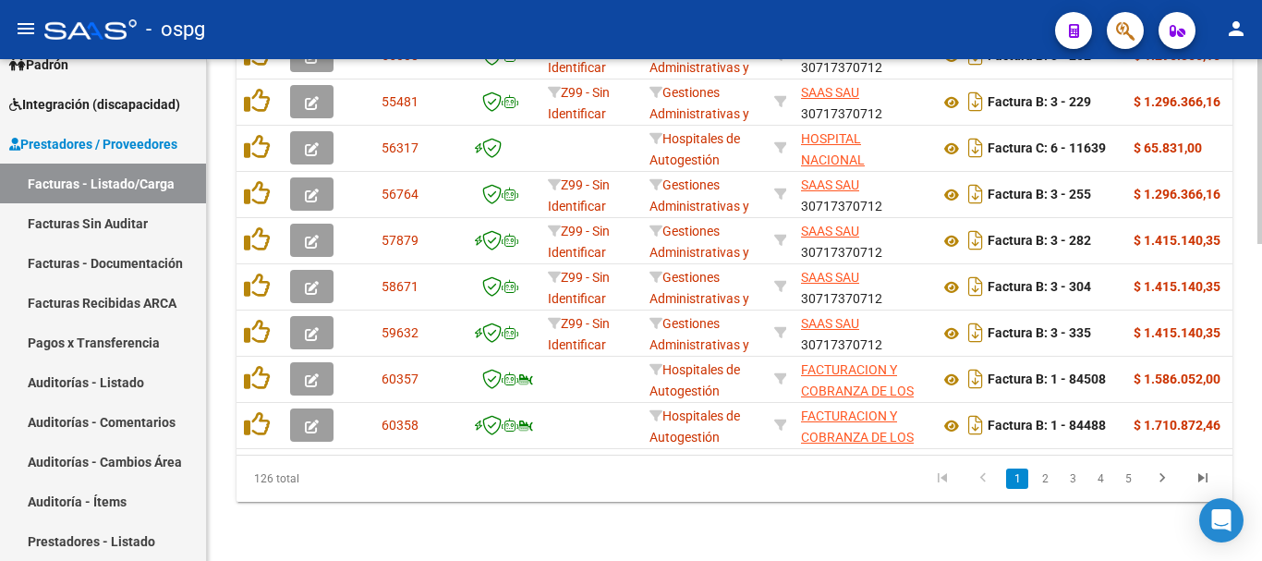
scroll to position [488, 0]
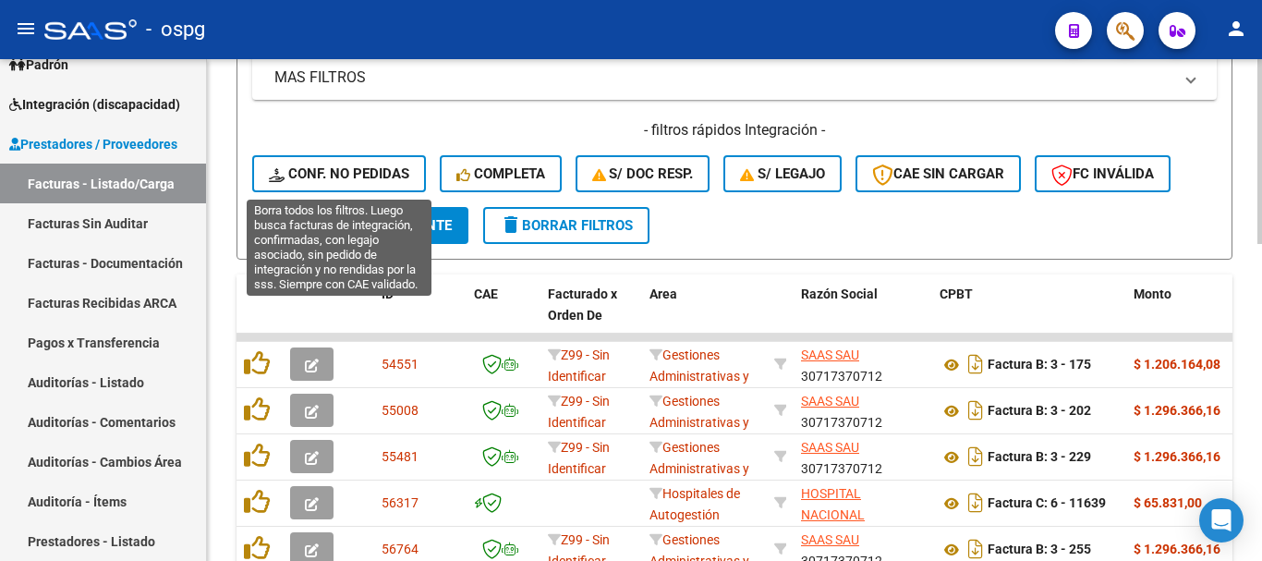
click at [385, 183] on button "Conf. no pedidas" at bounding box center [339, 173] width 174 height 37
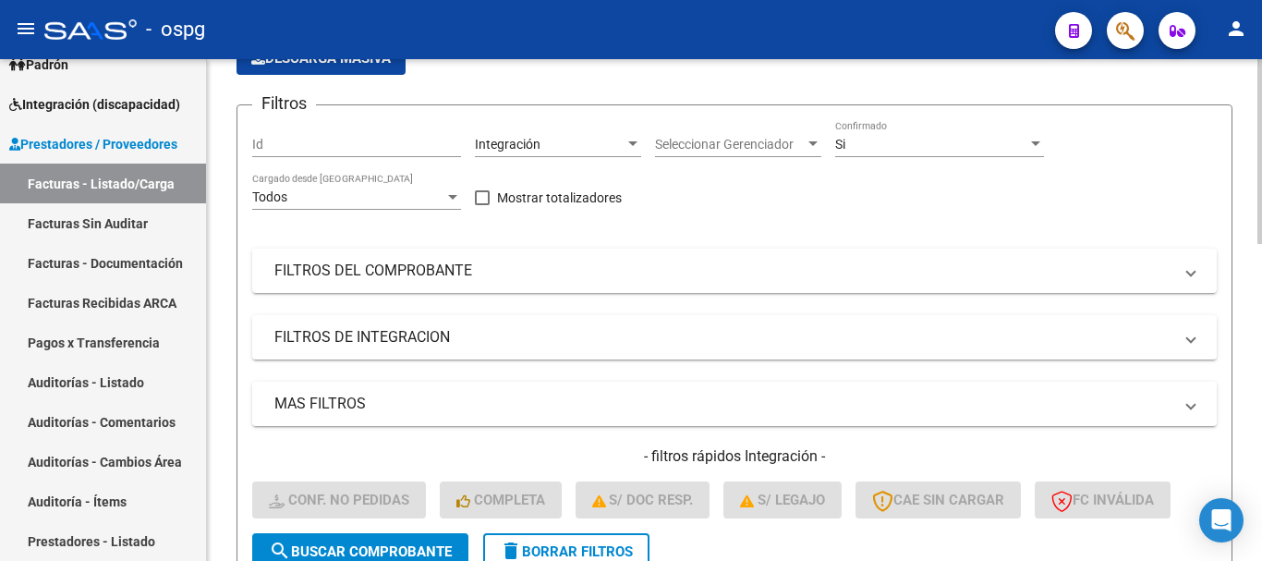
scroll to position [118, 0]
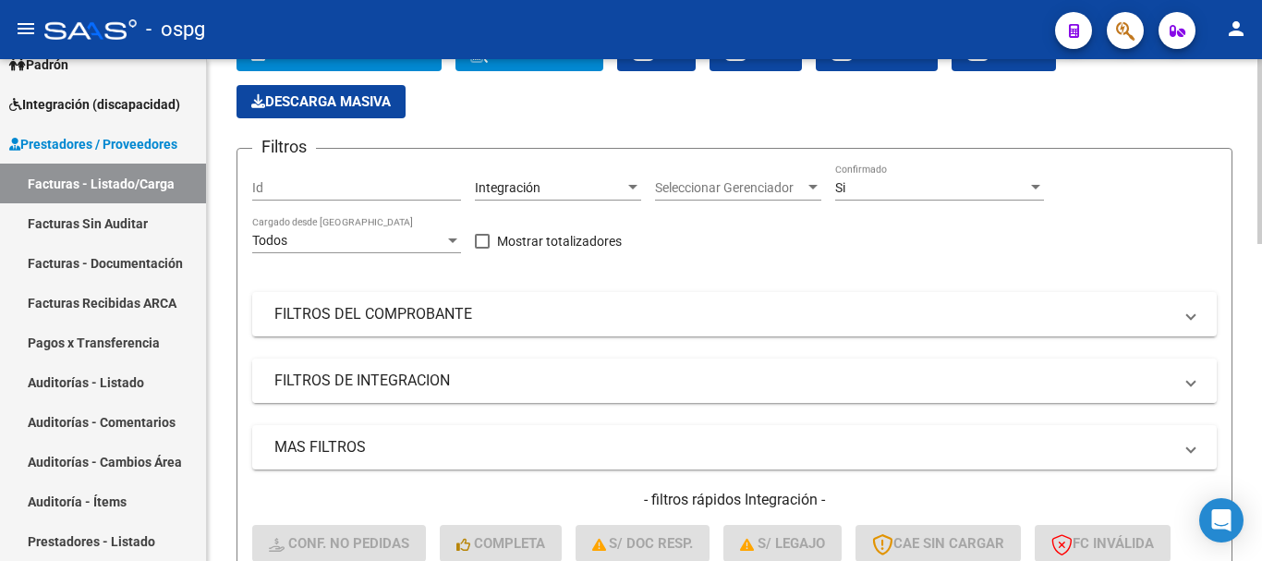
click at [624, 377] on mat-panel-title "FILTROS DE INTEGRACION" at bounding box center [723, 380] width 898 height 20
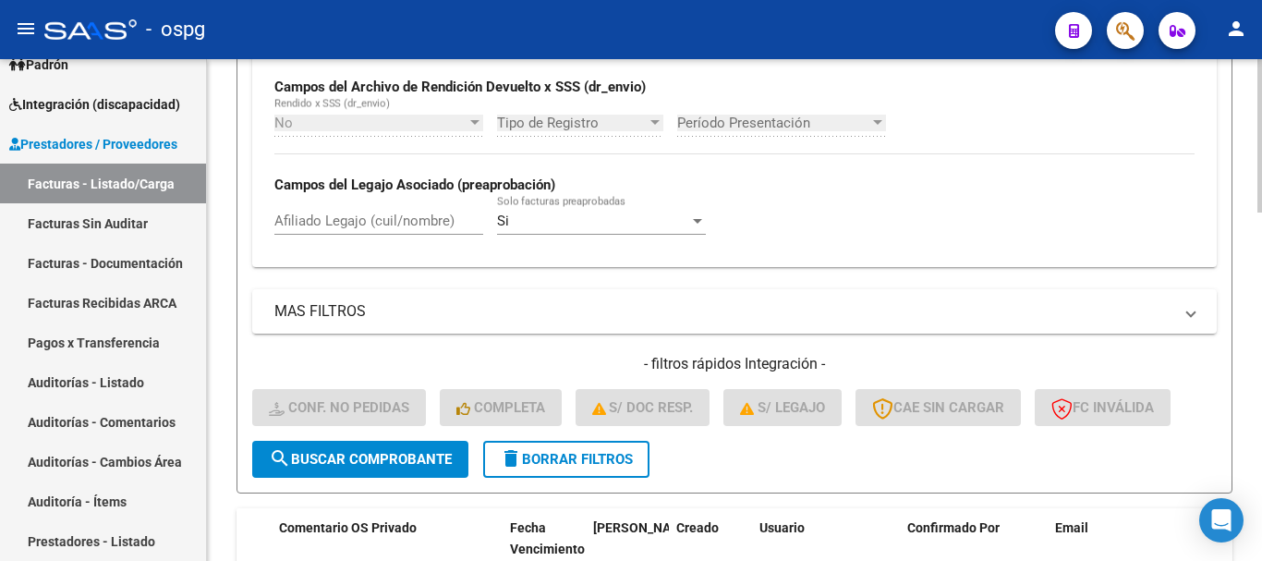
scroll to position [580, 0]
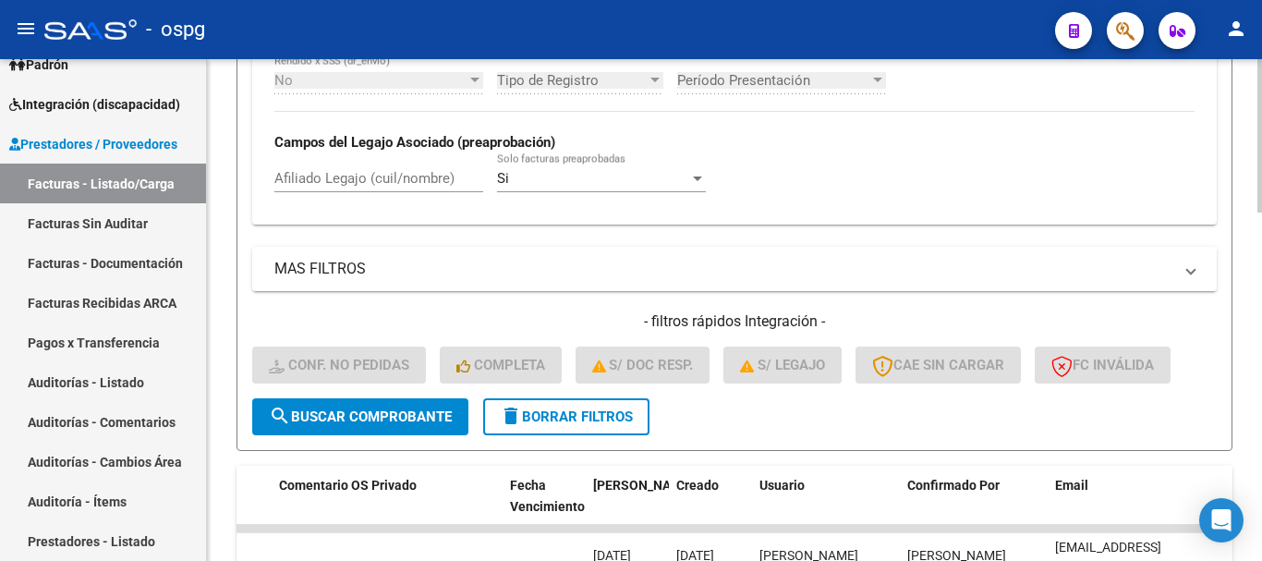
click at [757, 276] on mat-panel-title "MAS FILTROS" at bounding box center [723, 269] width 898 height 20
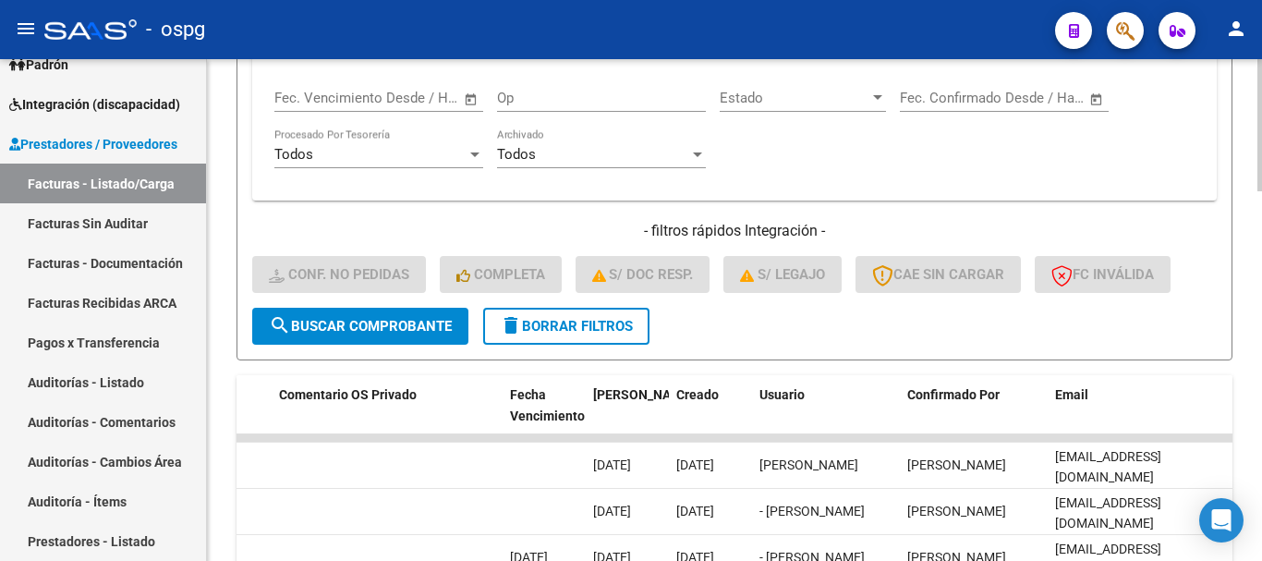
scroll to position [949, 0]
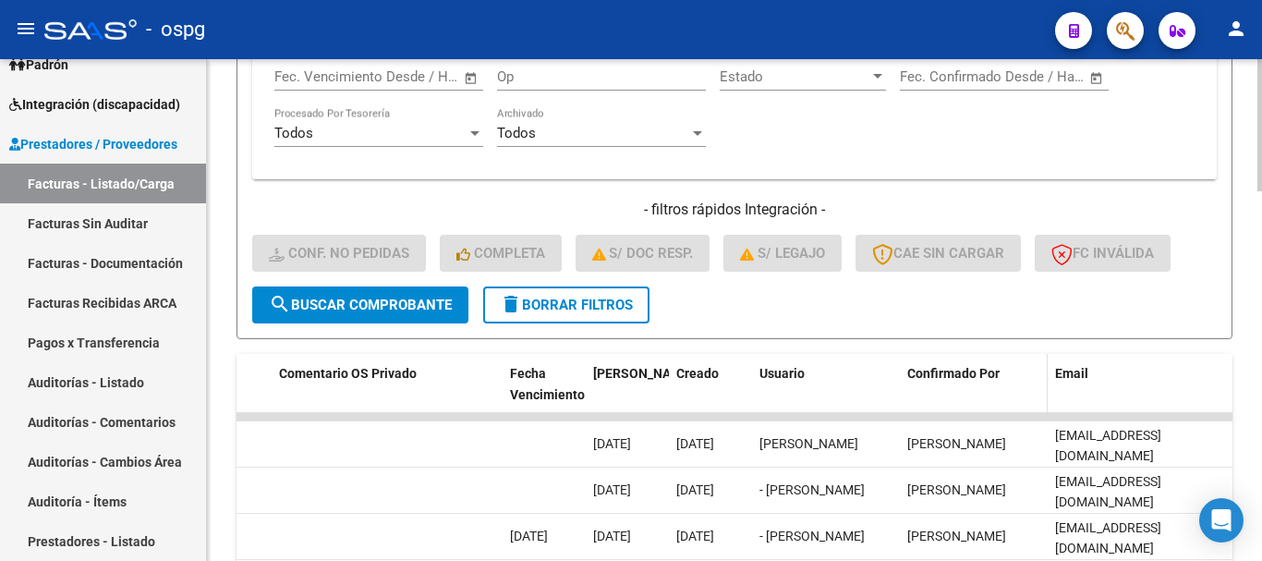
click at [953, 370] on span "Confirmado Por" at bounding box center [953, 373] width 92 height 15
click at [617, 309] on span "delete Borrar Filtros" at bounding box center [566, 304] width 133 height 17
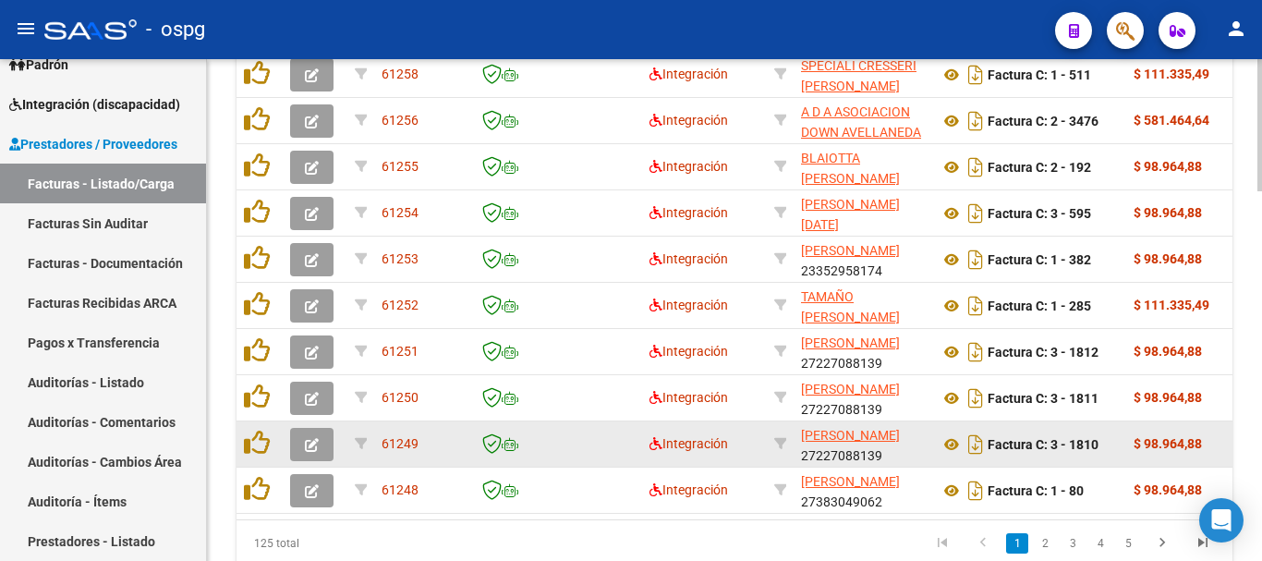
scroll to position [1227, 0]
